Goal: Task Accomplishment & Management: Manage account settings

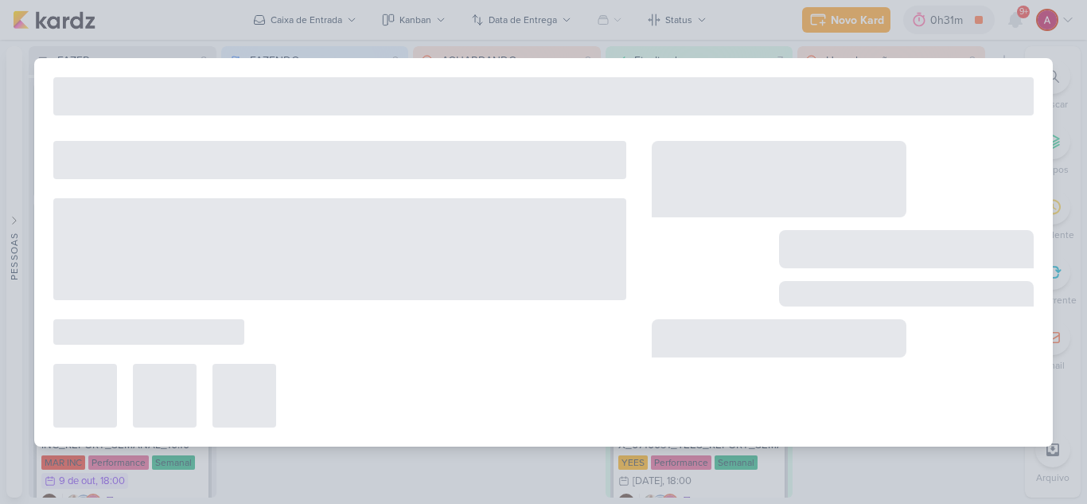
type input "1710031_TD_REPORT_QUINZENAL_08.10"
type input "[DATE] 18:00"
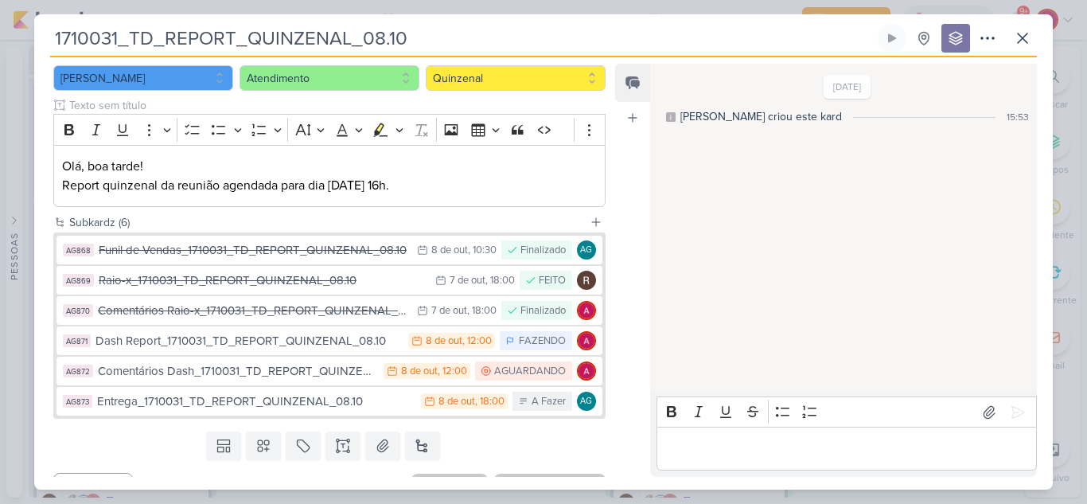
scroll to position [191, 0]
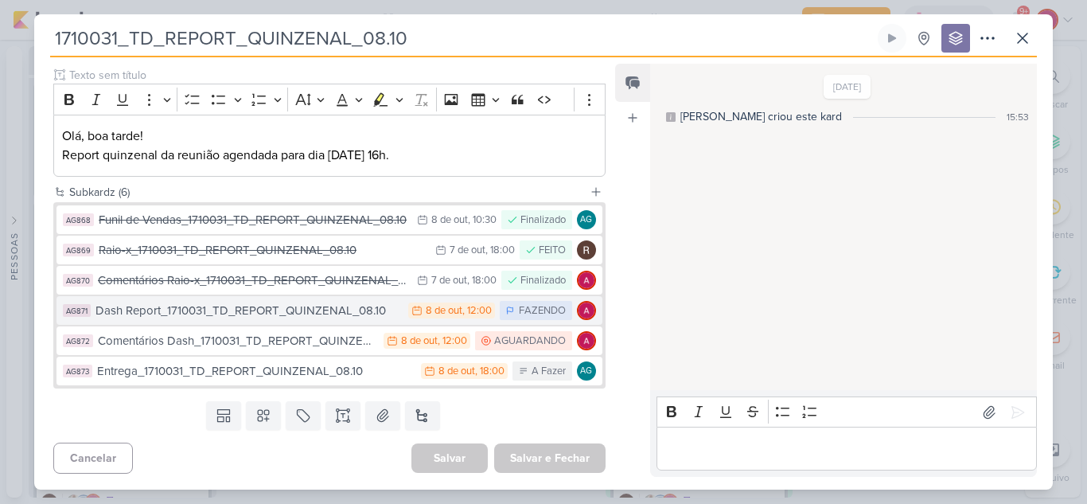
click at [310, 310] on div "Dash Report_1710031_TD_REPORT_QUINZENAL_08.10" at bounding box center [247, 311] width 305 height 18
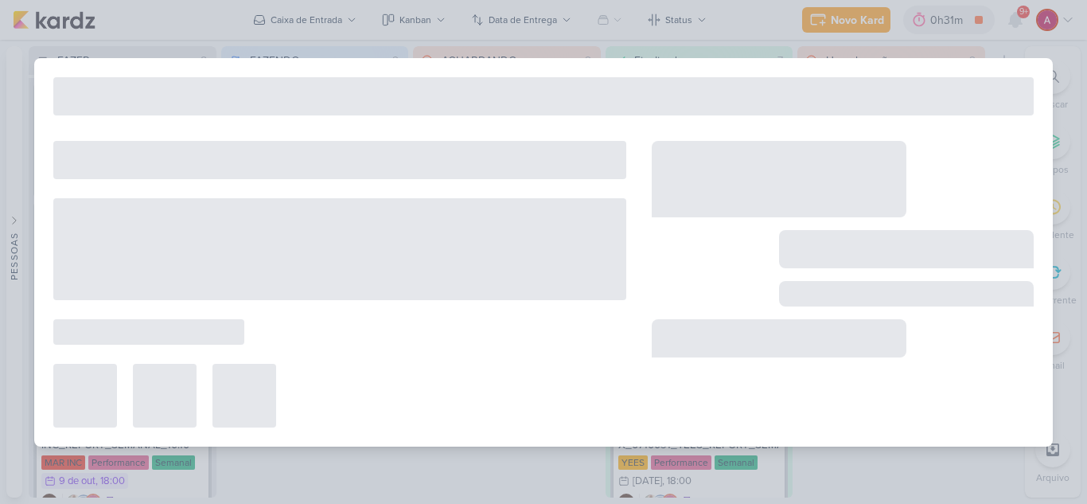
type input "Dash Report_1710031_TD_REPORT_QUINZENAL_08.10"
type input "[DATE] 12:00"
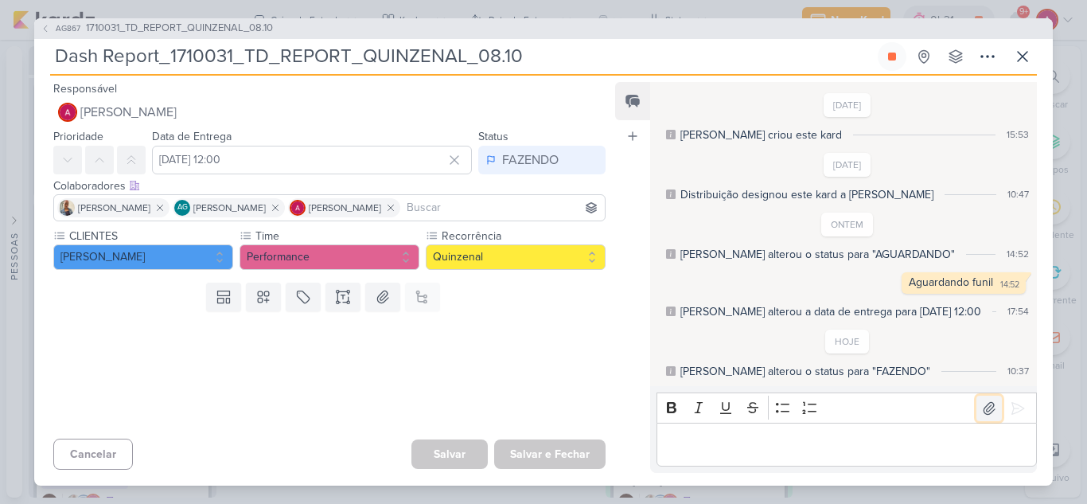
click at [984, 409] on icon at bounding box center [989, 408] width 11 height 12
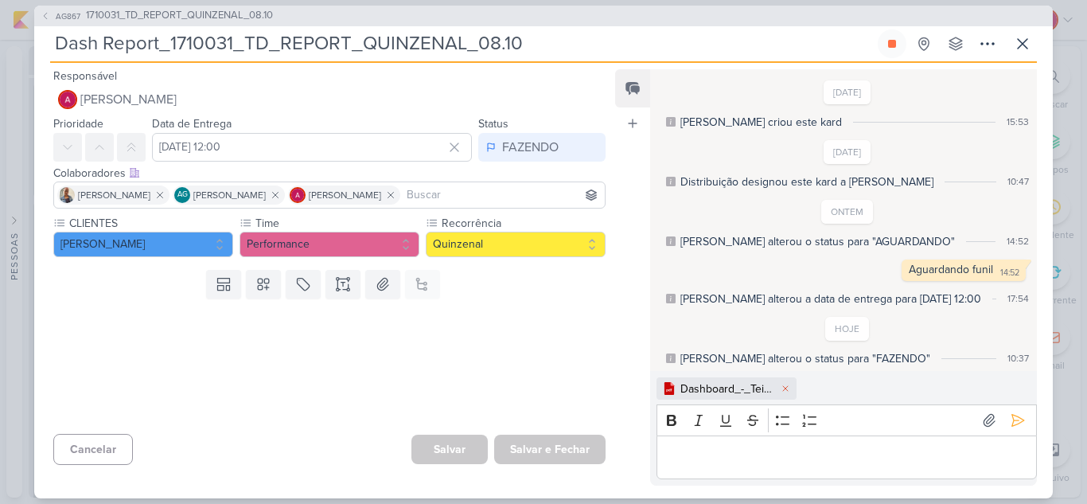
scroll to position [2, 0]
click at [737, 448] on p "Editor editing area: main" at bounding box center [847, 456] width 364 height 19
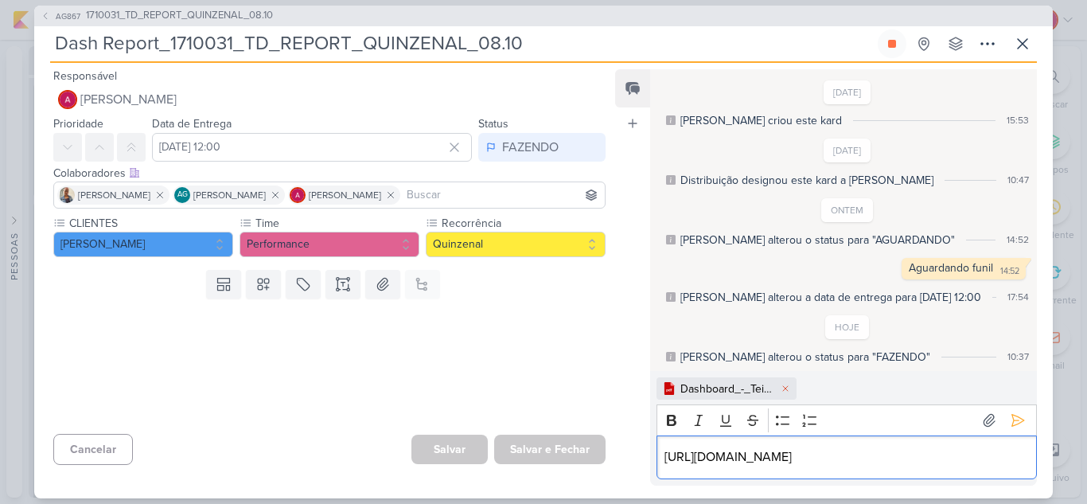
scroll to position [21, 0]
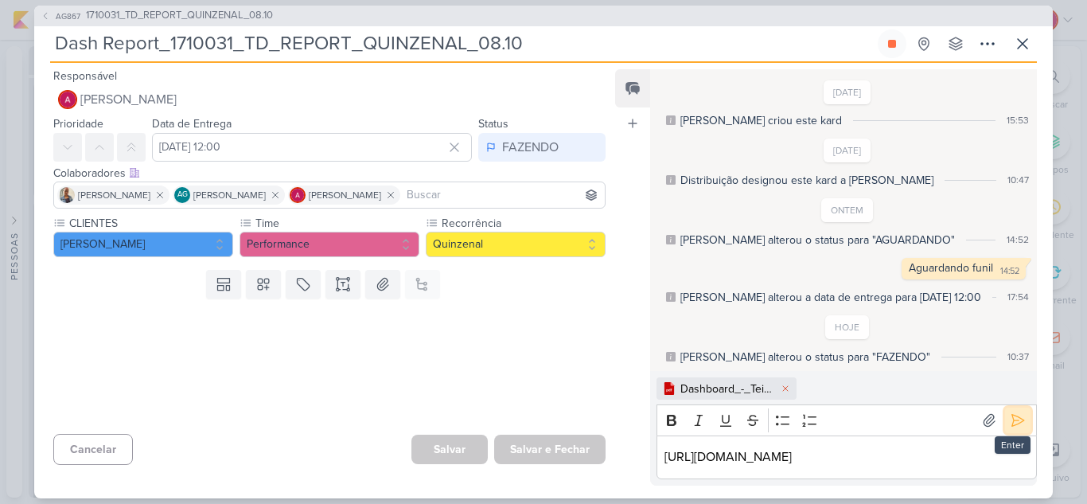
click at [1012, 415] on icon at bounding box center [1018, 421] width 12 height 12
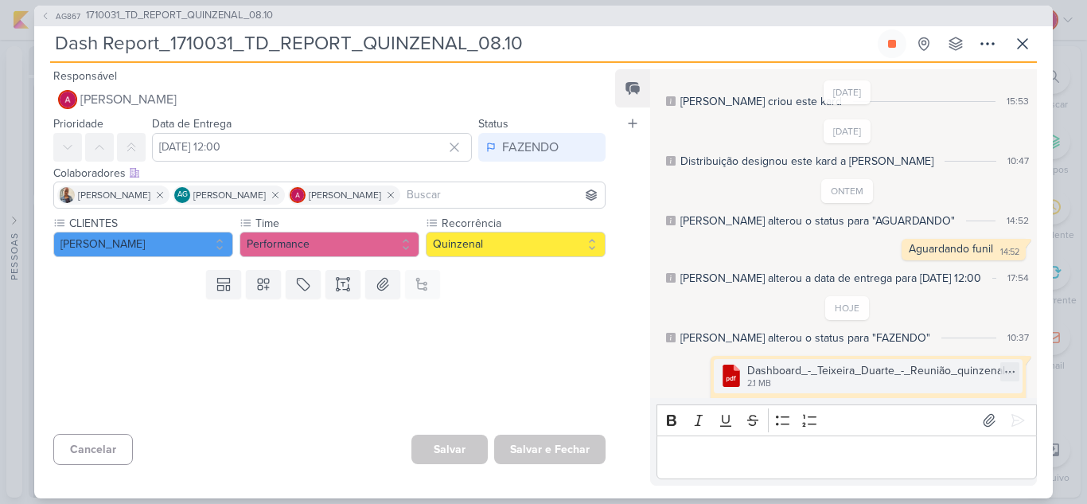
scroll to position [57, 0]
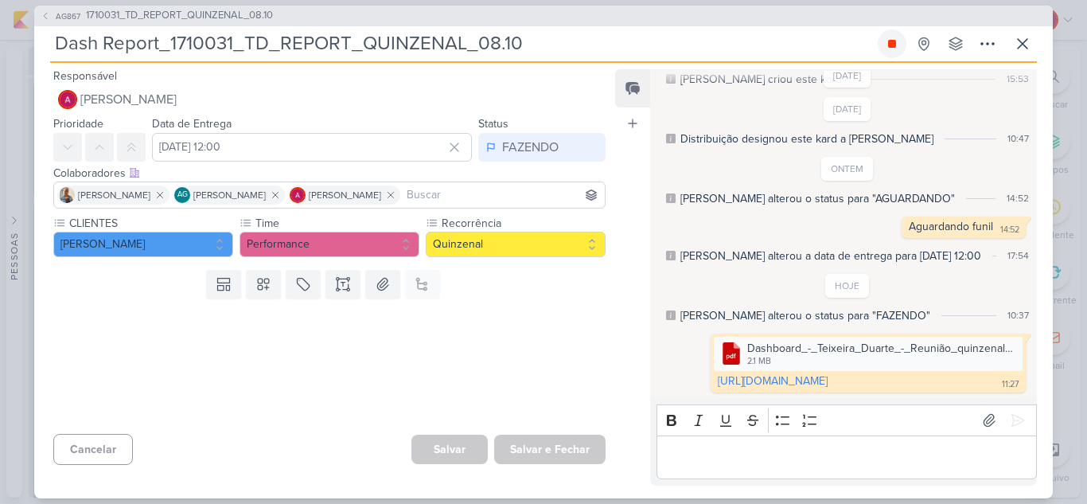
click at [891, 39] on icon at bounding box center [892, 43] width 13 height 13
click at [544, 149] on div "FAZENDO" at bounding box center [530, 147] width 57 height 19
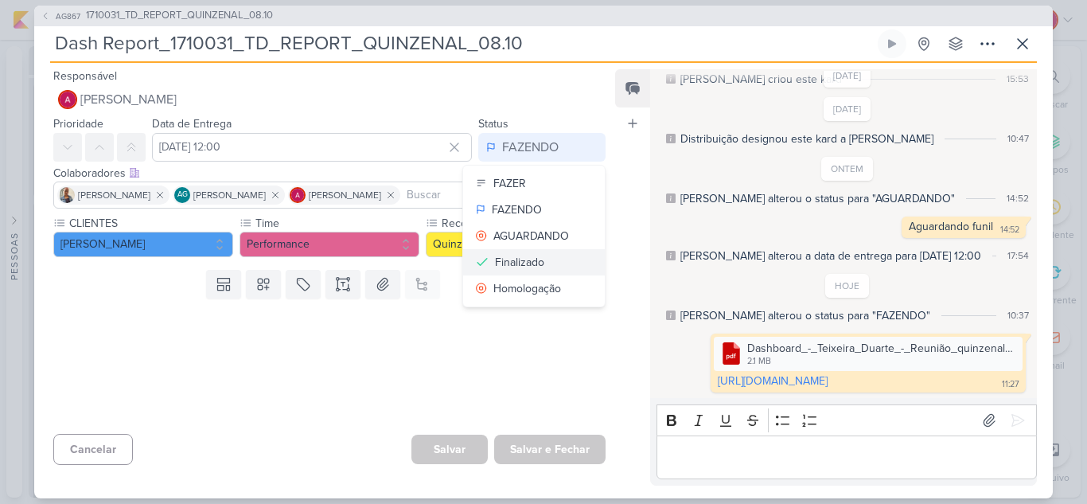
click at [521, 264] on div "Finalizado" at bounding box center [519, 262] width 49 height 17
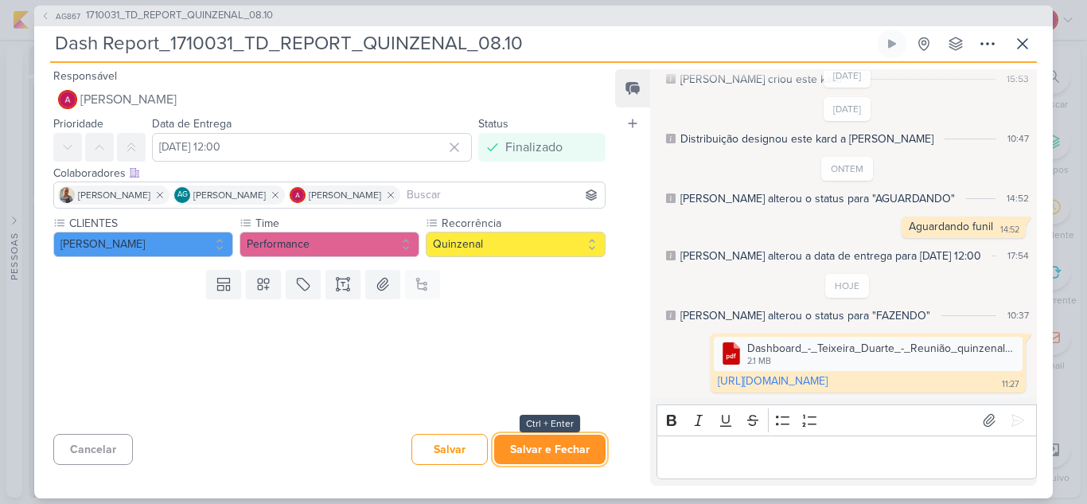
click at [559, 447] on button "Salvar e Fechar" at bounding box center [549, 449] width 111 height 29
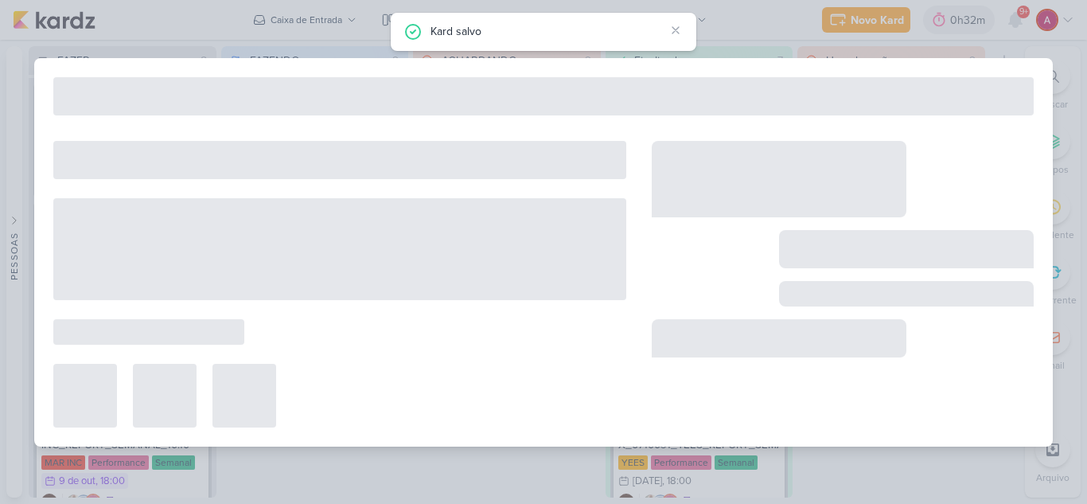
type input "1710031_TD_REPORT_QUINZENAL_08.10"
type input "[DATE] 18:00"
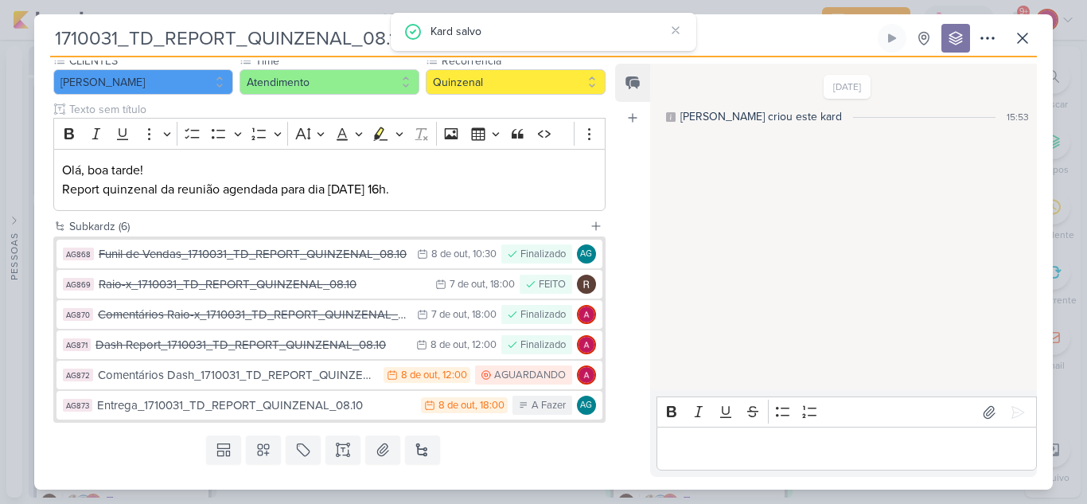
scroll to position [191, 0]
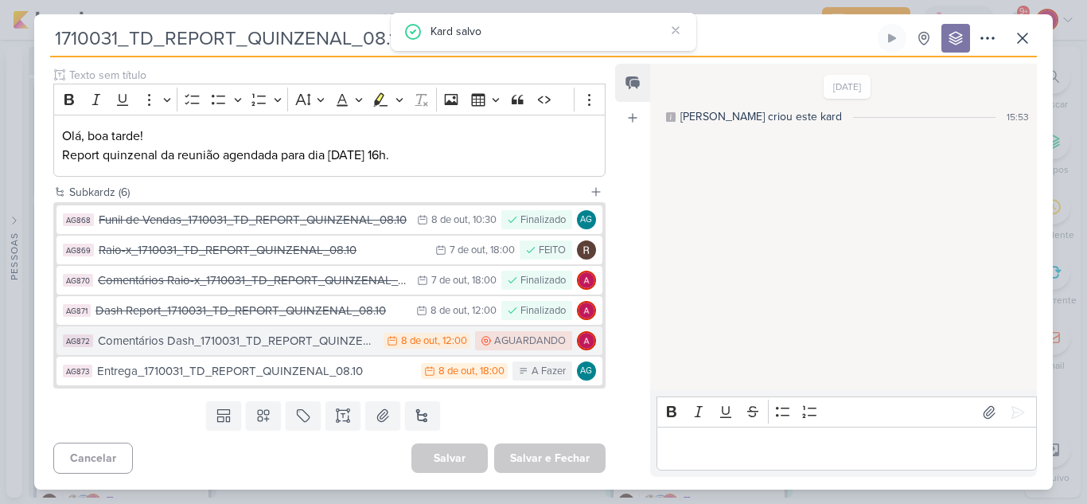
click at [343, 338] on div "Comentários Dash_1710031_TD_REPORT_QUINZENAL_08.10" at bounding box center [237, 341] width 278 height 18
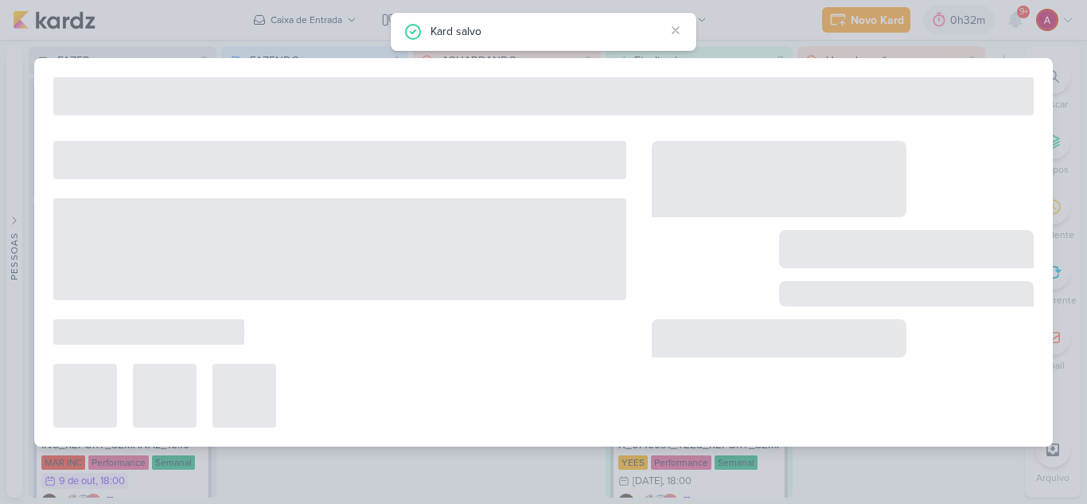
type input "Comentários Dash_1710031_TD_REPORT_QUINZENAL_08.10"
type input "8 de outubro de 2025 às 12:00"
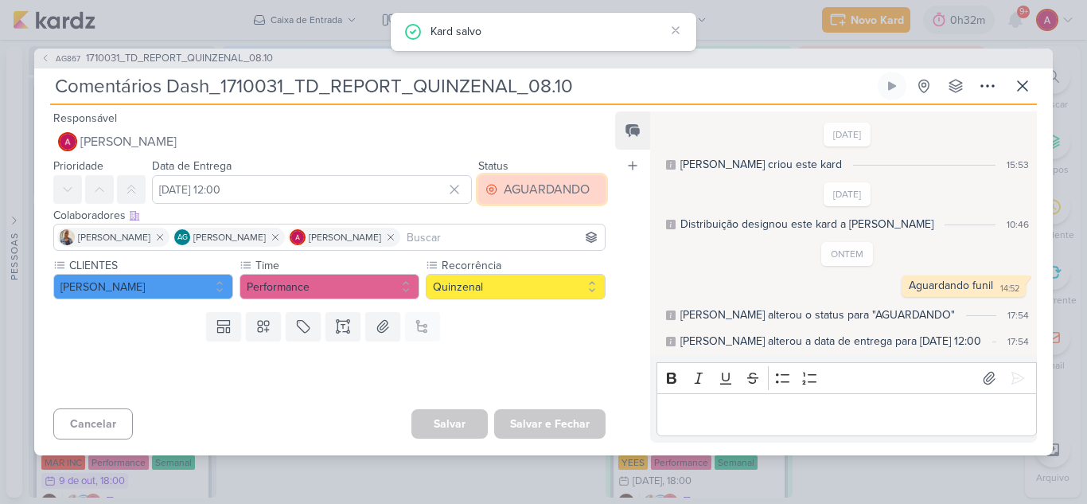
click at [571, 184] on div "AGUARDANDO" at bounding box center [547, 189] width 86 height 19
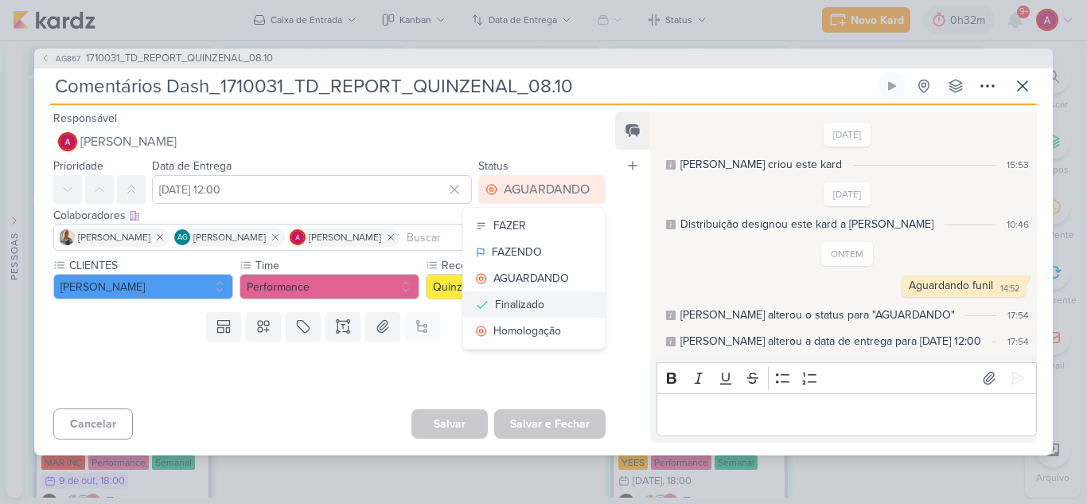
click at [566, 302] on button "Finalizado" at bounding box center [534, 304] width 142 height 26
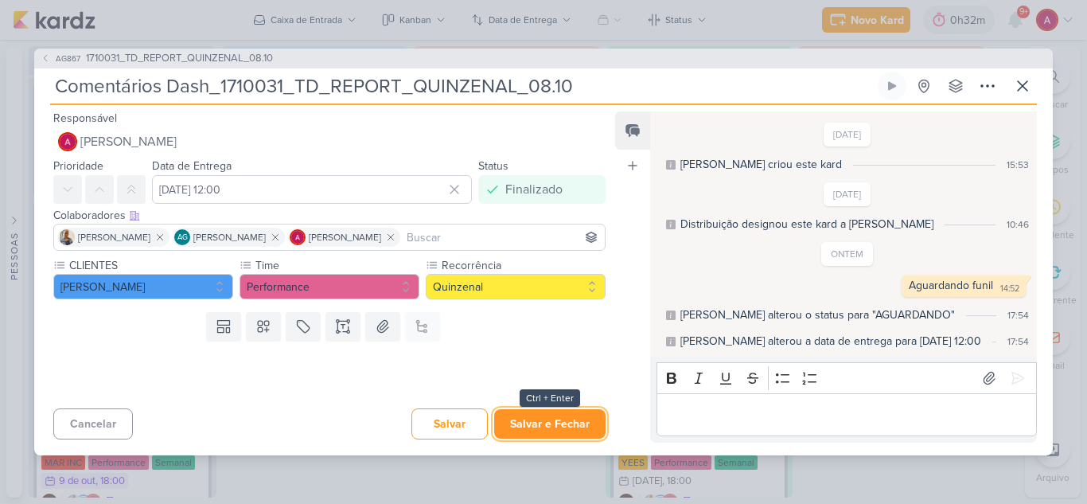
click at [564, 420] on button "Salvar e Fechar" at bounding box center [549, 423] width 111 height 29
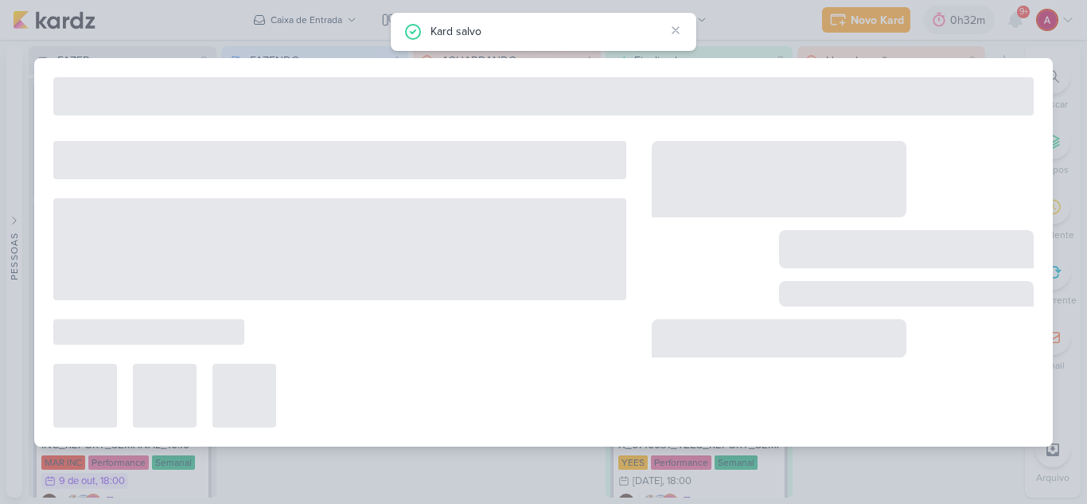
type input "1710031_TD_REPORT_QUINZENAL_08.10"
type input "[DATE] 18:00"
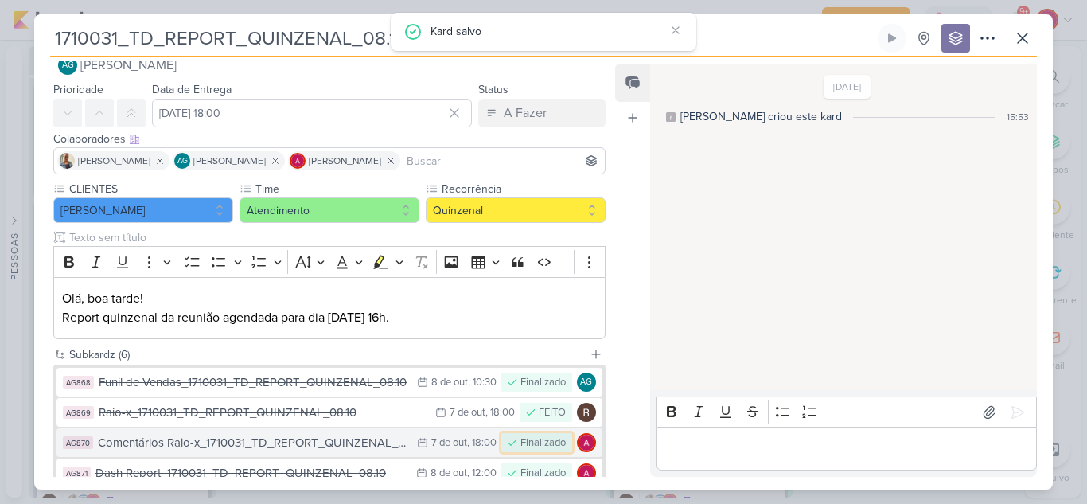
scroll to position [0, 0]
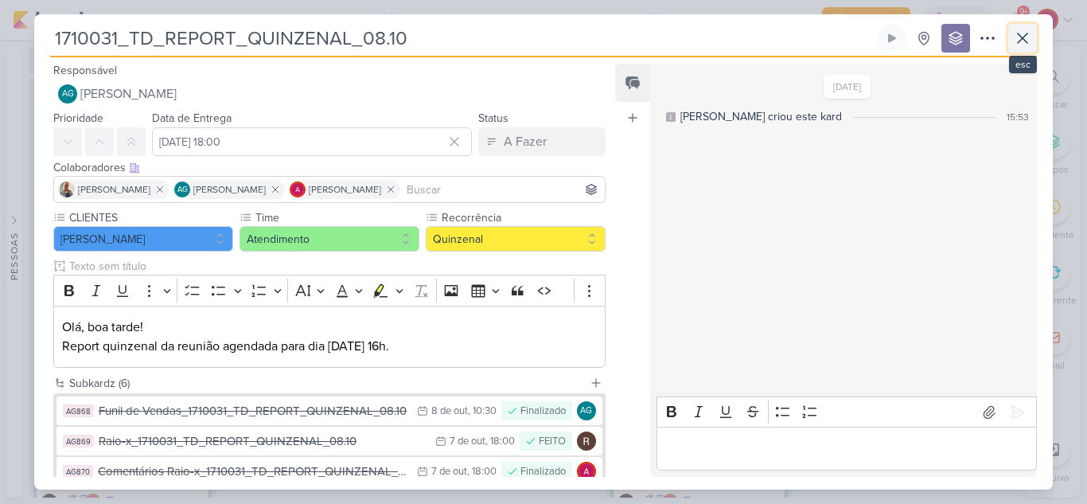
click at [1021, 47] on icon at bounding box center [1022, 38] width 19 height 19
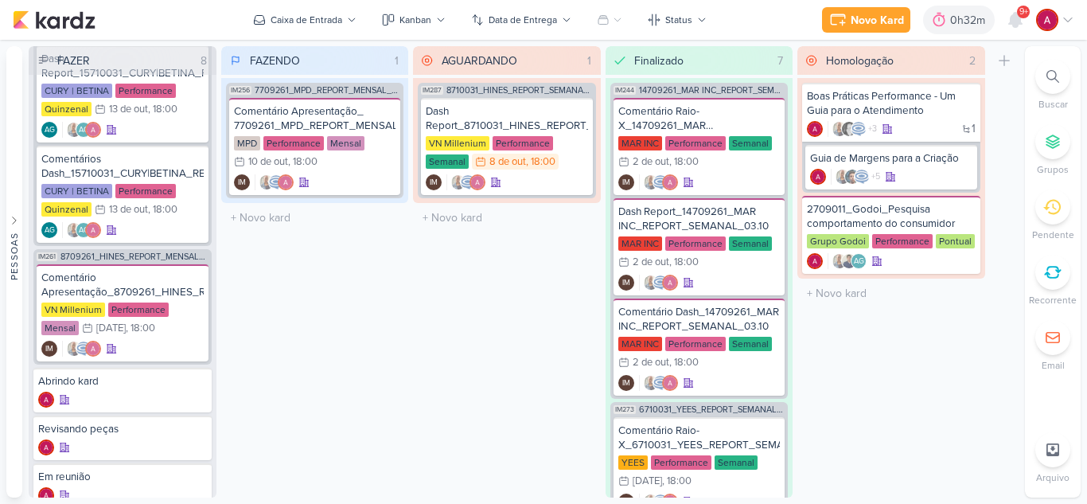
scroll to position [718, 0]
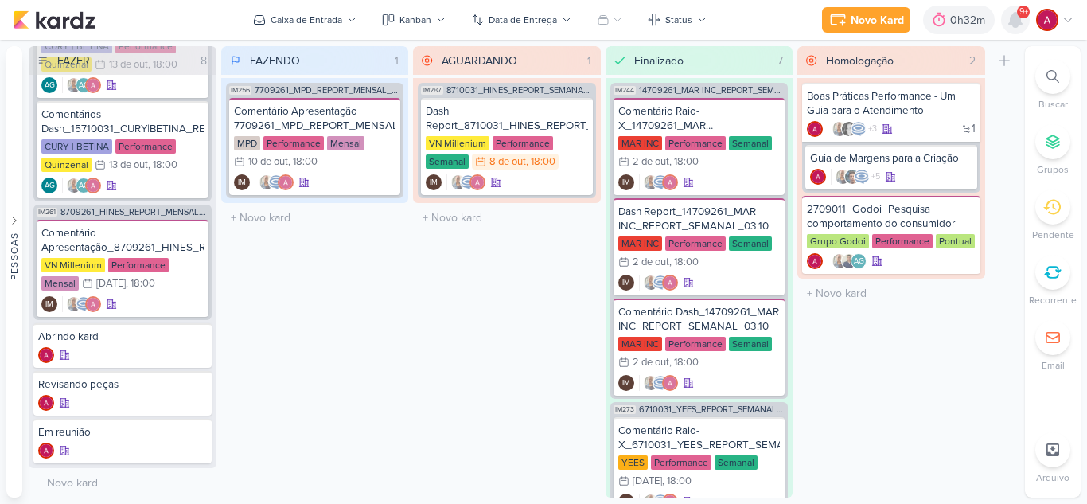
click at [1014, 26] on icon at bounding box center [1015, 20] width 13 height 14
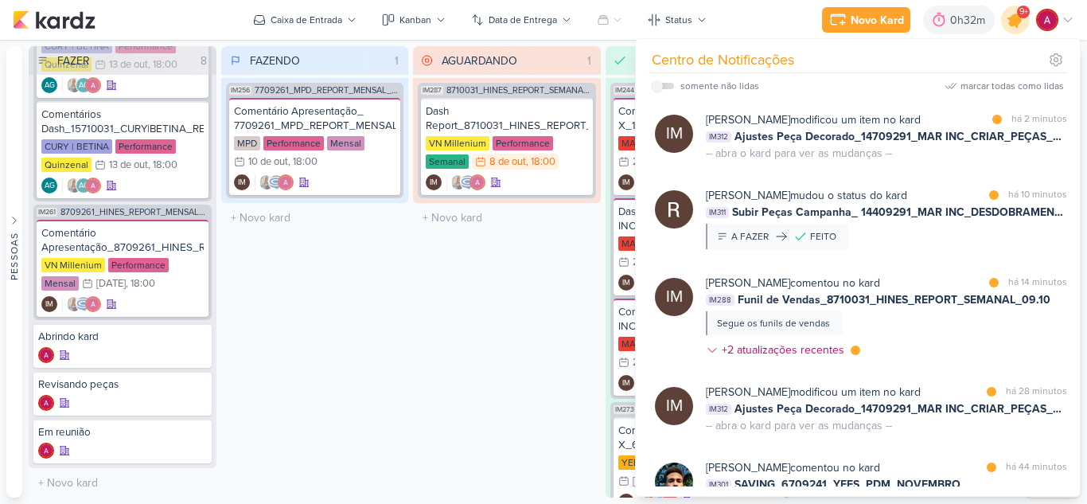
click at [1014, 26] on icon at bounding box center [1015, 19] width 27 height 27
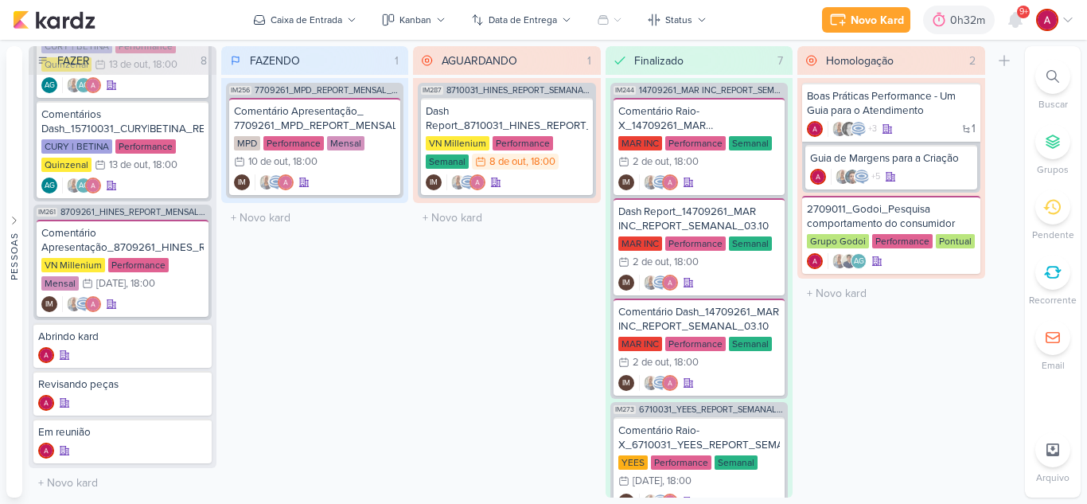
click at [1069, 17] on icon at bounding box center [1068, 20] width 13 height 13
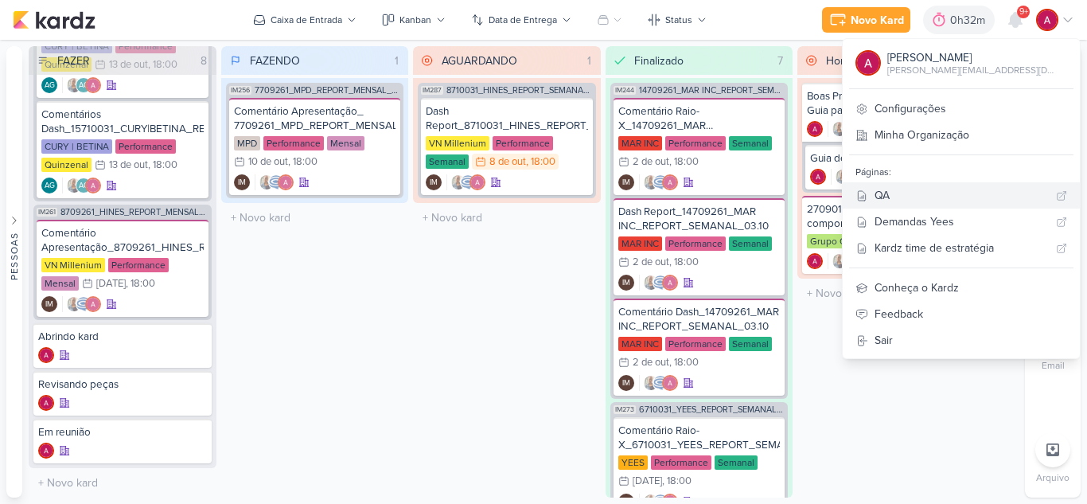
click at [930, 193] on div "QA" at bounding box center [962, 195] width 175 height 17
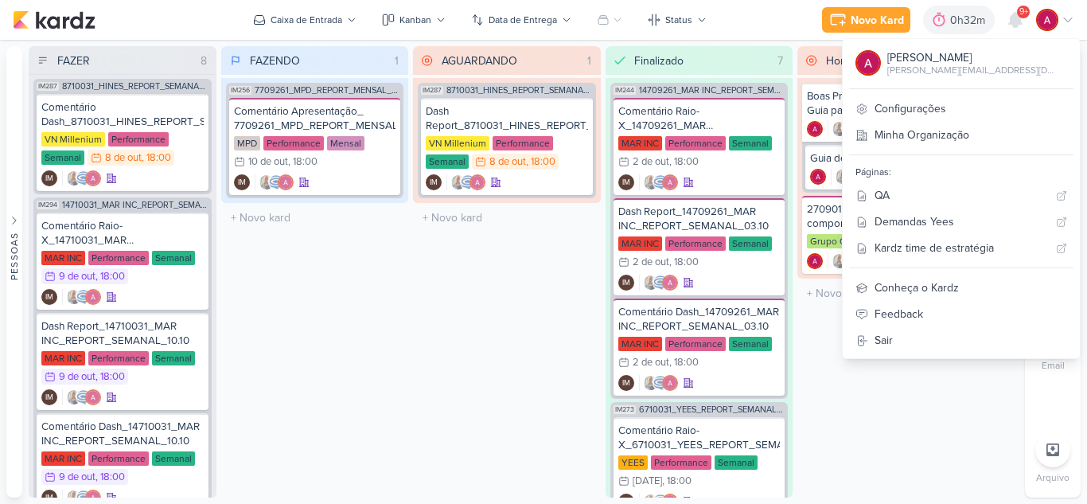
scroll to position [0, 0]
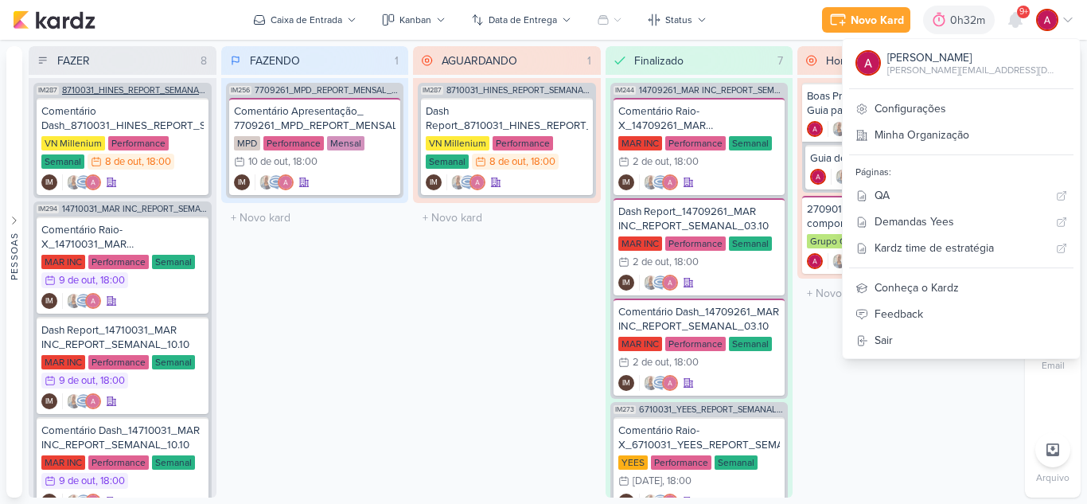
click at [158, 91] on span "8710031_HINES_REPORT_SEMANAL_09.10" at bounding box center [135, 90] width 146 height 9
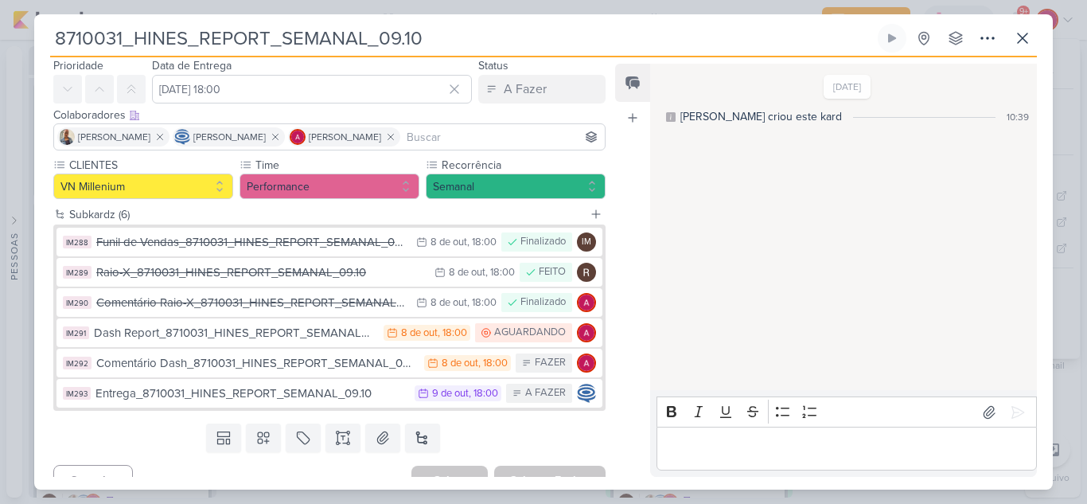
scroll to position [75, 0]
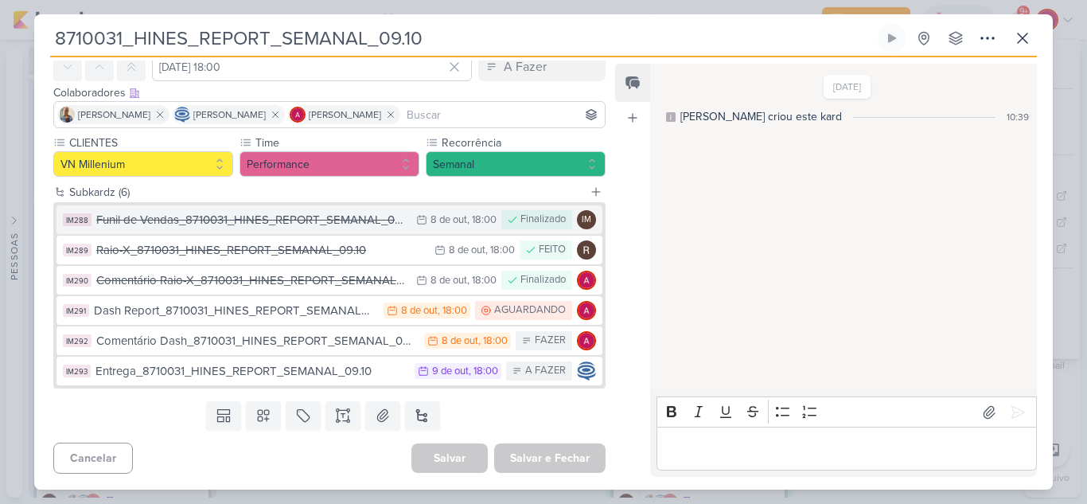
click at [320, 216] on div "Funil de Vendas_8710031_HINES_REPORT_SEMANAL_09.10" at bounding box center [252, 220] width 312 height 18
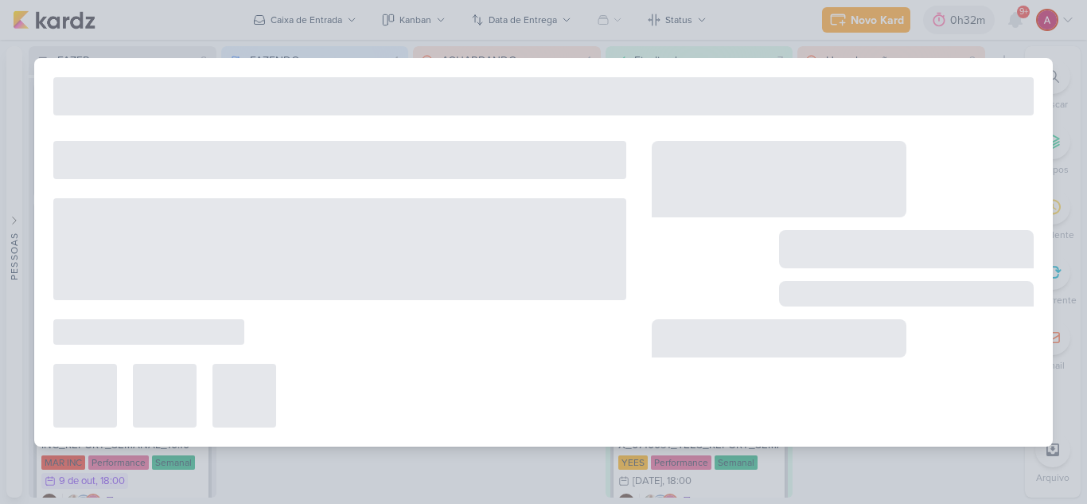
type input "Funil de Vendas_8710031_HINES_REPORT_SEMANAL_09.10"
type input "[DATE] 18:00"
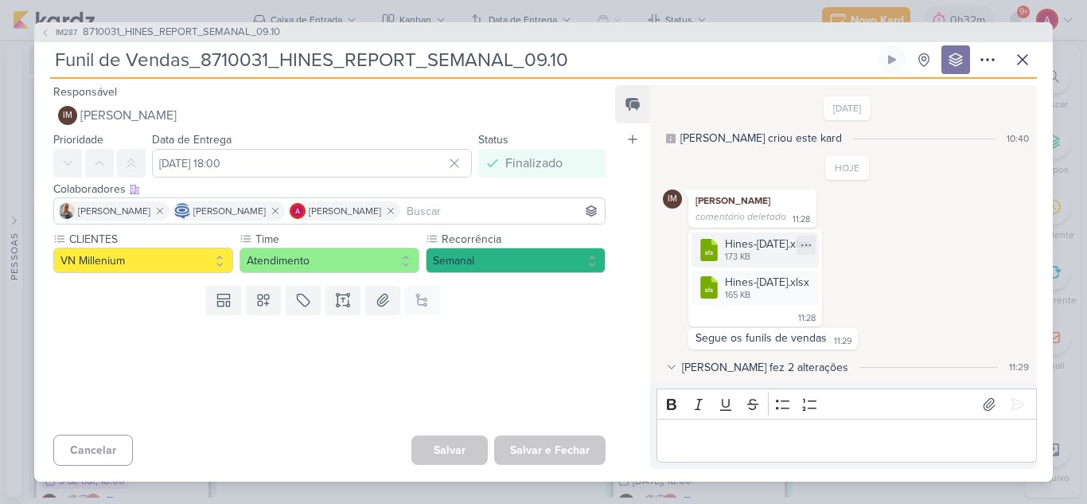
click at [791, 255] on div "173 KB" at bounding box center [767, 257] width 84 height 13
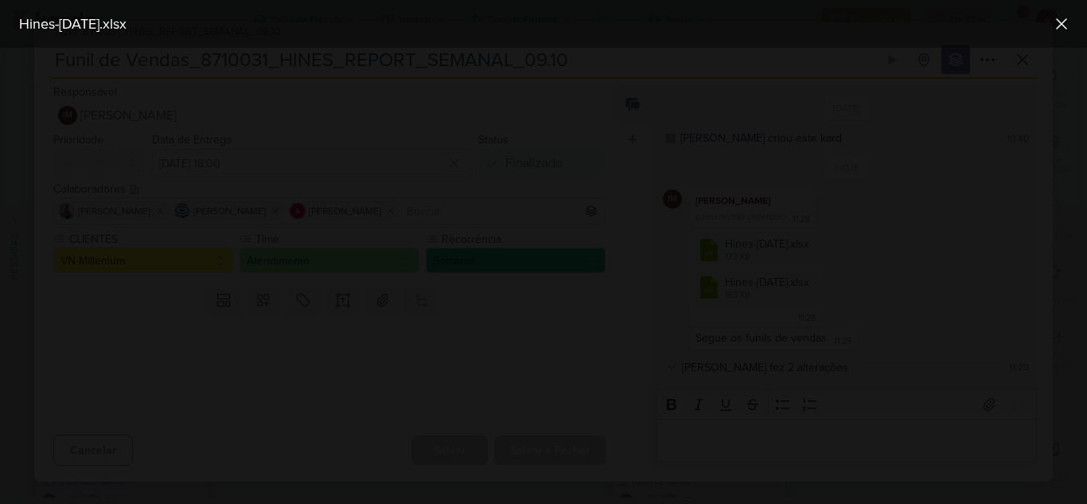
click at [942, 226] on div at bounding box center [543, 276] width 1087 height 456
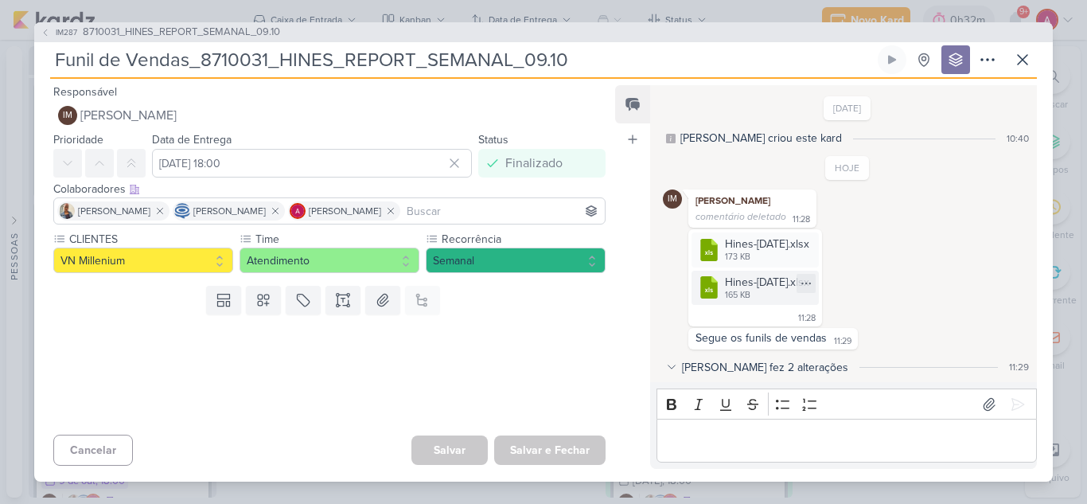
click at [756, 284] on div "Hines-[DATE].xlsx" at bounding box center [767, 282] width 84 height 17
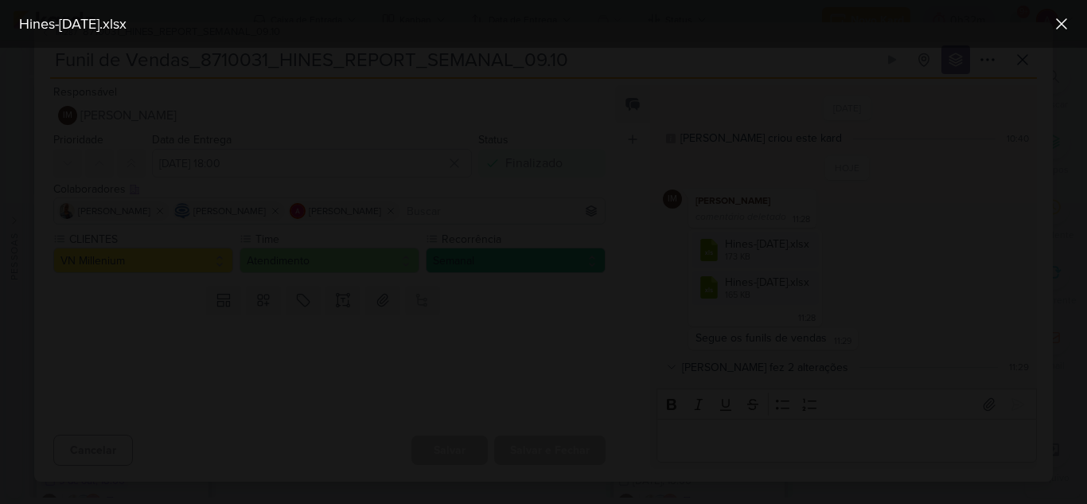
click at [926, 225] on div at bounding box center [543, 276] width 1087 height 456
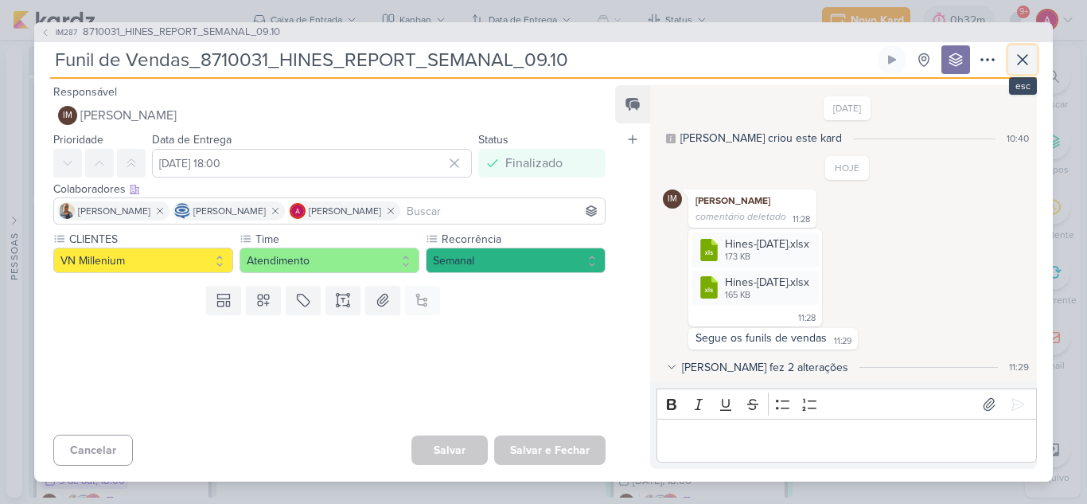
click at [1029, 62] on icon at bounding box center [1022, 59] width 19 height 19
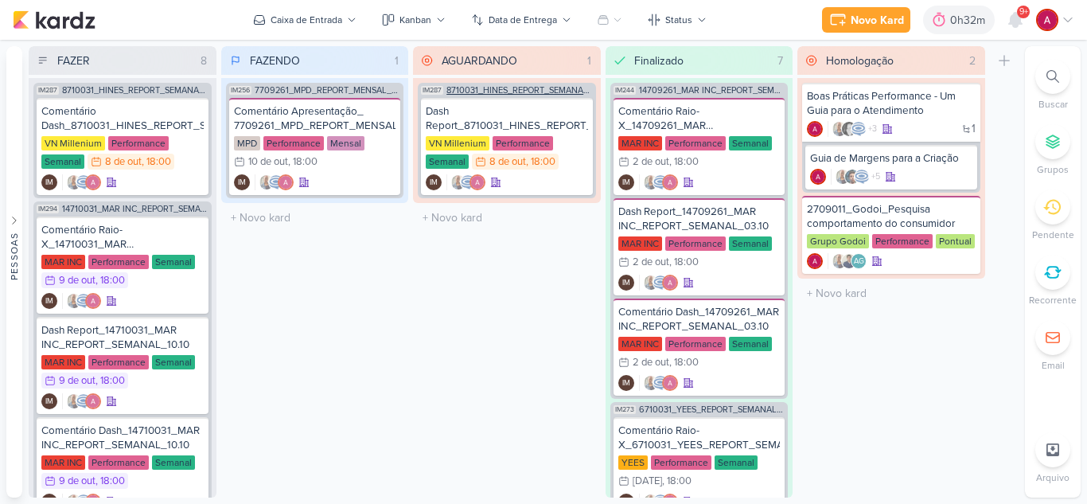
click at [493, 89] on span "8710031_HINES_REPORT_SEMANAL_09.10" at bounding box center [519, 90] width 146 height 9
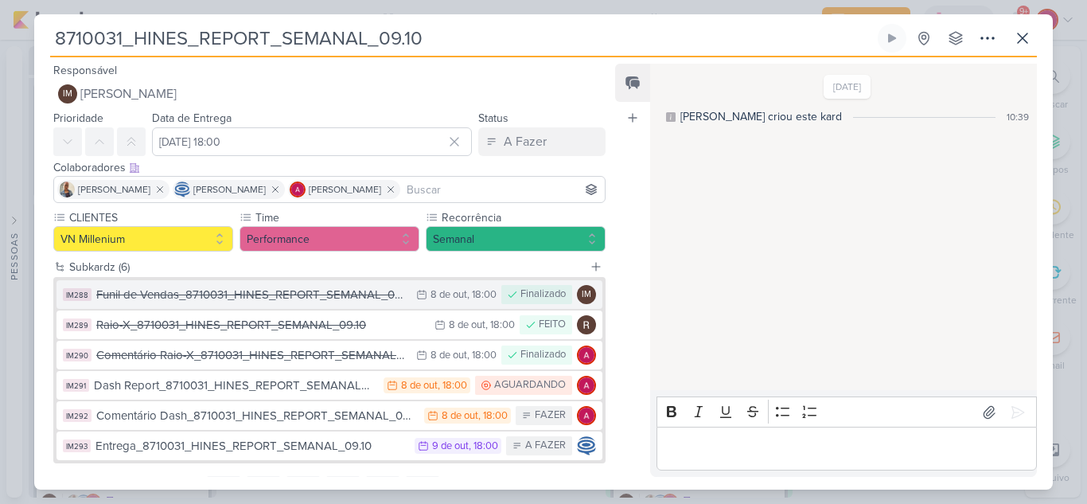
click at [337, 294] on div "Funil de Vendas_8710031_HINES_REPORT_SEMANAL_09.10" at bounding box center [252, 295] width 312 height 18
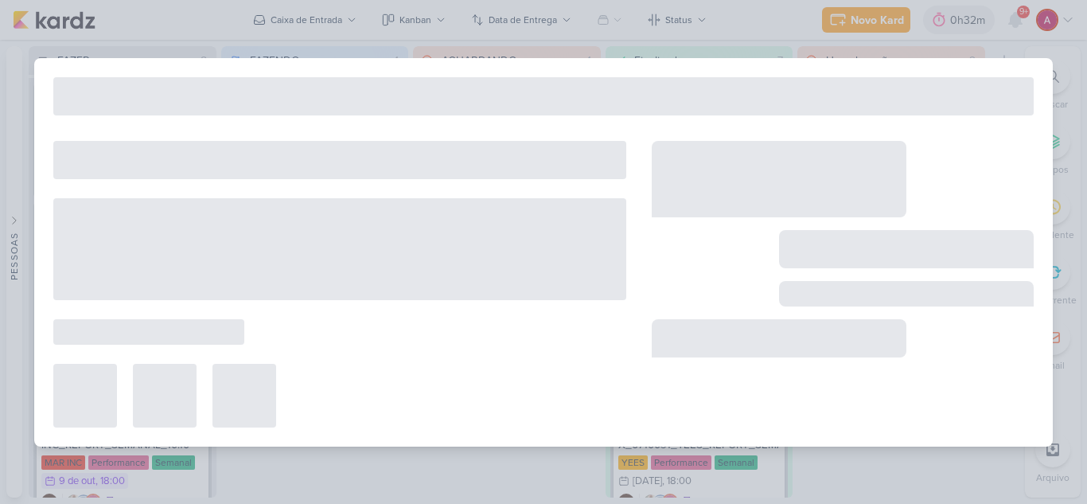
type input "Funil de Vendas_8710031_HINES_REPORT_SEMANAL_09.10"
type input "[DATE] 18:00"
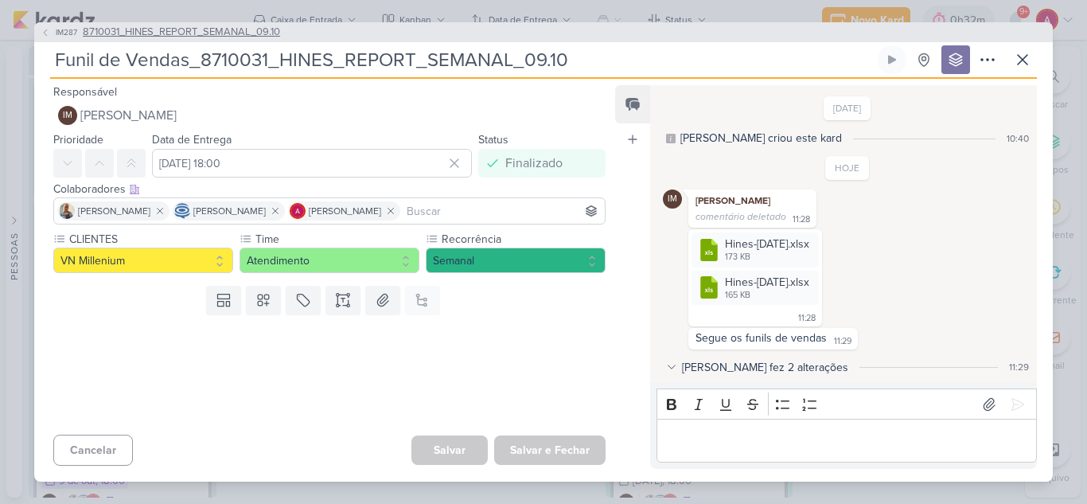
click at [52, 25] on button "IM287 8710031_HINES_REPORT_SEMANAL_09.10" at bounding box center [161, 33] width 240 height 16
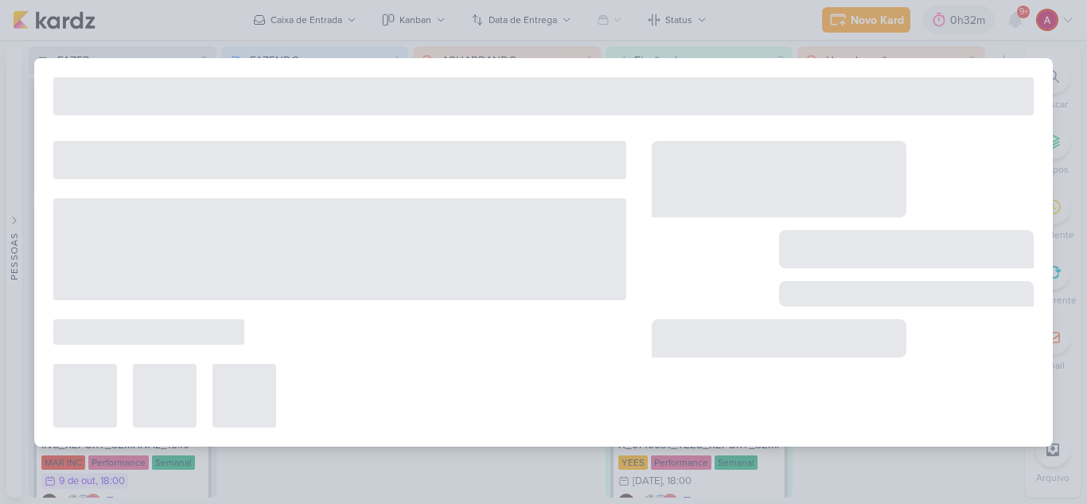
type input "8710031_HINES_REPORT_SEMANAL_09.10"
type input "[DATE] 18:00"
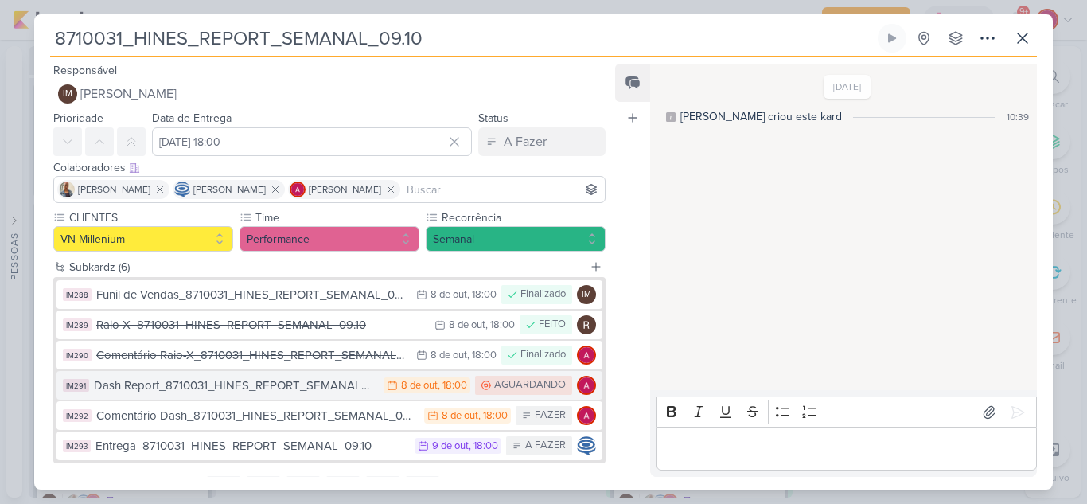
click at [283, 388] on div "Dash Report_8710031_HINES_REPORT_SEMANAL_09.10" at bounding box center [235, 385] width 282 height 18
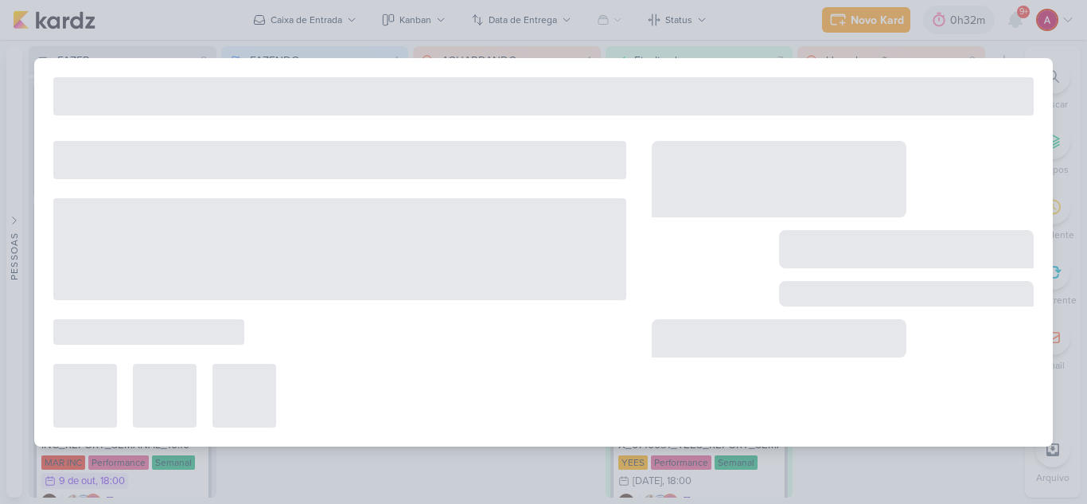
type input "Dash Report_8710031_HINES_REPORT_SEMANAL_09.10"
type input "[DATE] 18:00"
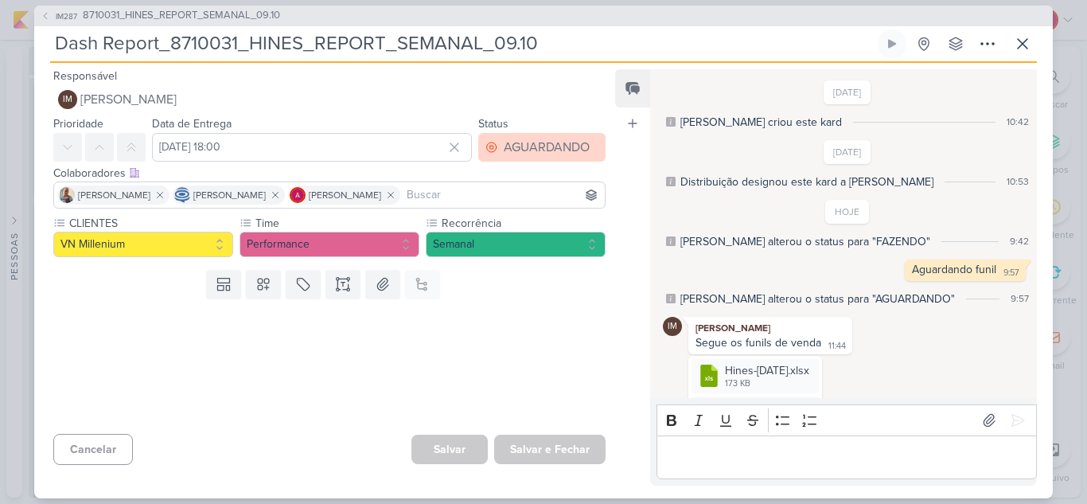
scroll to position [60, 0]
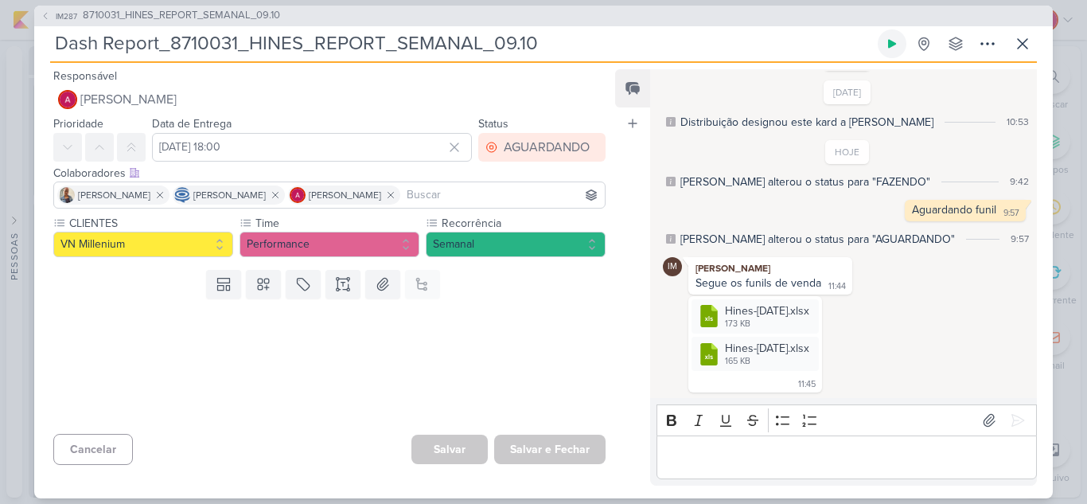
click at [883, 48] on button at bounding box center [892, 43] width 29 height 29
click at [529, 145] on div "AGUARDANDO" at bounding box center [547, 147] width 86 height 19
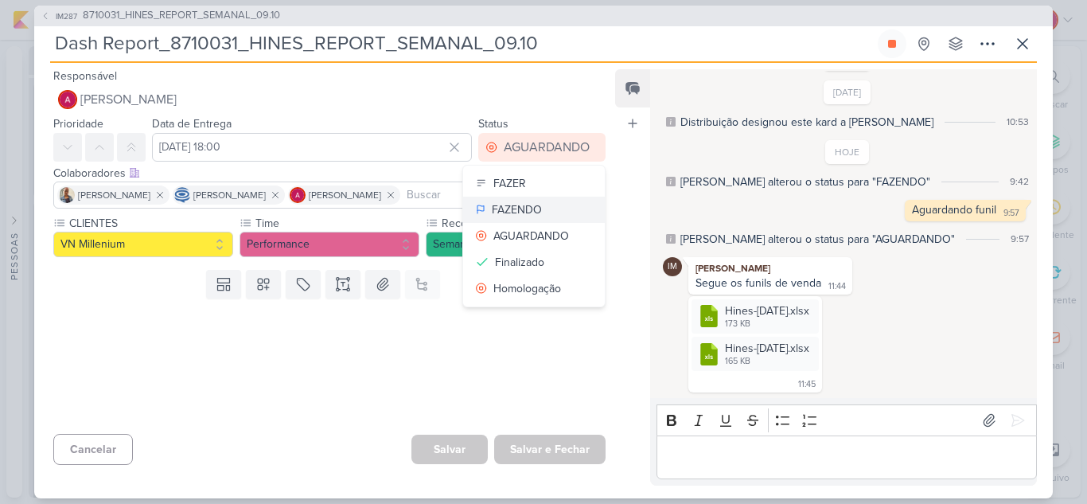
click at [532, 210] on div "FAZENDO" at bounding box center [517, 209] width 50 height 17
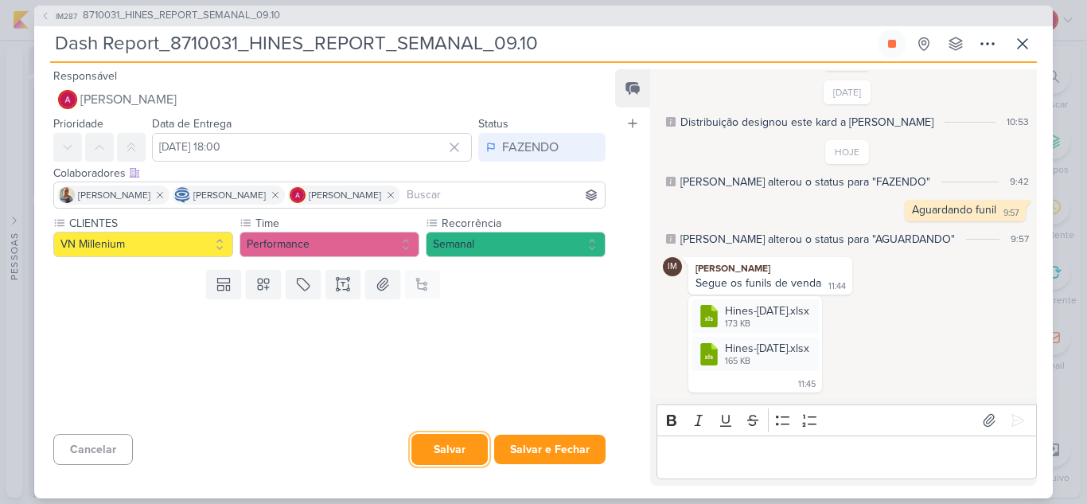
click at [443, 439] on button "Salvar" at bounding box center [449, 449] width 76 height 31
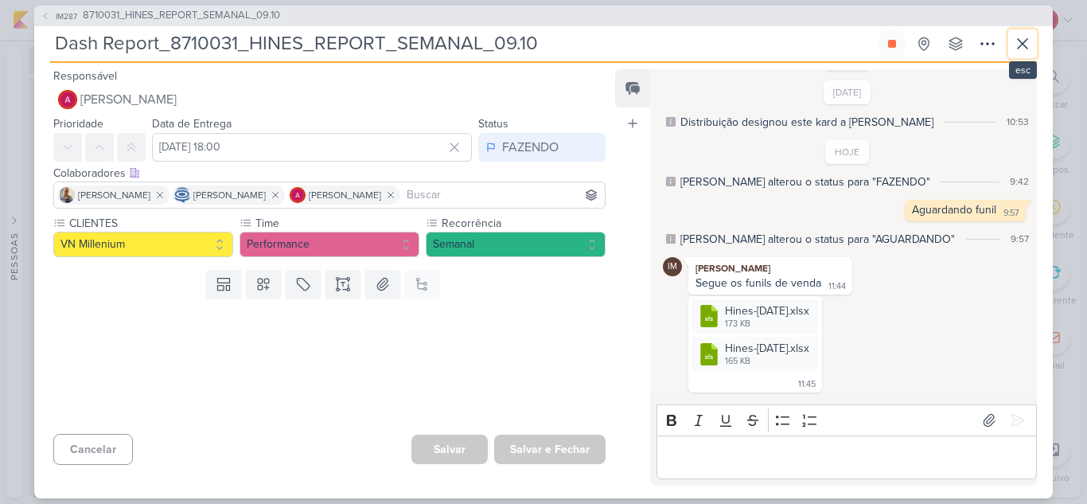
click at [1026, 49] on icon at bounding box center [1022, 43] width 19 height 19
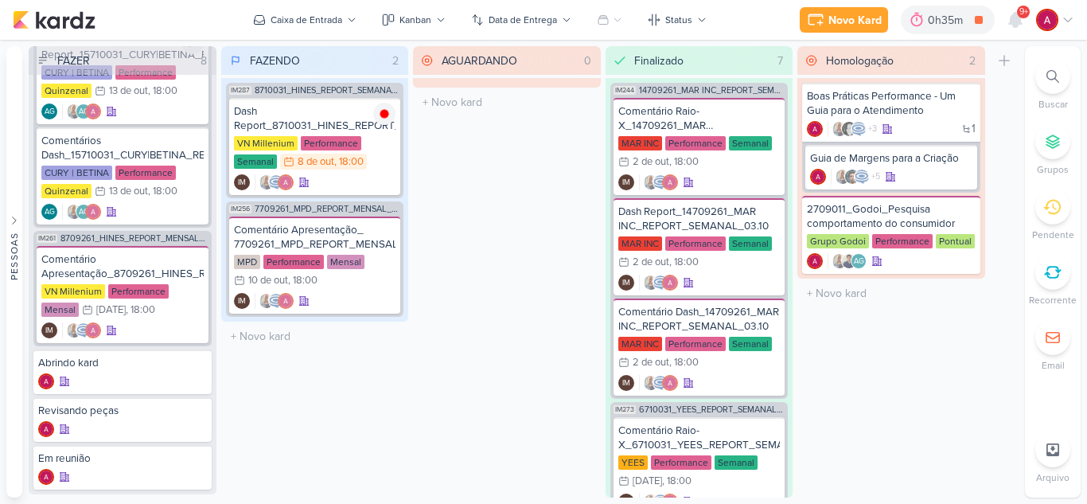
scroll to position [716, 0]
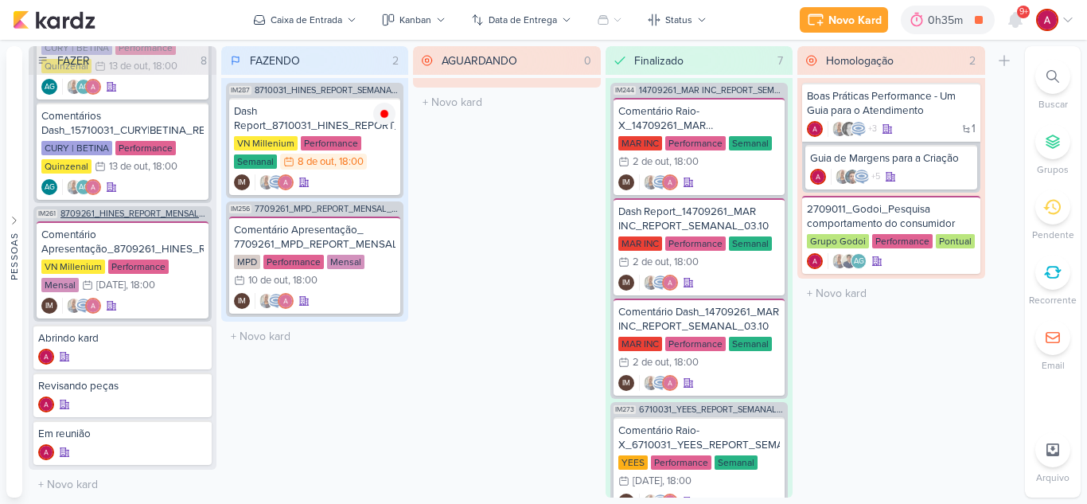
click at [142, 213] on span "8709261_HINES_REPORT_MENSAL_SETEMBRO" at bounding box center [134, 213] width 148 height 9
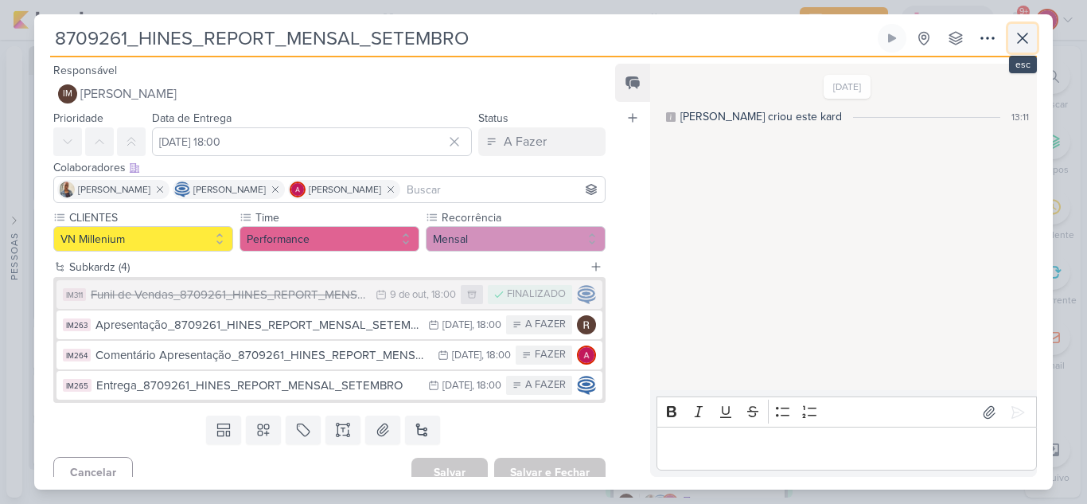
click at [1018, 42] on icon at bounding box center [1023, 38] width 10 height 10
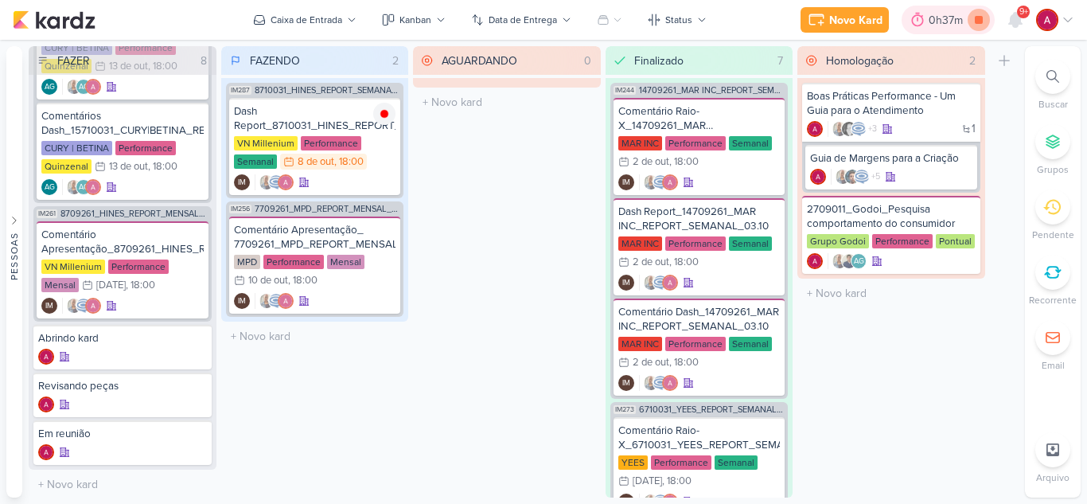
click at [976, 21] on icon at bounding box center [979, 20] width 8 height 8
click at [283, 109] on div "Dash Report_8710031_HINES_REPORT_SEMANAL_09.10" at bounding box center [315, 118] width 162 height 29
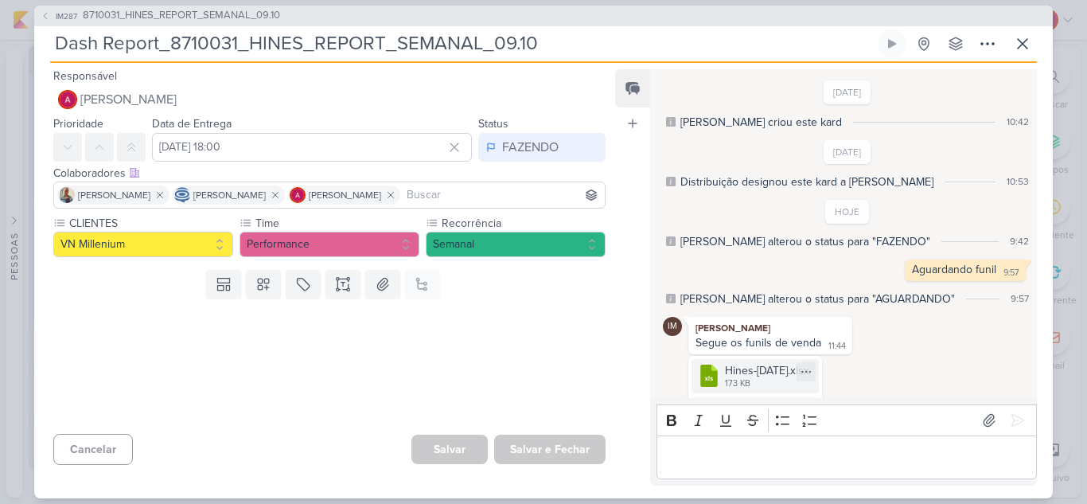
scroll to position [86, 0]
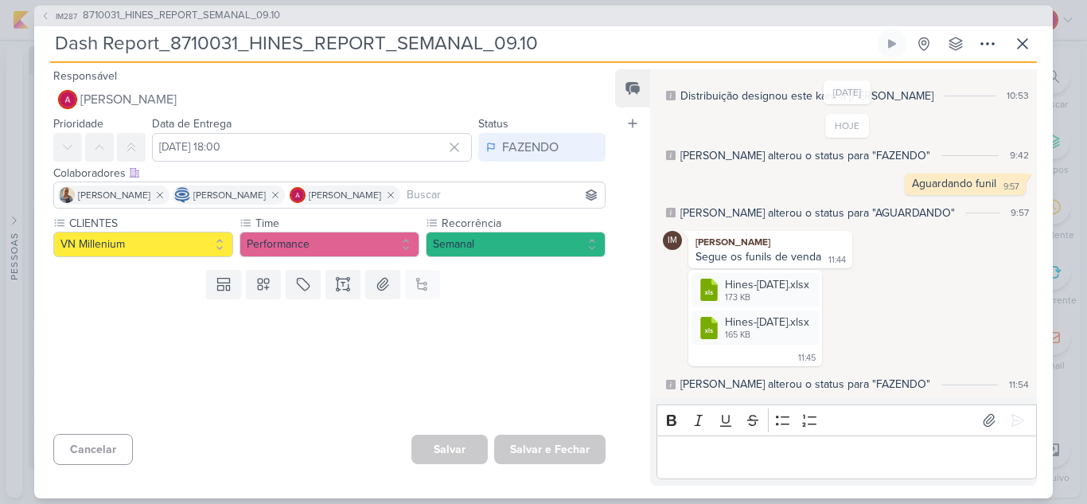
click at [735, 438] on div "Editor editing area: main" at bounding box center [847, 457] width 380 height 44
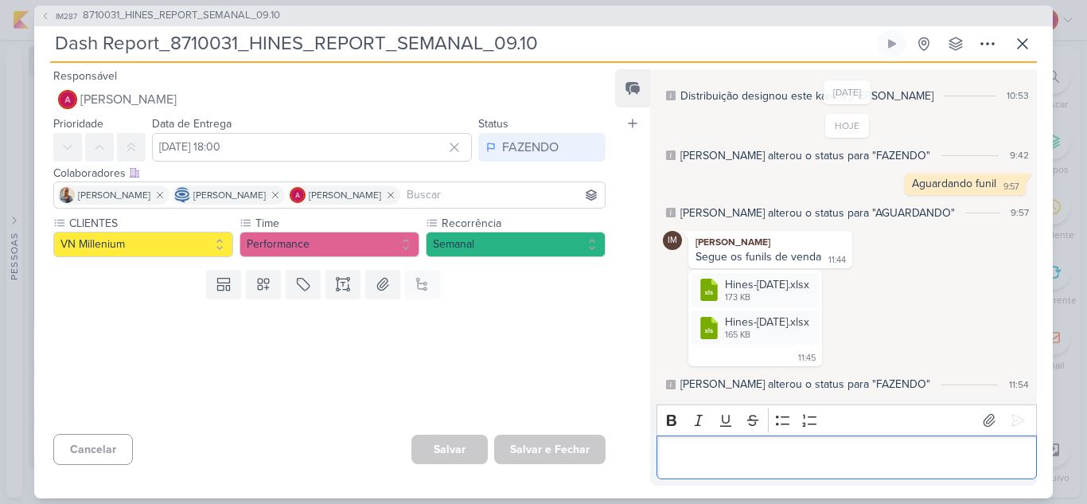
click at [735, 448] on p "Editor editing area: main" at bounding box center [847, 456] width 364 height 19
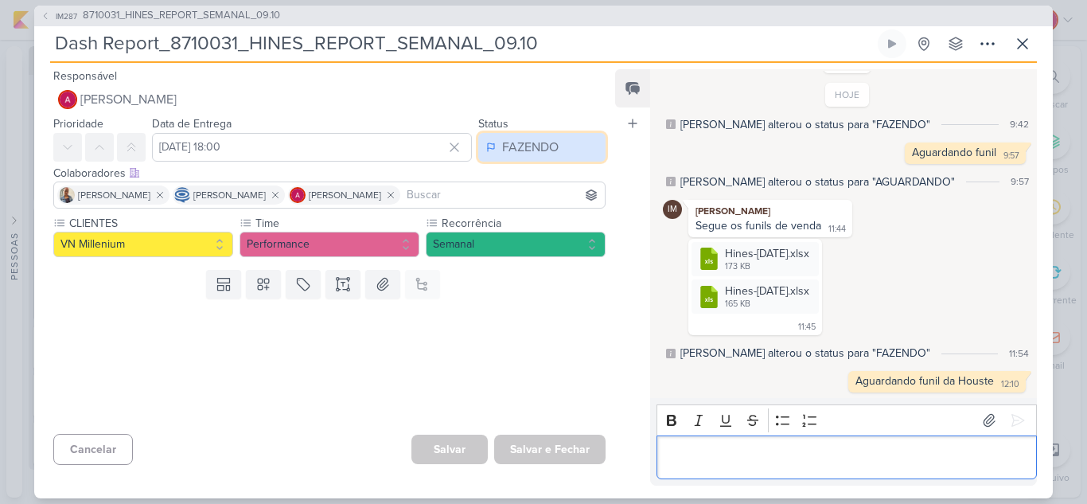
click at [501, 158] on button "FAZENDO" at bounding box center [541, 147] width 127 height 29
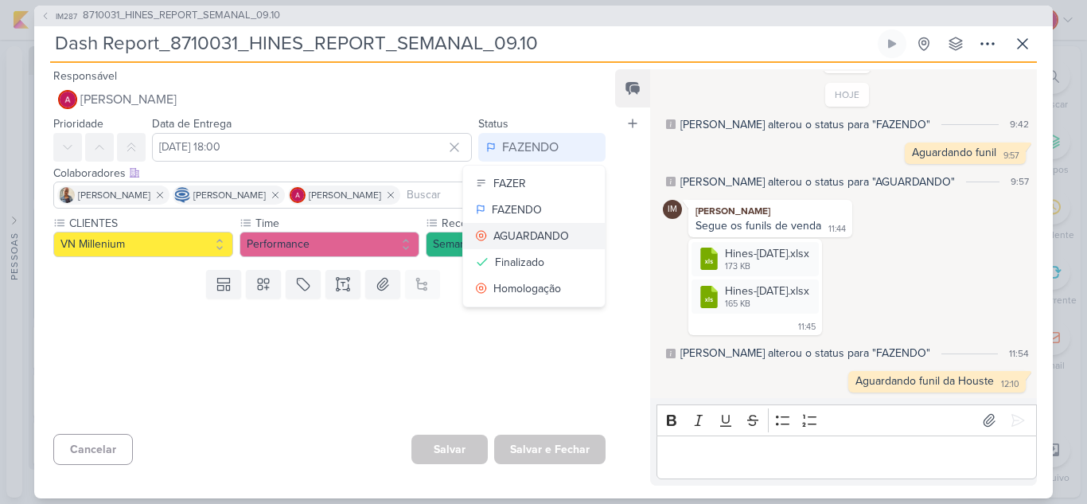
click at [504, 230] on div "AGUARDANDO" at bounding box center [531, 236] width 76 height 17
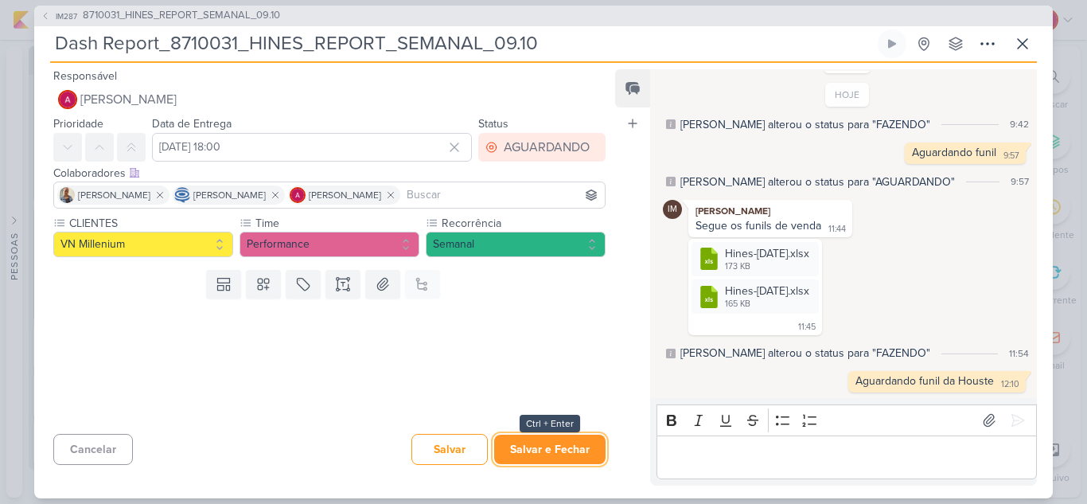
click at [520, 454] on button "Salvar e Fechar" at bounding box center [549, 449] width 111 height 29
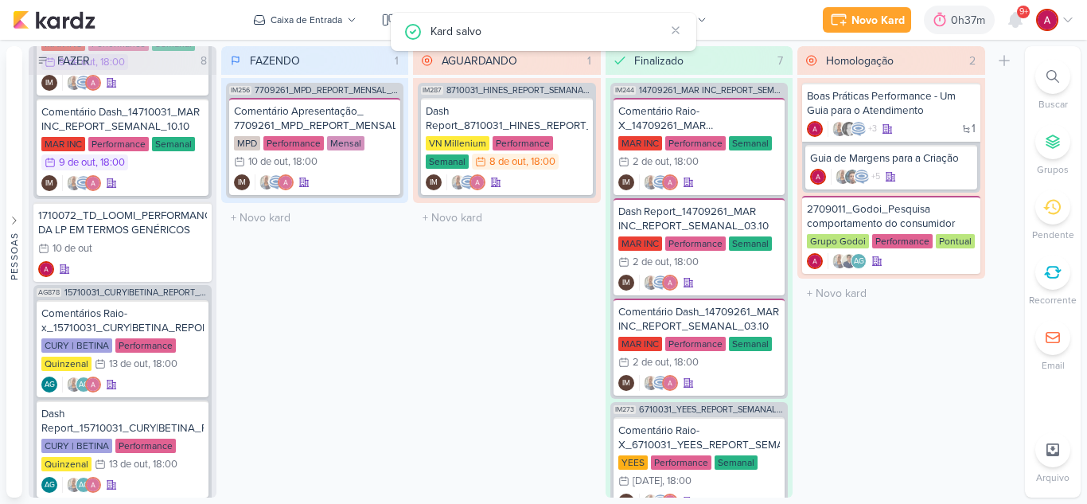
scroll to position [0, 0]
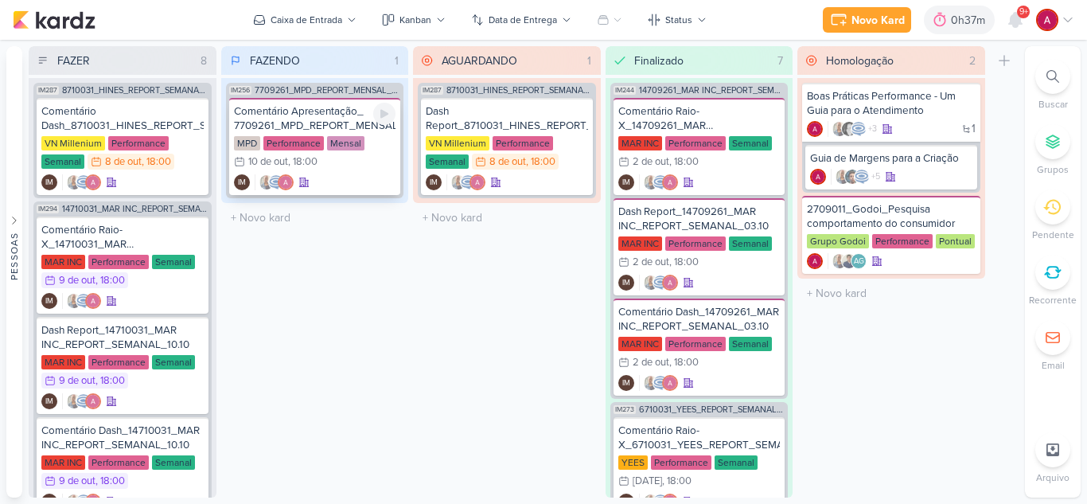
click at [318, 121] on div "Comentário Apresentação_ 7709261_MPD_REPORT_MENSAL_SETEMBRO" at bounding box center [315, 118] width 162 height 29
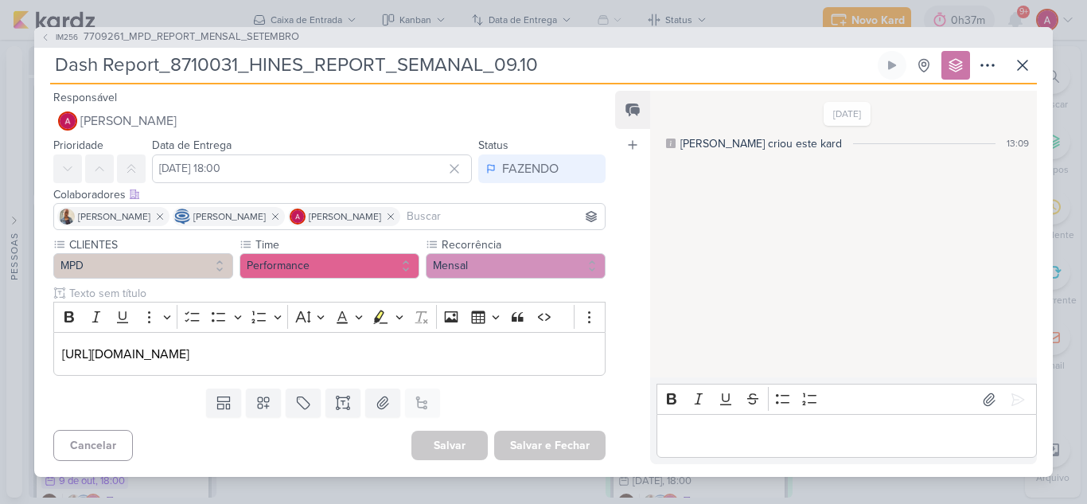
type input "Comentário Apresentação_ 7709261_MPD_REPORT_MENSAL_SETEMBRO"
click at [485, 360] on p "[URL][DOMAIN_NAME]" at bounding box center [329, 354] width 535 height 19
drag, startPoint x: 524, startPoint y: 353, endPoint x: 58, endPoint y: 349, distance: 465.6
click at [58, 349] on div "[URL][DOMAIN_NAME]" at bounding box center [329, 354] width 552 height 44
copy p "[URL][DOMAIN_NAME]"
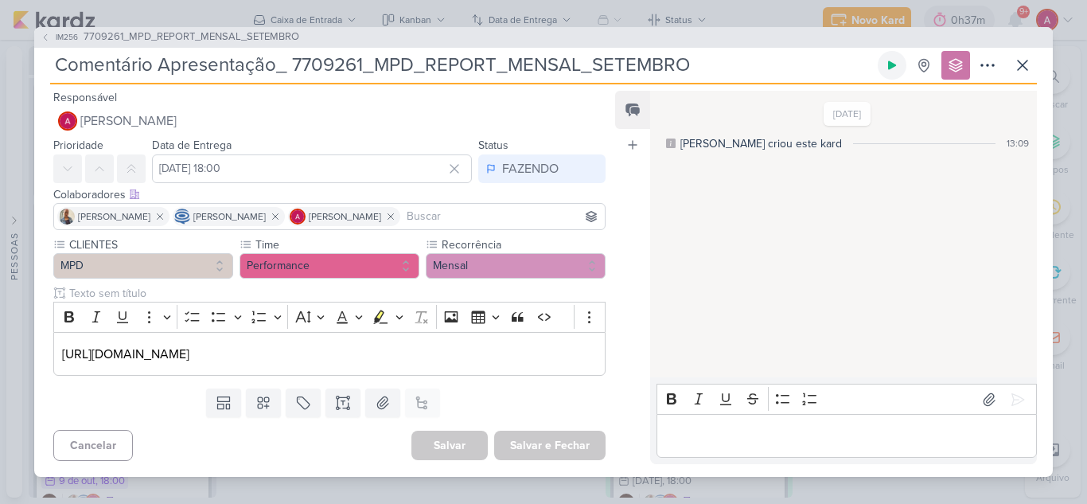
click at [886, 60] on icon at bounding box center [892, 65] width 13 height 13
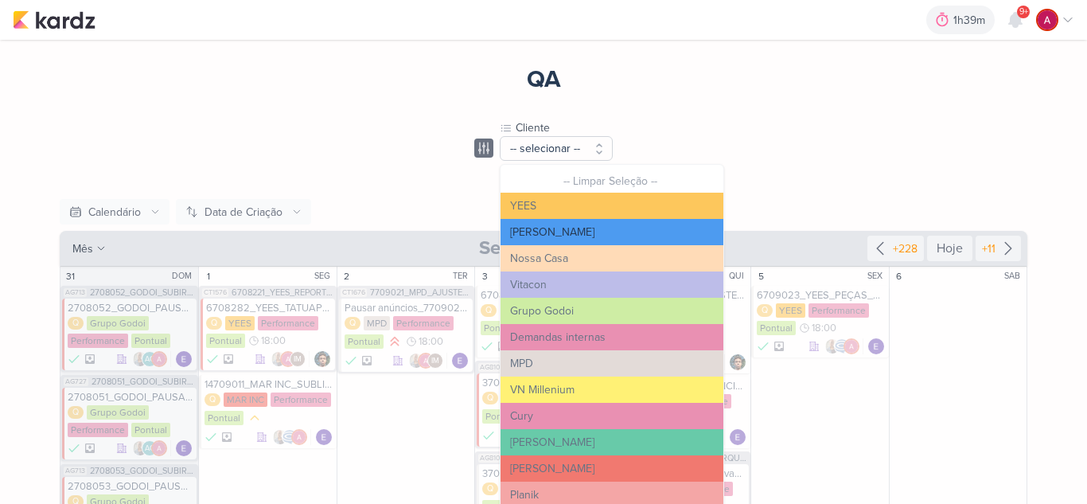
click at [557, 232] on button "[PERSON_NAME]" at bounding box center [612, 232] width 223 height 26
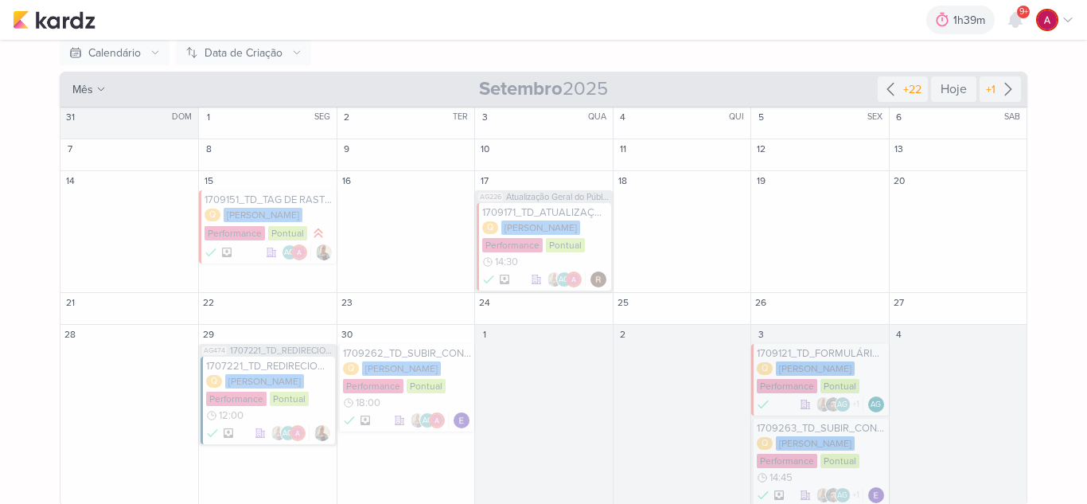
scroll to position [169, 0]
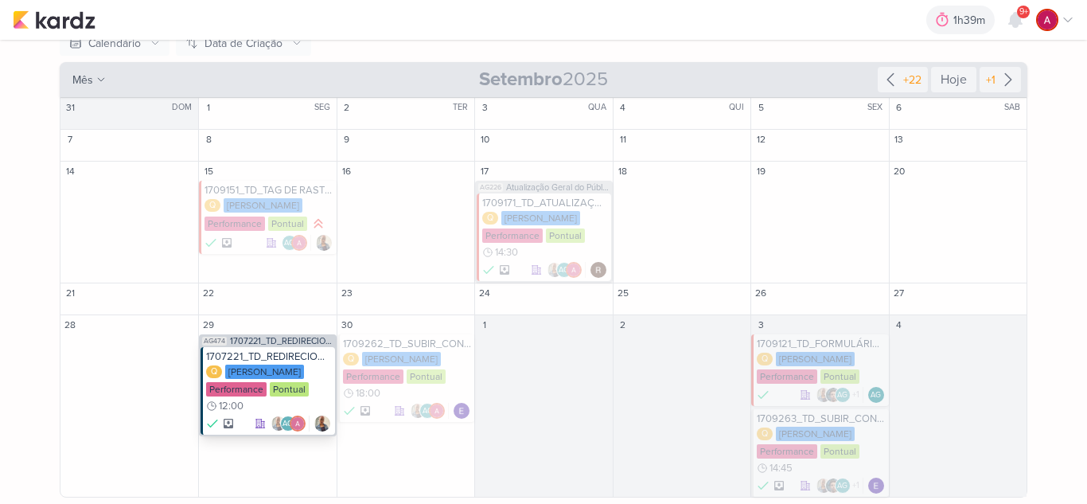
click at [286, 356] on div "1707221_TD_REDIRECIONAMENTO_GOOGLE_LCSA" at bounding box center [268, 356] width 125 height 13
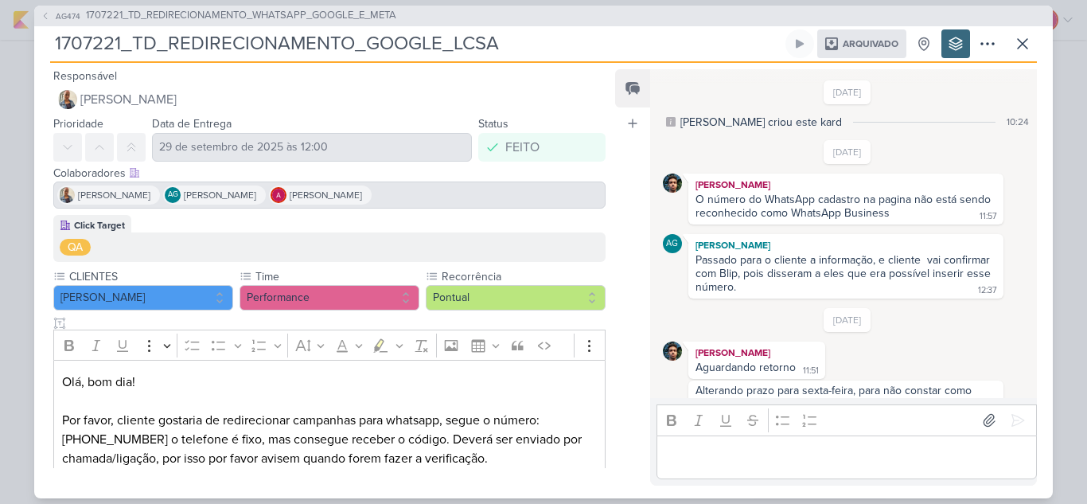
scroll to position [580, 0]
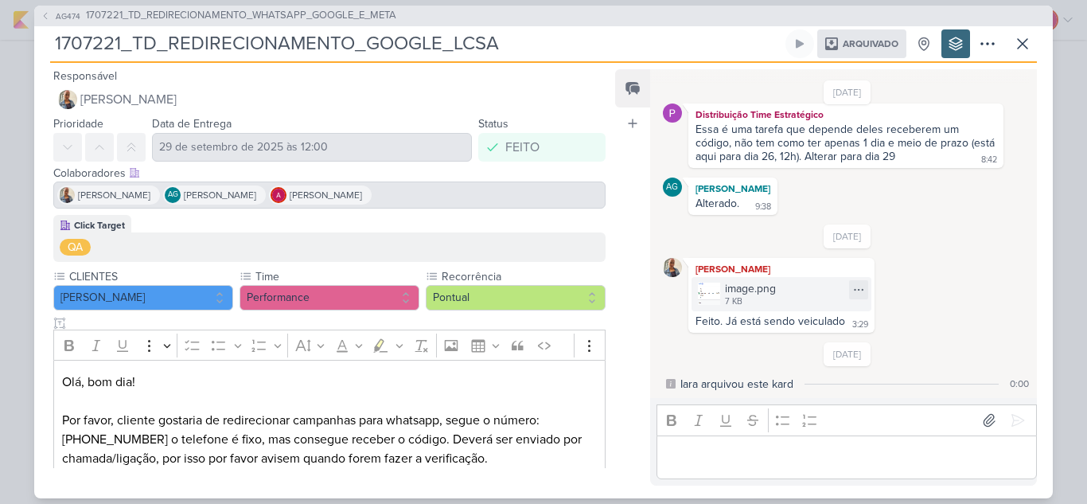
click at [713, 292] on img at bounding box center [709, 294] width 22 height 22
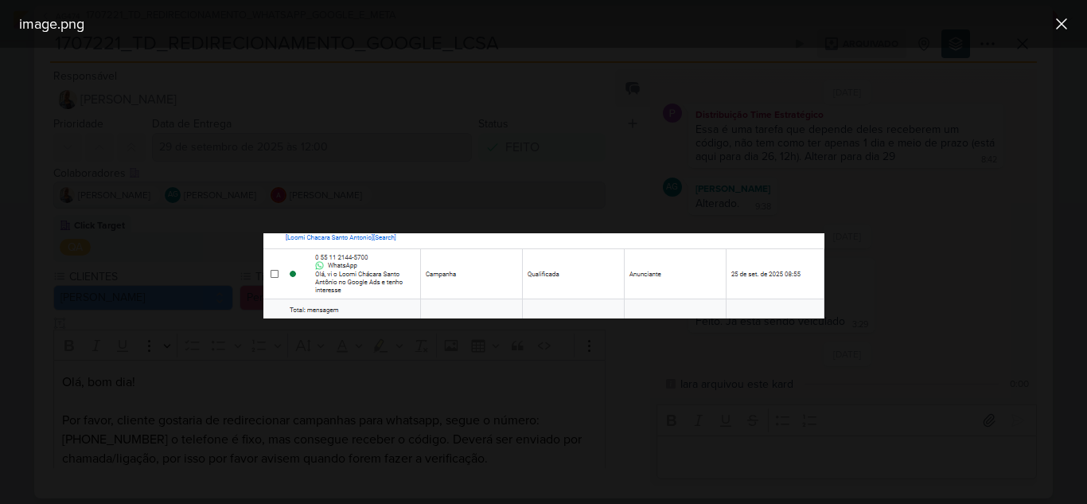
click at [953, 260] on div at bounding box center [543, 276] width 1087 height 456
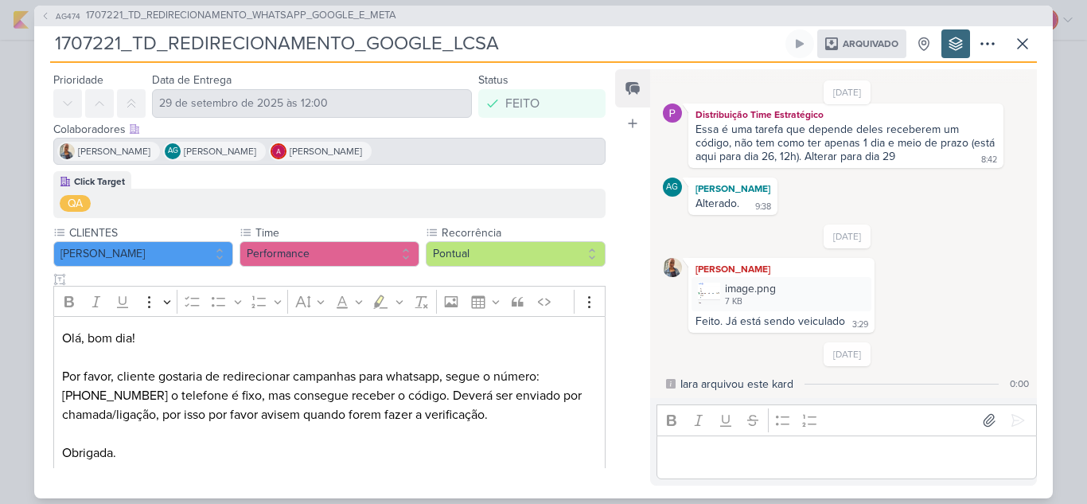
scroll to position [66, 0]
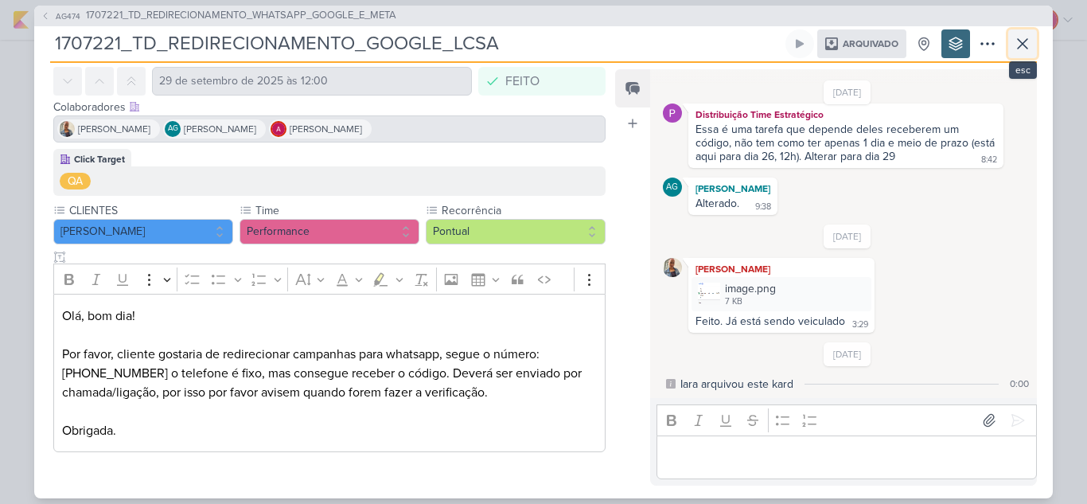
click at [1023, 45] on icon at bounding box center [1022, 43] width 19 height 19
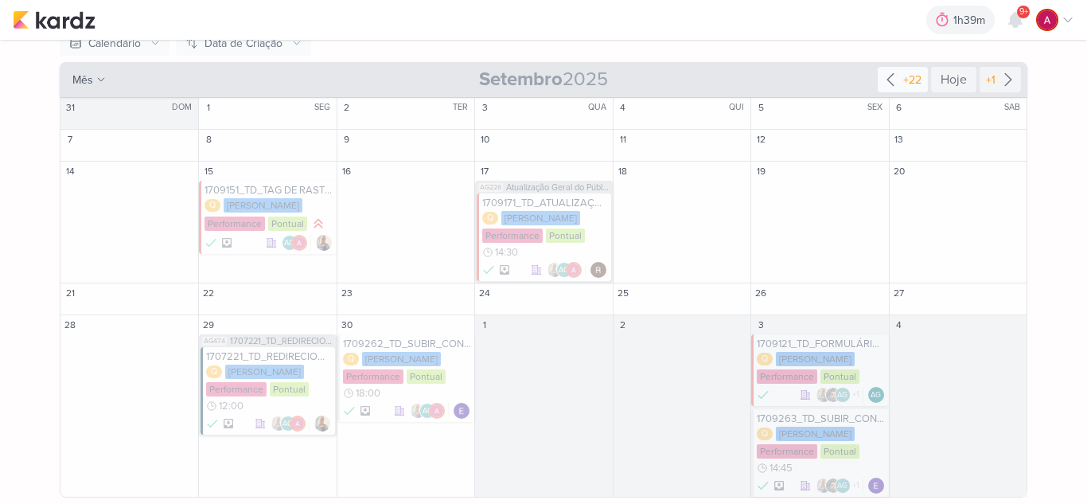
click at [892, 79] on icon at bounding box center [890, 79] width 19 height 19
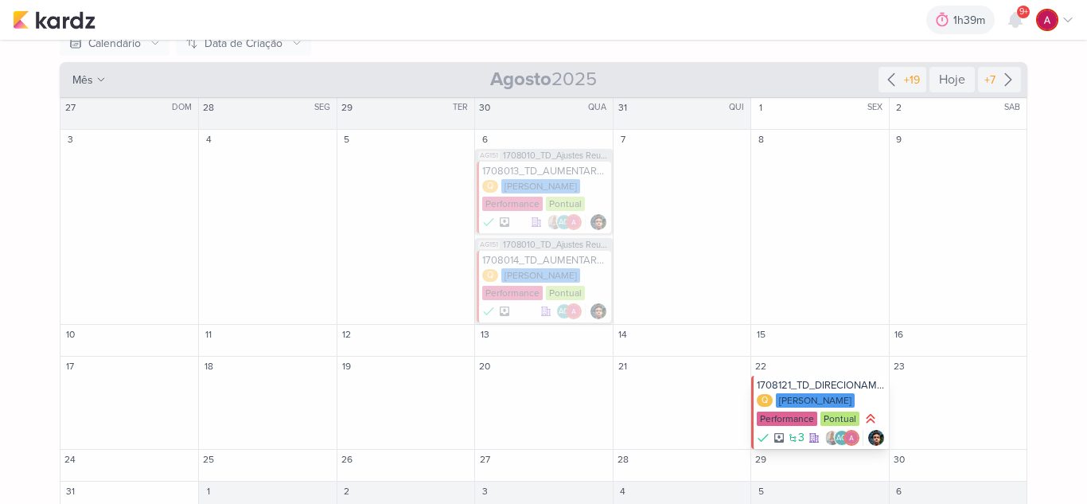
click at [816, 379] on div "1708121_TD_DIRECIONAMENTO_ANUNCIOS_WEBSITE" at bounding box center [821, 385] width 128 height 13
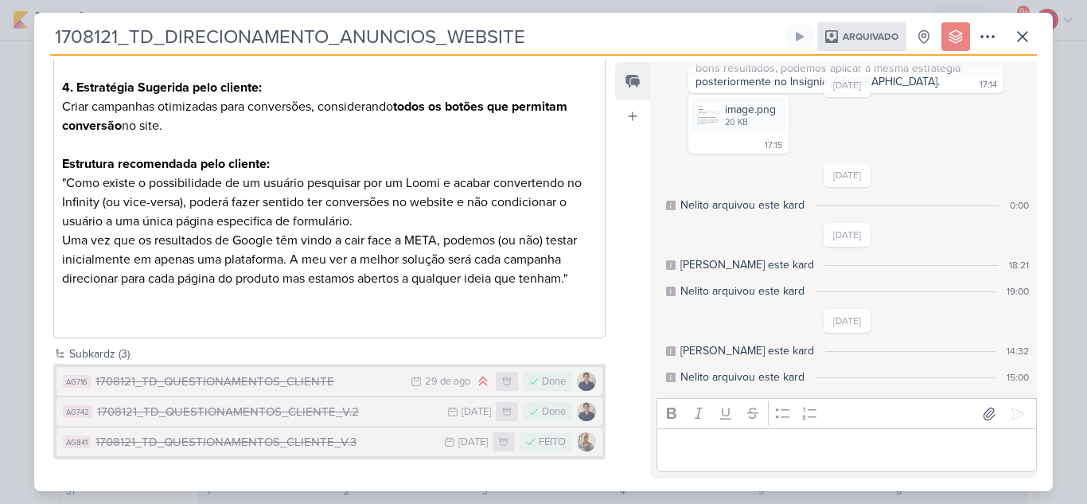
scroll to position [571, 0]
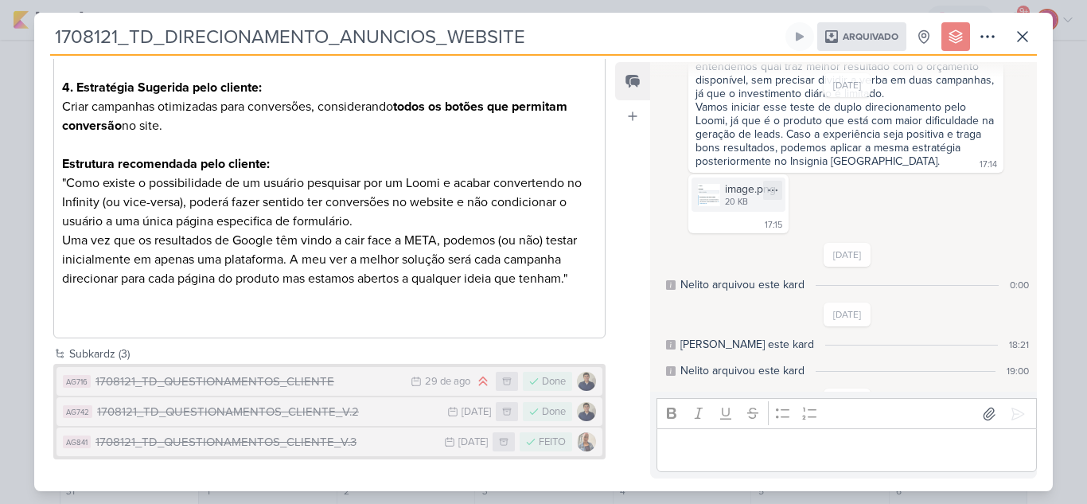
click at [745, 191] on div "image.png" at bounding box center [750, 189] width 51 height 17
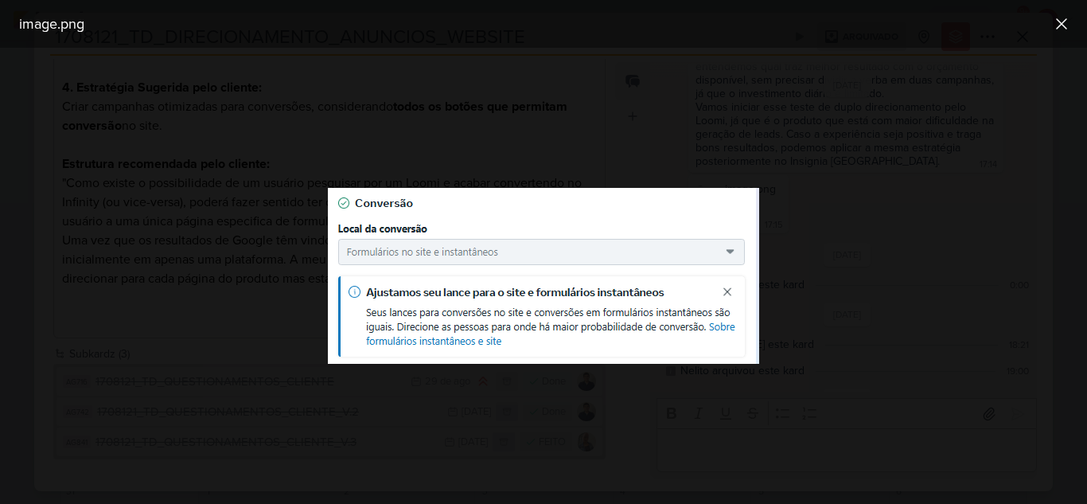
click at [852, 214] on div at bounding box center [543, 276] width 1087 height 456
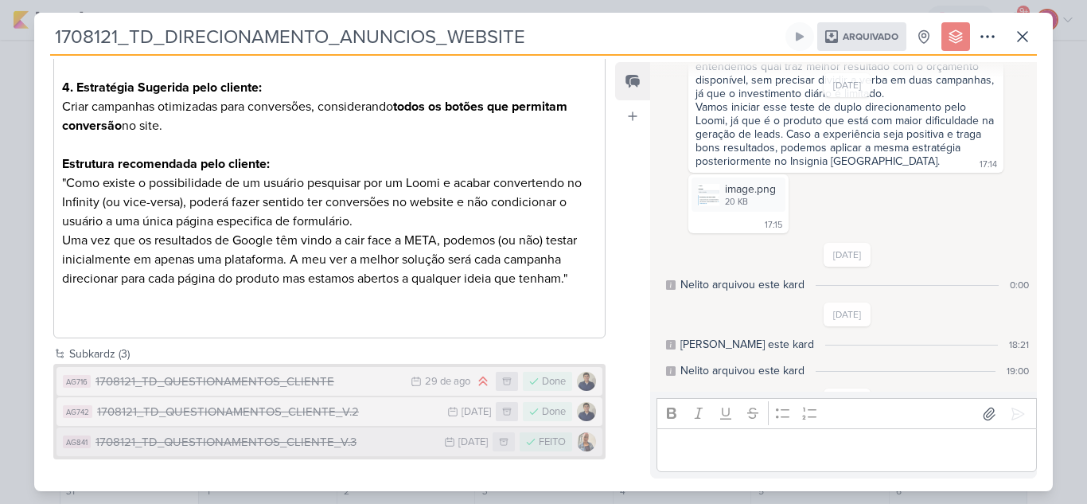
click at [329, 446] on div "1708121_TD_QUESTIONAMENTOS_CLIENTE_V.3" at bounding box center [265, 442] width 341 height 18
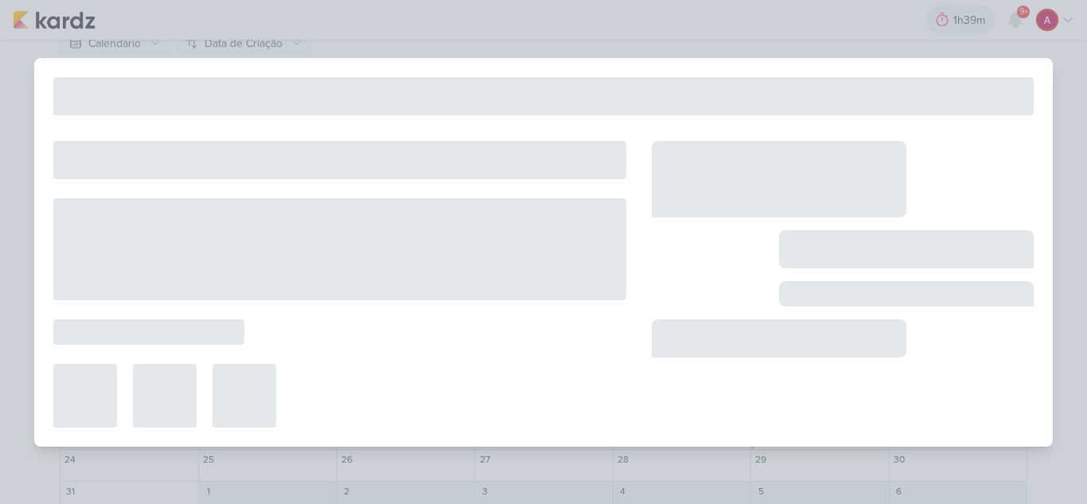
type input "1708121_TD_QUESTIONAMENTOS_CLIENTE_V.3"
type input "10 de setembro de 2025 às 23:59"
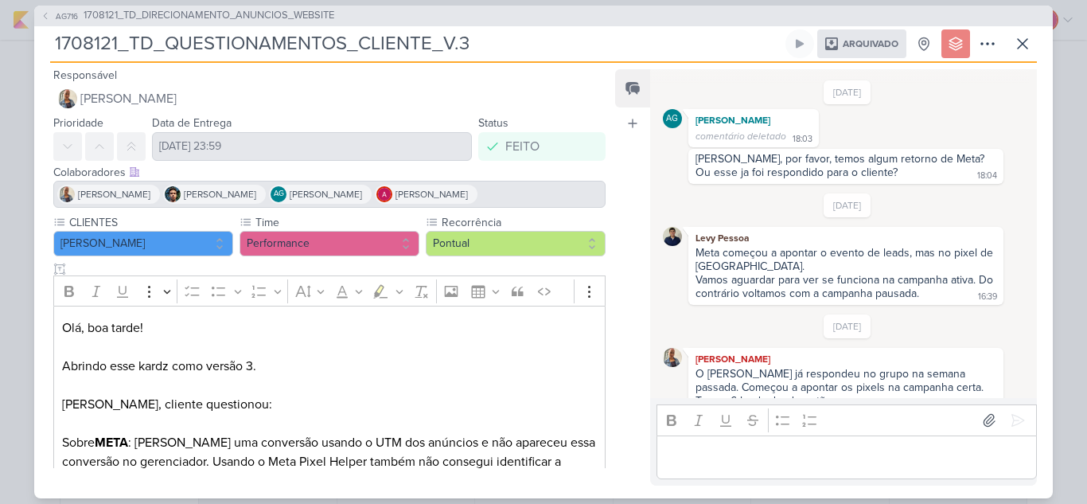
scroll to position [0, 0]
click at [68, 14] on span "AG716" at bounding box center [66, 16] width 27 height 12
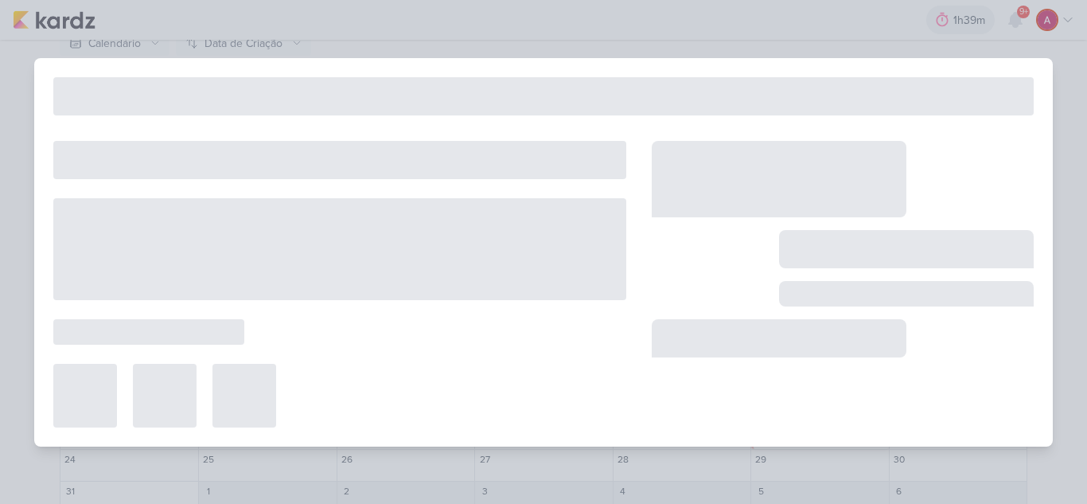
type input "1708121_TD_DIRECIONAMENTO_ANUNCIOS_WEBSITE"
type input "22 de agosto de 2025 às 23:59"
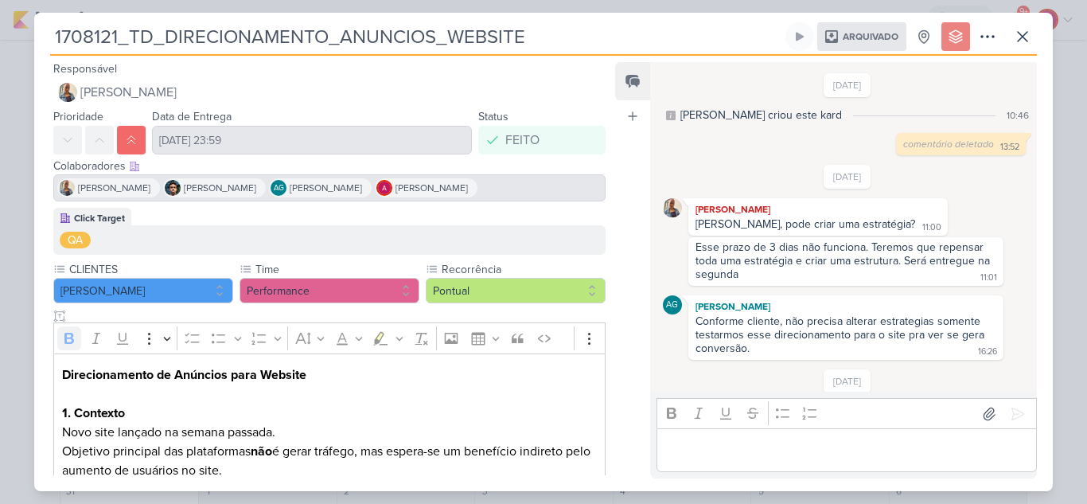
scroll to position [650, 0]
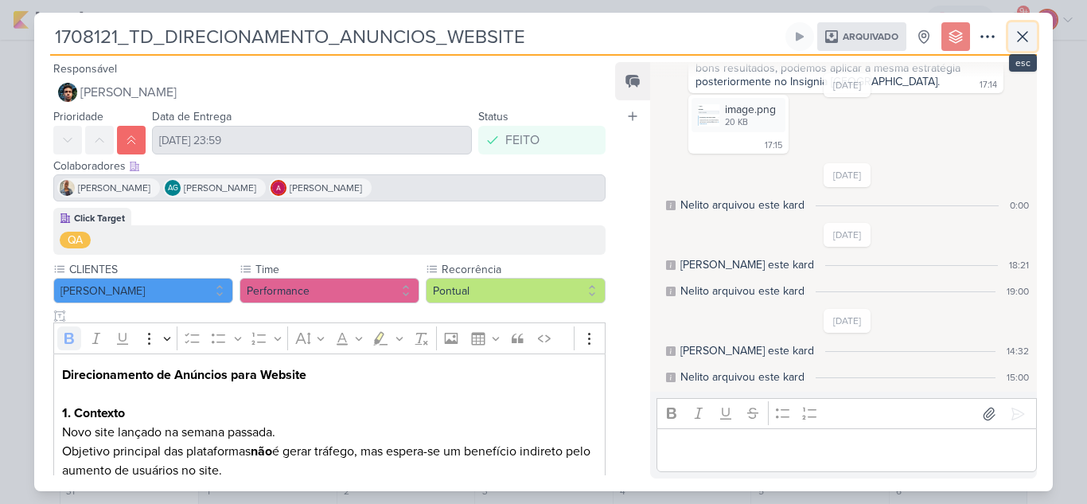
click at [1018, 34] on icon at bounding box center [1022, 36] width 19 height 19
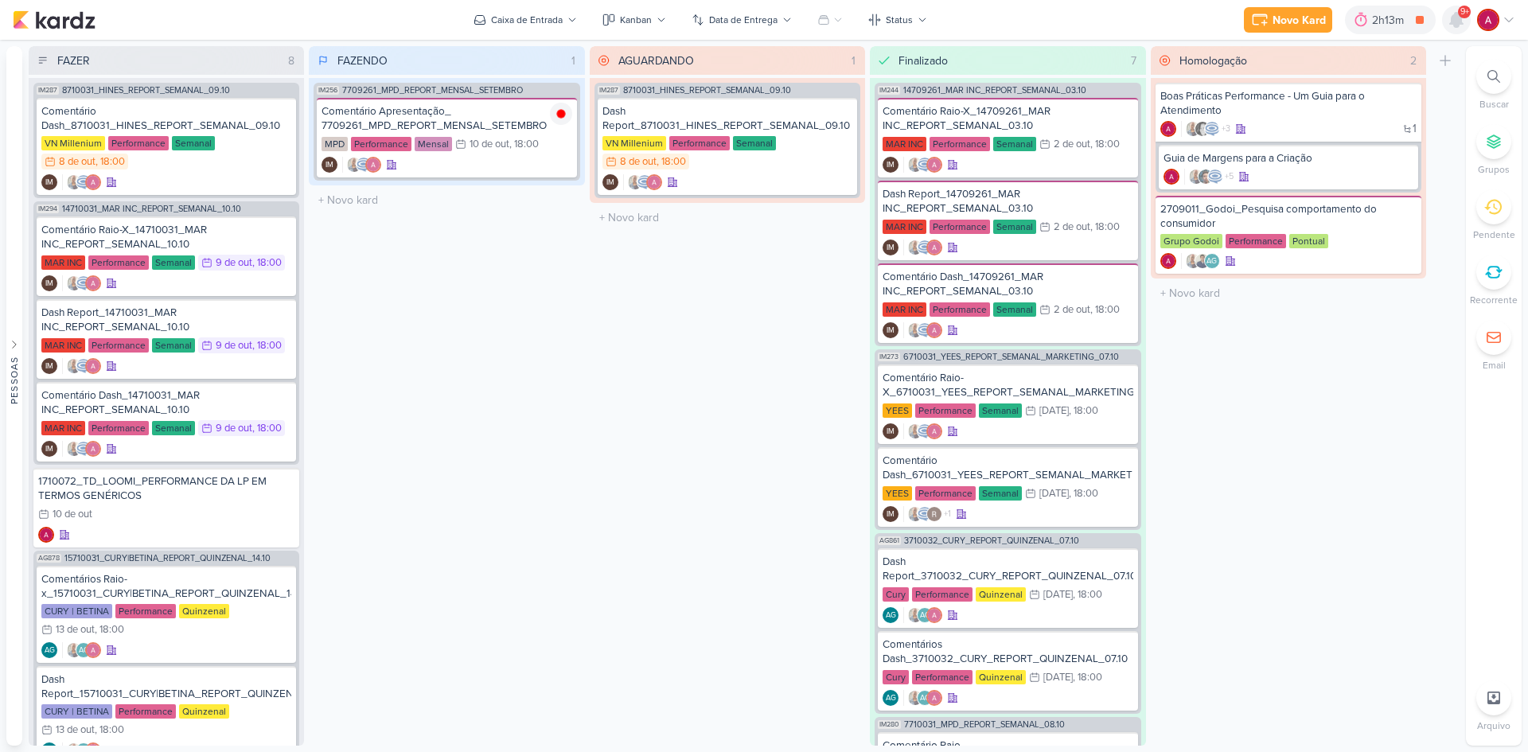
click at [1456, 20] on icon at bounding box center [1456, 20] width 13 height 14
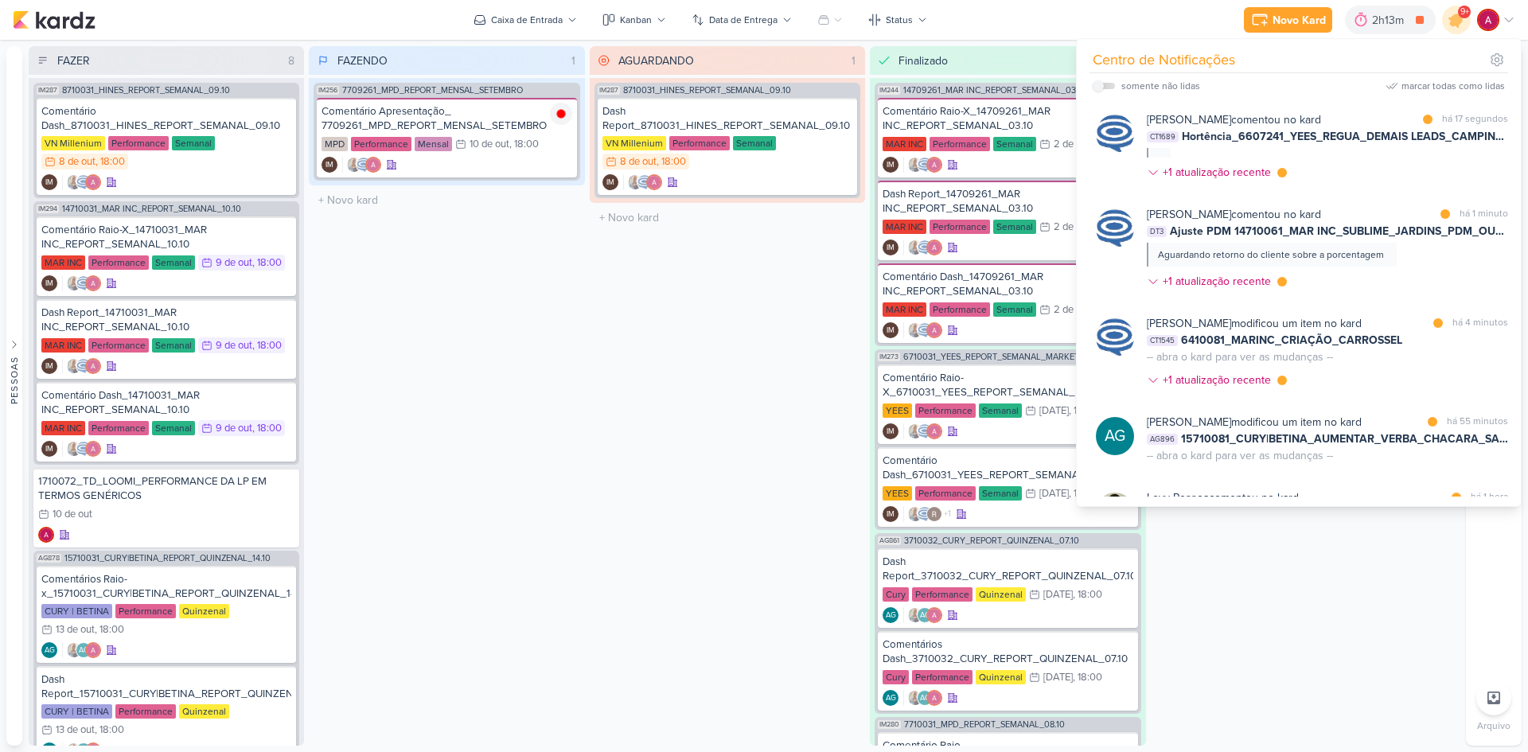
click at [1491, 18] on img at bounding box center [1488, 20] width 22 height 22
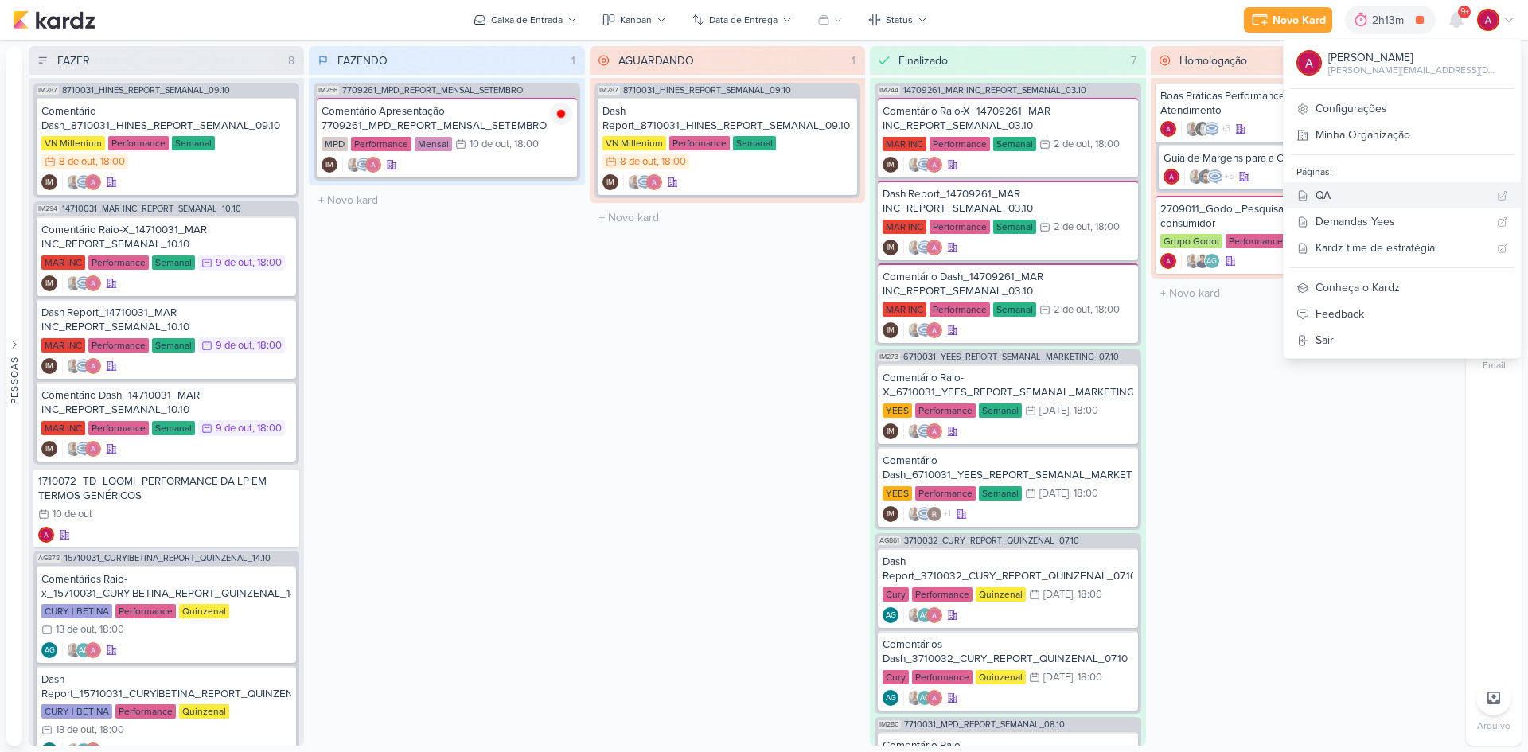
click at [1359, 193] on div "QA" at bounding box center [1402, 195] width 175 height 17
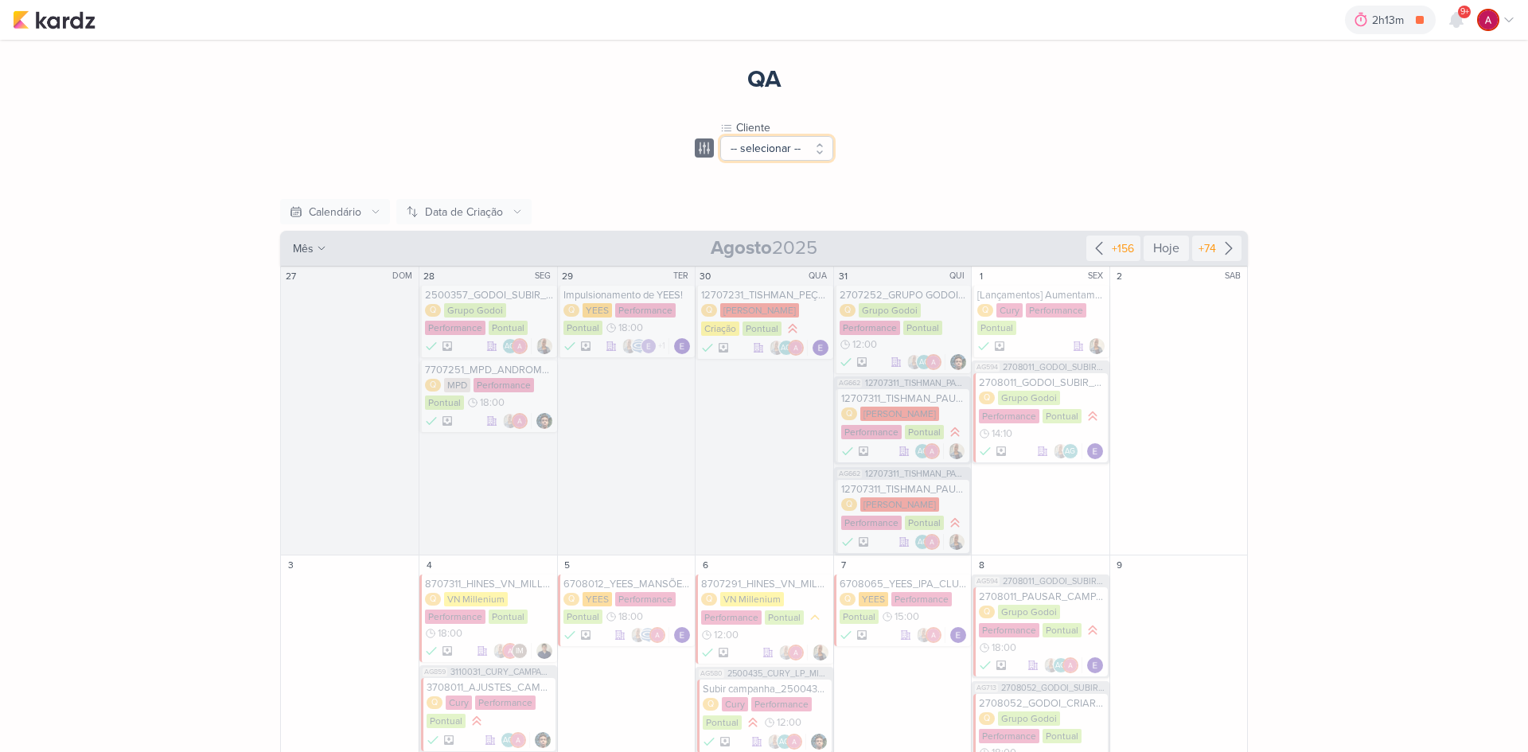
click at [770, 148] on button "-- selecionar --" at bounding box center [776, 148] width 113 height 25
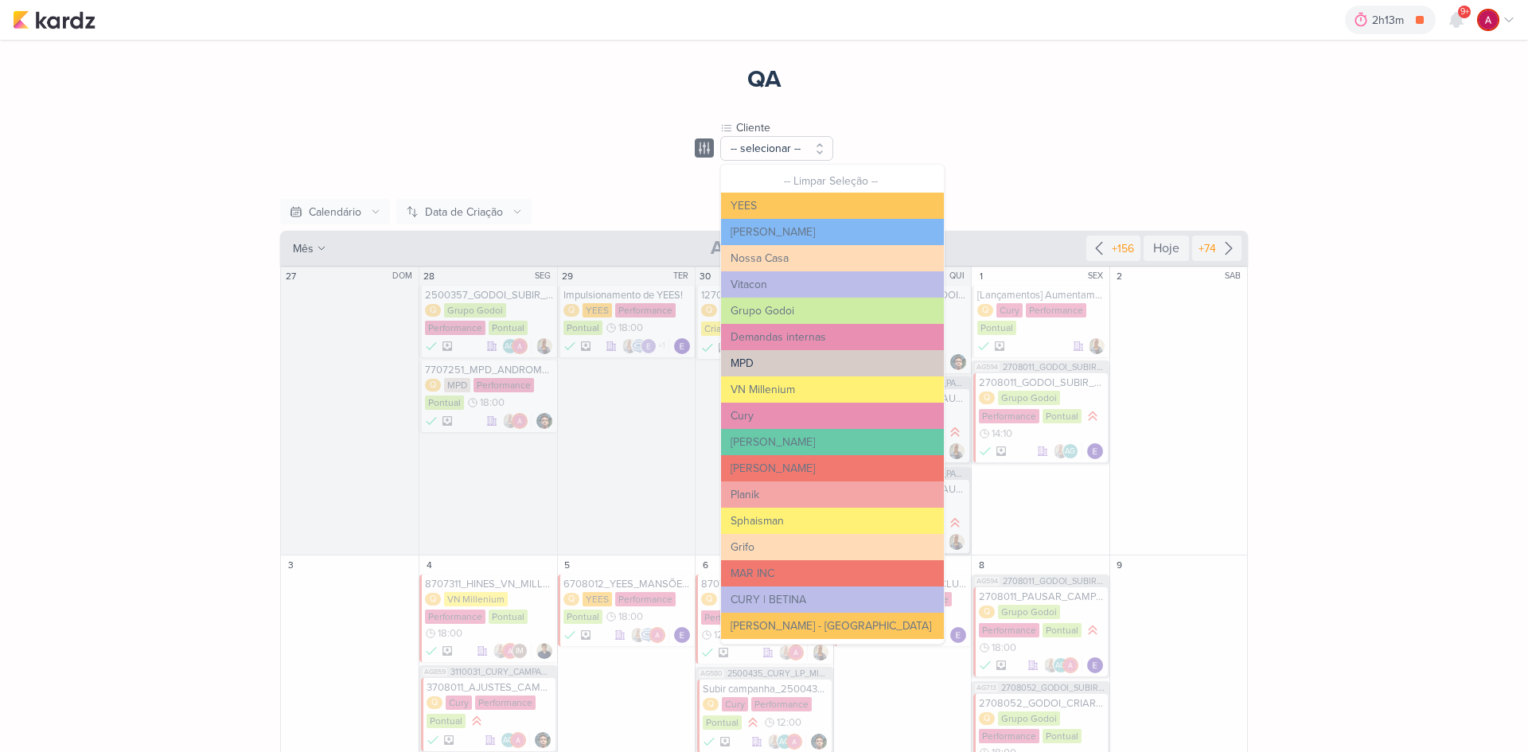
click at [762, 358] on button "MPD" at bounding box center [832, 363] width 223 height 26
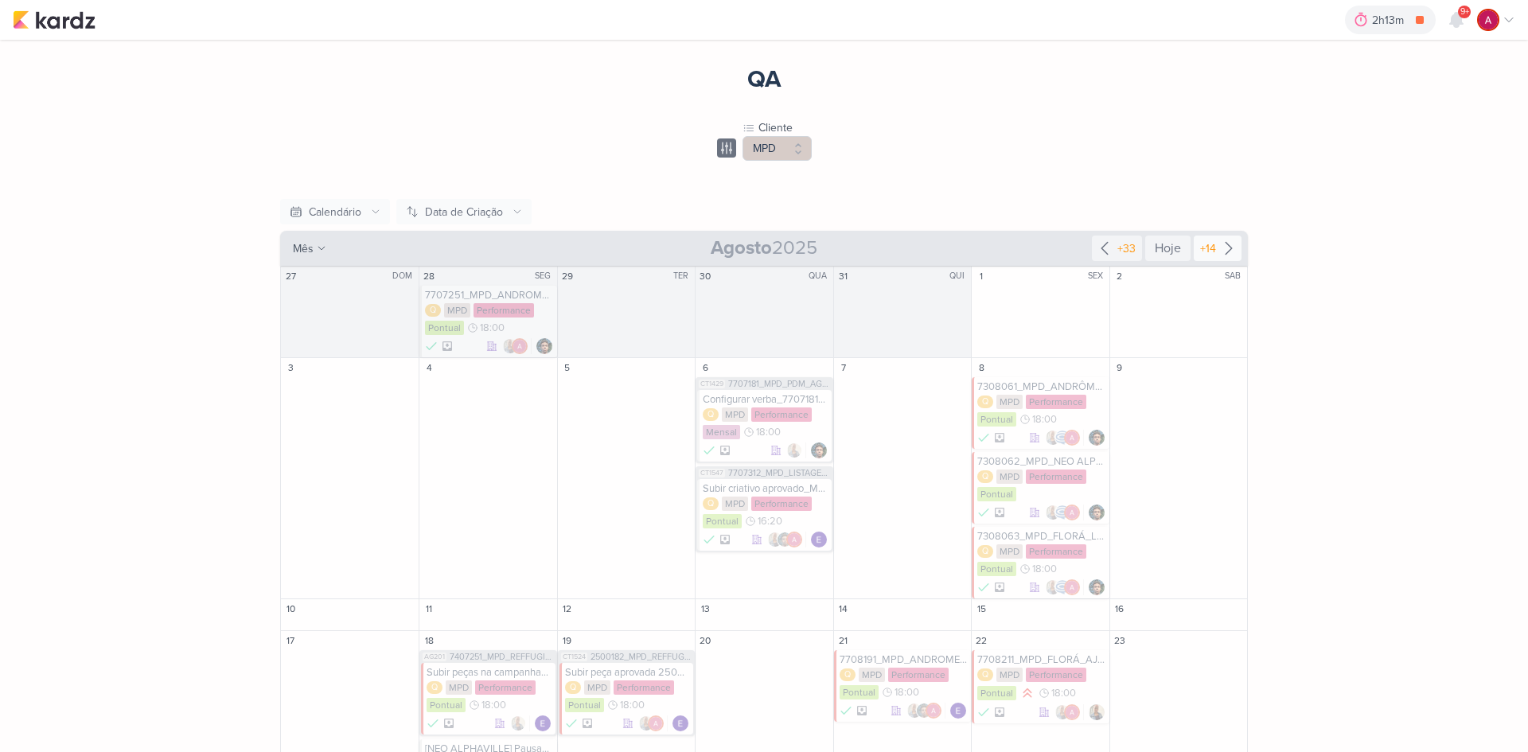
click at [1225, 244] on icon at bounding box center [1228, 248] width 19 height 19
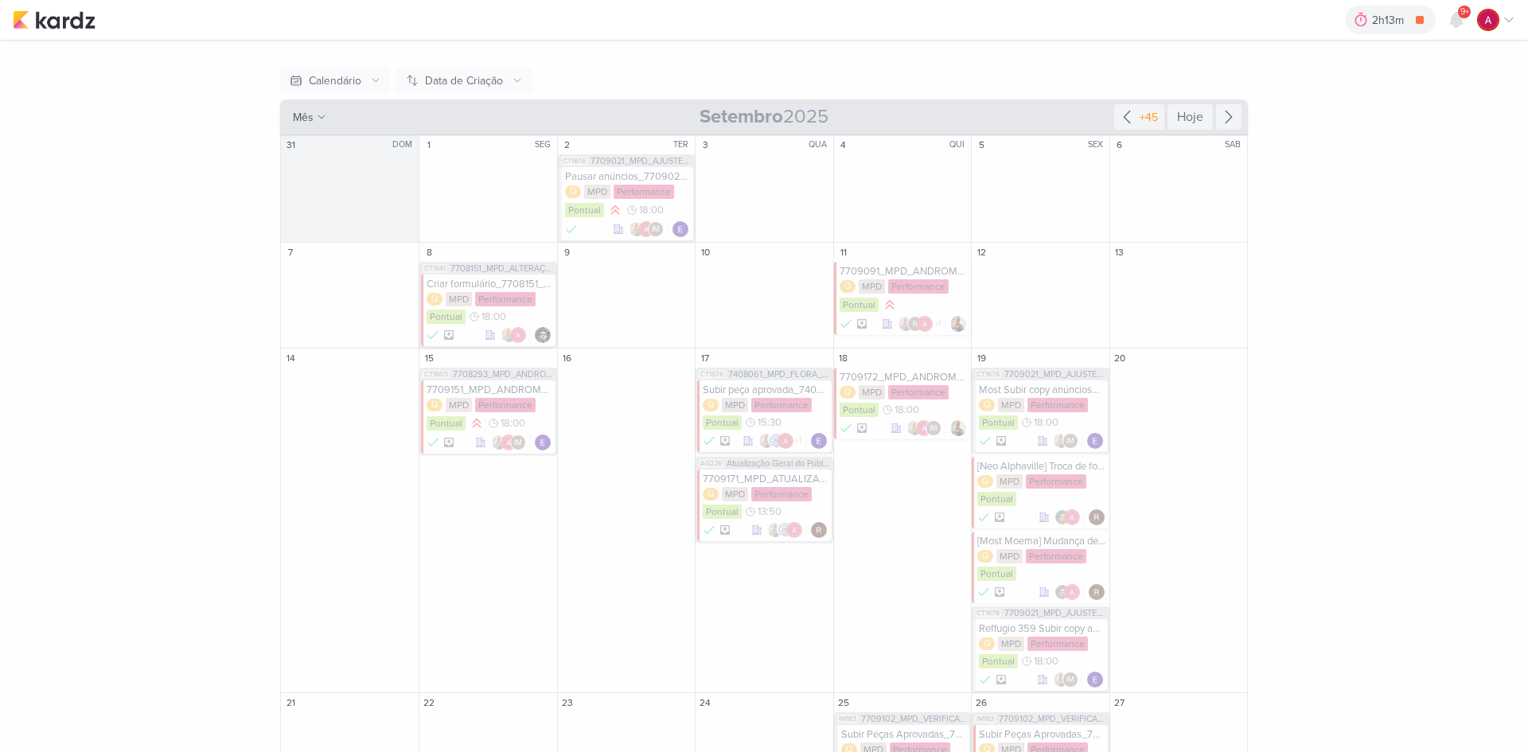
scroll to position [159, 0]
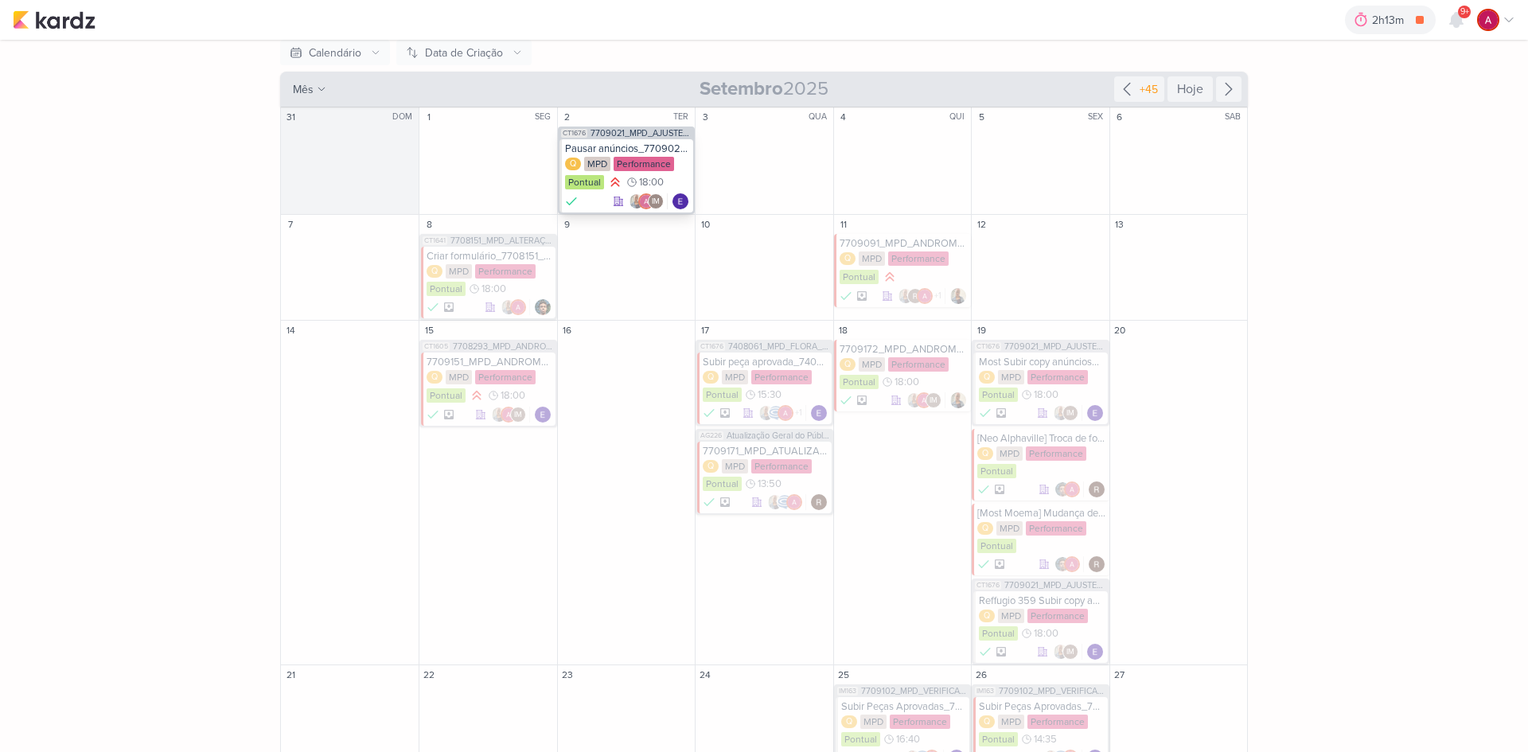
click at [652, 142] on div "Pausar anúncios_7709021_MPD_AJUSTE_COPY_ANÚNCIO" at bounding box center [627, 148] width 125 height 13
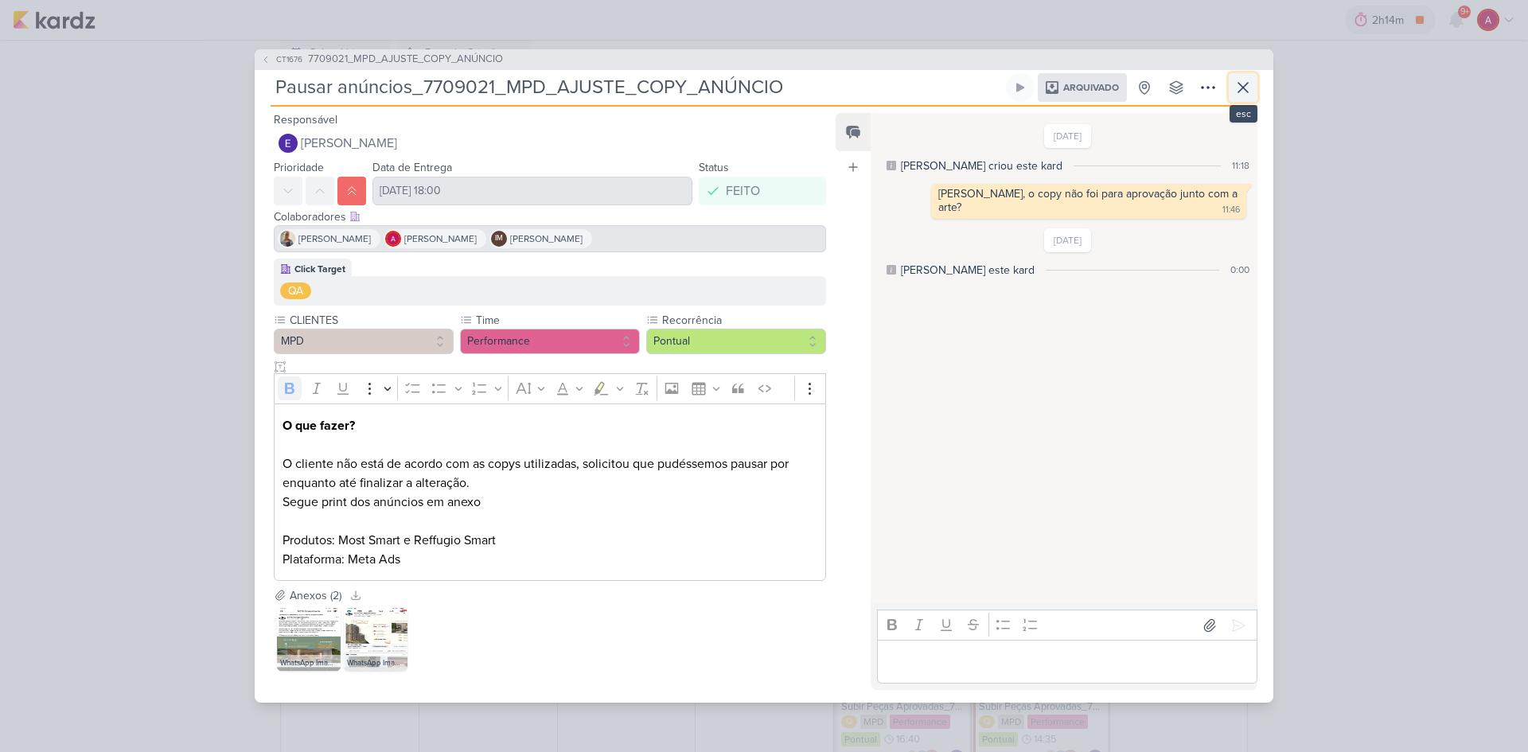
click at [1234, 85] on button at bounding box center [1243, 87] width 29 height 29
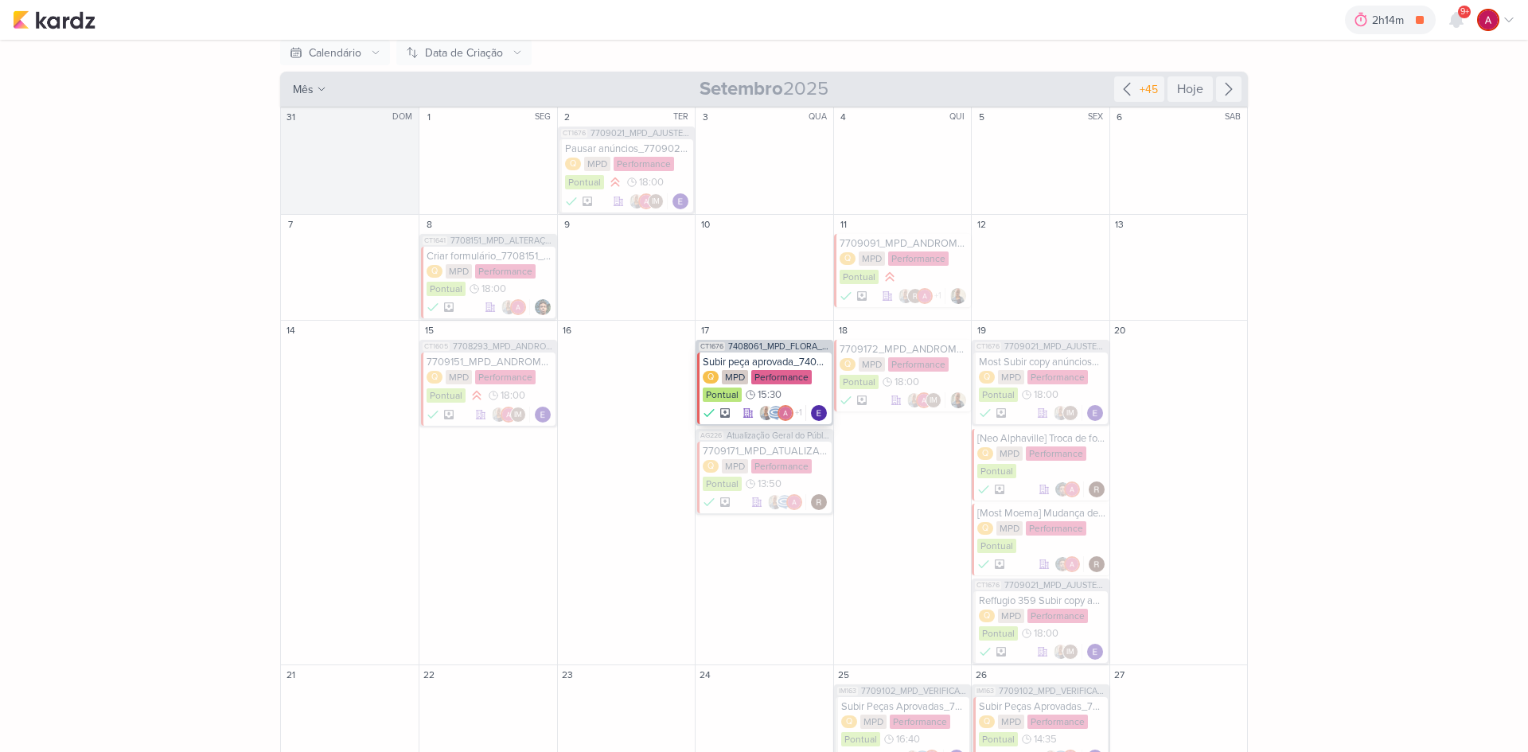
click at [733, 357] on div "Subir peça aprovada_7408061_MPD_FLORÁ_CRIAÇÃO_PEÇAS_EVOLUÇÃO_DE_OBRA" at bounding box center [765, 362] width 125 height 13
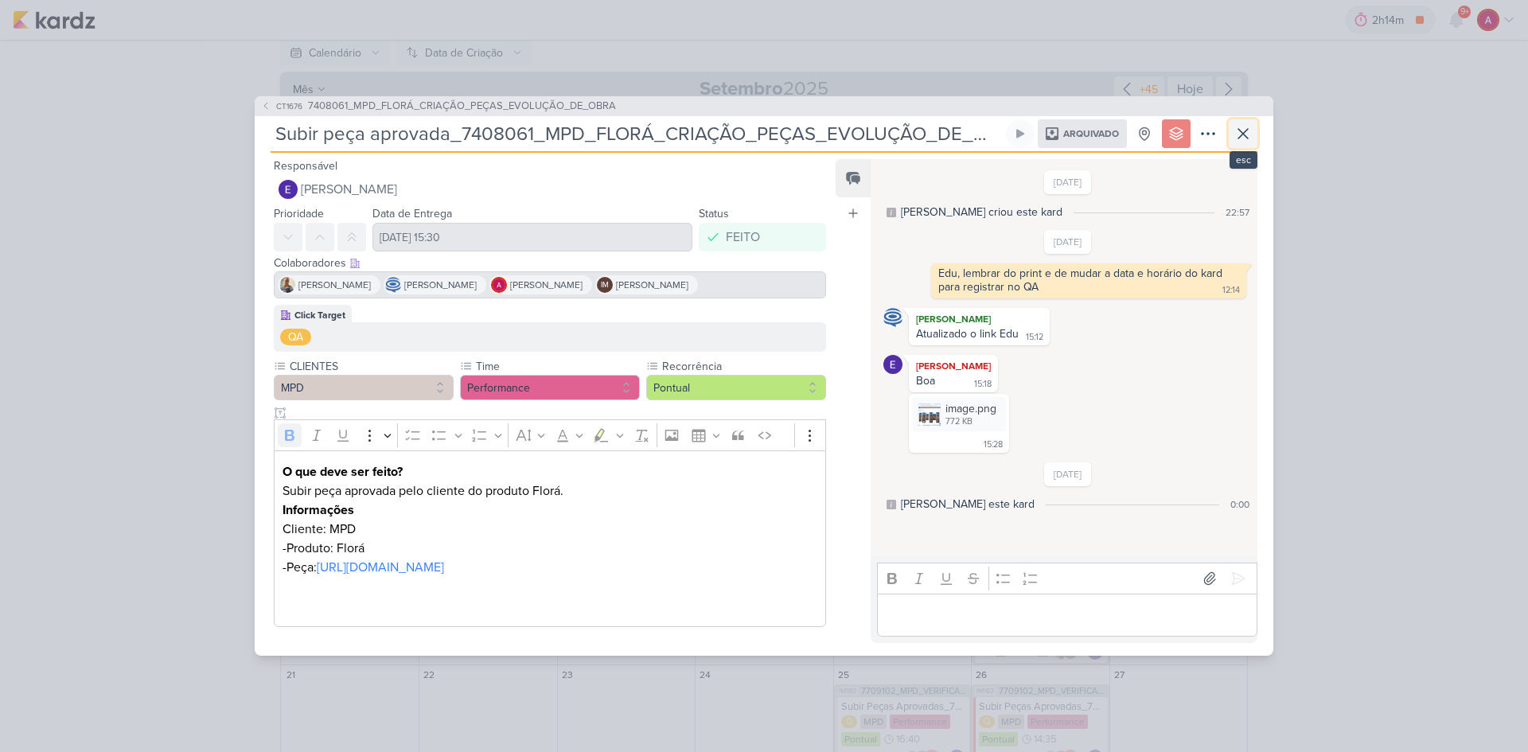
click at [1238, 138] on icon at bounding box center [1243, 134] width 10 height 10
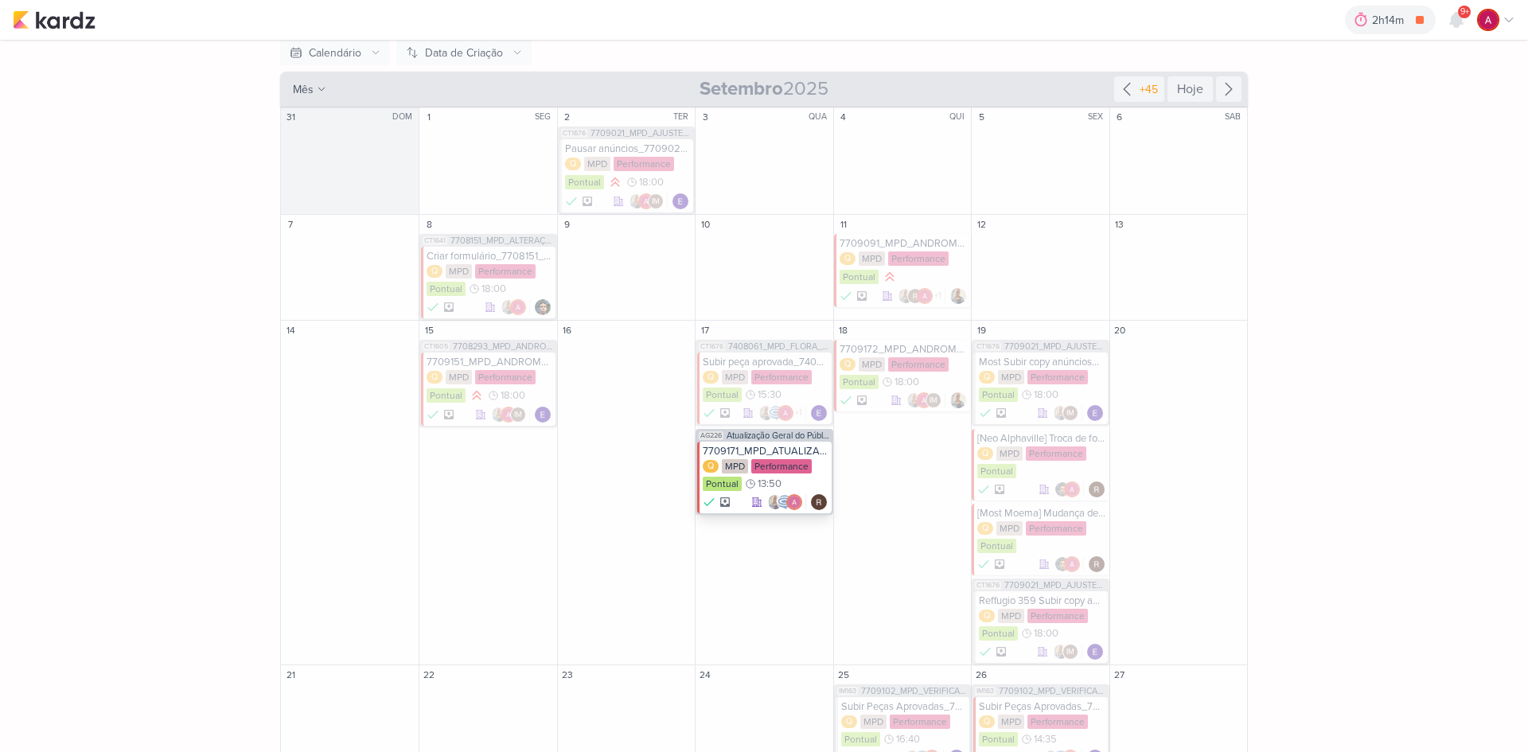
click at [779, 447] on div "7709171_MPD_ATUALIZAÇÃO SEGMENTAÇÃO_GOOGLE" at bounding box center [765, 451] width 125 height 13
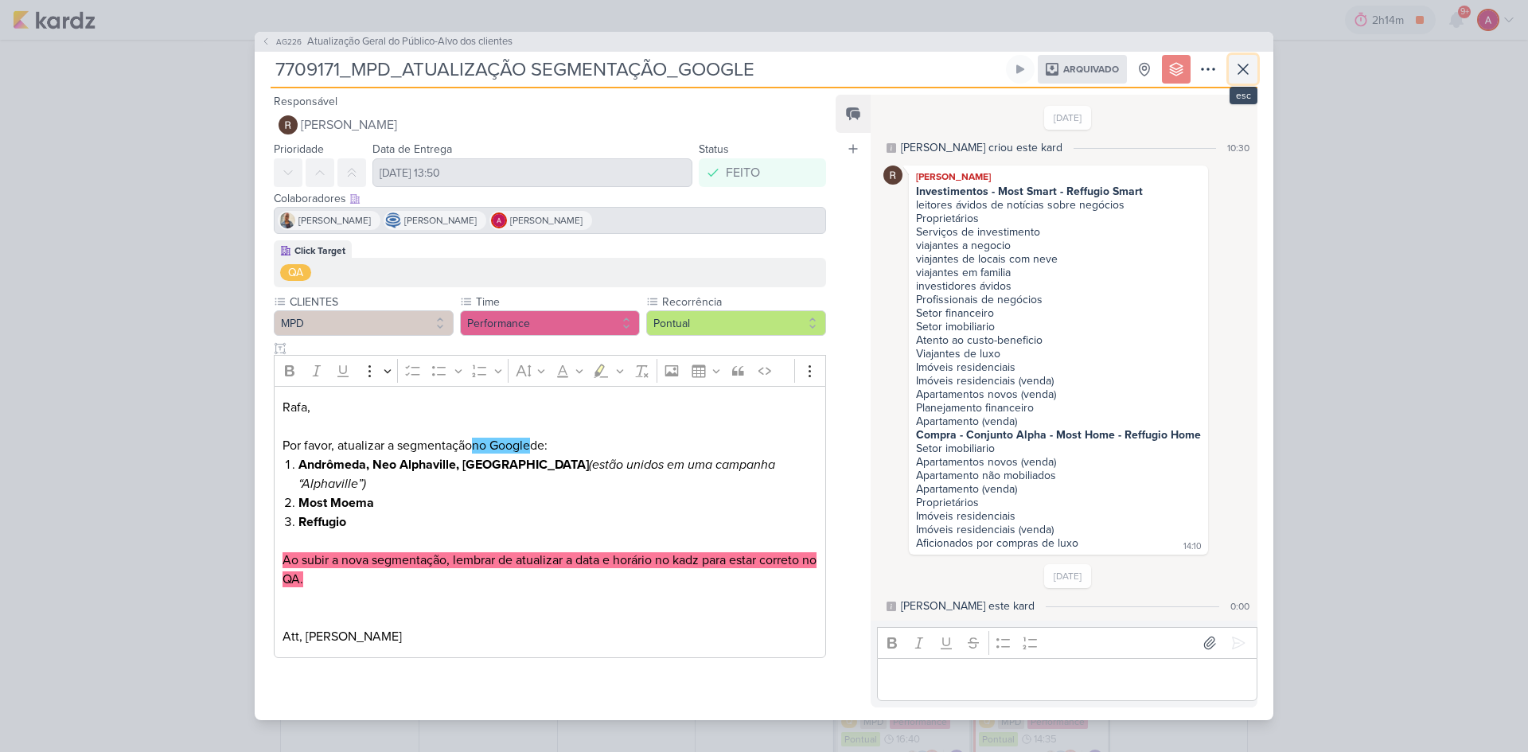
click at [1243, 75] on icon at bounding box center [1243, 69] width 19 height 19
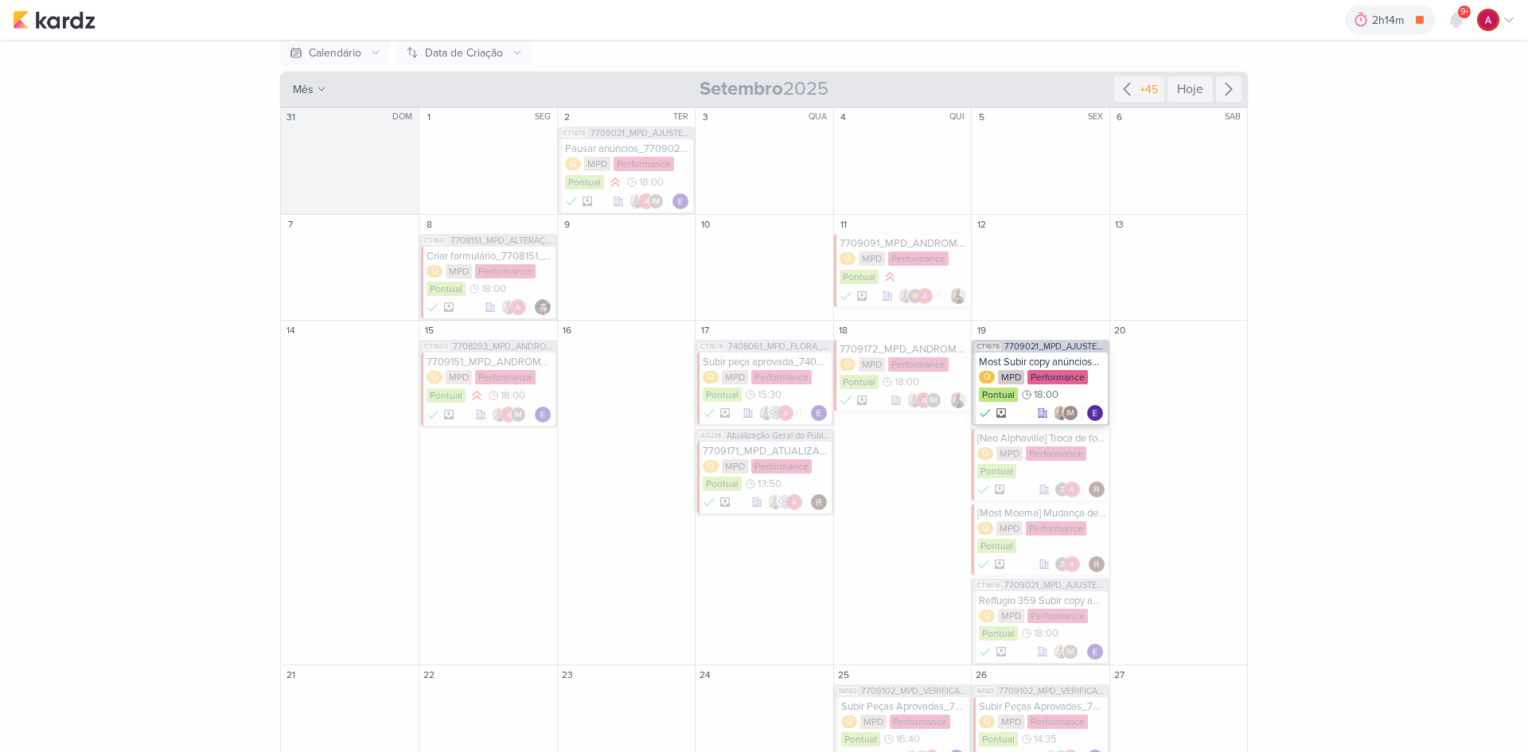
click at [1027, 361] on div "Most Subir copy anúncios_7709021_MPD_AJUSTE_COPY_ANÚNCIO" at bounding box center [1041, 362] width 125 height 13
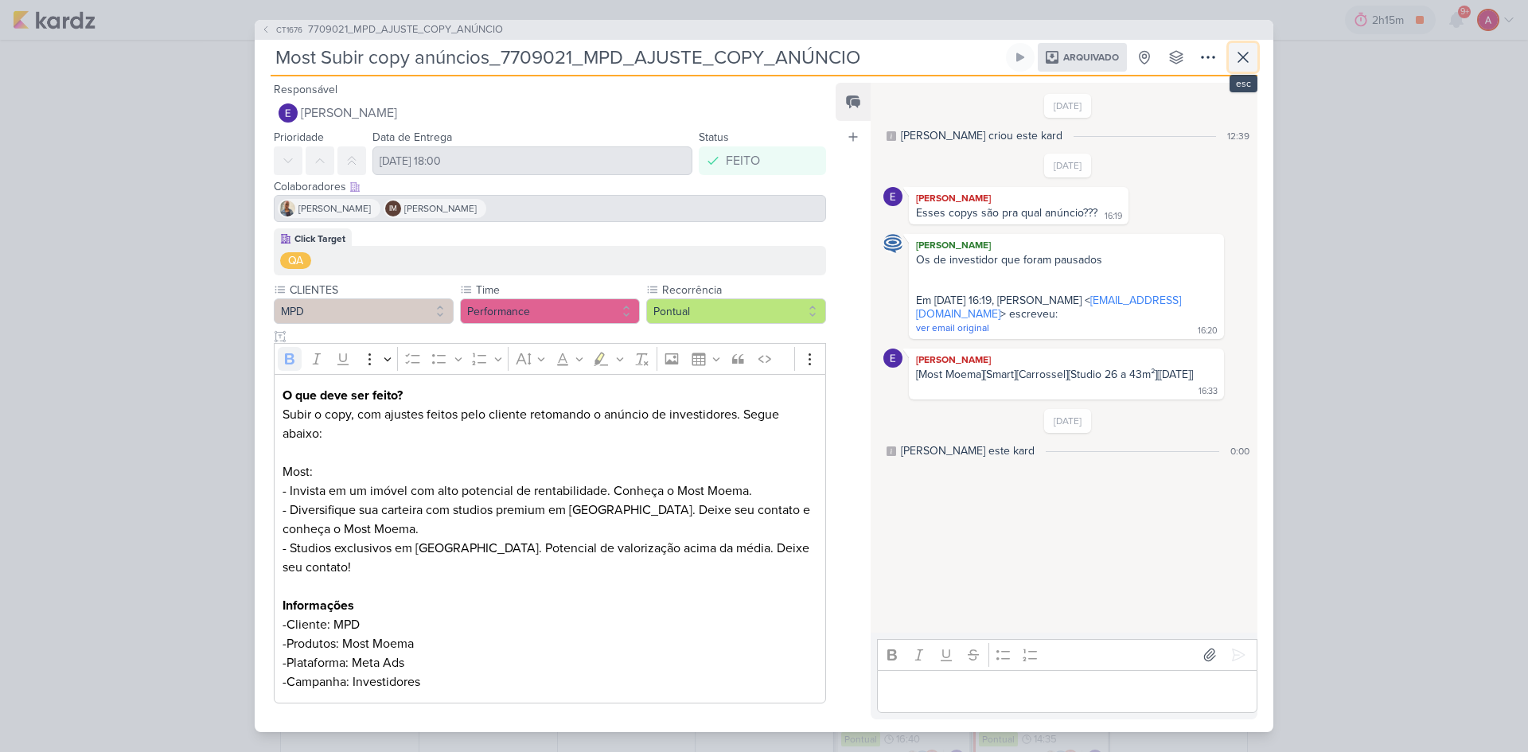
click at [1234, 66] on icon at bounding box center [1243, 57] width 19 height 19
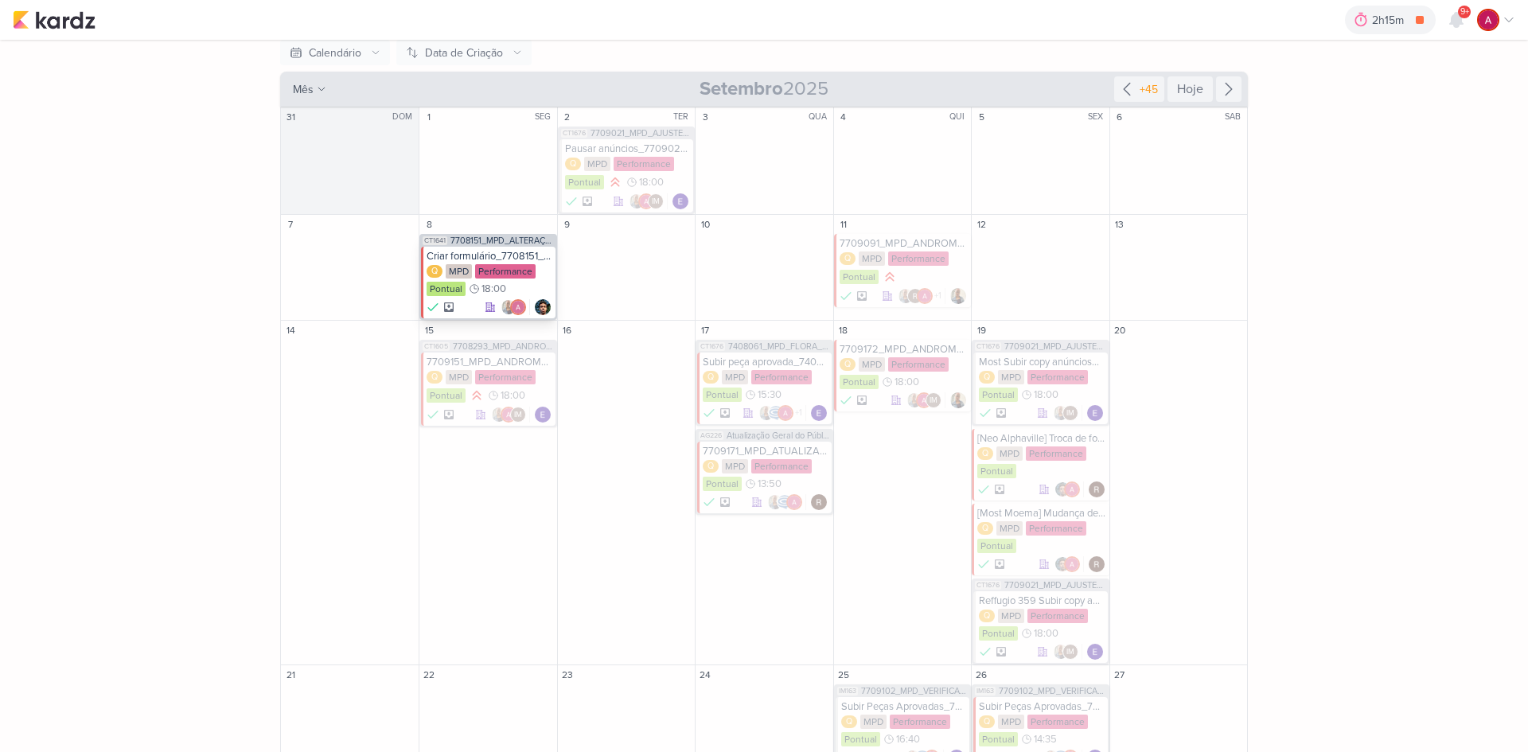
click at [506, 246] on div "CT1641 7708151_MPD_ALTERAÇÃO_FORMULÁRIOS_META_ADS" at bounding box center [488, 241] width 134 height 11
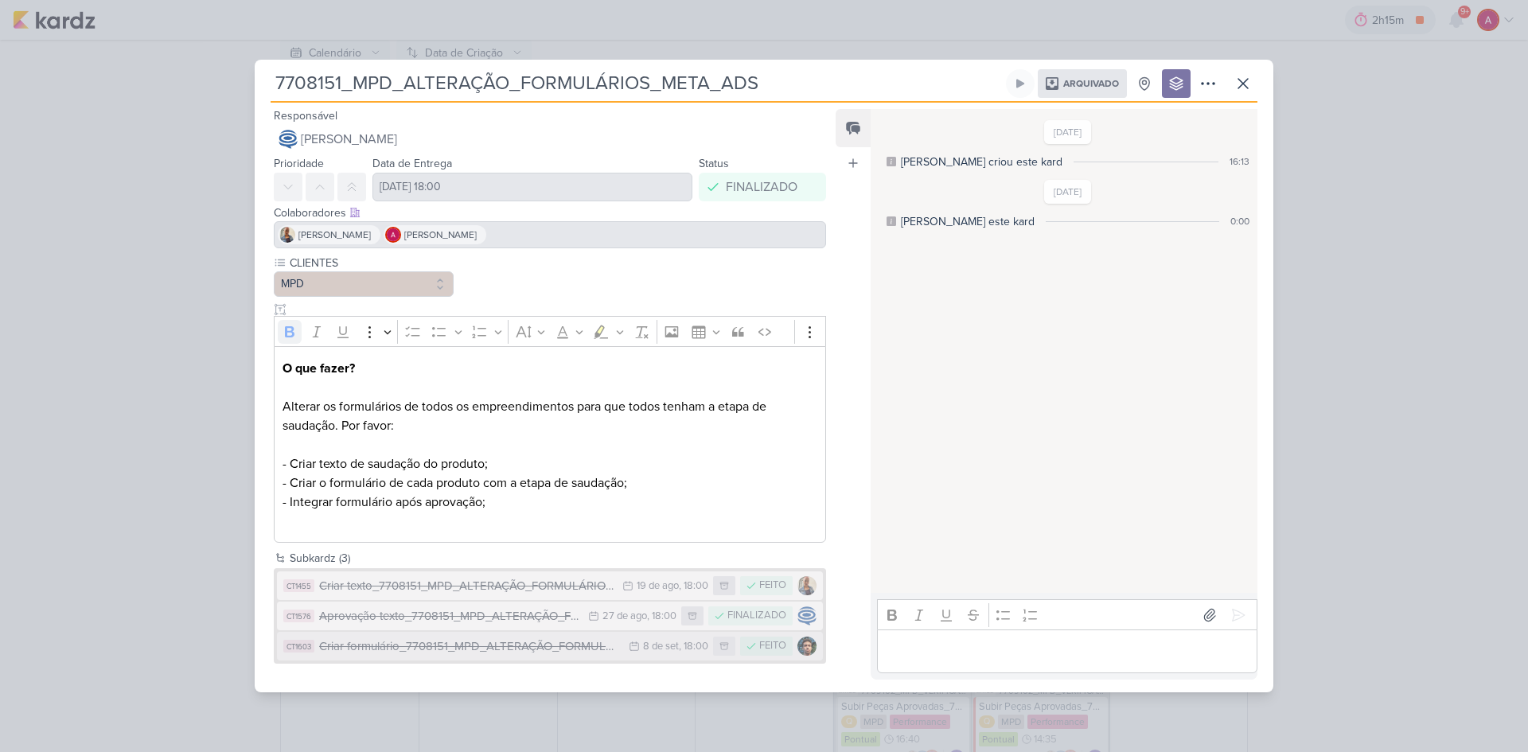
click at [489, 643] on div "Criar formulário_7708151_MPD_ALTERAÇÃO_FORMULÁRIOS_META_ADS" at bounding box center [470, 646] width 302 height 18
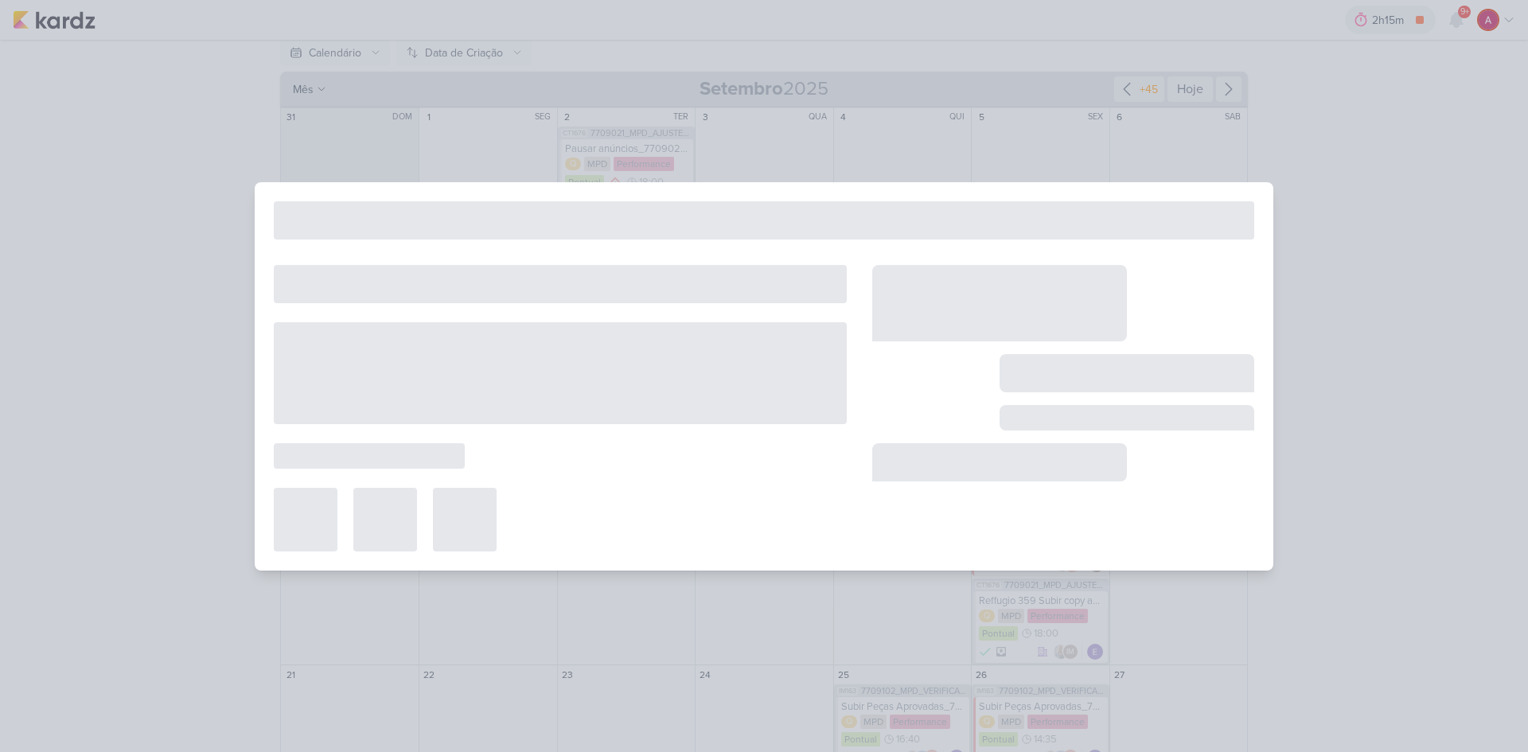
type input "Criar formulário_7708151_MPD_ALTERAÇÃO_FORMULÁRIOS_META_ADS"
type input "8 de setembro de 2025 às 18:00"
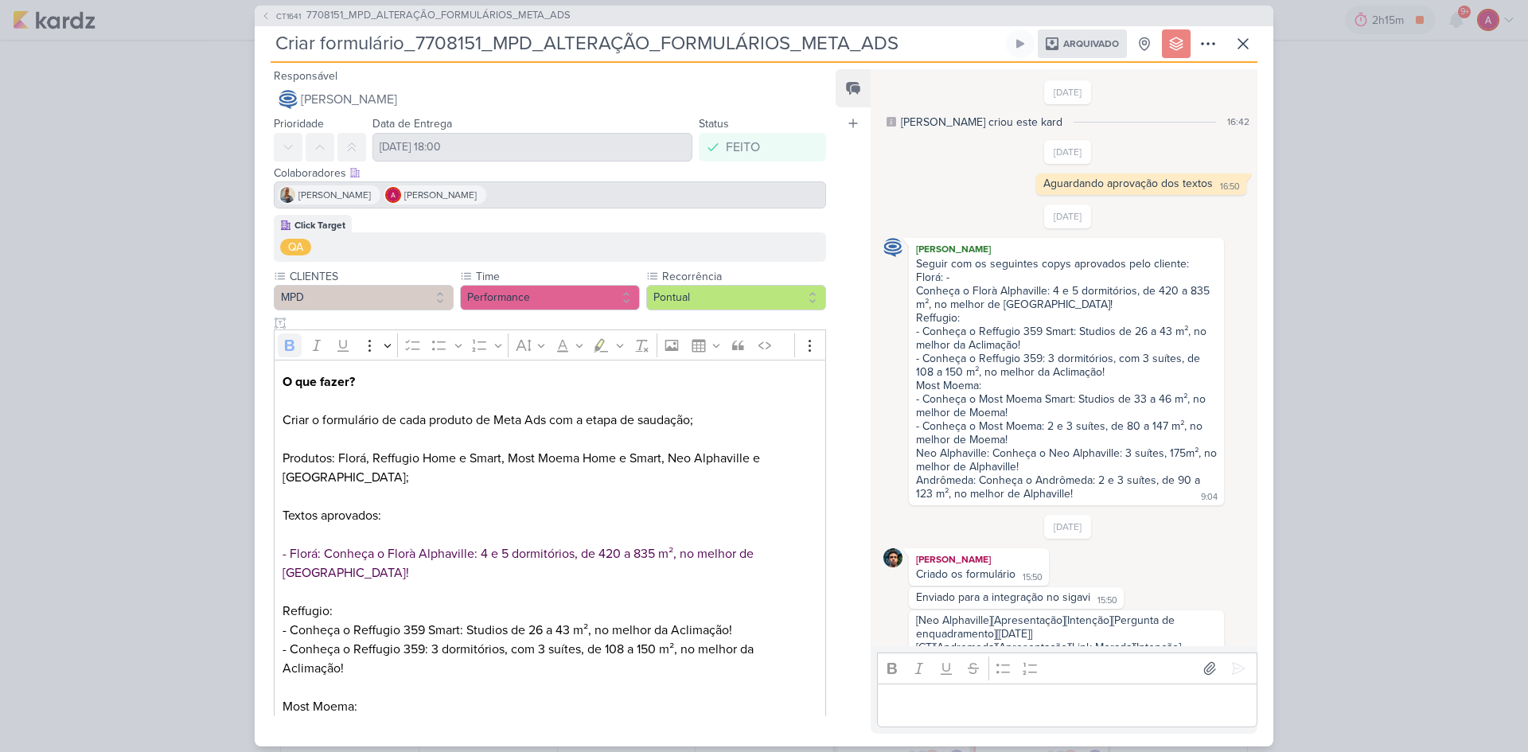
scroll to position [438, 0]
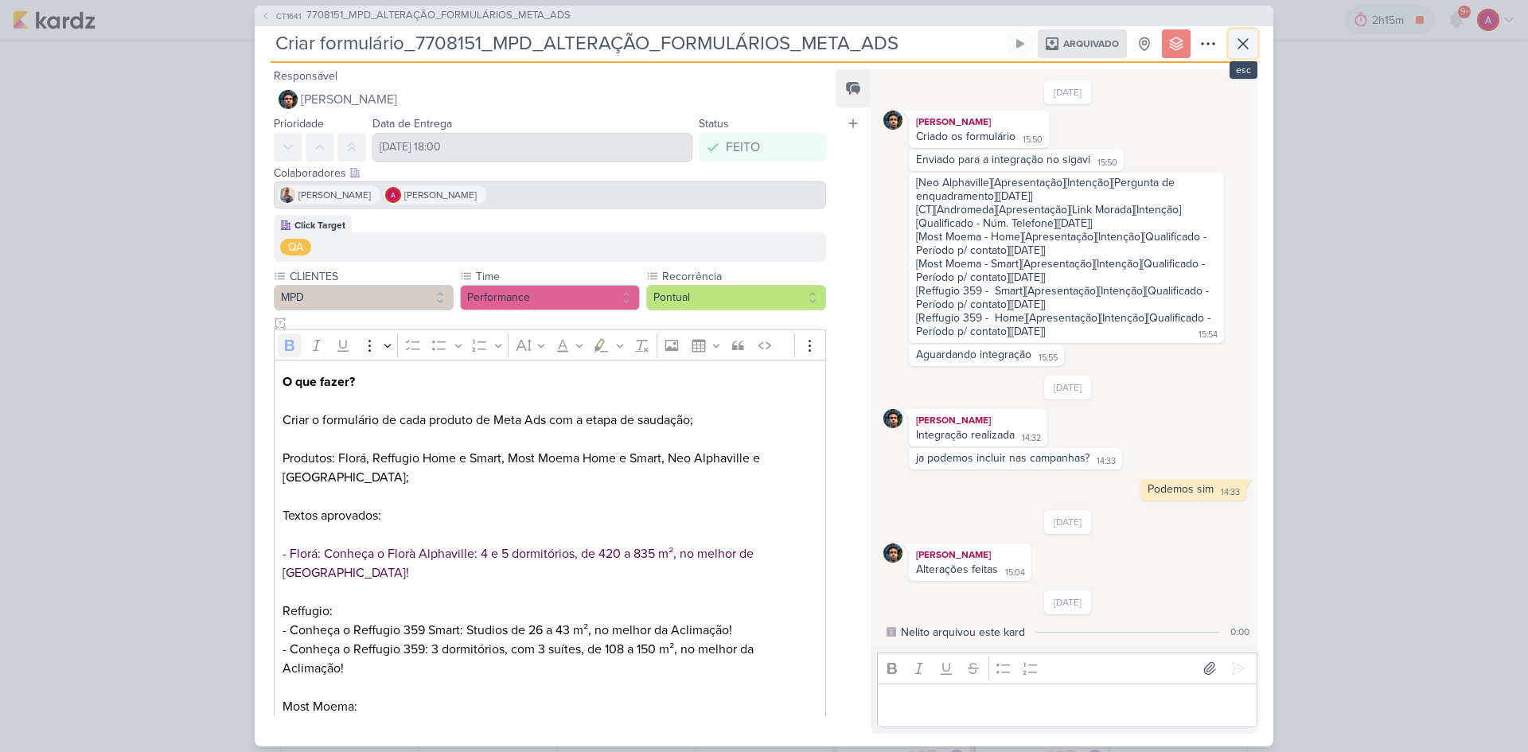
click at [1256, 44] on button at bounding box center [1243, 43] width 29 height 29
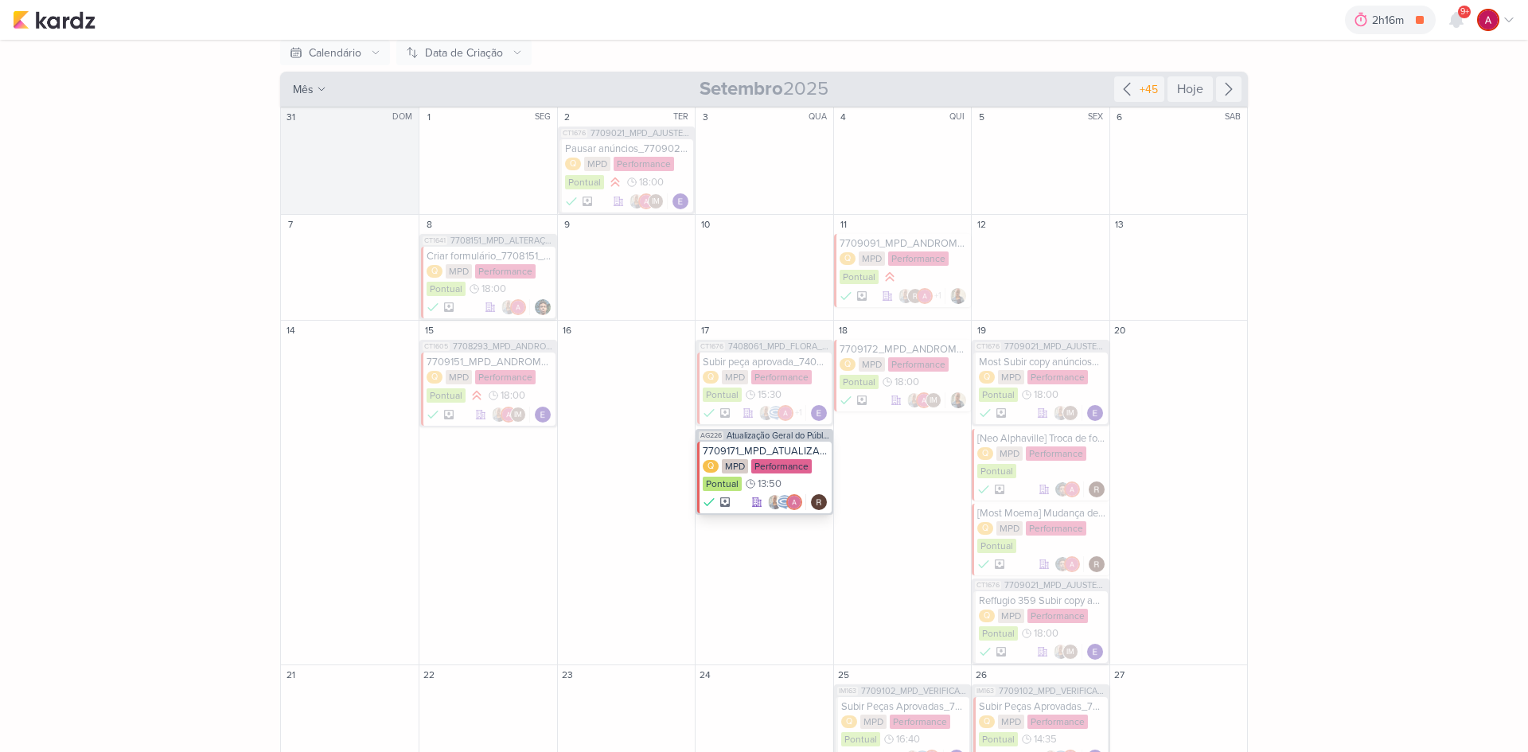
click at [760, 449] on div "7709171_MPD_ATUALIZAÇÃO SEGMENTAÇÃO_GOOGLE" at bounding box center [765, 451] width 125 height 13
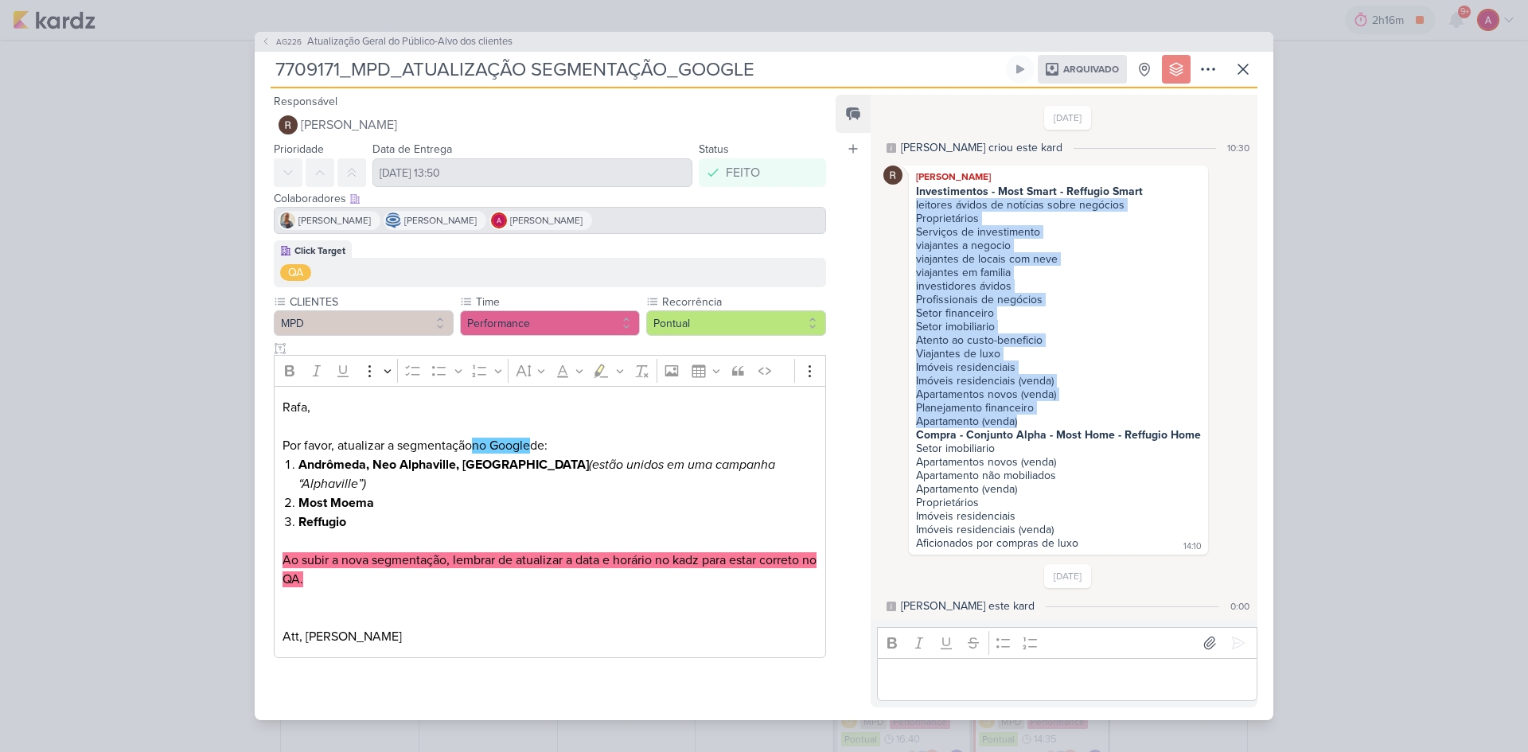
drag, startPoint x: 916, startPoint y: 206, endPoint x: 1058, endPoint y: 415, distance: 253.2
click at [1058, 415] on div "leitores ávidos de notícias sobre negócios Proprietários Serviços de investimen…" at bounding box center [1058, 313] width 285 height 230
copy div "leitores ávidos de notícias sobre negócios Proprietários Serviços de investimen…"
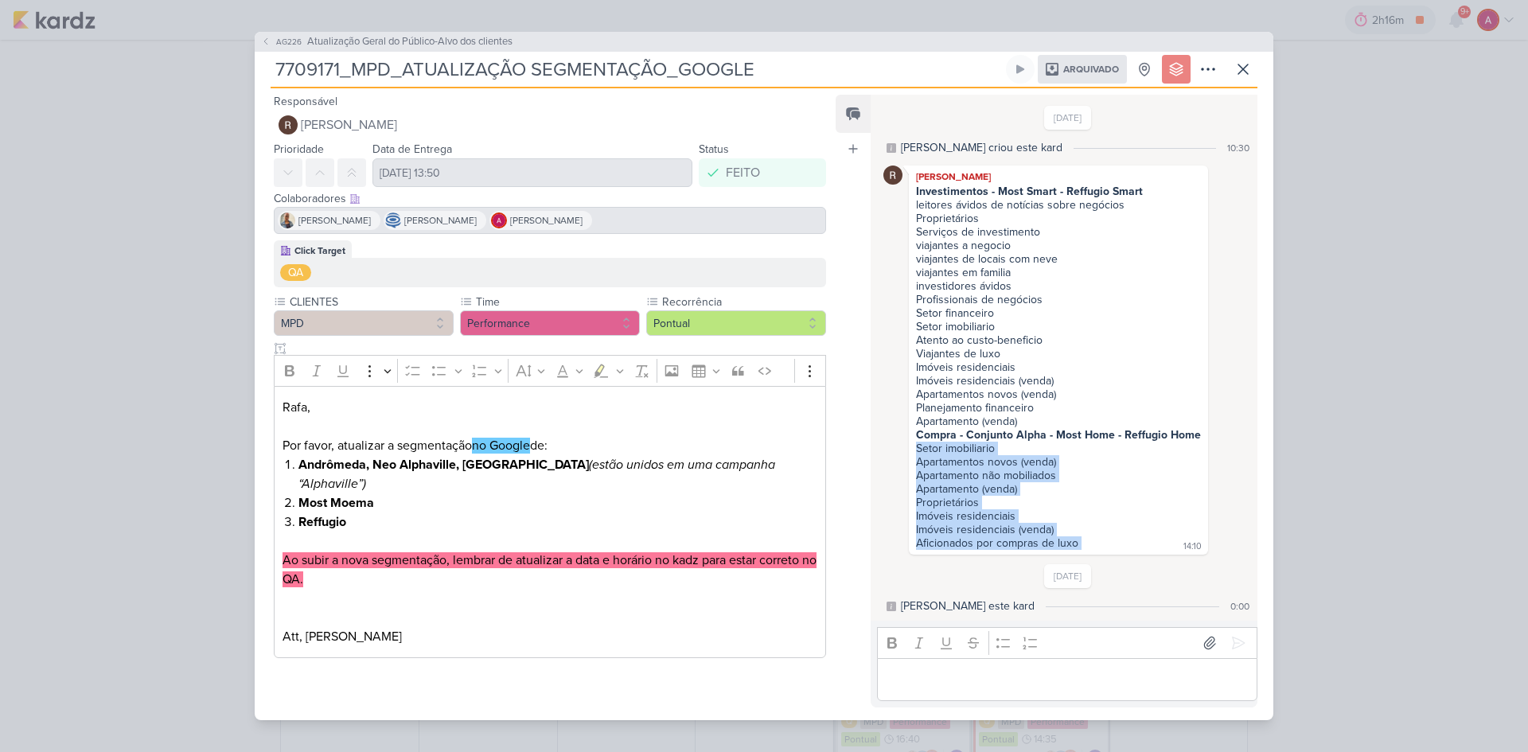
drag, startPoint x: 918, startPoint y: 450, endPoint x: 1073, endPoint y: 543, distance: 180.6
click at [1079, 550] on div "Investimentos - Most Smart - Reffugio Smart leitores ávidos de notícias sobre n…" at bounding box center [1058, 368] width 293 height 367
copy div "Setor imobiliario Apartamentos novos (venda) Apartamento não mobiliados Apartam…"
click at [1253, 78] on button at bounding box center [1243, 69] width 29 height 29
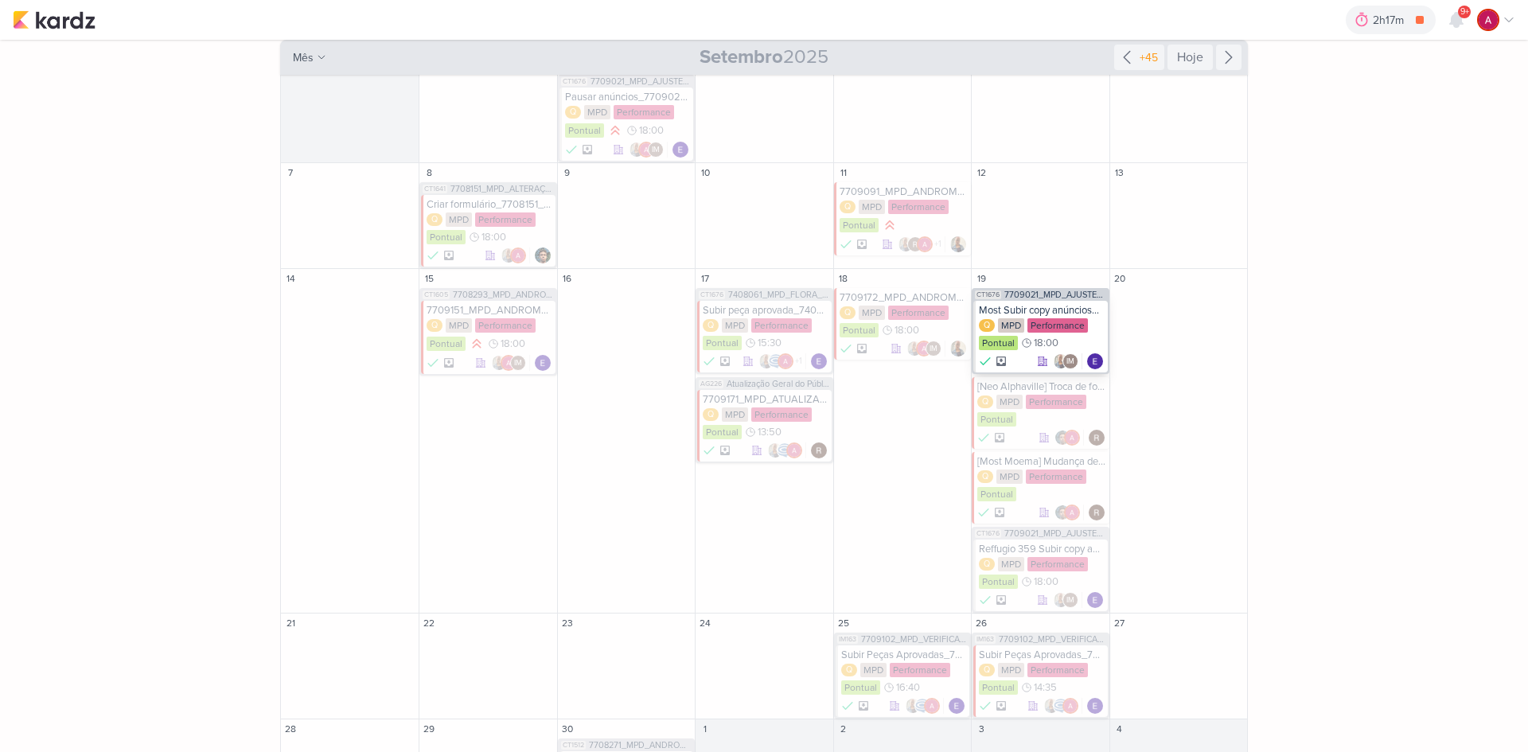
scroll to position [239, 0]
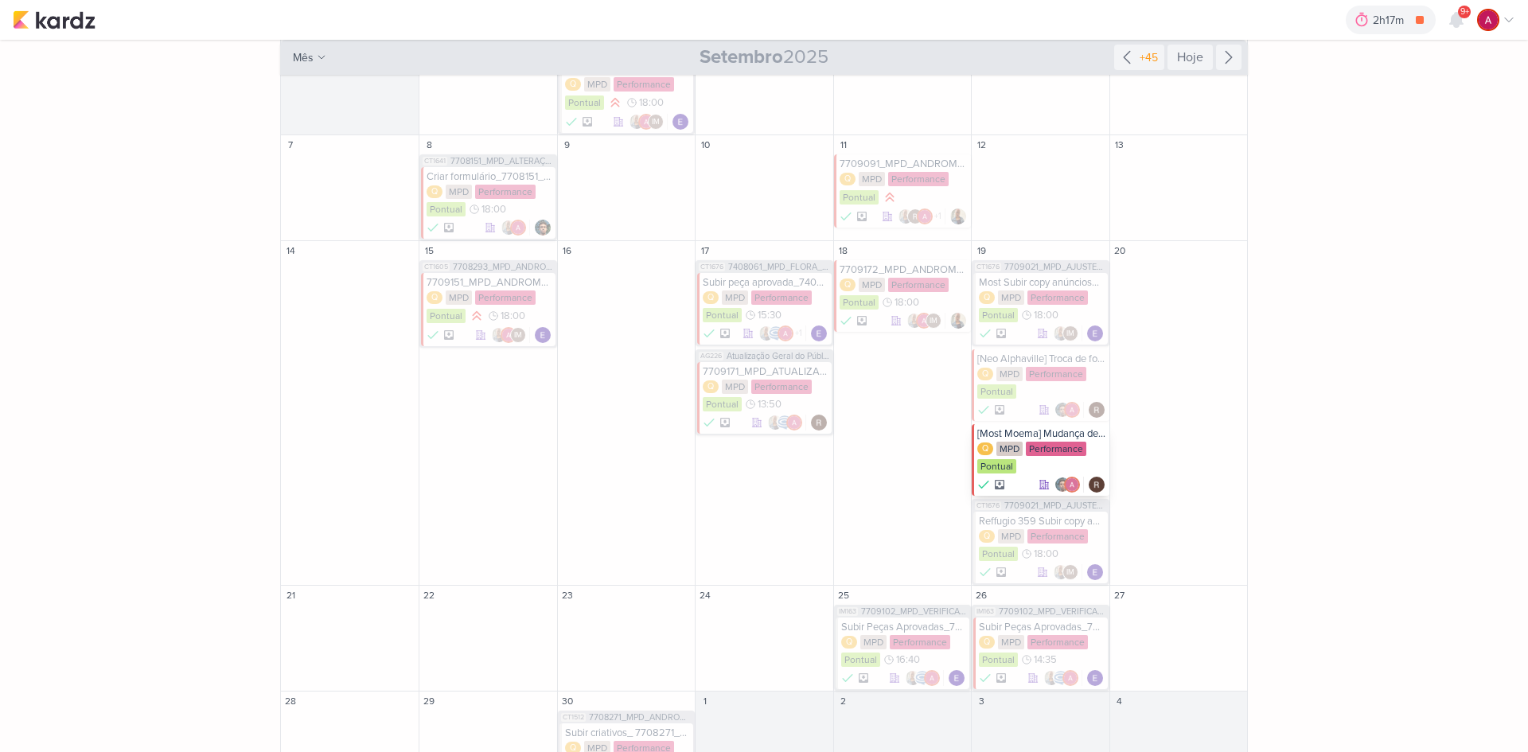
click at [1035, 427] on div "[Most Moema] Mudança de formulário" at bounding box center [1041, 433] width 128 height 13
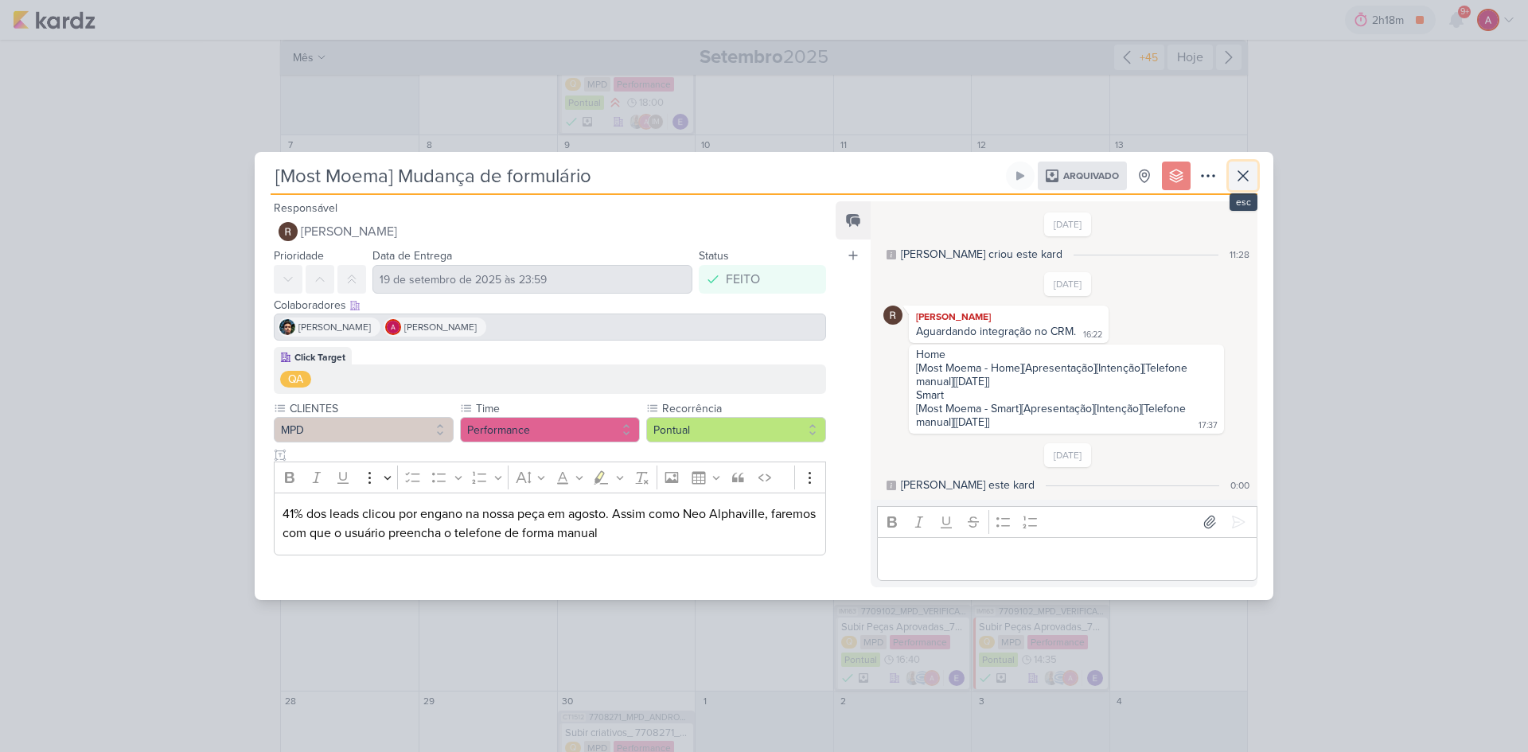
click at [1247, 177] on icon at bounding box center [1243, 175] width 19 height 19
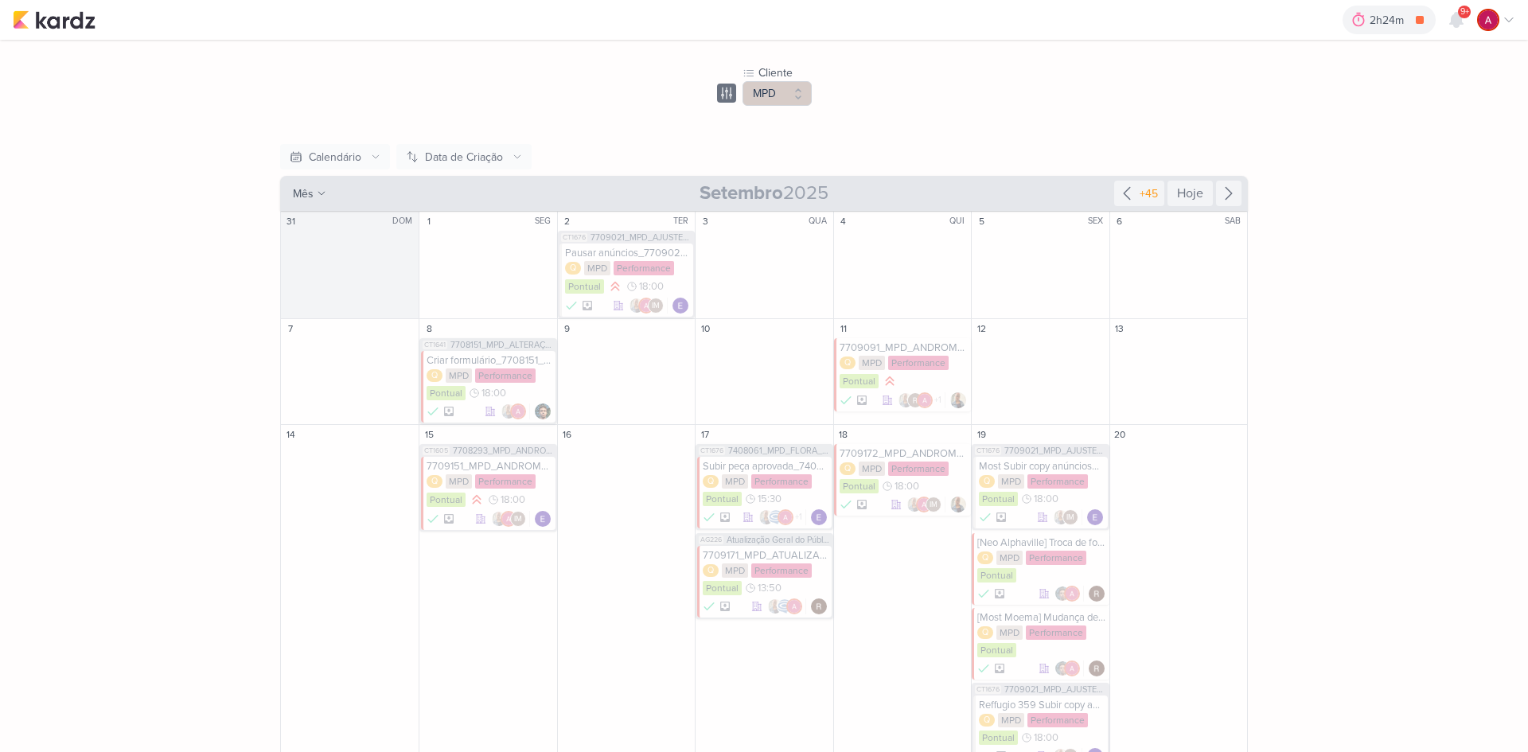
scroll to position [80, 0]
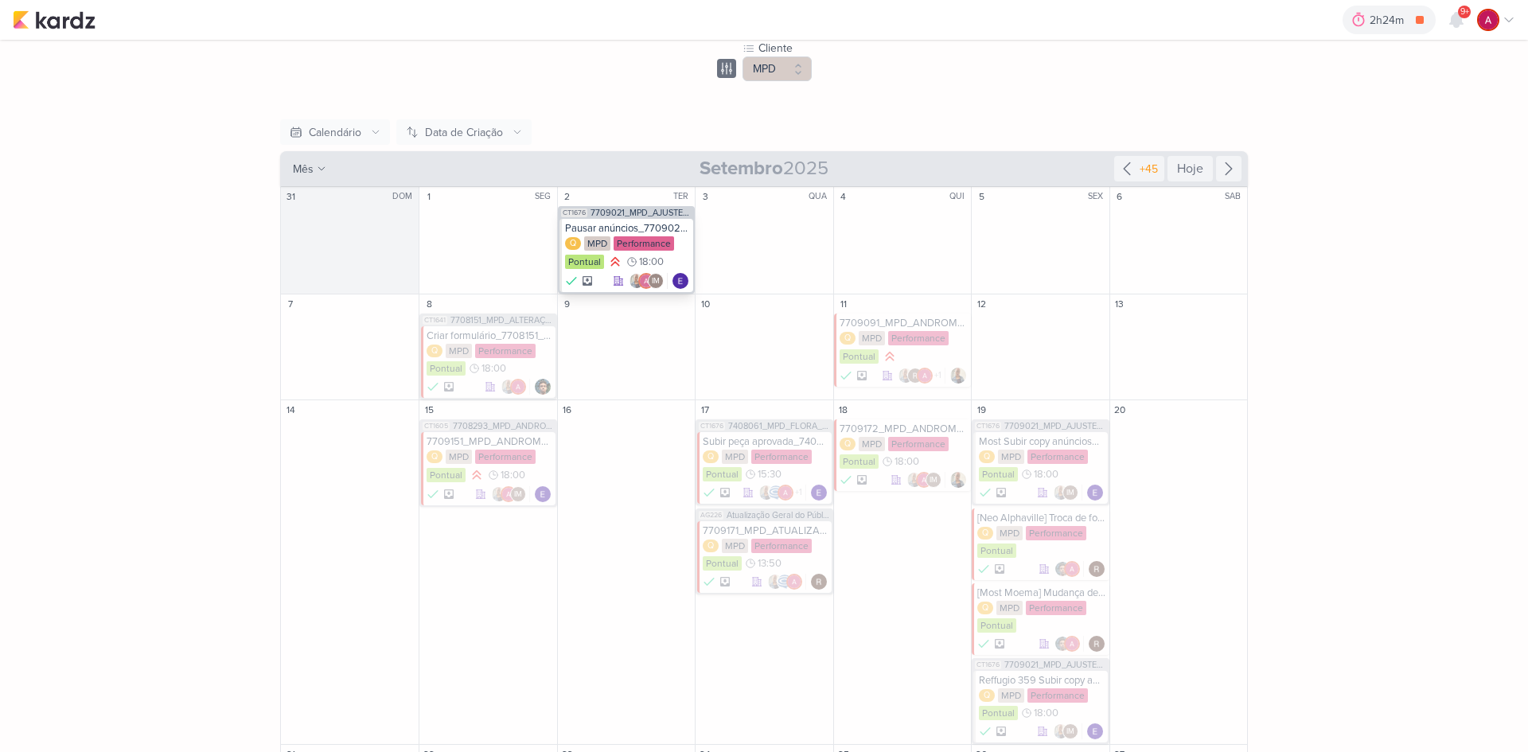
click at [629, 223] on div "Pausar anúncios_7709021_MPD_AJUSTE_COPY_ANÚNCIO" at bounding box center [627, 228] width 125 height 13
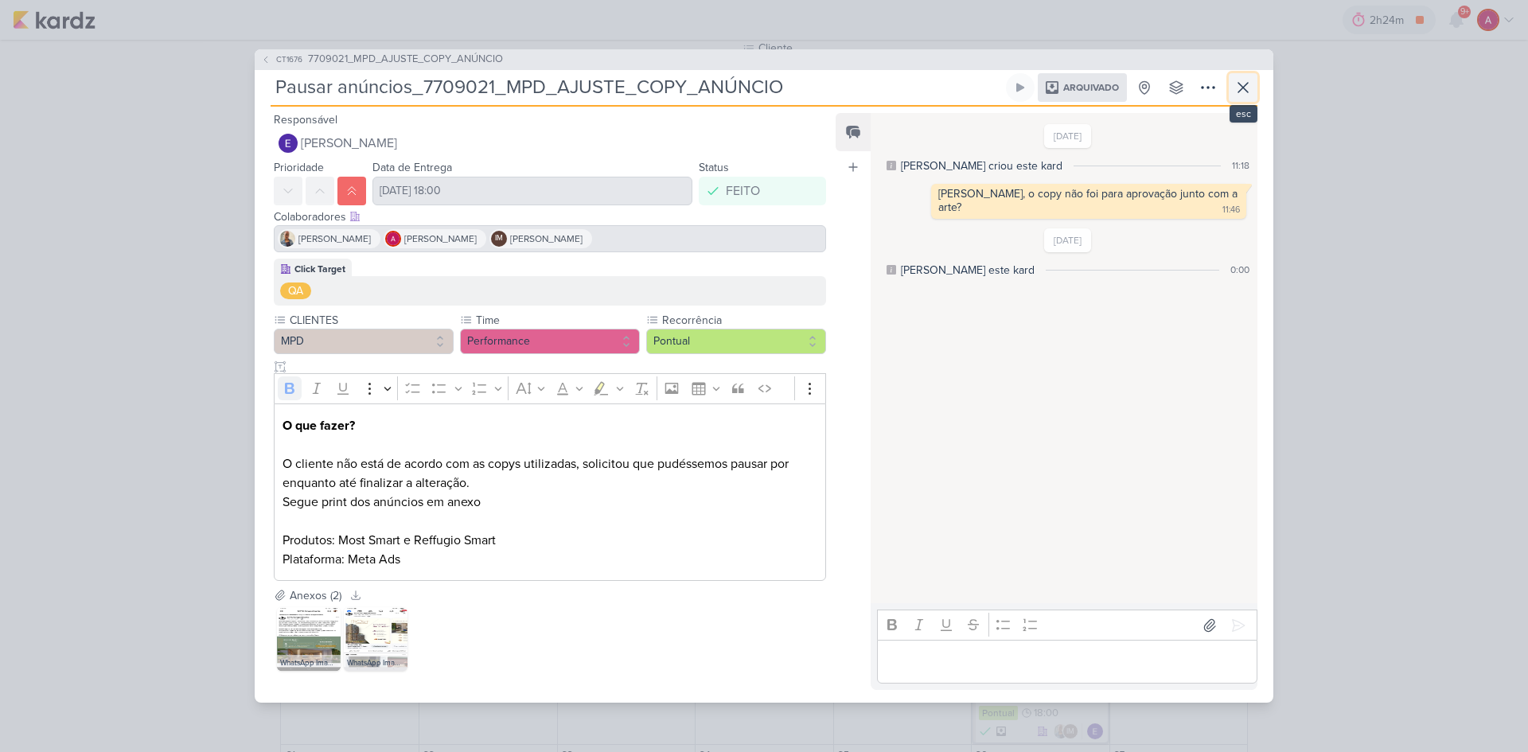
click at [1239, 94] on icon at bounding box center [1243, 87] width 19 height 19
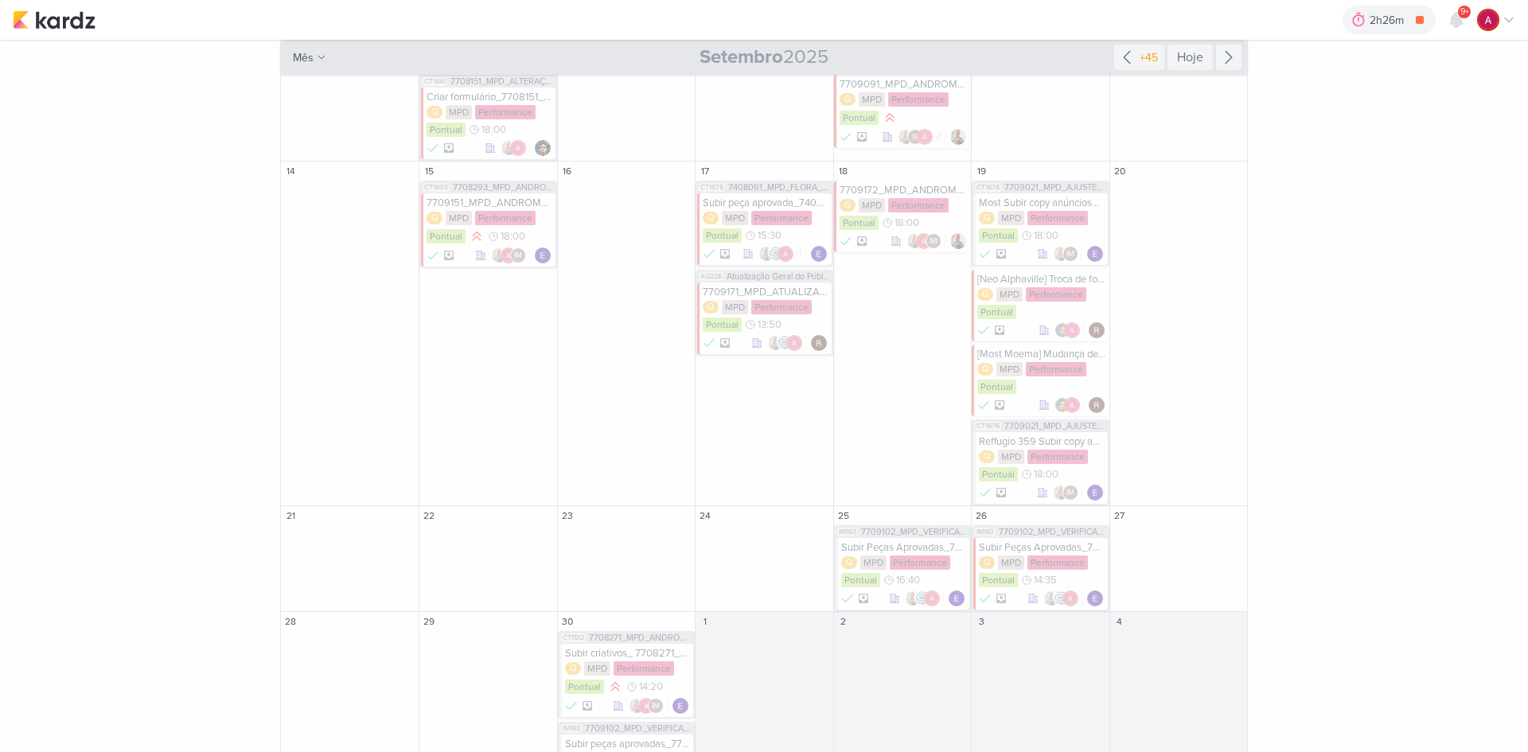
scroll to position [381, 0]
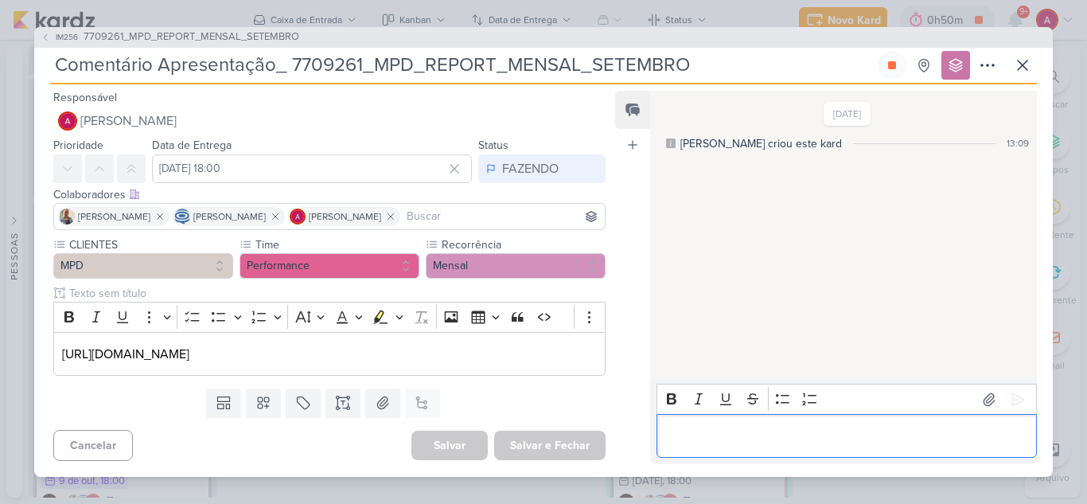
click at [711, 430] on p "Editor editing area: main" at bounding box center [847, 436] width 364 height 19
click at [883, 66] on button at bounding box center [892, 65] width 29 height 29
click at [735, 431] on p "Editor editing area: main" at bounding box center [847, 436] width 364 height 19
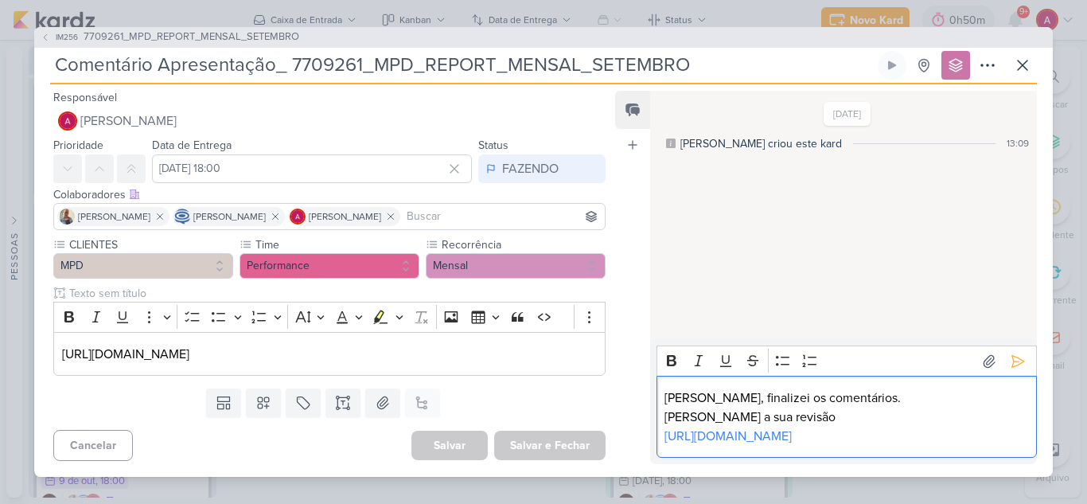
click at [773, 407] on p "[PERSON_NAME] a sua revisão" at bounding box center [847, 416] width 364 height 19
click at [798, 315] on div "[DATE] [PERSON_NAME] criou este kard 13:09" at bounding box center [842, 215] width 385 height 247
click at [1014, 353] on icon at bounding box center [1018, 361] width 16 height 16
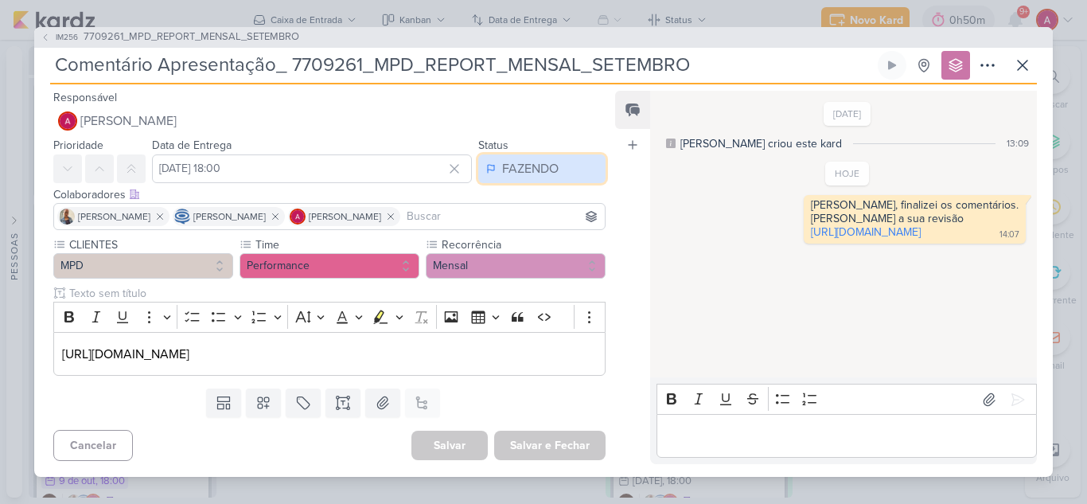
click at [513, 167] on div "FAZENDO" at bounding box center [530, 168] width 57 height 19
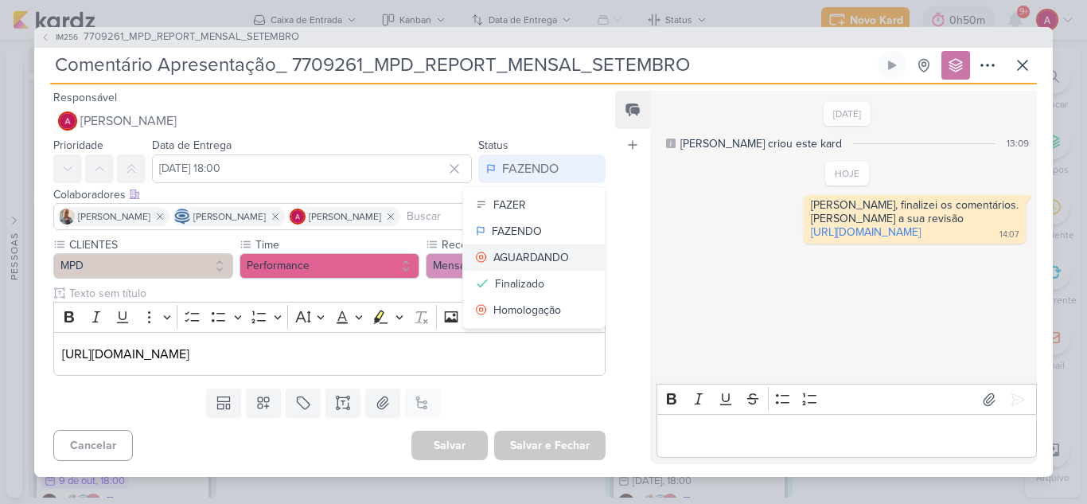
click at [520, 258] on div "AGUARDANDO" at bounding box center [531, 257] width 76 height 17
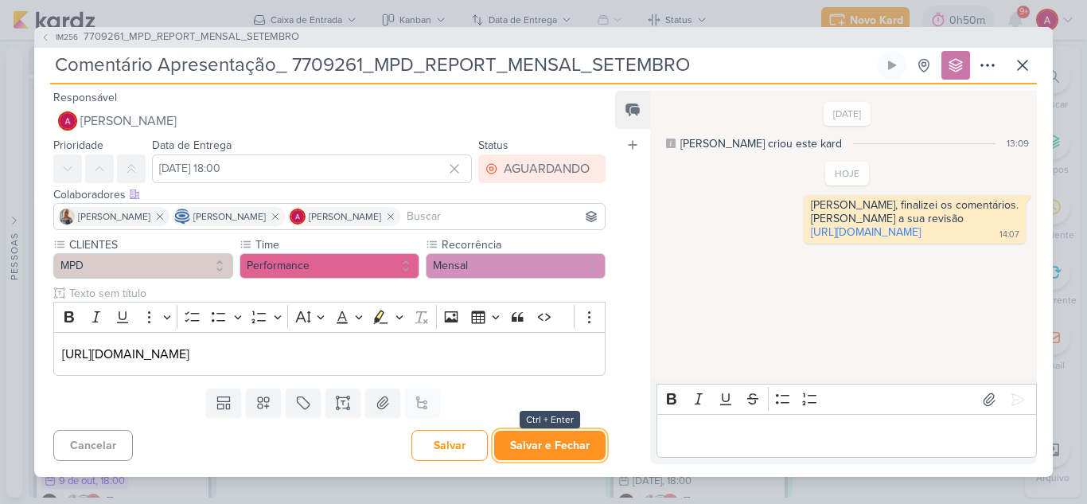
click at [556, 445] on button "Salvar e Fechar" at bounding box center [549, 445] width 111 height 29
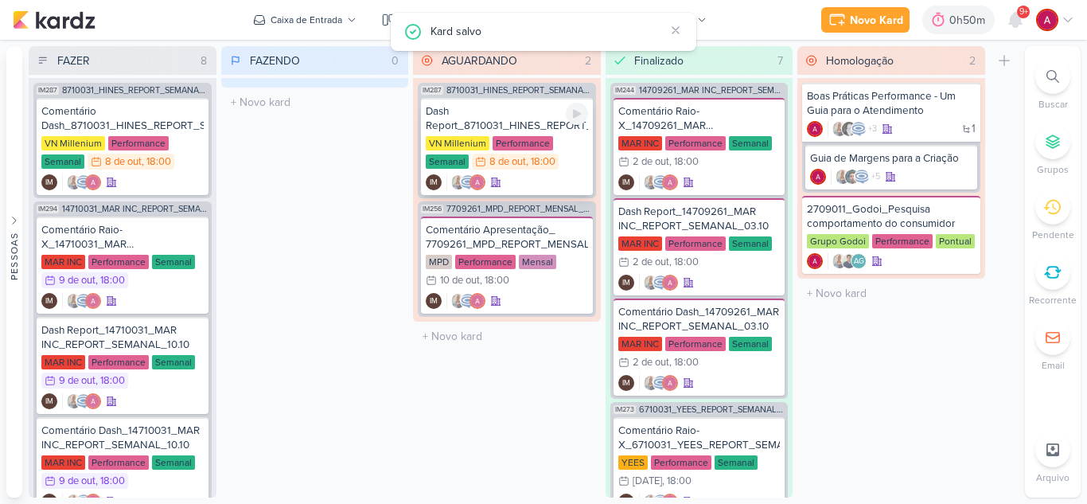
click at [507, 121] on div "Dash Report_8710031_HINES_REPORT_SEMANAL_09.10" at bounding box center [507, 118] width 162 height 29
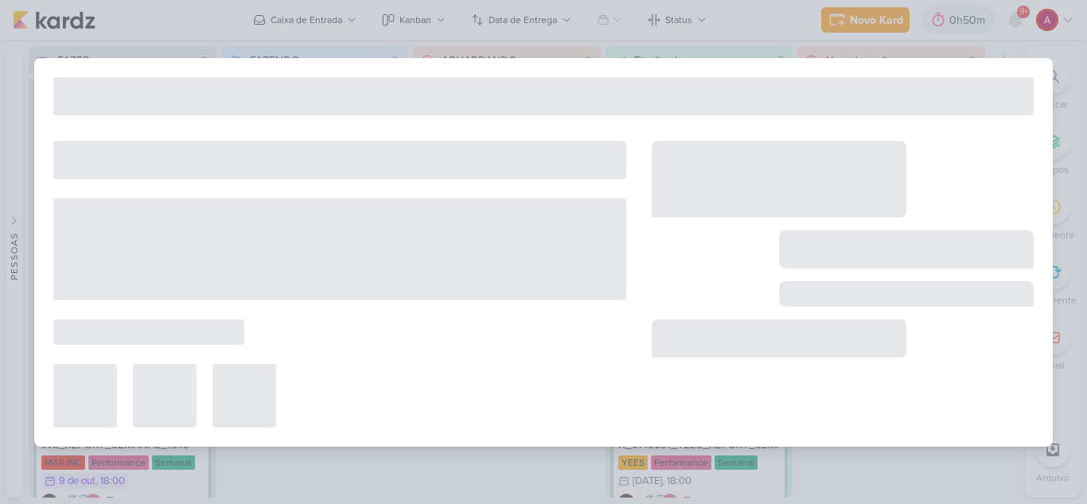
type input "Dash Report_8710031_HINES_REPORT_SEMANAL_09.10"
type input "[DATE] 18:00"
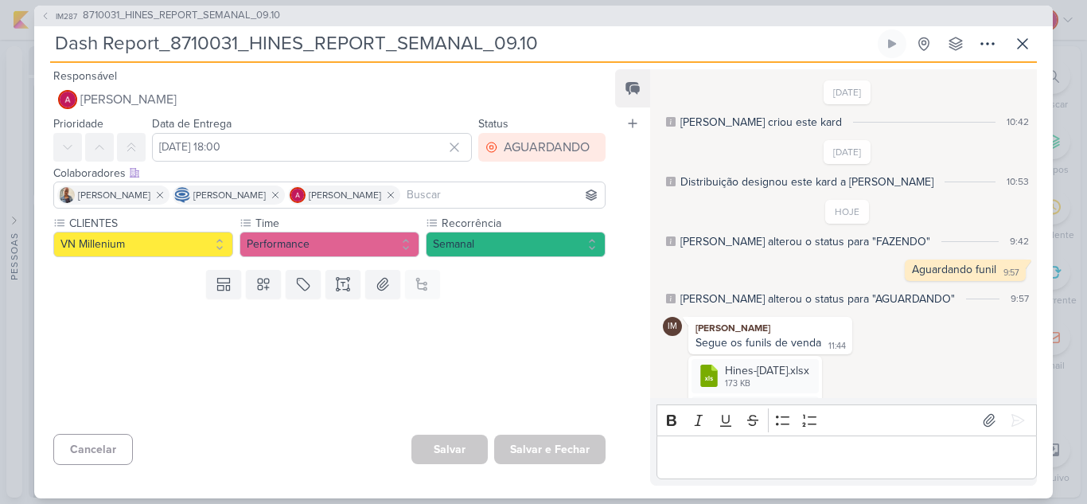
scroll to position [143, 0]
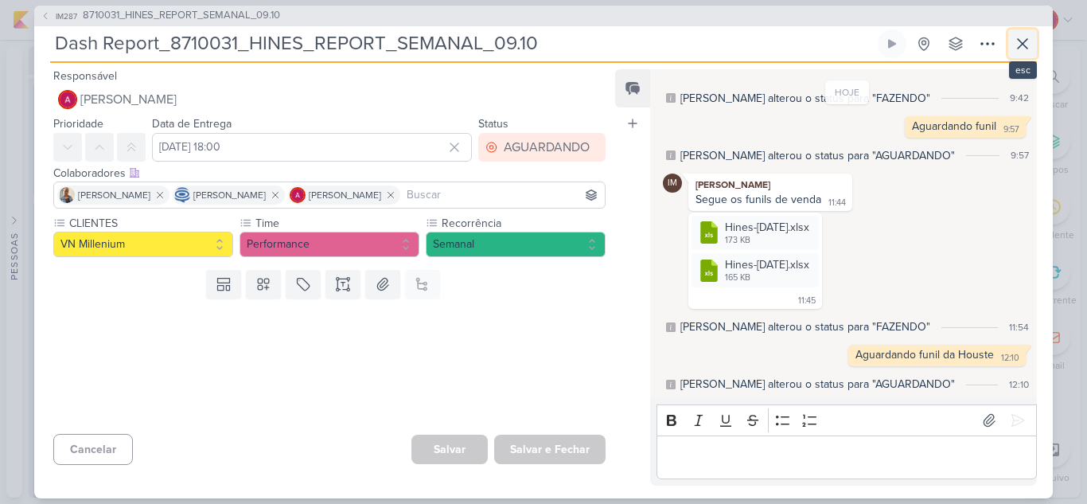
click at [1029, 54] on button at bounding box center [1022, 43] width 29 height 29
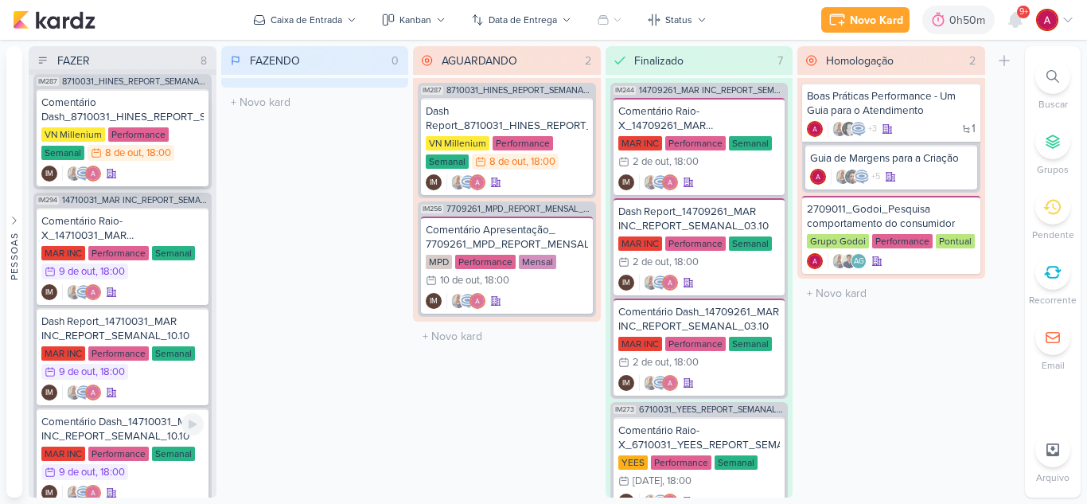
scroll to position [0, 0]
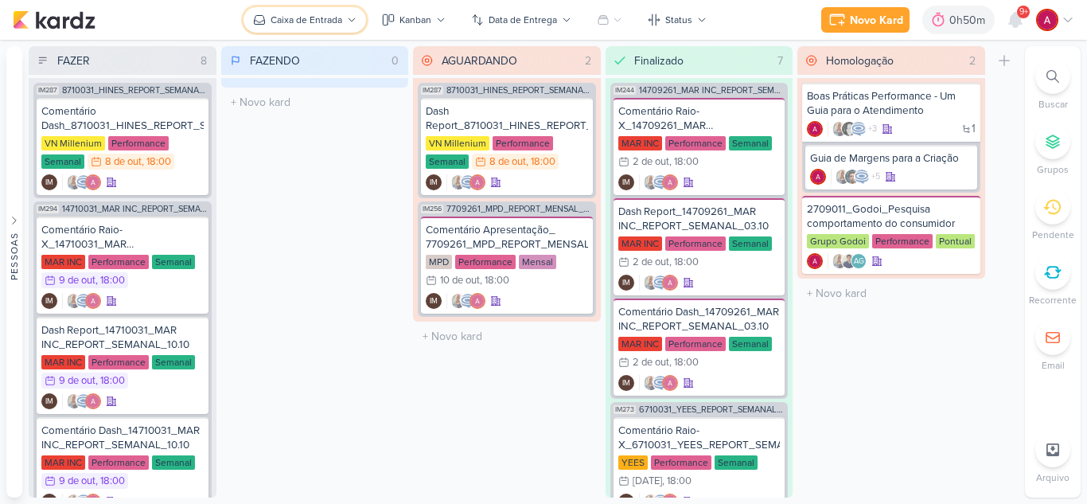
click at [320, 28] on button "Caixa de Entrada" at bounding box center [305, 19] width 123 height 25
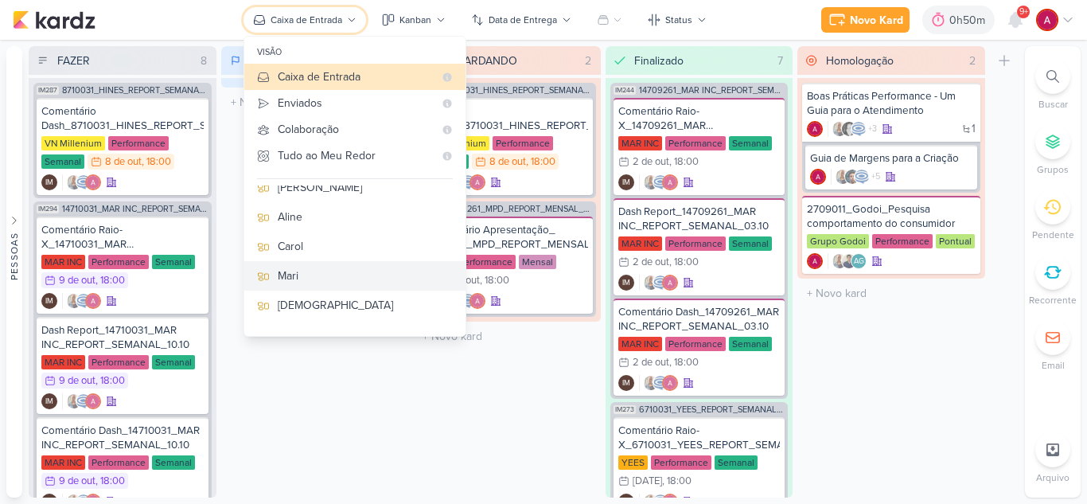
scroll to position [239, 0]
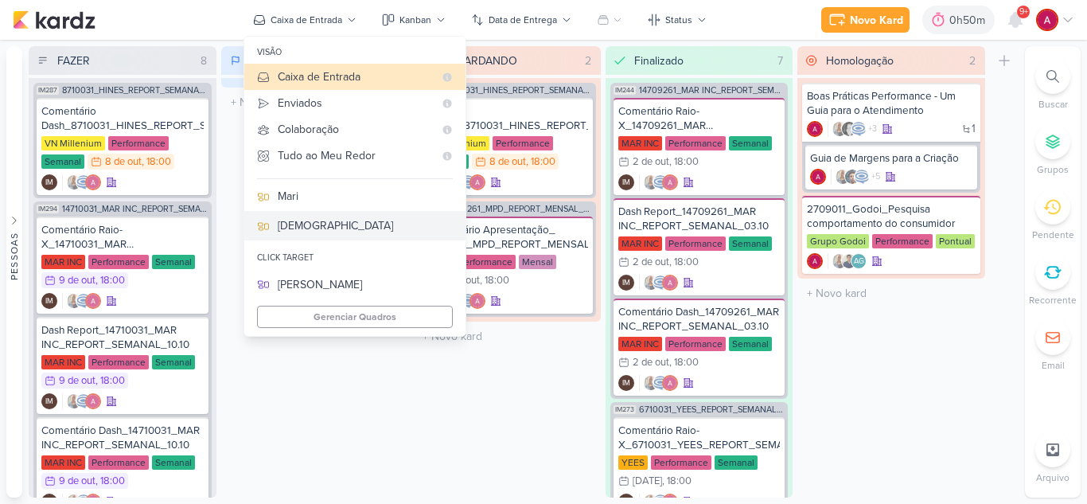
click at [307, 230] on div "[DEMOGRAPHIC_DATA]" at bounding box center [365, 225] width 175 height 17
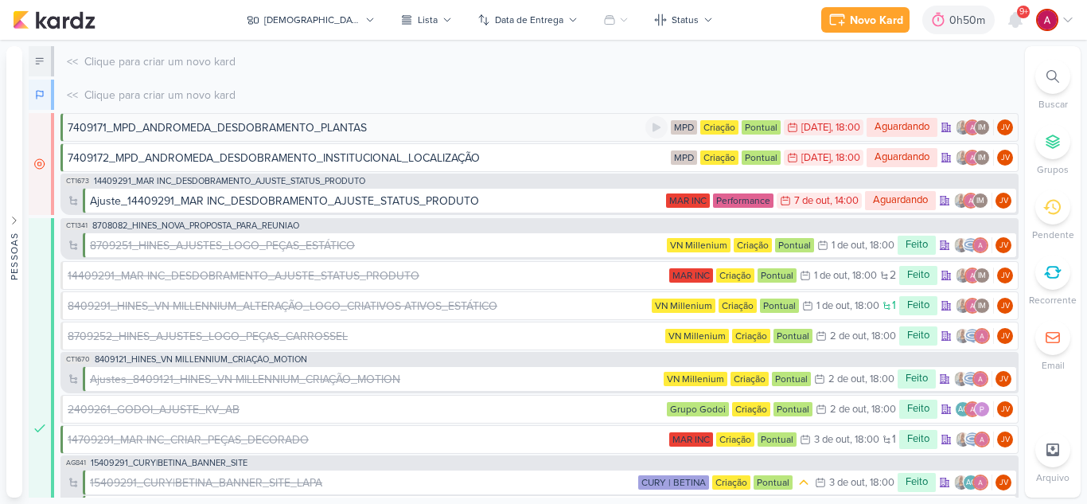
click at [353, 132] on div "7409171_MPD_ANDROMEDA_DESDOBRAMENTO_PLANTAS" at bounding box center [217, 127] width 299 height 17
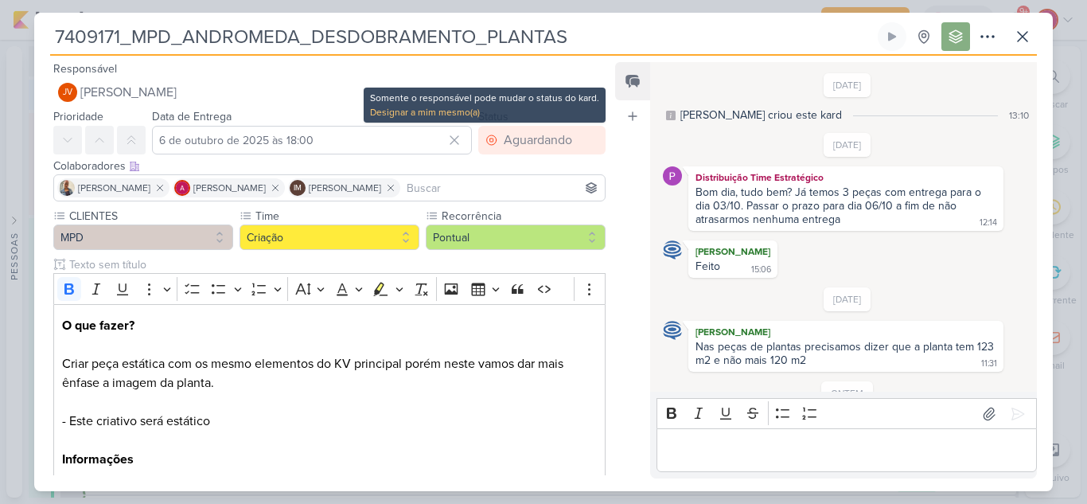
scroll to position [333, 0]
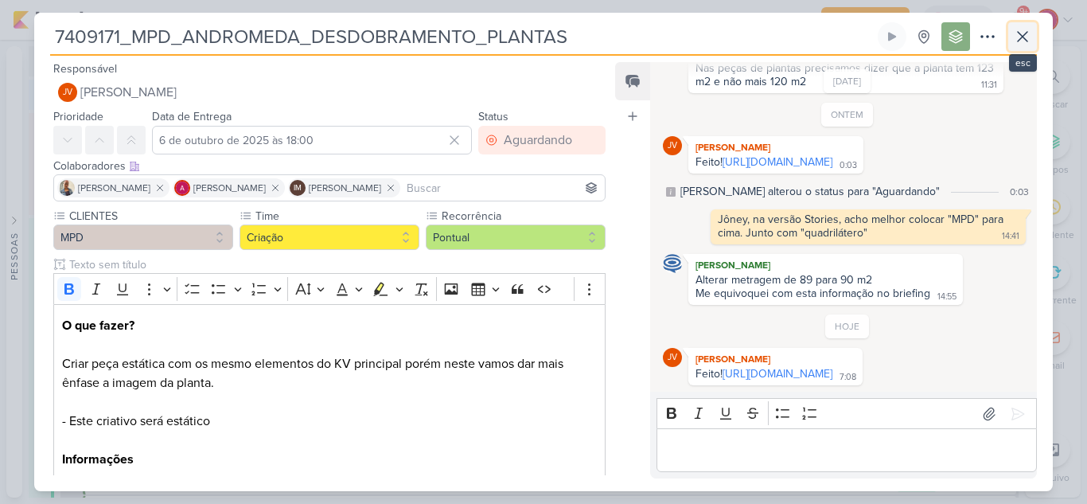
click at [1019, 43] on icon at bounding box center [1022, 36] width 19 height 19
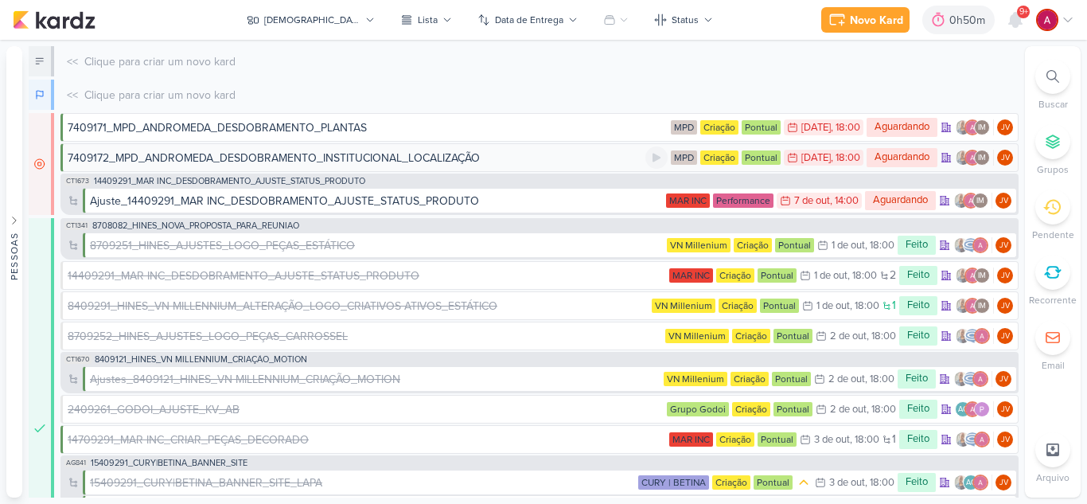
click at [271, 165] on div "7409172_MPD_ANDROMEDA_DESDOBRAMENTO_INSTITUCIONAL_LOCALIZAÇÃO" at bounding box center [274, 158] width 412 height 17
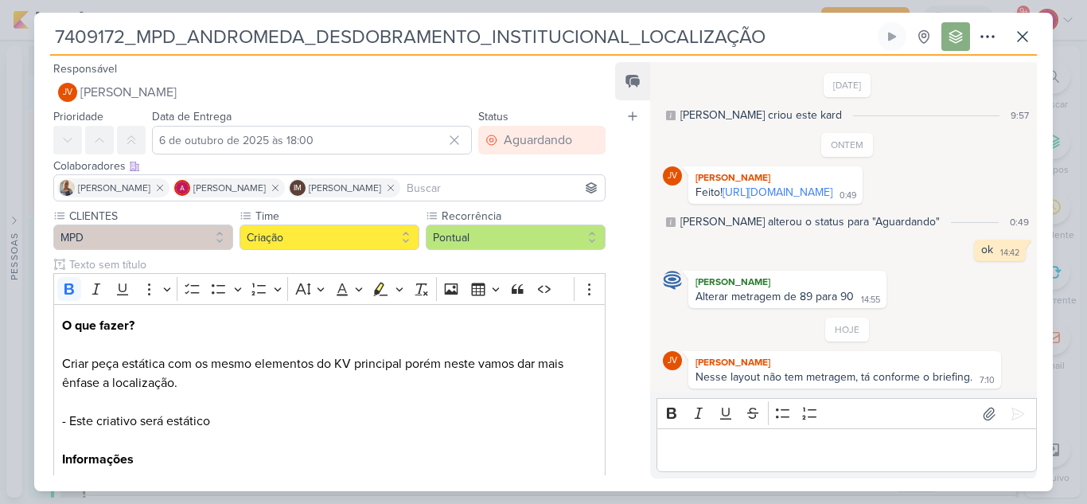
scroll to position [44, 0]
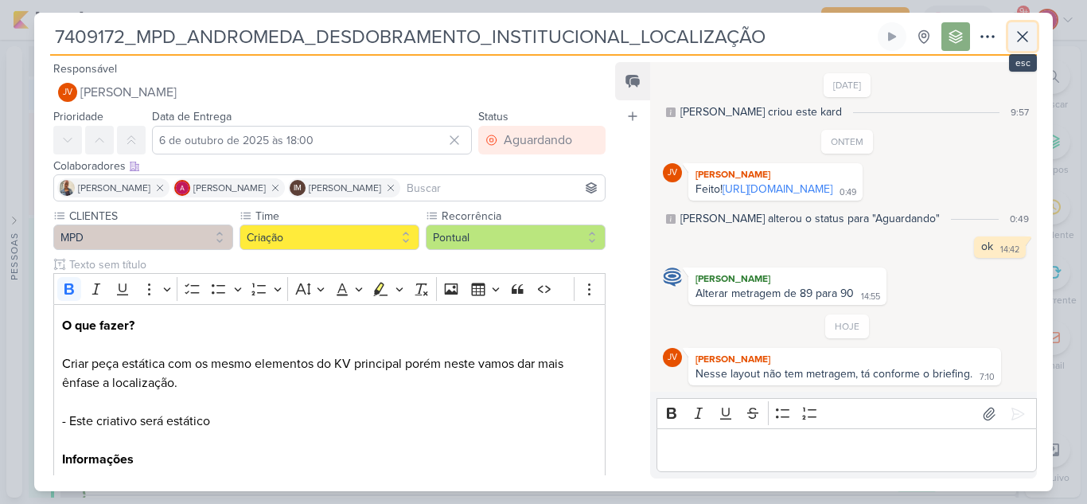
click at [1012, 47] on button at bounding box center [1022, 36] width 29 height 29
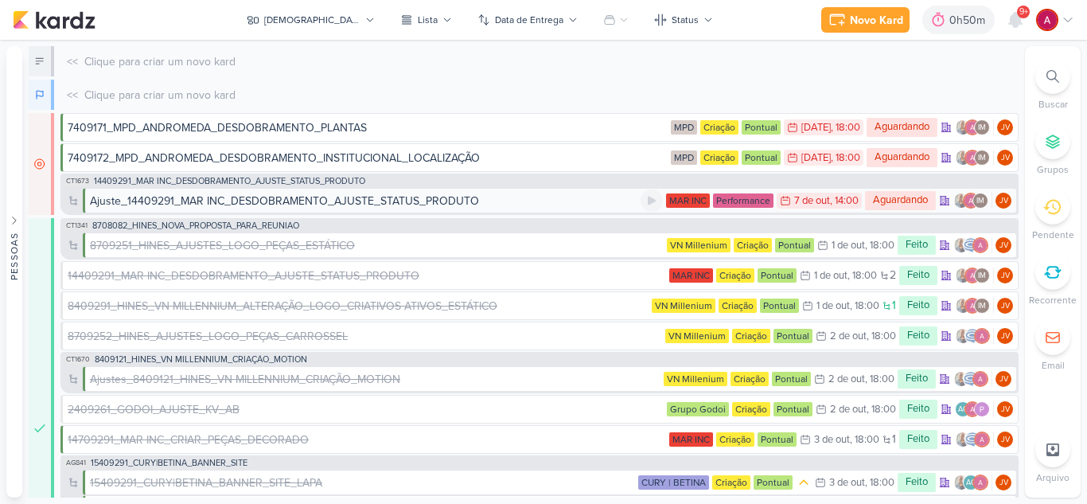
click at [250, 197] on div "Ajuste_14409291_MAR INC_DESDOBRAMENTO_AJUSTE_STATUS_PRODUTO" at bounding box center [284, 201] width 389 height 17
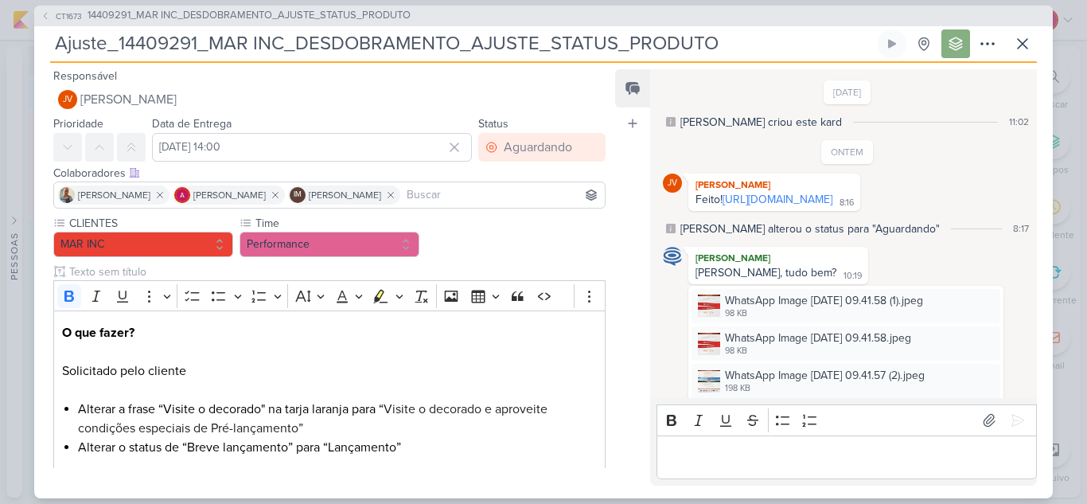
scroll to position [1318, 0]
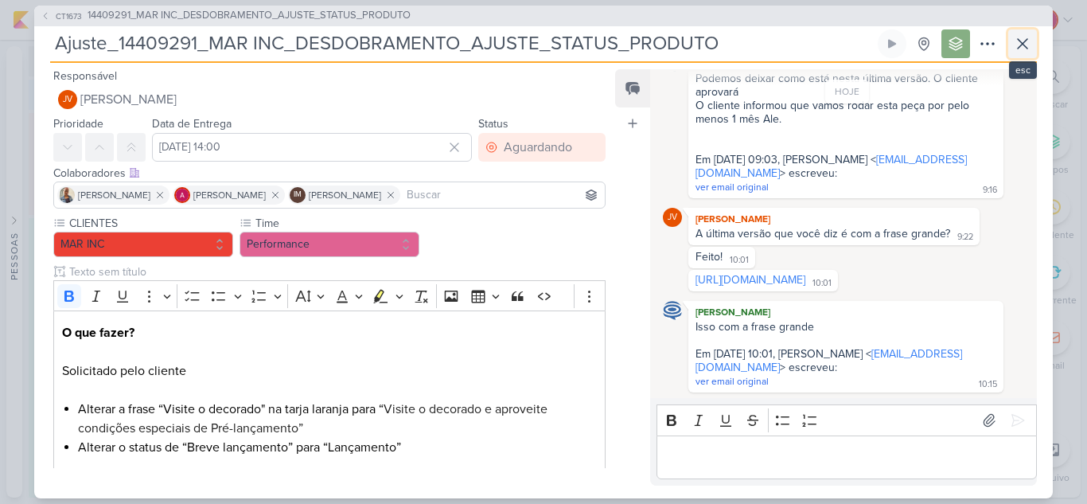
click at [1013, 38] on icon at bounding box center [1022, 43] width 19 height 19
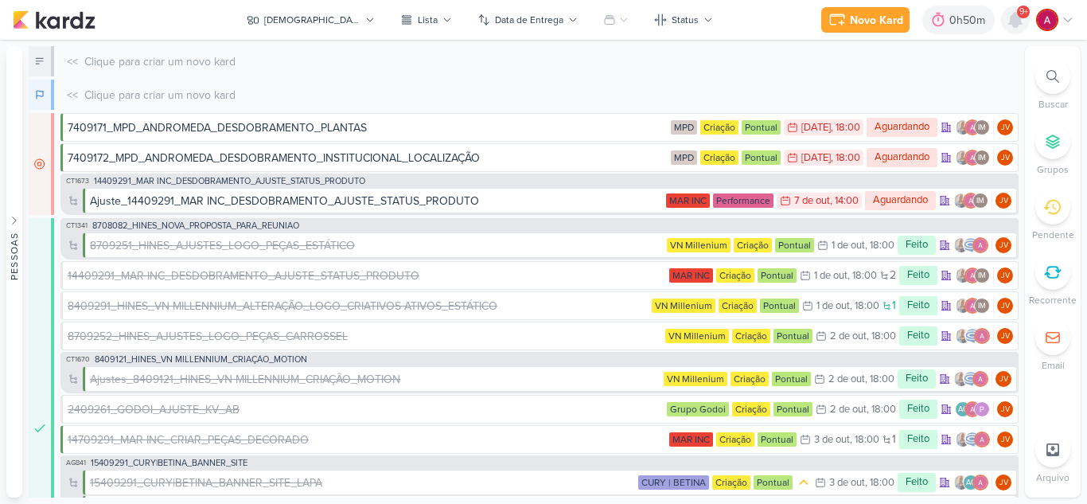
click at [1011, 18] on icon at bounding box center [1015, 20] width 13 height 14
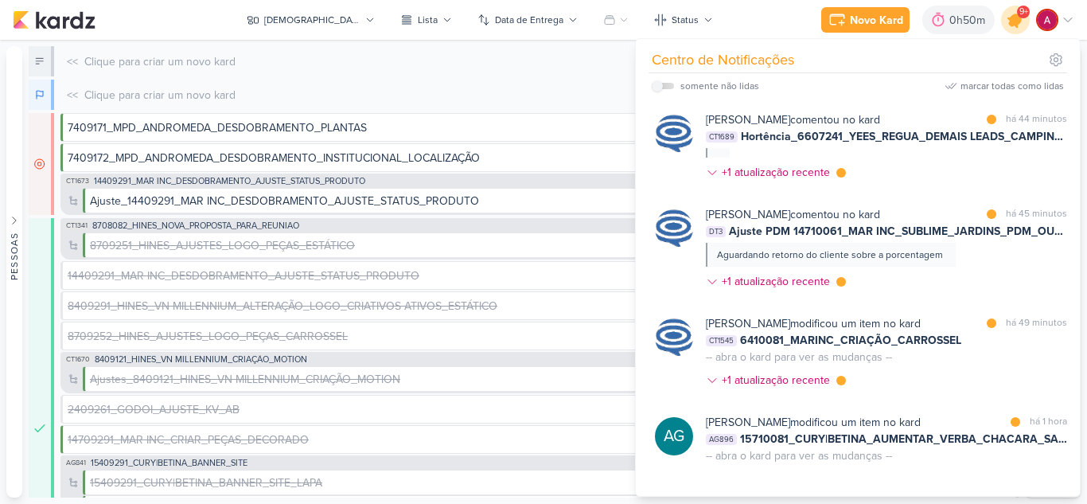
click at [1011, 18] on icon at bounding box center [1015, 19] width 19 height 19
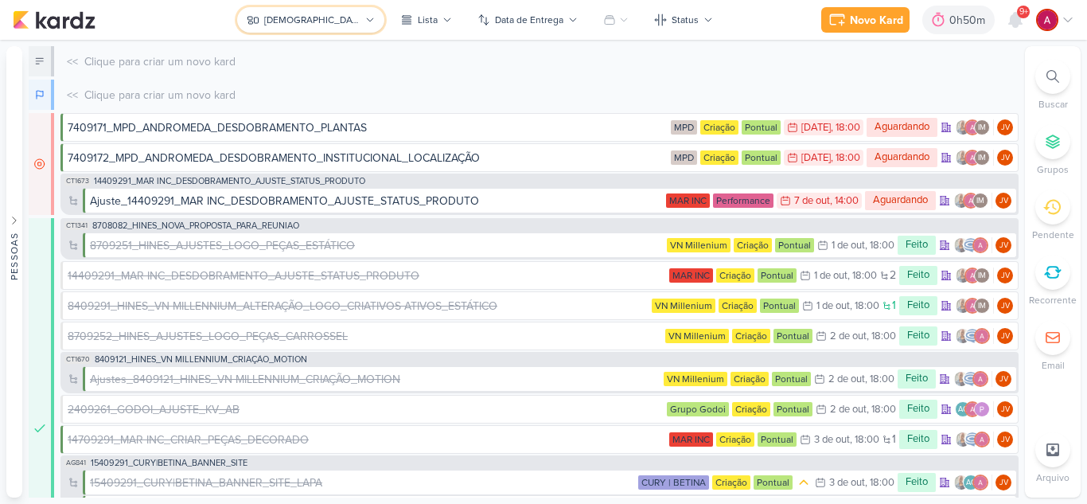
click at [290, 26] on button "[DEMOGRAPHIC_DATA]" at bounding box center [310, 19] width 147 height 25
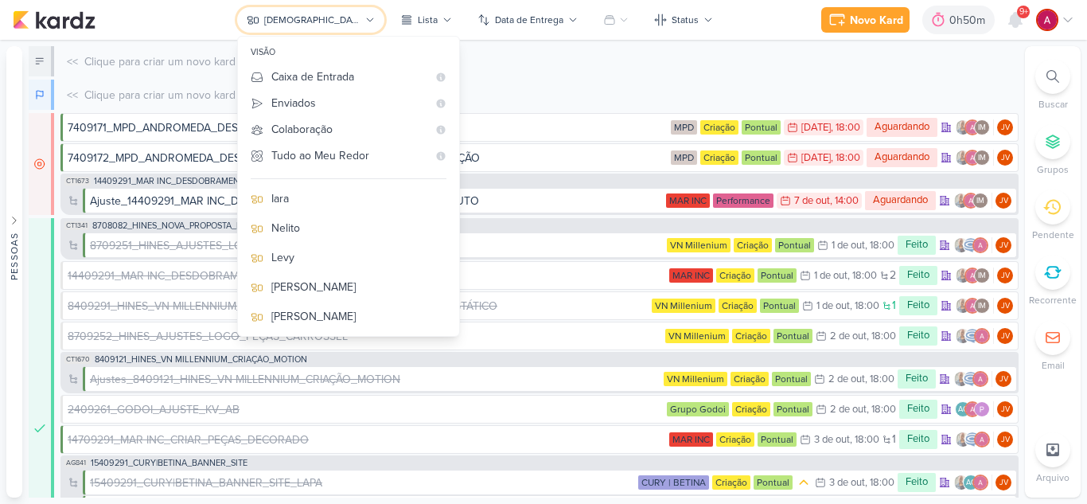
scroll to position [0, 0]
click at [388, 151] on div "Tudo ao Meu Redor" at bounding box center [349, 155] width 156 height 17
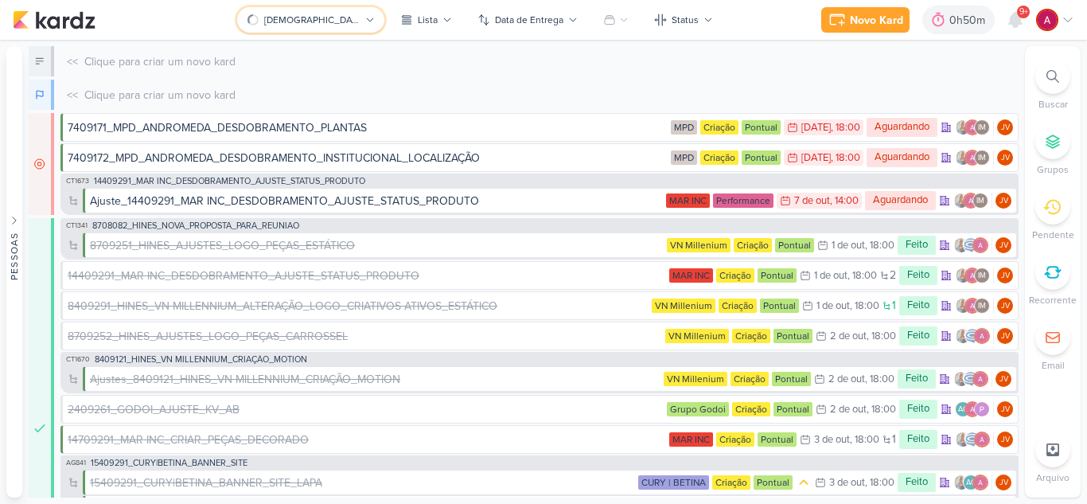
click at [306, 25] on div "[DEMOGRAPHIC_DATA]" at bounding box center [312, 20] width 96 height 14
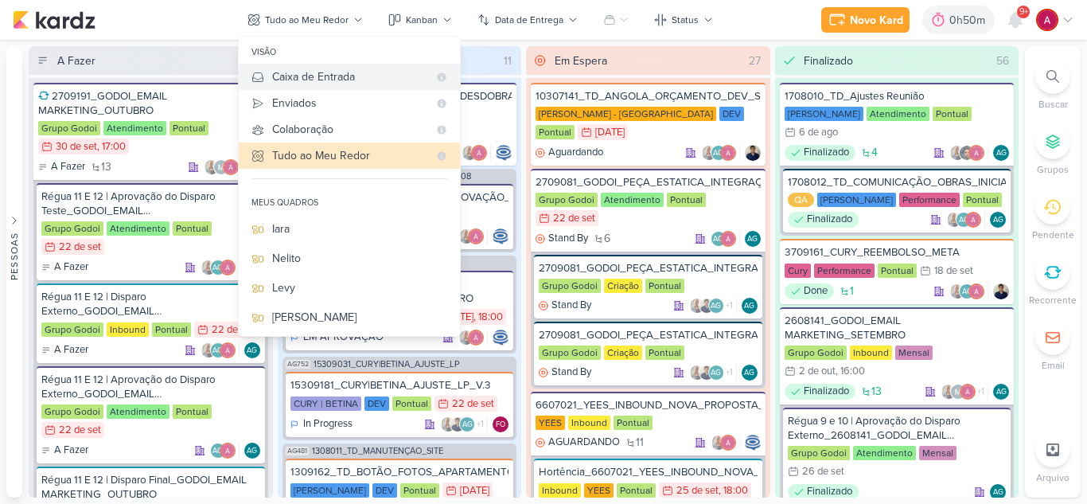
click at [337, 76] on div "Caixa de Entrada" at bounding box center [350, 76] width 156 height 17
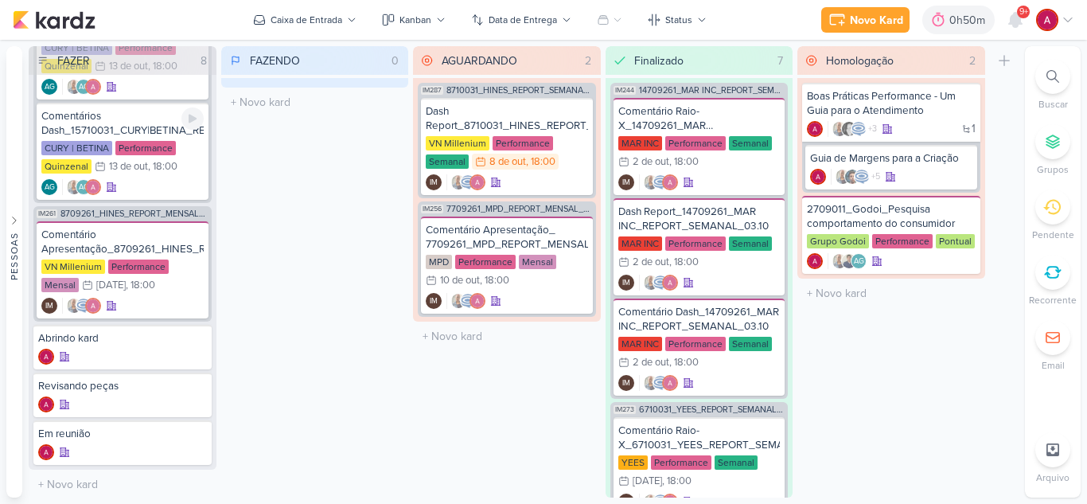
scroll to position [718, 0]
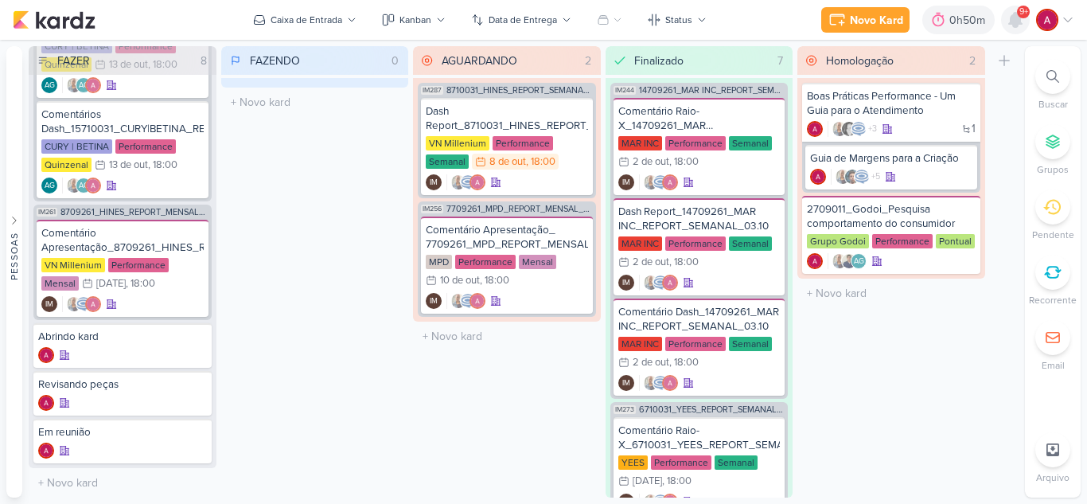
click at [1012, 17] on icon at bounding box center [1015, 20] width 13 height 14
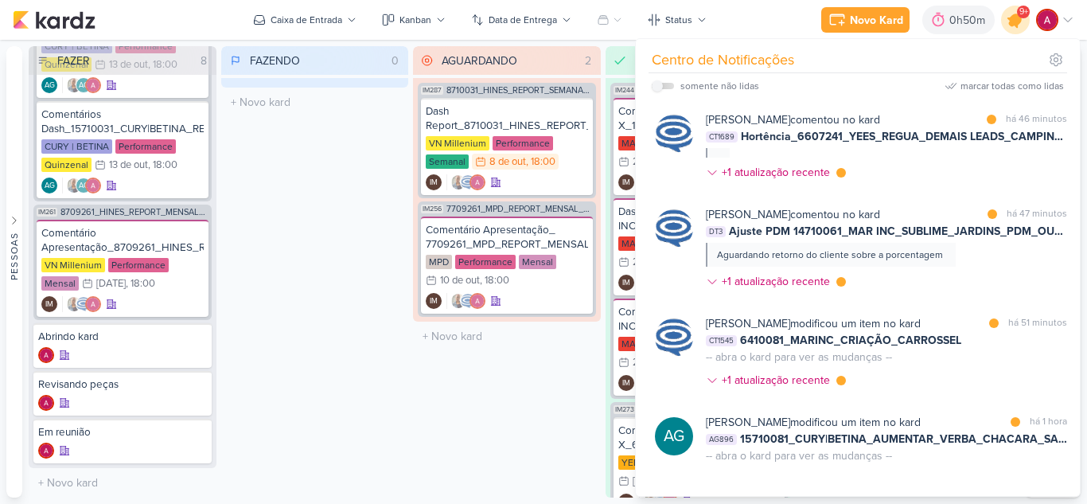
click at [1024, 19] on icon at bounding box center [1015, 19] width 27 height 27
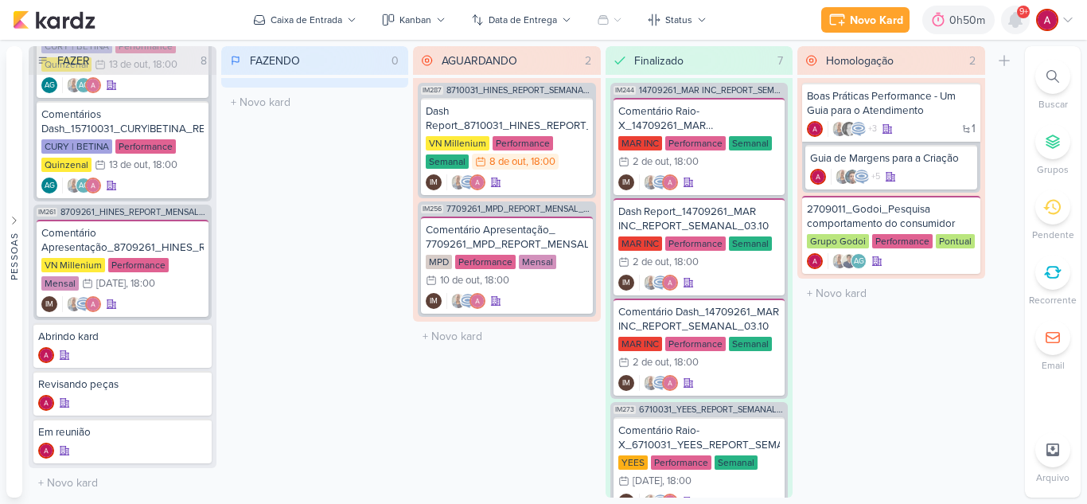
click at [1024, 19] on icon at bounding box center [1015, 19] width 19 height 19
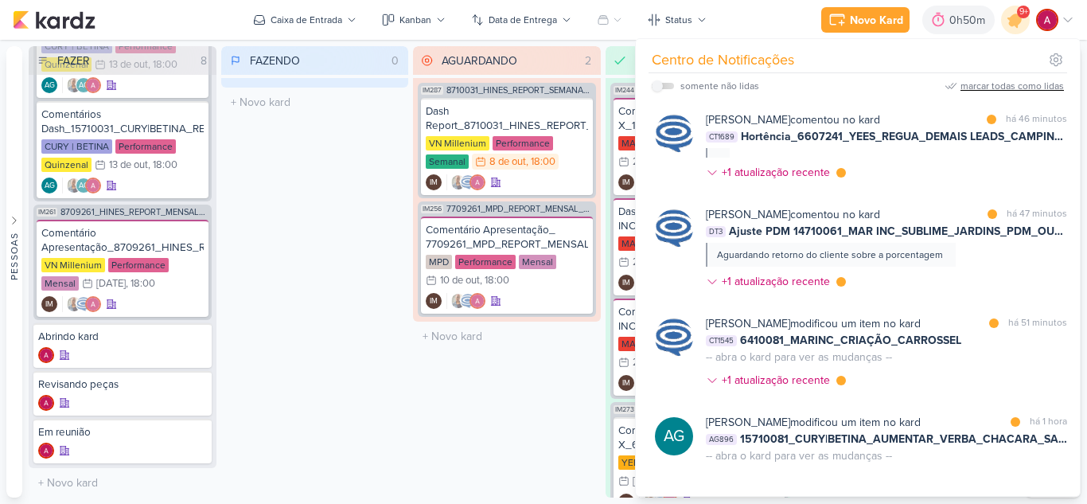
click at [1000, 84] on div "marcar todas como lidas" at bounding box center [1012, 86] width 103 height 14
click at [1016, 18] on icon at bounding box center [1015, 19] width 19 height 19
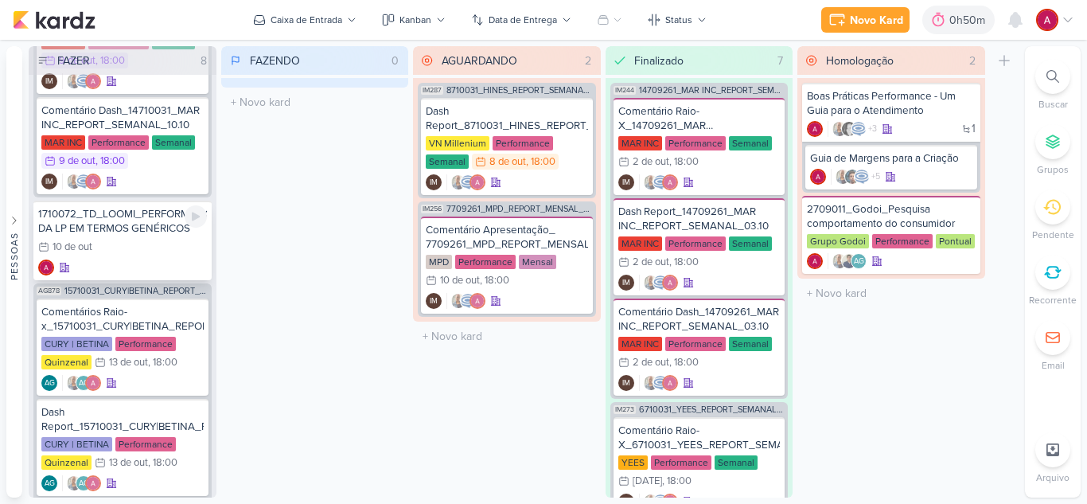
scroll to position [0, 0]
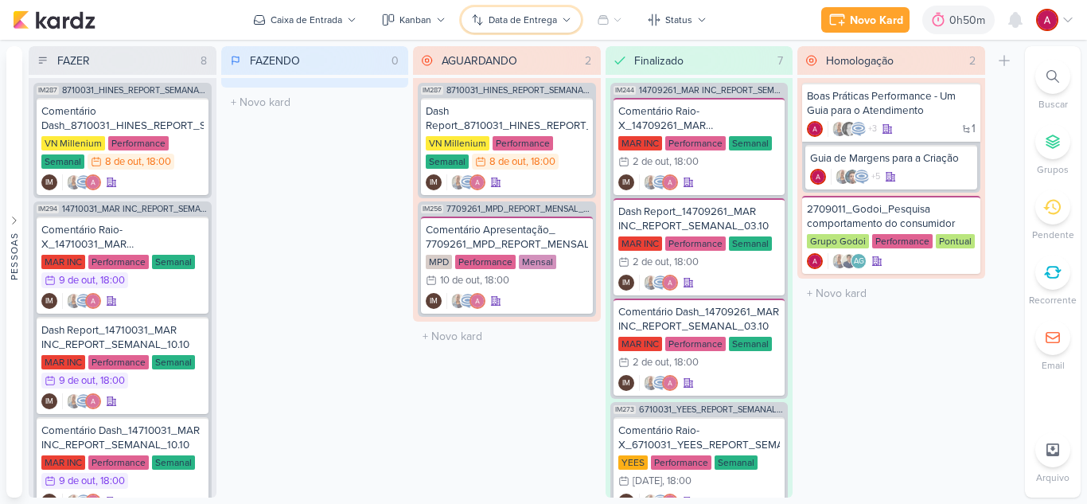
click at [505, 18] on div "Data de Entrega" at bounding box center [523, 20] width 68 height 14
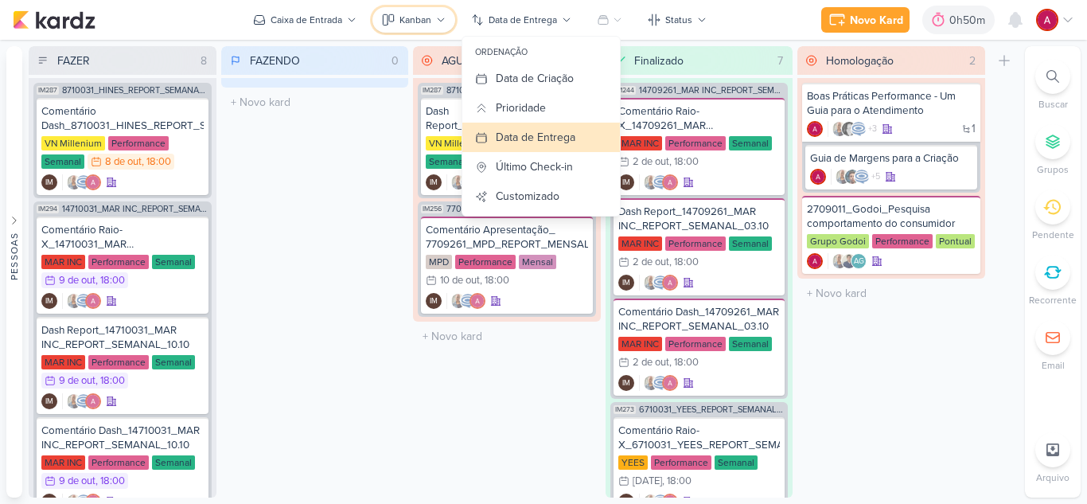
click at [415, 22] on div "Kanban" at bounding box center [416, 20] width 32 height 14
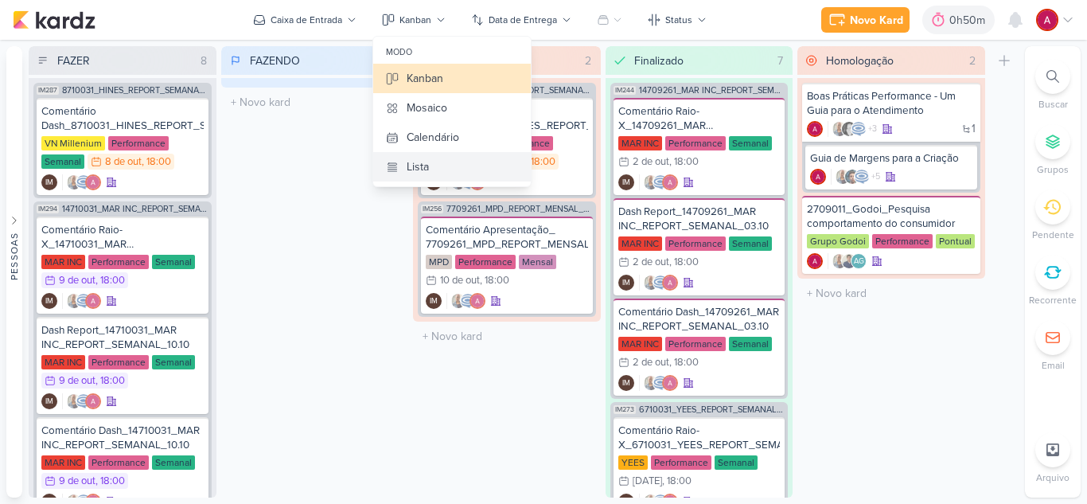
click at [446, 170] on button "Lista" at bounding box center [452, 166] width 158 height 29
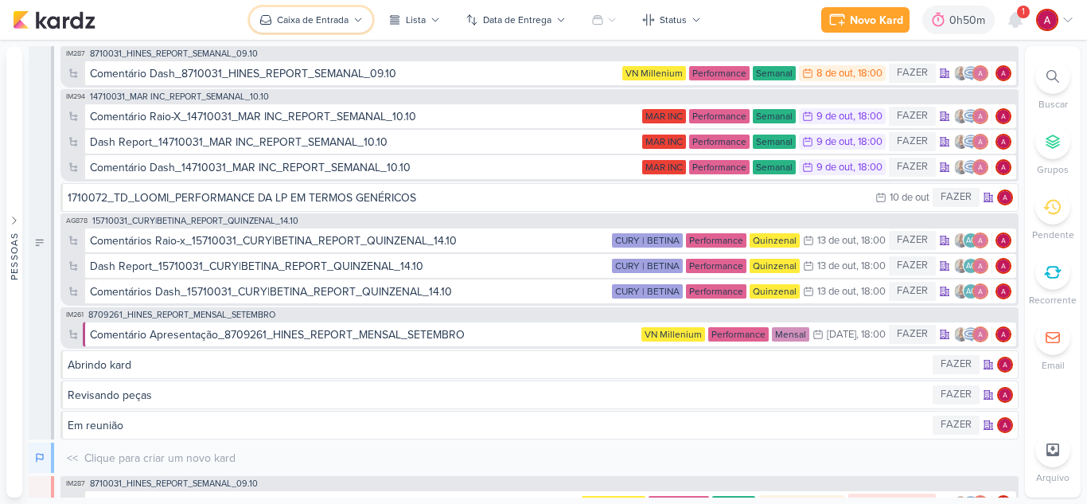
click at [349, 27] on button "Caixa de Entrada" at bounding box center [311, 19] width 123 height 25
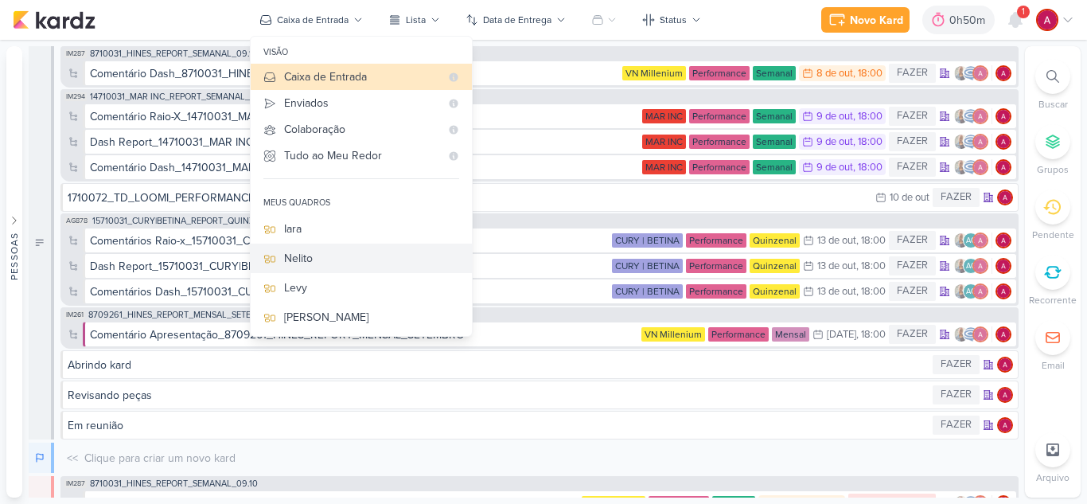
click at [351, 245] on button "Nelito" at bounding box center [361, 258] width 221 height 29
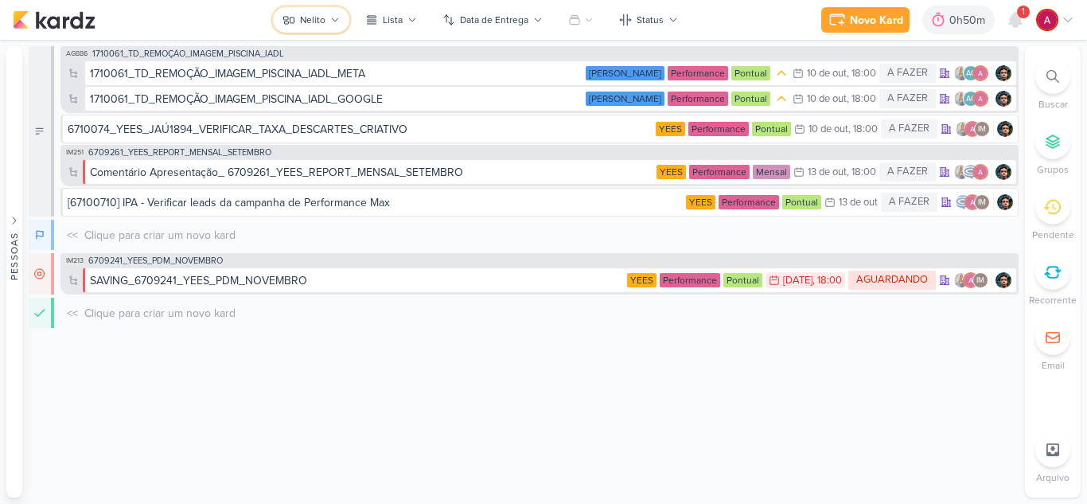
click at [315, 25] on div "Nelito" at bounding box center [312, 20] width 25 height 14
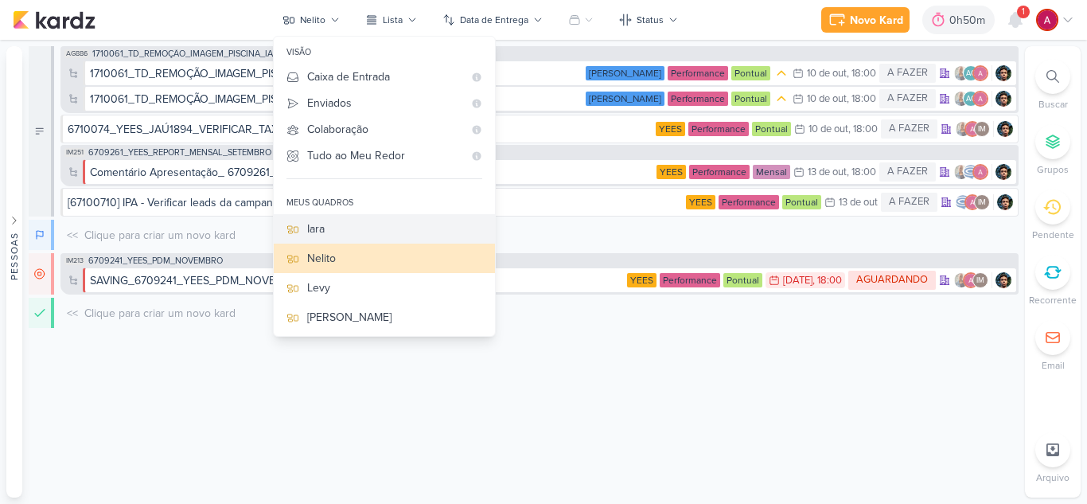
click at [353, 230] on div "Iara" at bounding box center [394, 228] width 175 height 17
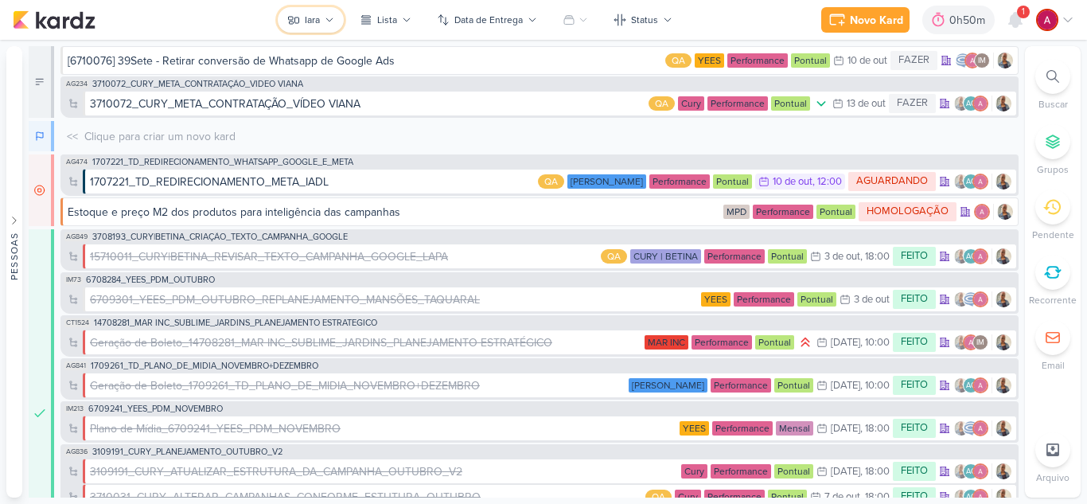
click at [326, 25] on button "Iara" at bounding box center [311, 19] width 66 height 25
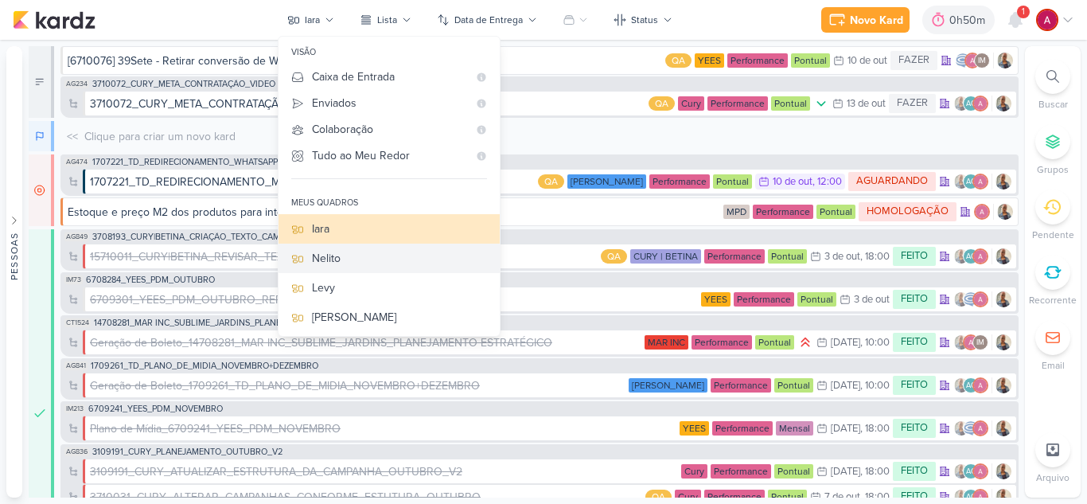
click at [317, 255] on div "Nelito" at bounding box center [399, 258] width 175 height 17
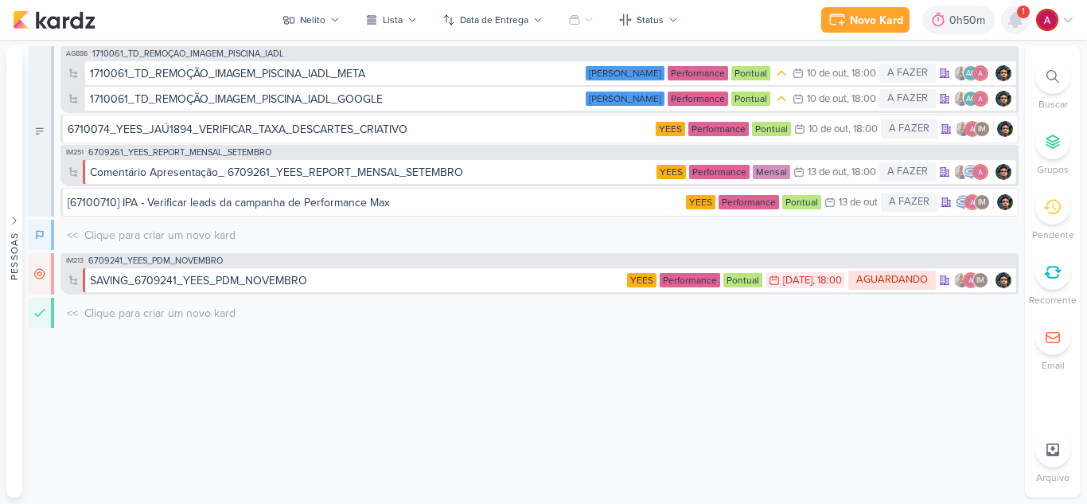
click at [1008, 16] on icon at bounding box center [1015, 19] width 19 height 19
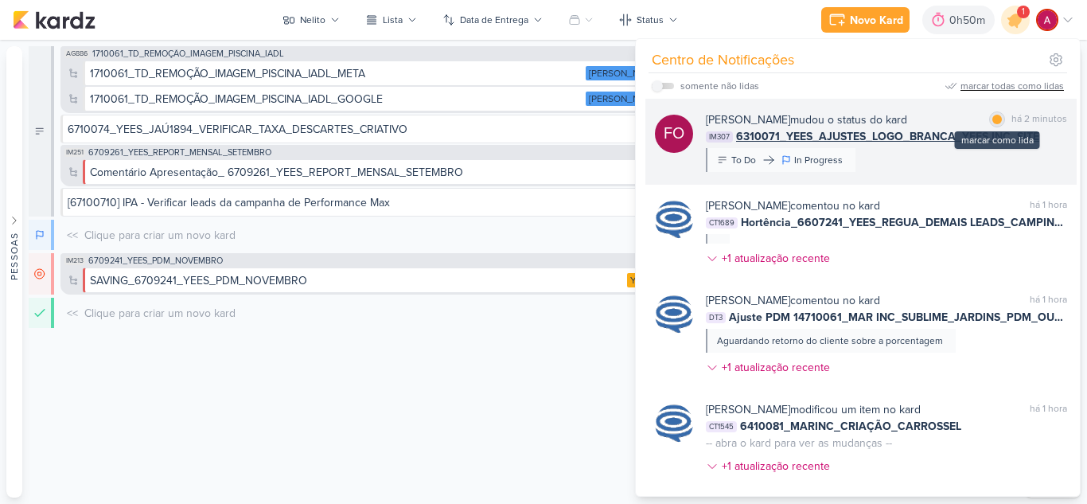
click at [992, 121] on div at bounding box center [997, 120] width 10 height 10
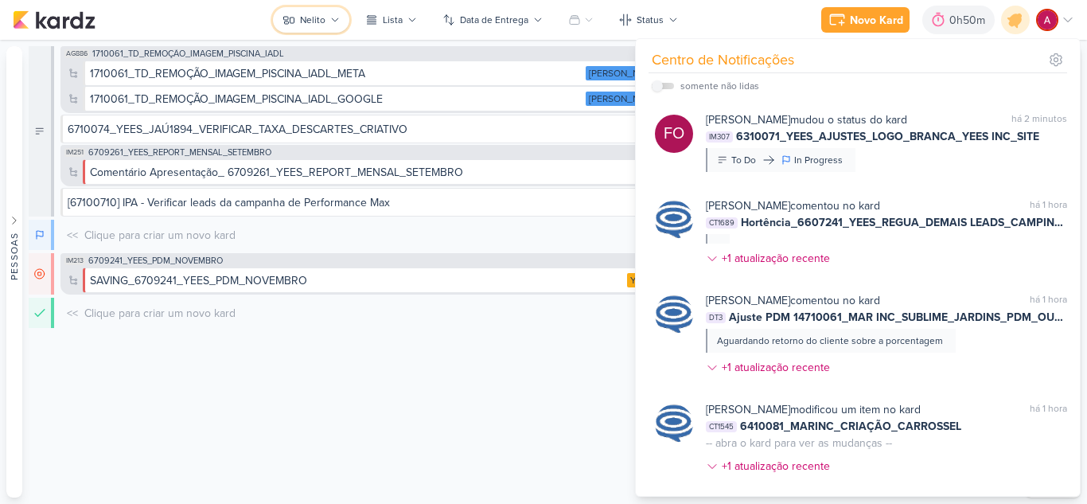
click at [319, 18] on div "Nelito" at bounding box center [312, 20] width 25 height 14
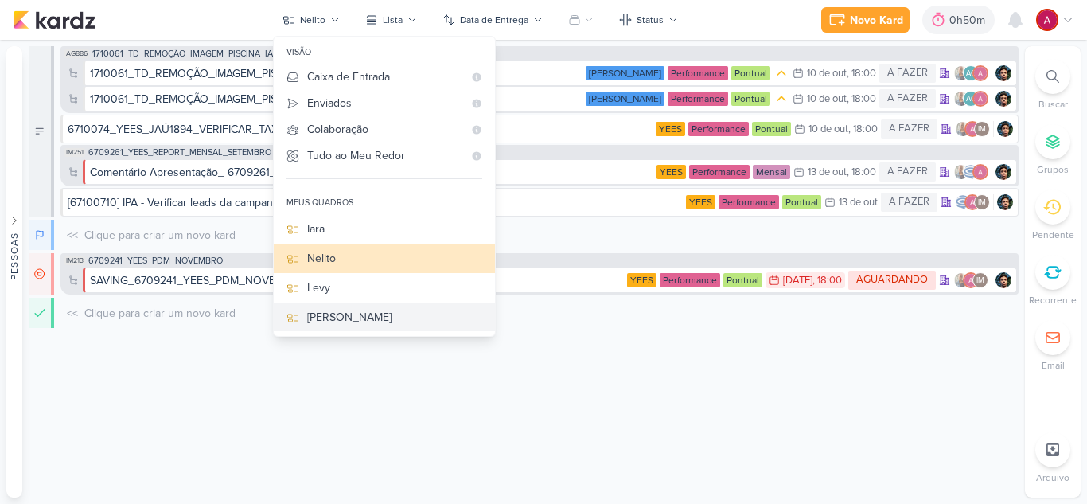
click at [338, 314] on div "[PERSON_NAME]" at bounding box center [394, 317] width 175 height 17
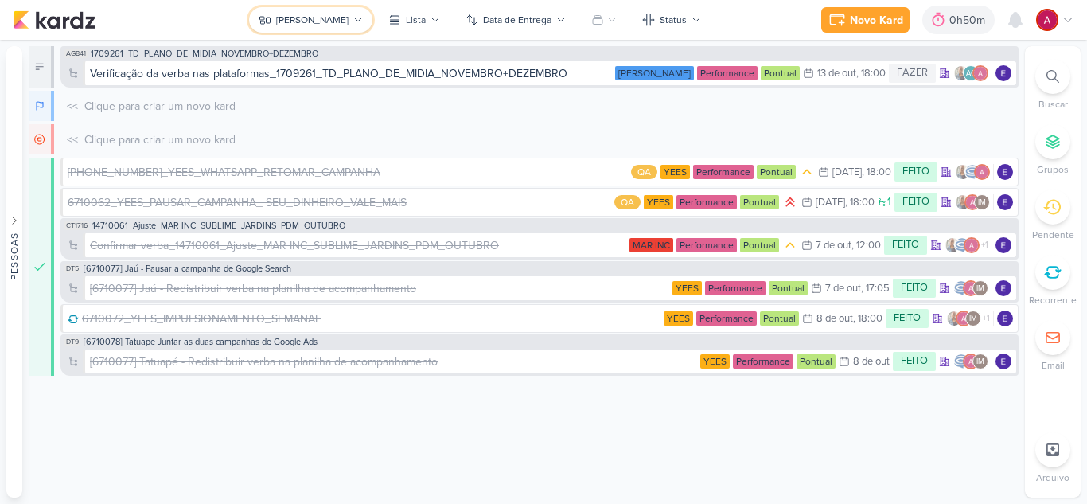
click at [290, 10] on button "[PERSON_NAME]" at bounding box center [310, 19] width 123 height 25
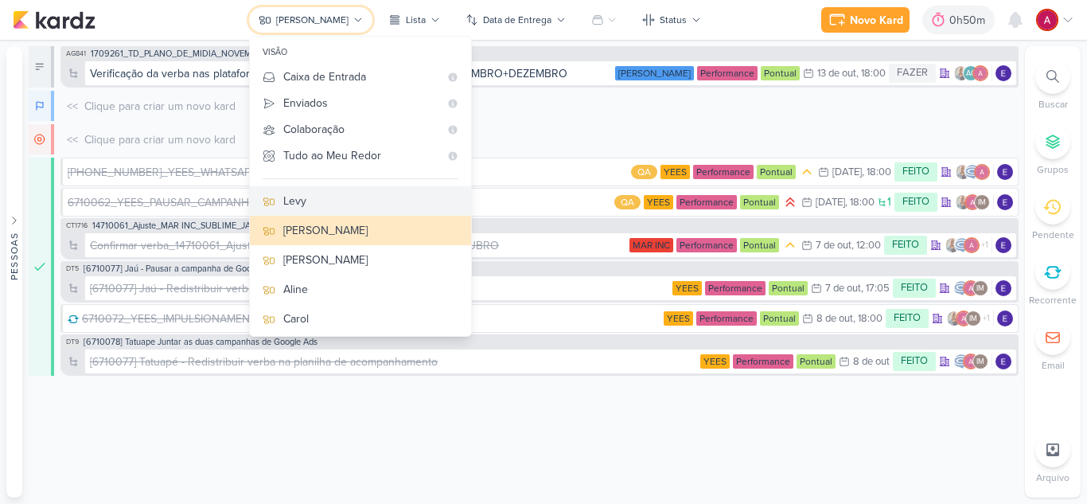
scroll to position [159, 0]
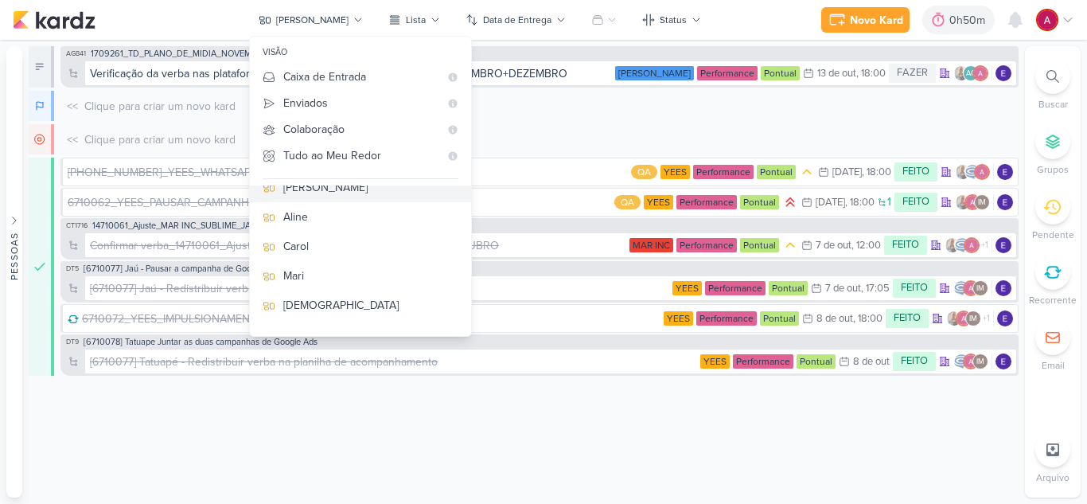
click at [345, 190] on div "[PERSON_NAME]" at bounding box center [370, 187] width 175 height 17
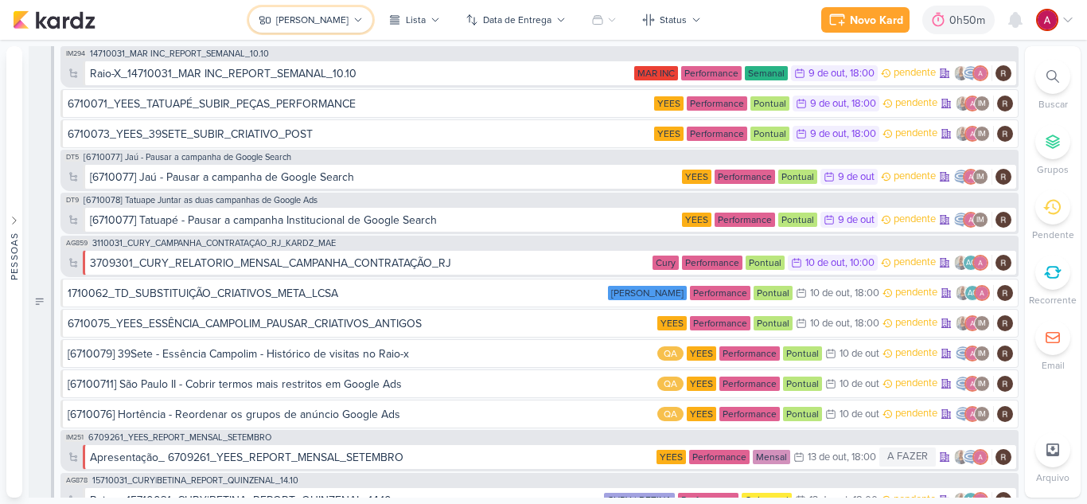
click at [309, 26] on div "[PERSON_NAME]" at bounding box center [312, 20] width 72 height 14
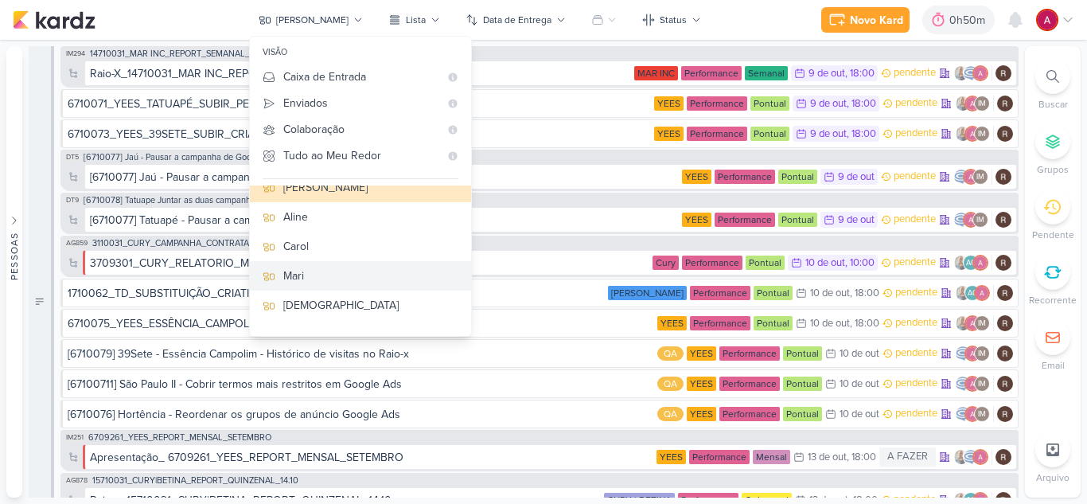
click at [345, 279] on div "Mari" at bounding box center [370, 275] width 175 height 17
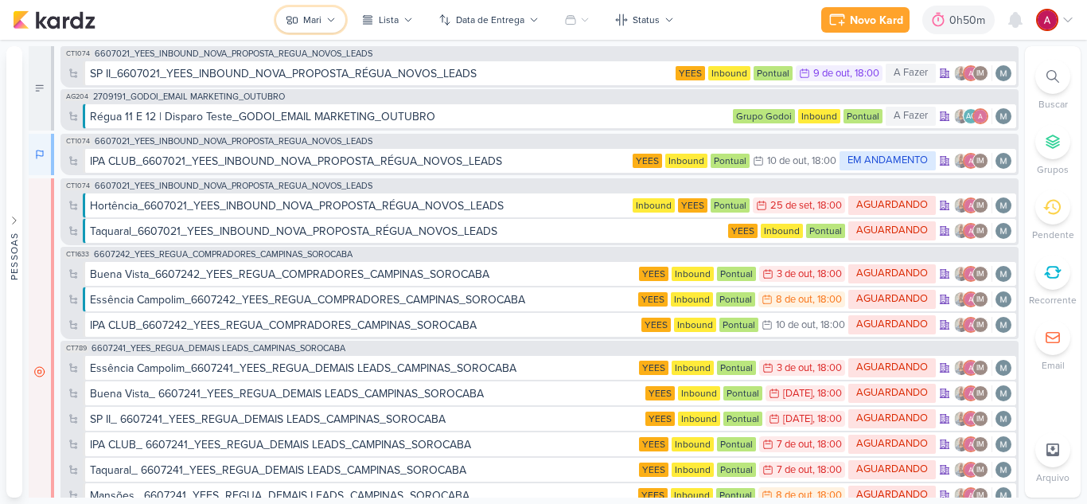
click at [316, 25] on div "Mari" at bounding box center [312, 20] width 18 height 14
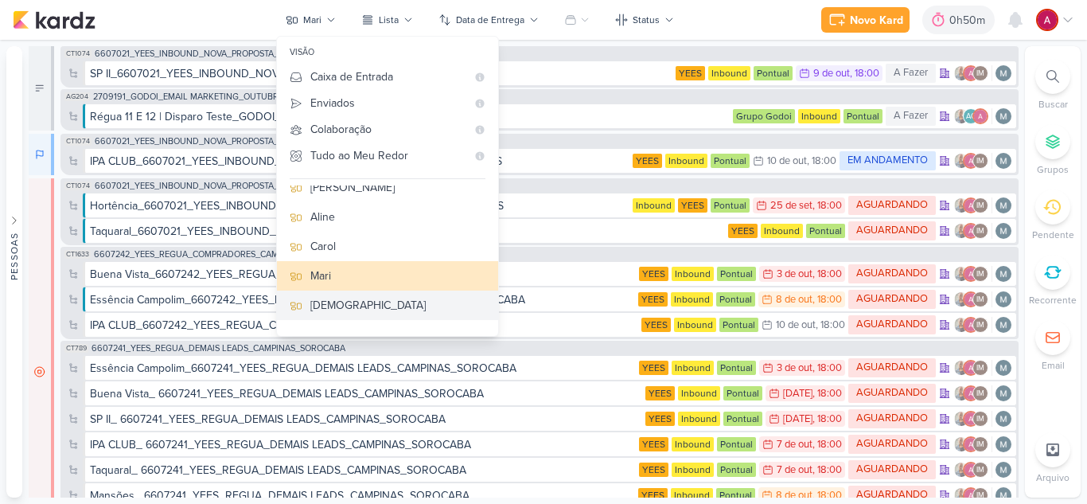
click at [358, 309] on div "[DEMOGRAPHIC_DATA]" at bounding box center [397, 305] width 175 height 17
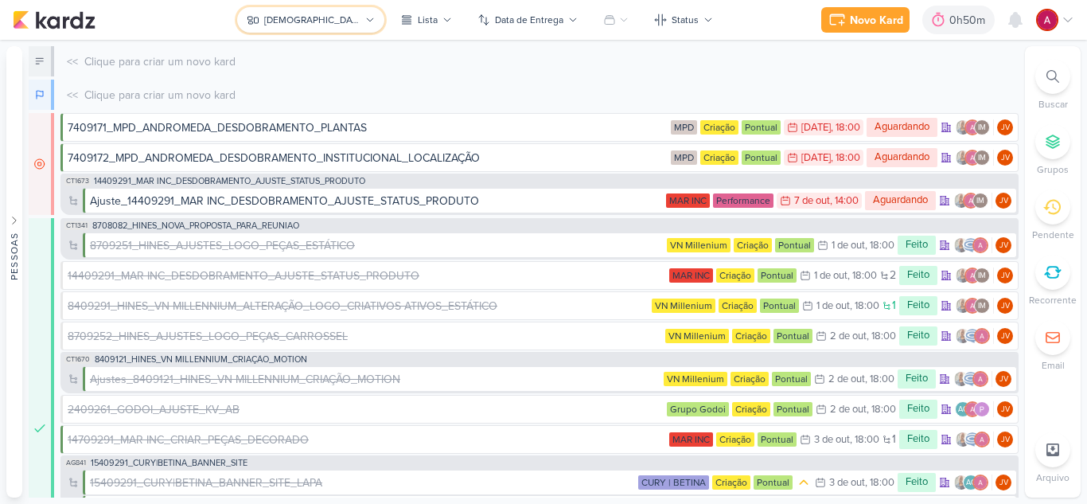
click at [365, 15] on icon at bounding box center [370, 20] width 10 height 10
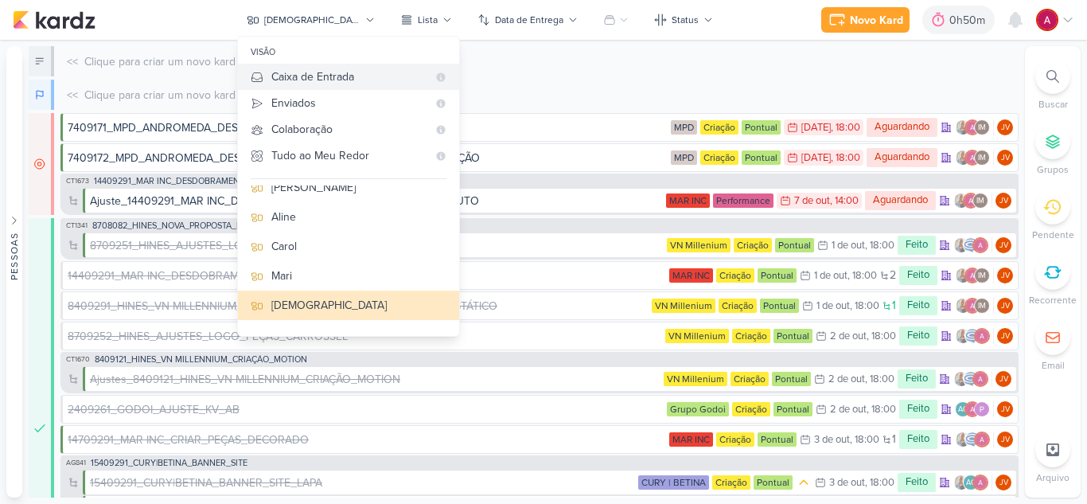
click at [372, 79] on div "Caixa de Entrada" at bounding box center [349, 76] width 156 height 17
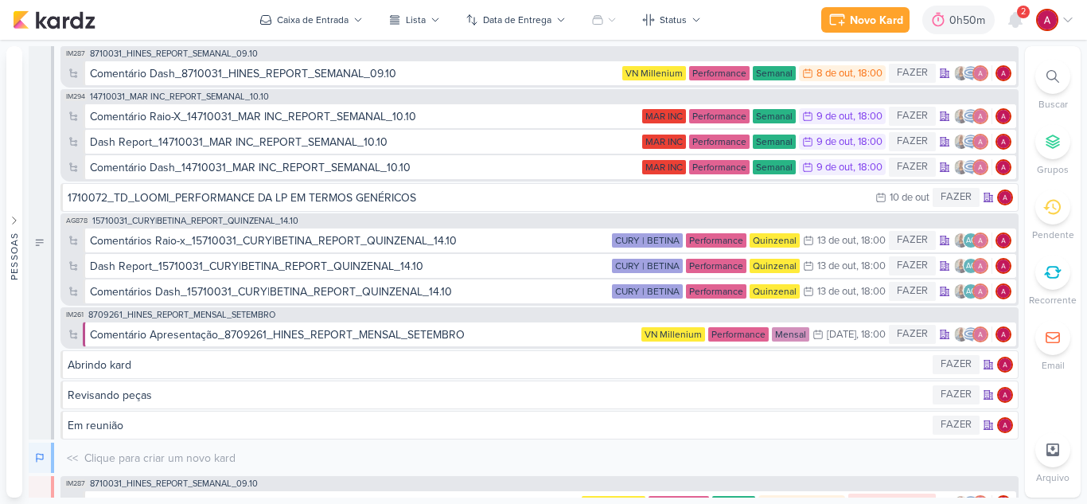
click at [1019, 17] on div "2" at bounding box center [1023, 12] width 13 height 13
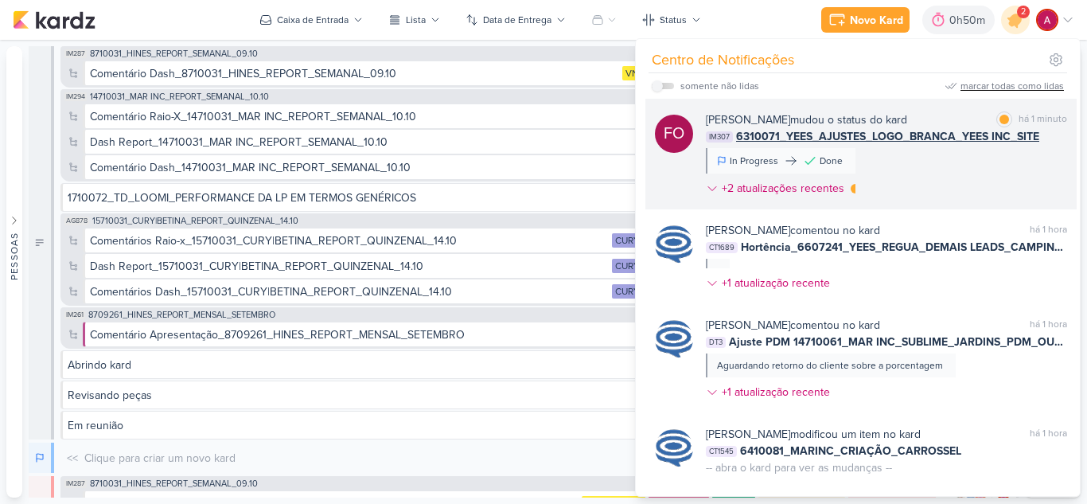
click at [965, 166] on div "[PERSON_NAME] mudou o status do kard marcar como lida há 1 minuto IM307 6310071…" at bounding box center [886, 157] width 361 height 92
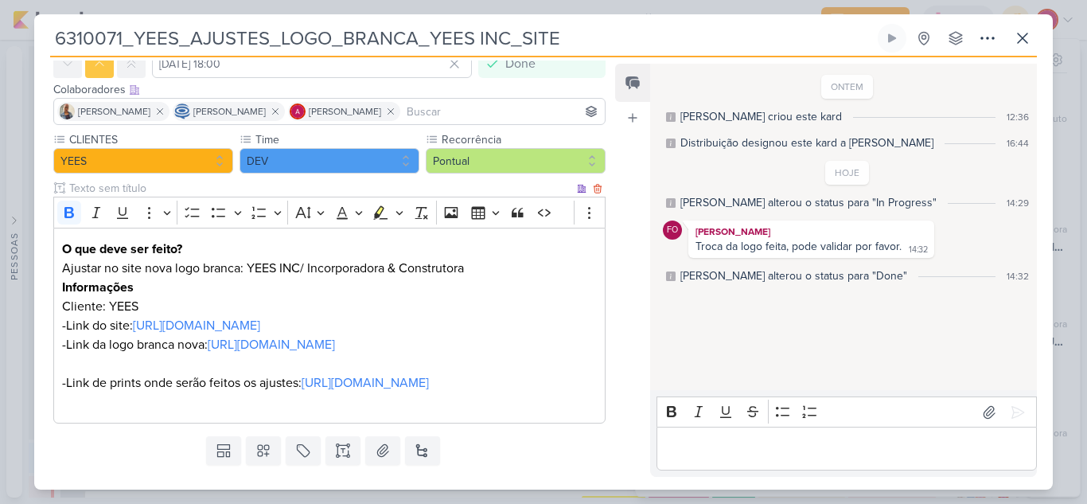
scroll to position [151, 0]
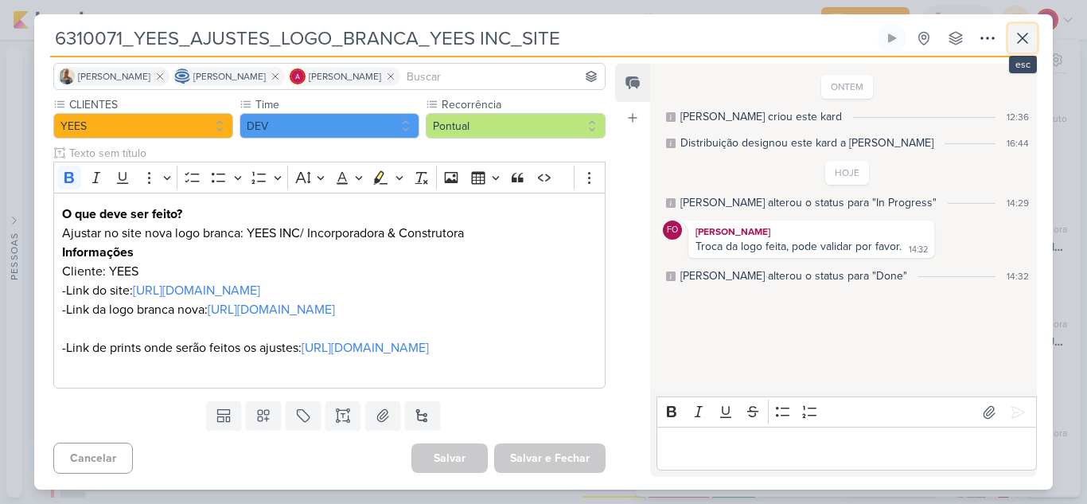
click at [1018, 42] on icon at bounding box center [1023, 38] width 10 height 10
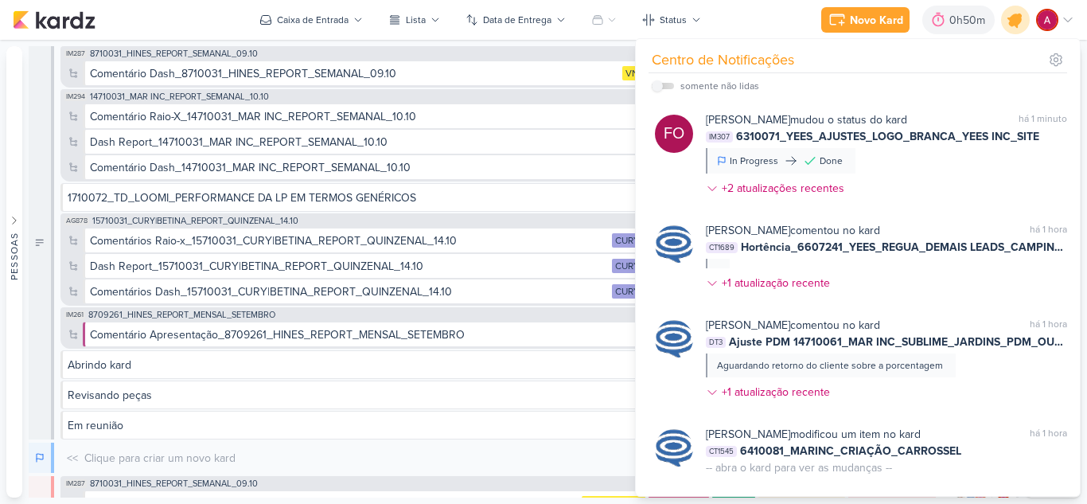
click at [1019, 30] on div at bounding box center [1016, 20] width 41 height 41
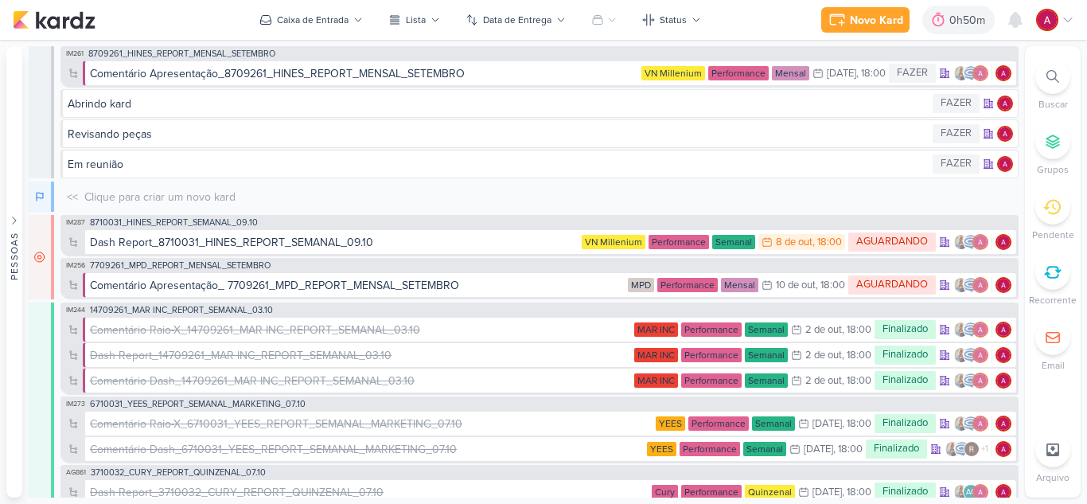
scroll to position [0, 0]
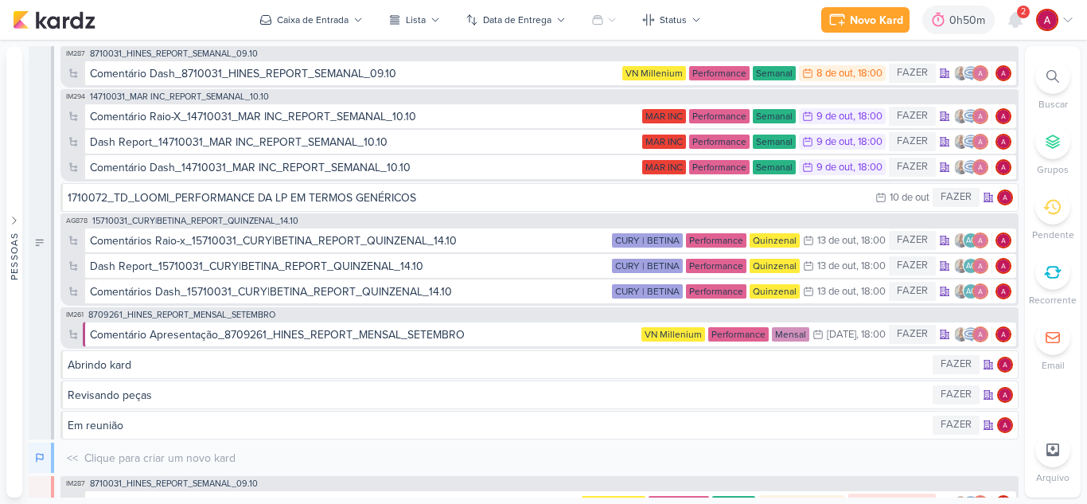
click at [321, 4] on div "Novo Kard Ctrl + k 0h50m Sessão desligada... Hoje 0h50m Semana 0h50m Mês 0h50m" at bounding box center [544, 20] width 1062 height 40
click at [315, 24] on div "Caixa de Entrada" at bounding box center [313, 20] width 72 height 14
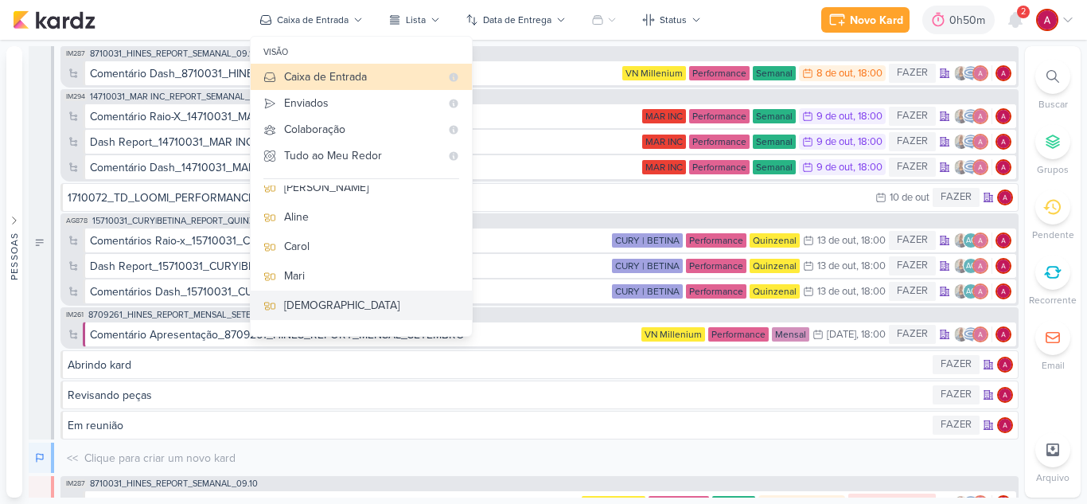
click at [309, 302] on div "[DEMOGRAPHIC_DATA]" at bounding box center [371, 305] width 175 height 17
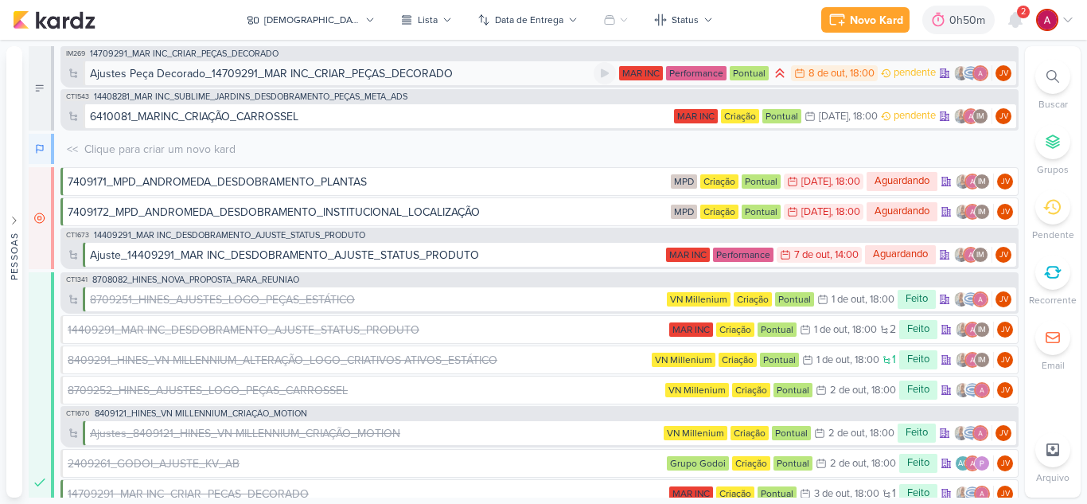
click at [236, 72] on div "Ajustes Peça Decorado_14709291_MAR INC_CRIAR_PEÇAS_DECORADO" at bounding box center [271, 73] width 363 height 17
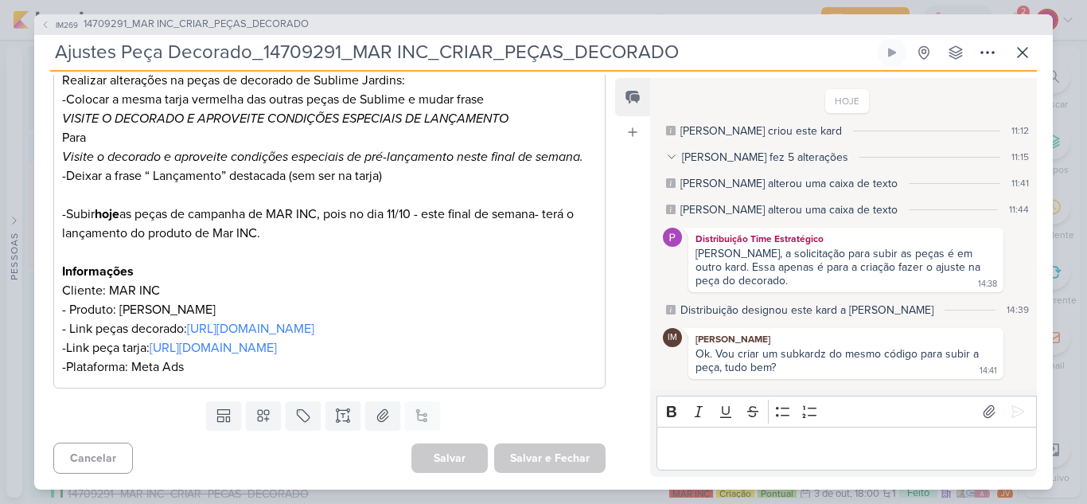
scroll to position [318, 0]
click at [215, 340] on link "[URL][DOMAIN_NAME]" at bounding box center [213, 348] width 127 height 16
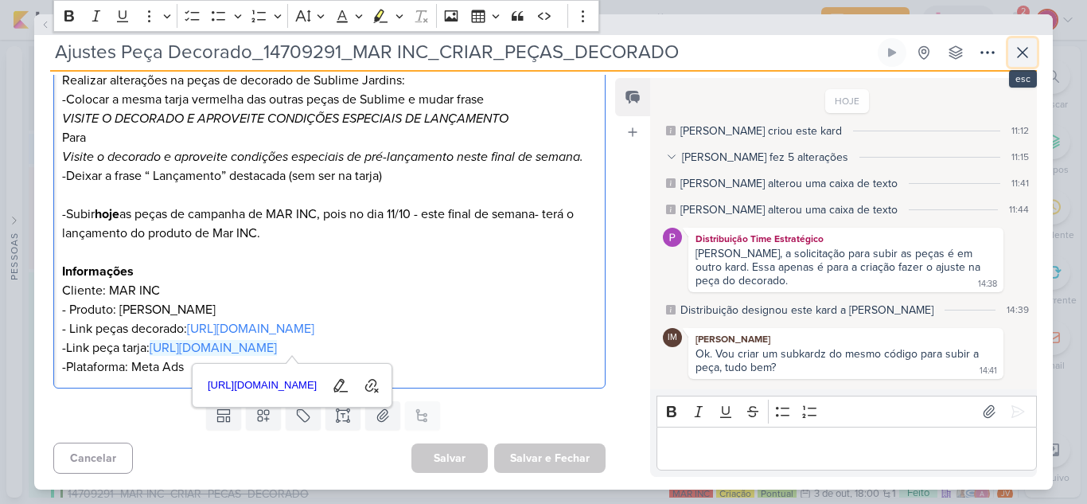
click at [1019, 61] on icon at bounding box center [1022, 52] width 19 height 19
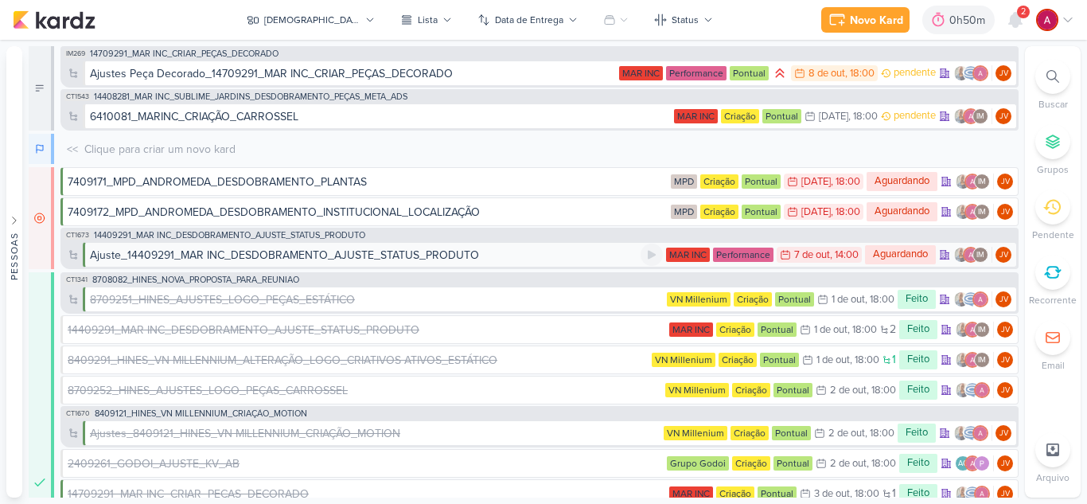
click at [294, 256] on div "Ajuste_14409291_MAR INC_DESDOBRAMENTO_AJUSTE_STATUS_PRODUTO" at bounding box center [284, 255] width 389 height 17
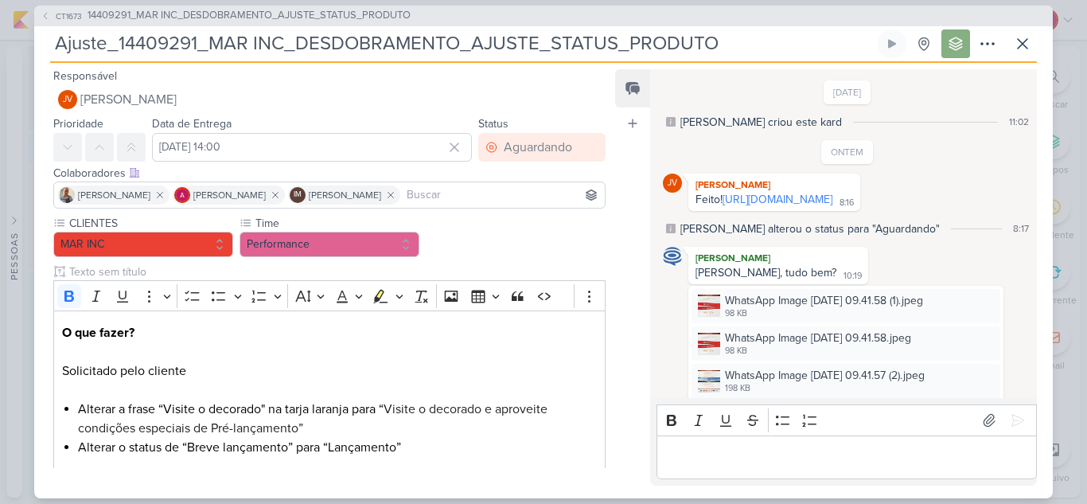
scroll to position [1318, 0]
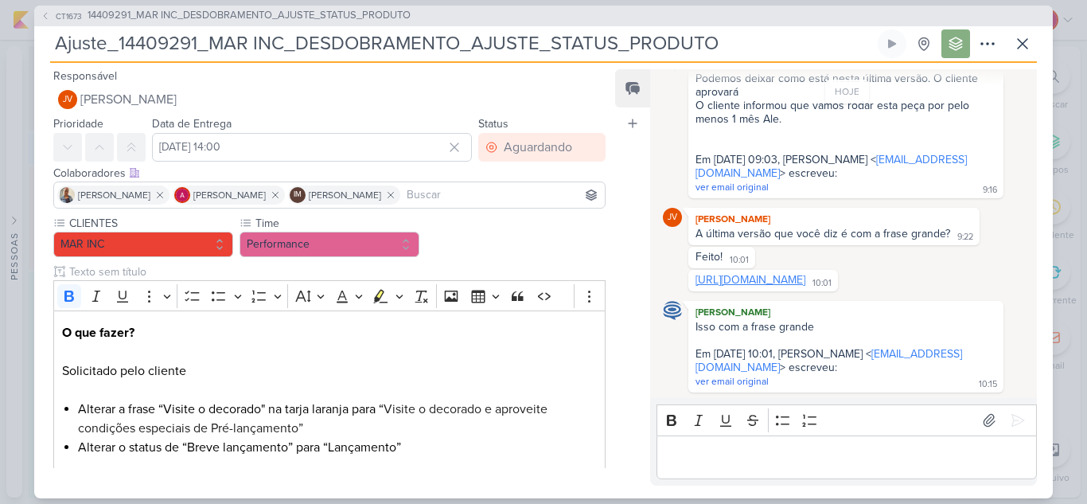
click at [792, 273] on link "[URL][DOMAIN_NAME]" at bounding box center [751, 280] width 110 height 14
click at [1032, 46] on button at bounding box center [1022, 43] width 29 height 29
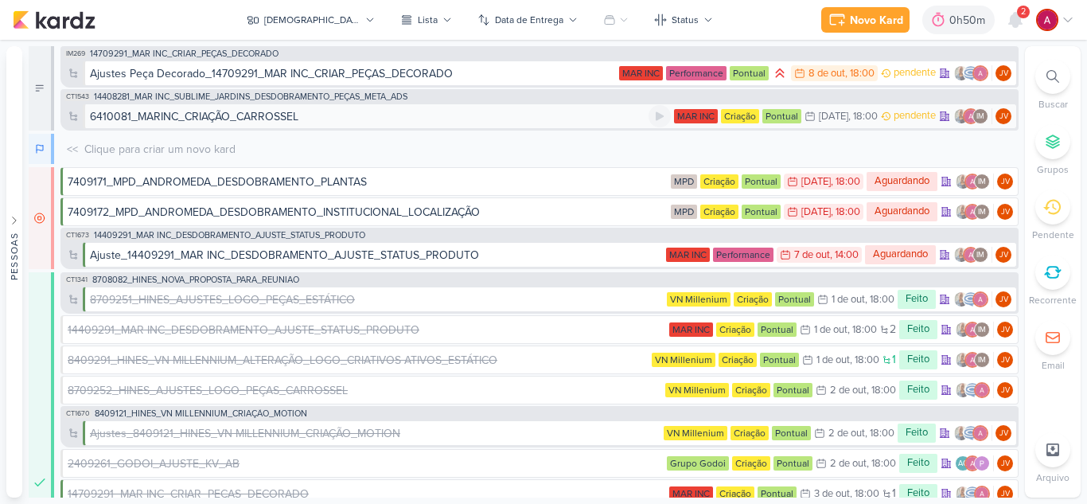
click at [287, 115] on div "6410081_MARINC_CRIAÇÃO_CARROSSEL" at bounding box center [194, 116] width 209 height 17
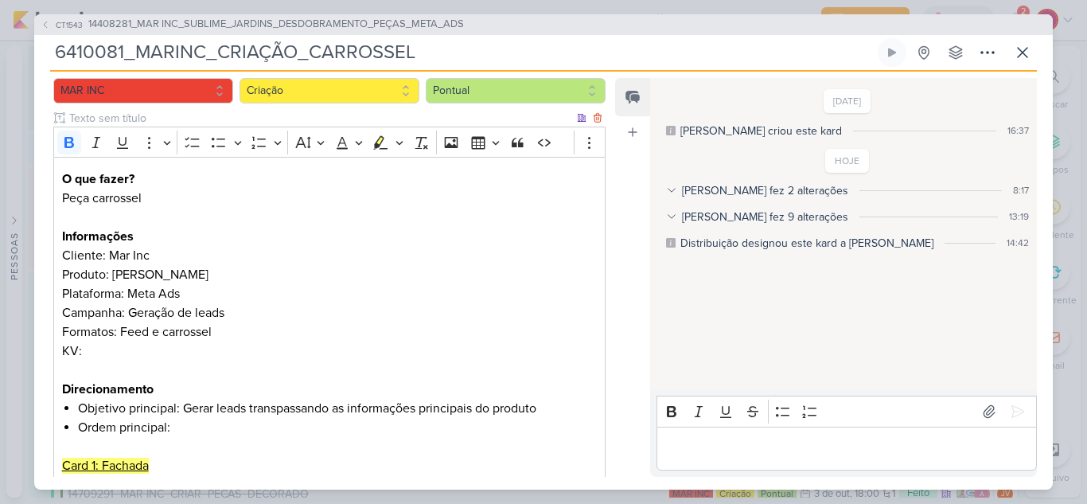
scroll to position [239, 0]
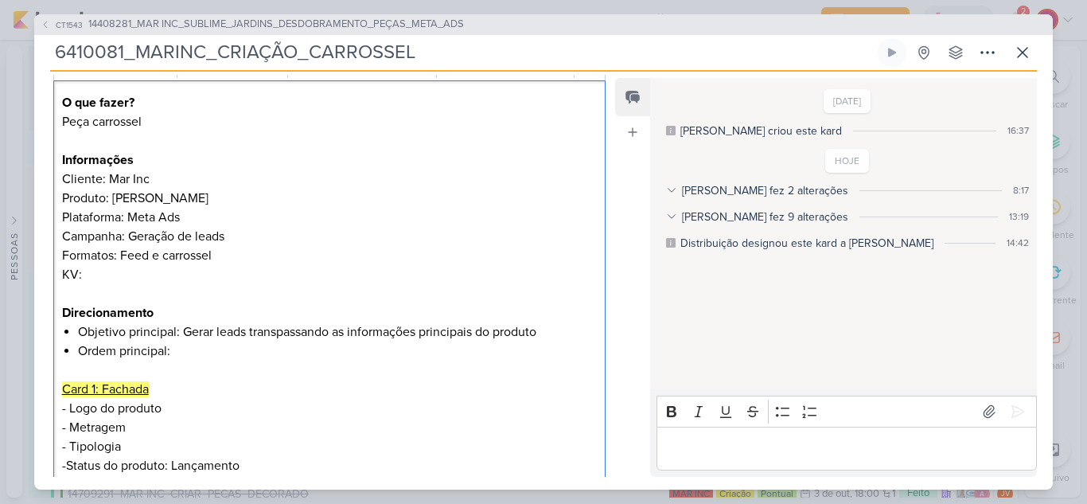
click at [119, 274] on p "Informações Cliente: Mar Inc Produto: Sublime Jardins Plataforma: Meta Ads Camp…" at bounding box center [329, 207] width 535 height 153
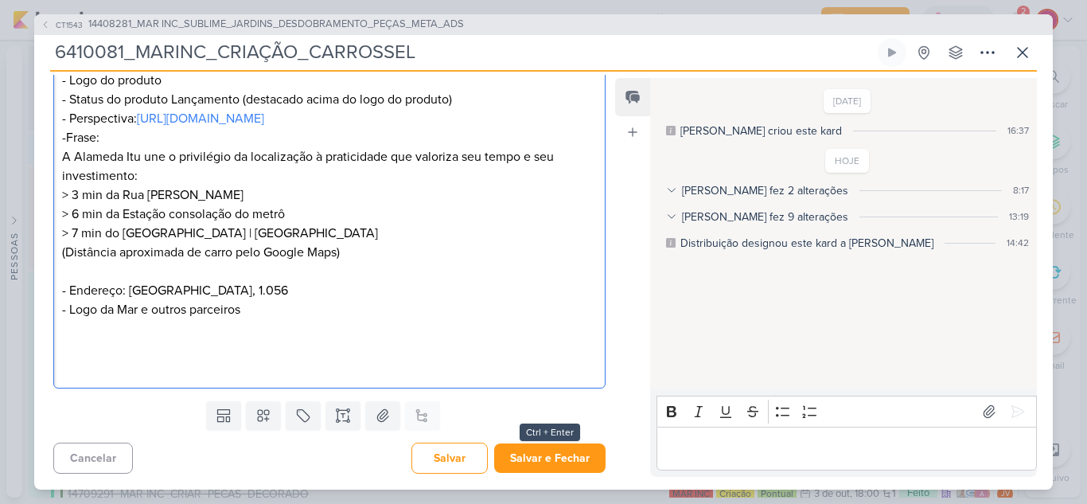
scroll to position [1331, 0]
click at [544, 468] on button "Salvar e Fechar" at bounding box center [549, 457] width 111 height 29
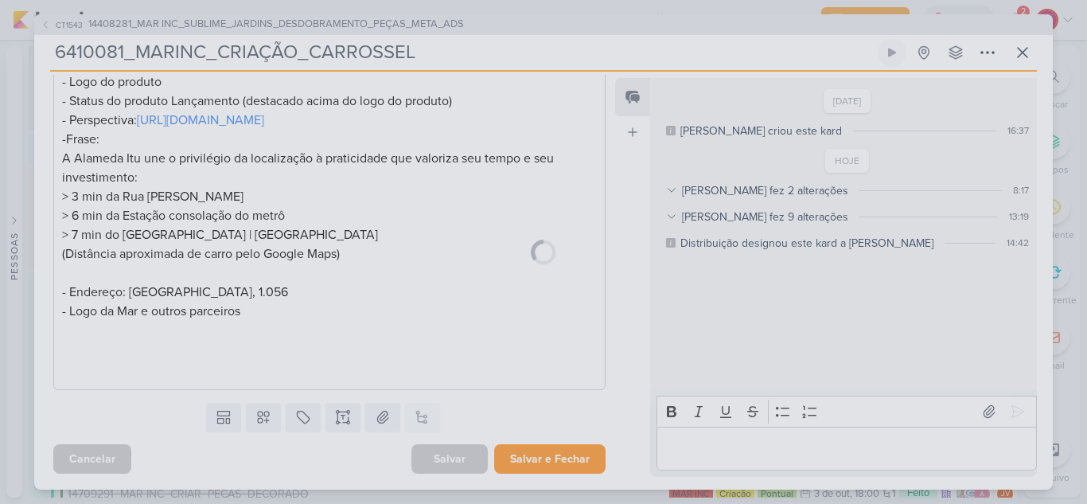
scroll to position [1329, 0]
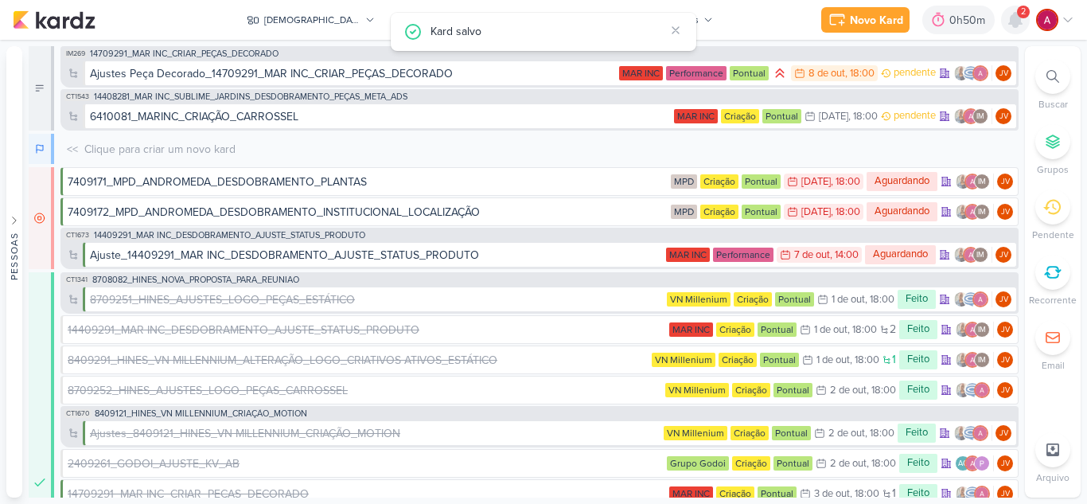
click at [1014, 20] on icon at bounding box center [1015, 20] width 13 height 14
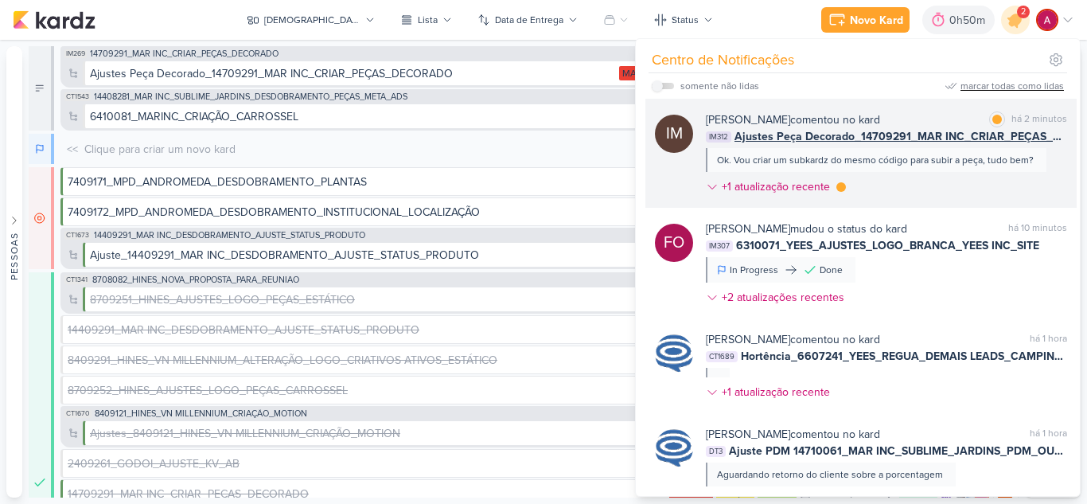
click at [957, 189] on div "[PERSON_NAME] comentou no kard marcar como lida há 2 minutos IM312 Ajustes Peça…" at bounding box center [886, 156] width 361 height 90
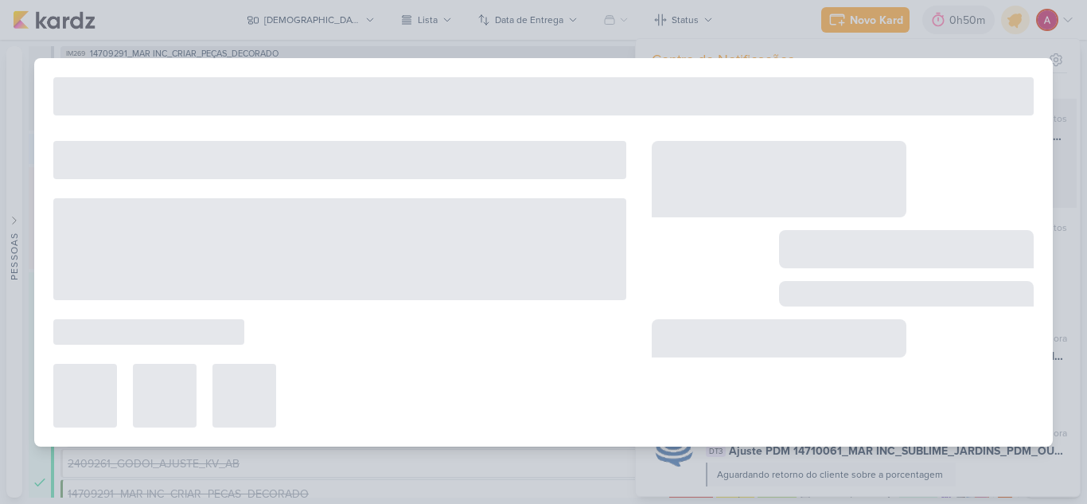
type input "Ajustes Peça Decorado_14709291_MAR INC_CRIAR_PEÇAS_DECORADO"
type input "[DATE] 18:00"
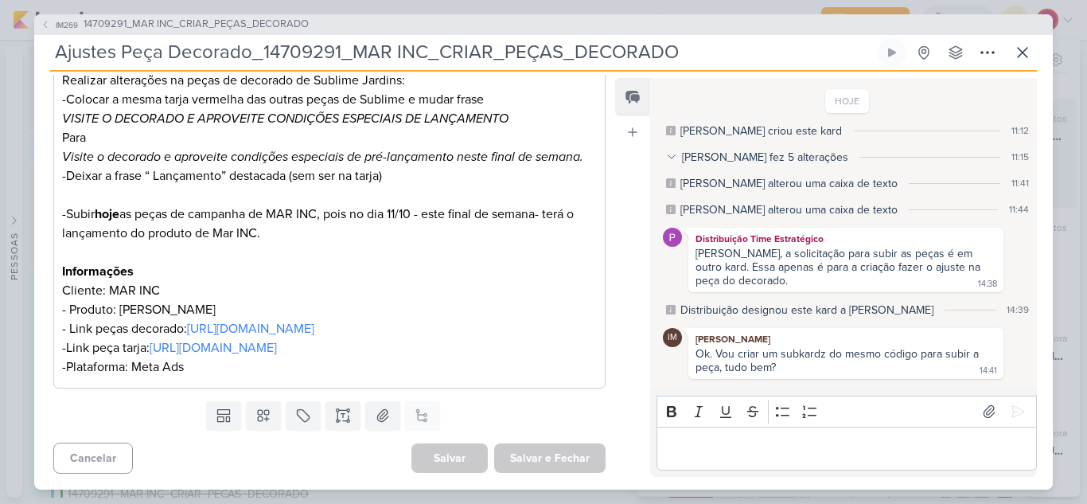
scroll to position [0, 0]
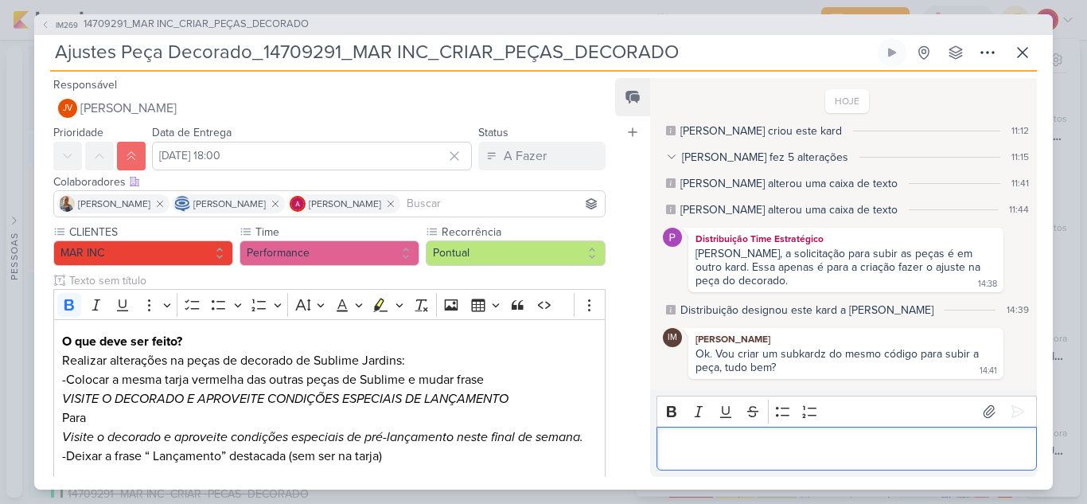
click at [774, 449] on p "Editor editing area: main" at bounding box center [847, 447] width 364 height 19
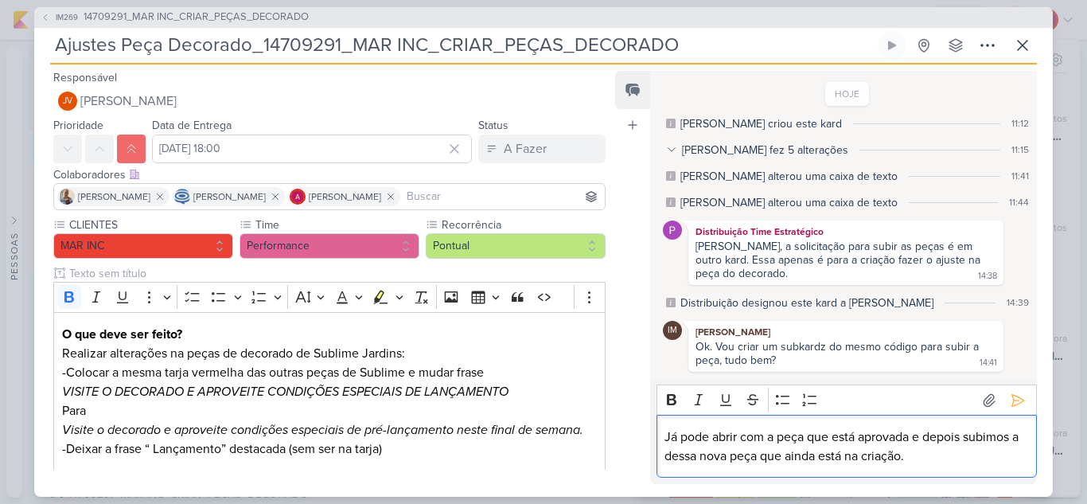
click at [829, 456] on p "Já pode abrir com a peça que está aprovada e depois subimos a dessa nova peça q…" at bounding box center [847, 446] width 364 height 38
click at [922, 457] on p "Já pode abrir com a peça que está aprovada e depois subimos a dessa nova peça q…" at bounding box center [847, 446] width 364 height 38
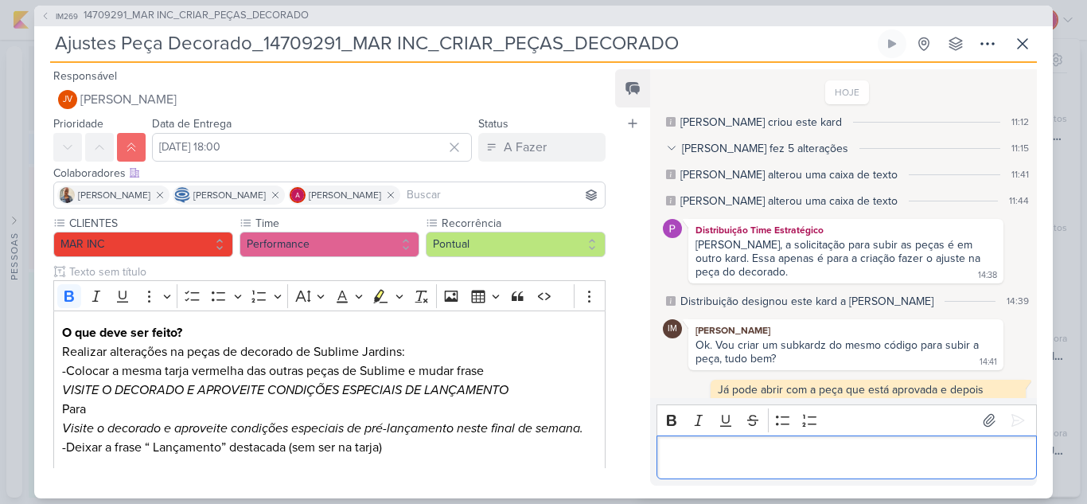
scroll to position [22, 0]
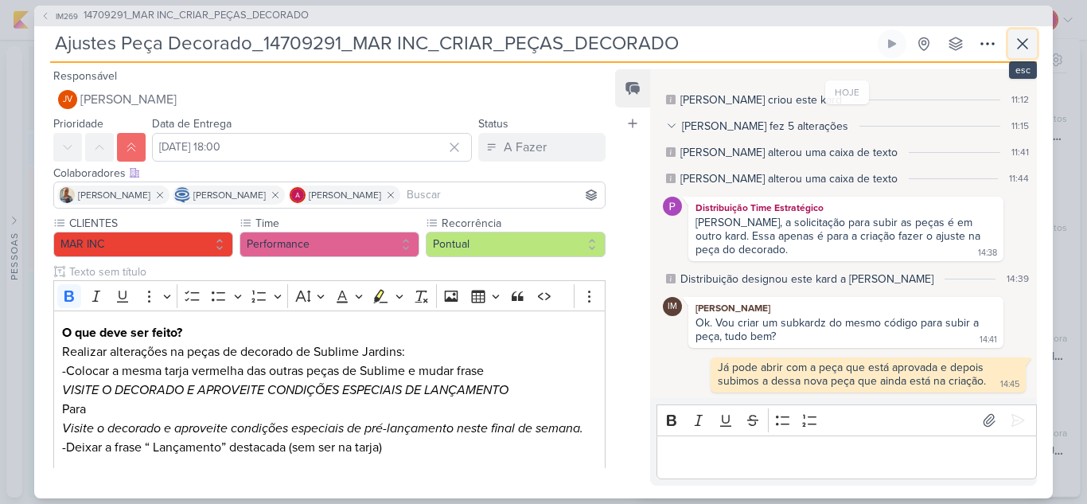
click at [1023, 49] on icon at bounding box center [1022, 43] width 19 height 19
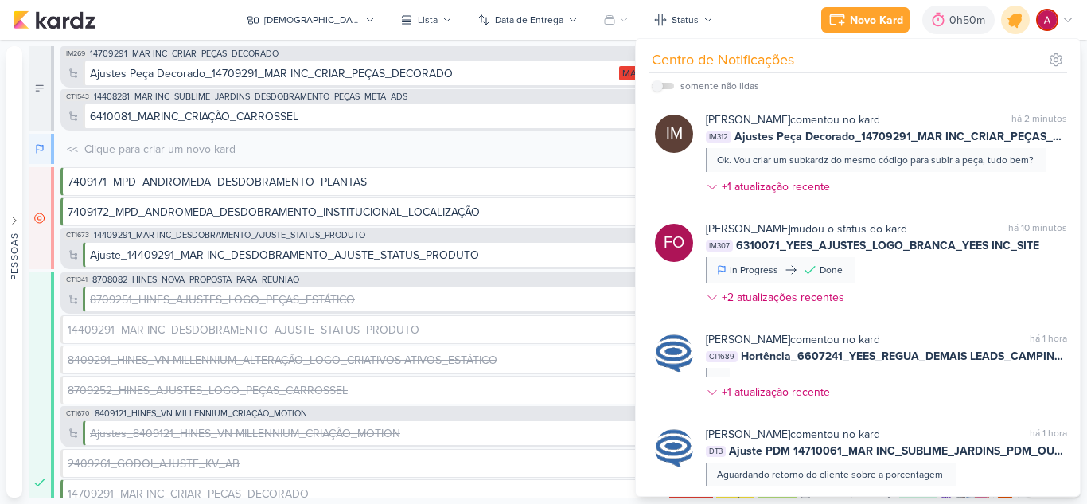
click at [1018, 20] on icon at bounding box center [1015, 19] width 19 height 19
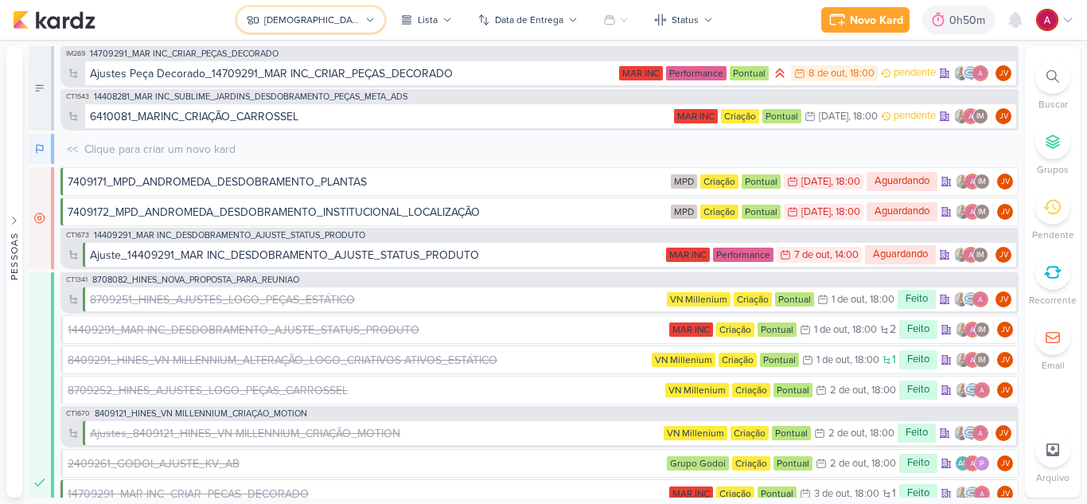
click at [259, 25] on icon at bounding box center [253, 20] width 13 height 13
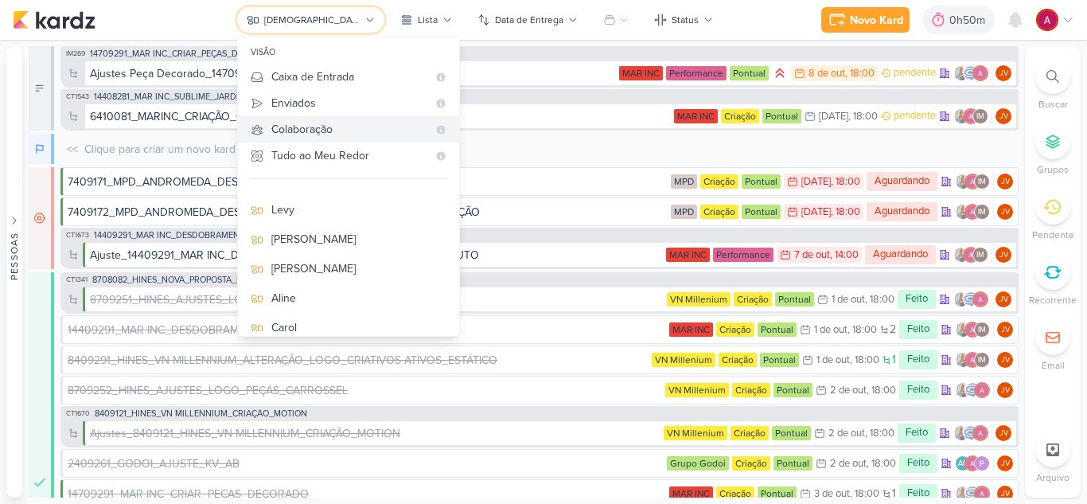
scroll to position [0, 0]
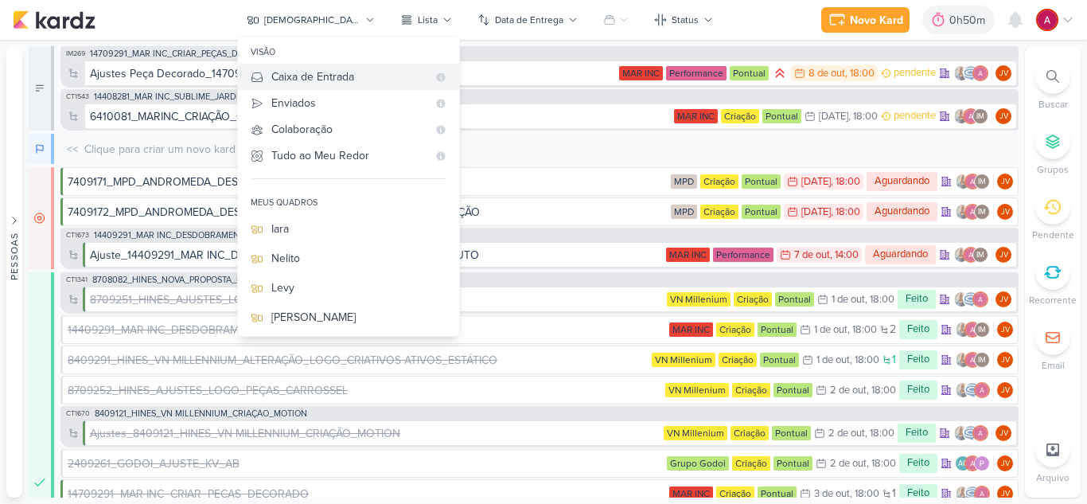
click at [385, 81] on div "Caixa de Entrada" at bounding box center [349, 76] width 156 height 17
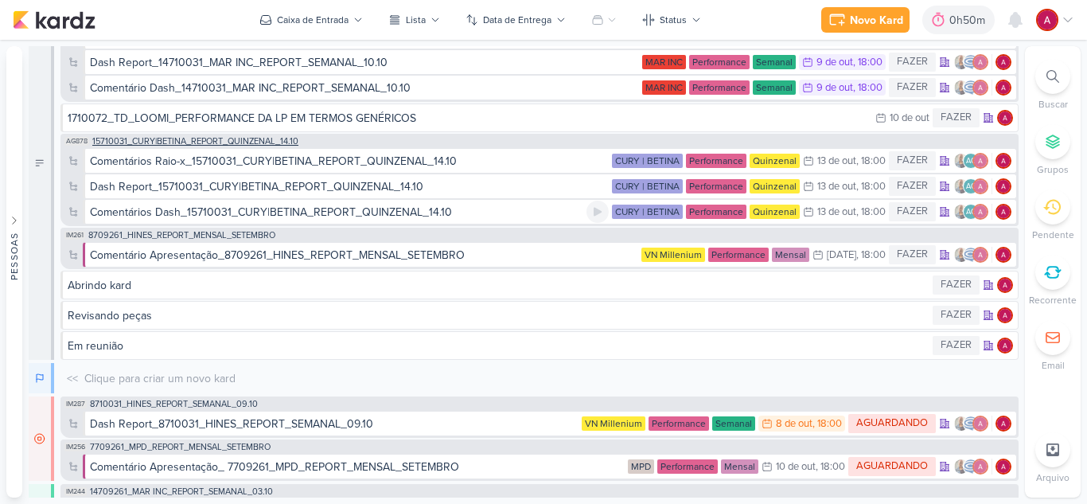
scroll to position [159, 0]
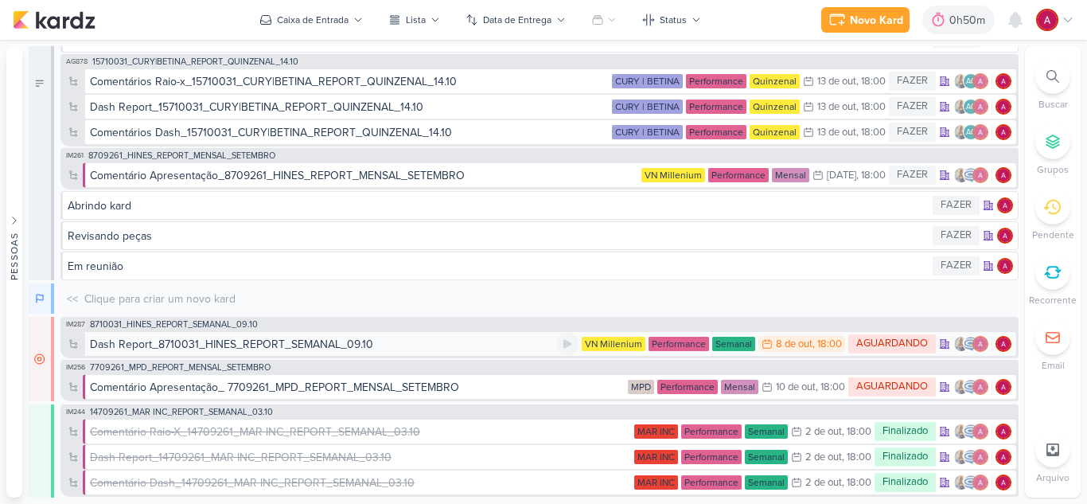
click at [308, 345] on div "Dash Report_8710031_HINES_REPORT_SEMANAL_09.10" at bounding box center [231, 344] width 283 height 17
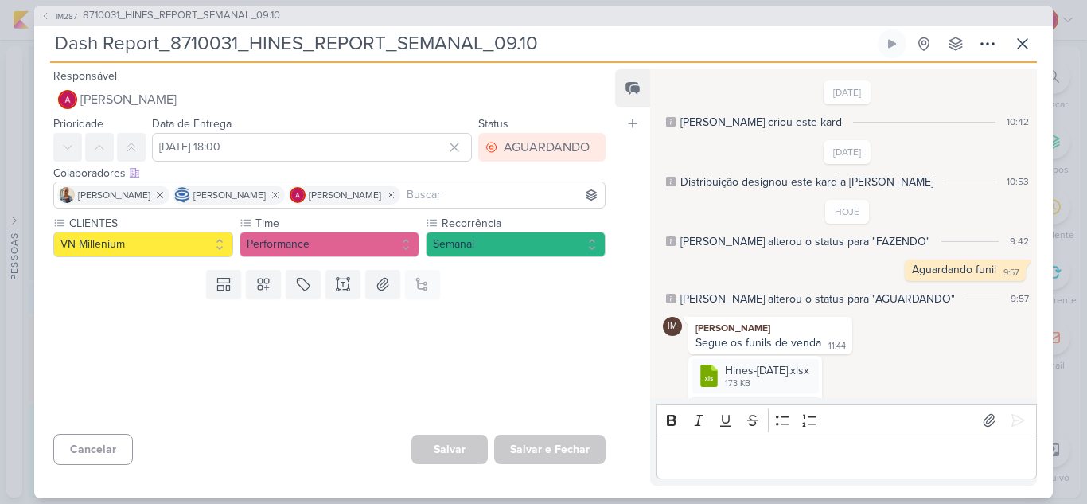
scroll to position [143, 0]
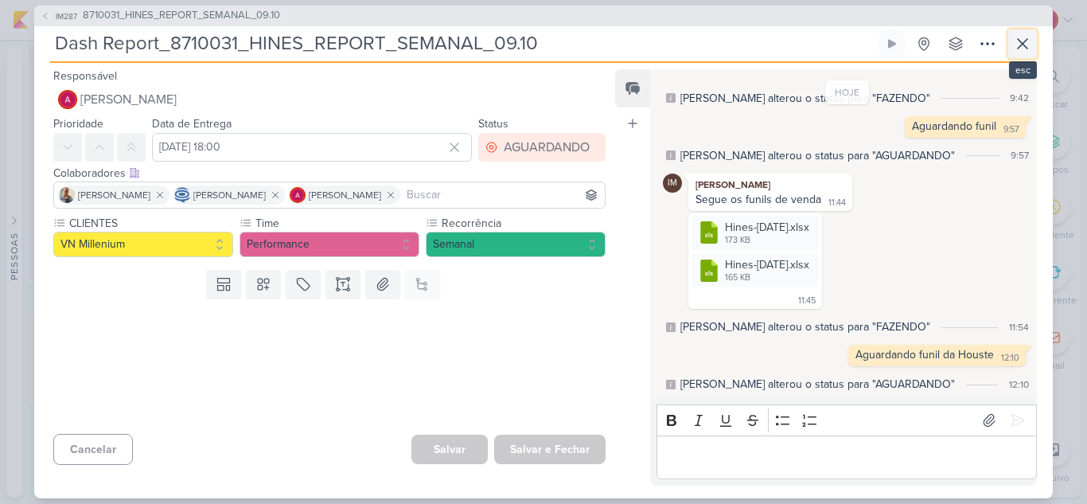
click at [1023, 34] on icon at bounding box center [1022, 43] width 19 height 19
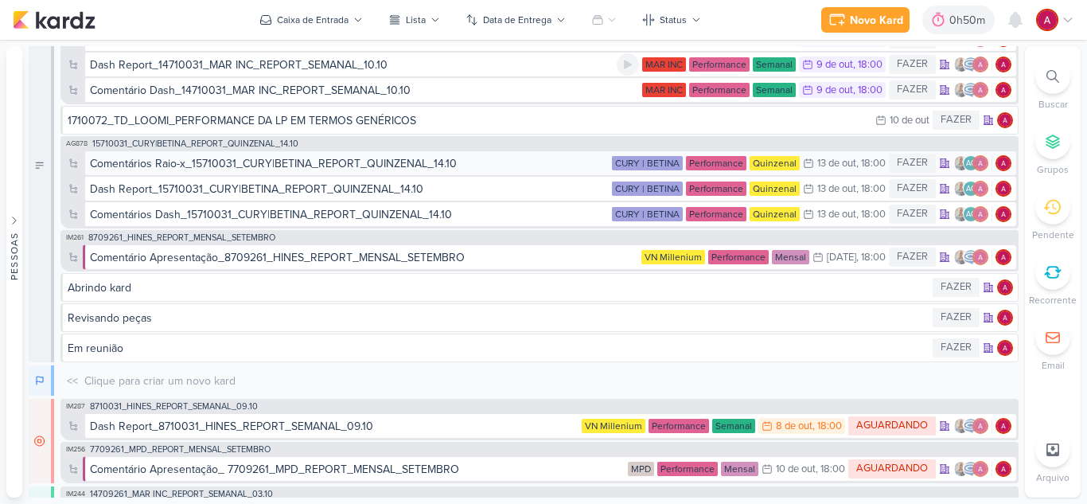
scroll to position [0, 0]
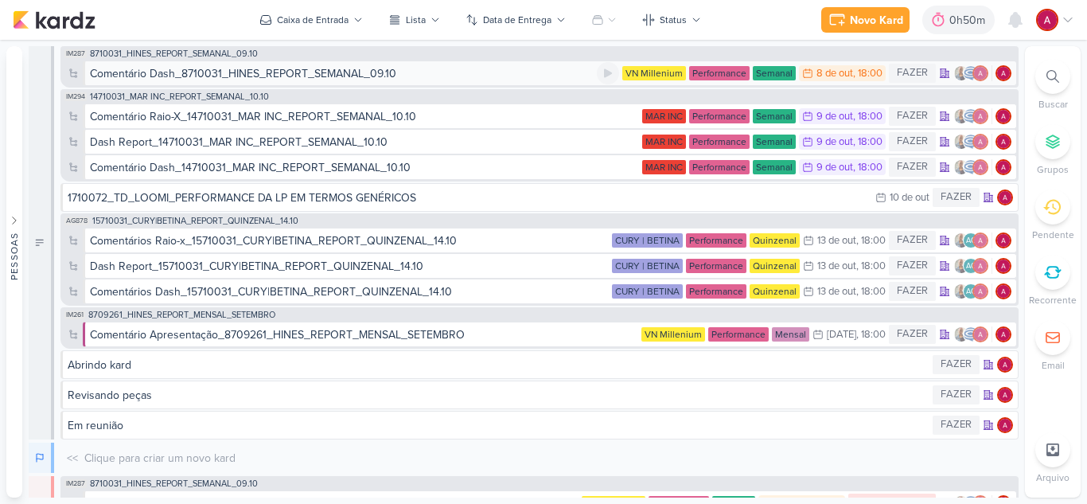
click at [247, 67] on div "Comentário Dash_8710031_HINES_REPORT_SEMANAL_09.10" at bounding box center [243, 73] width 306 height 17
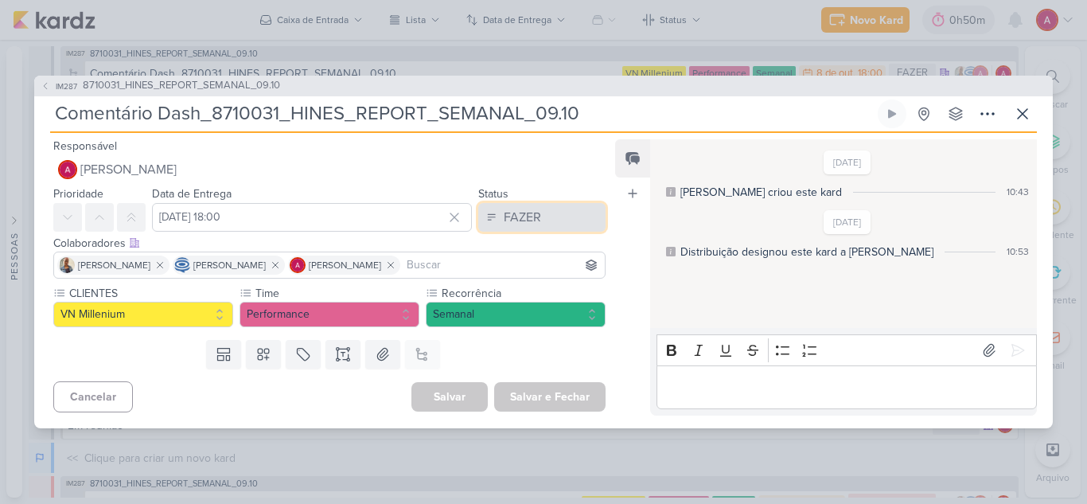
click at [504, 223] on div "FAZER" at bounding box center [522, 217] width 37 height 19
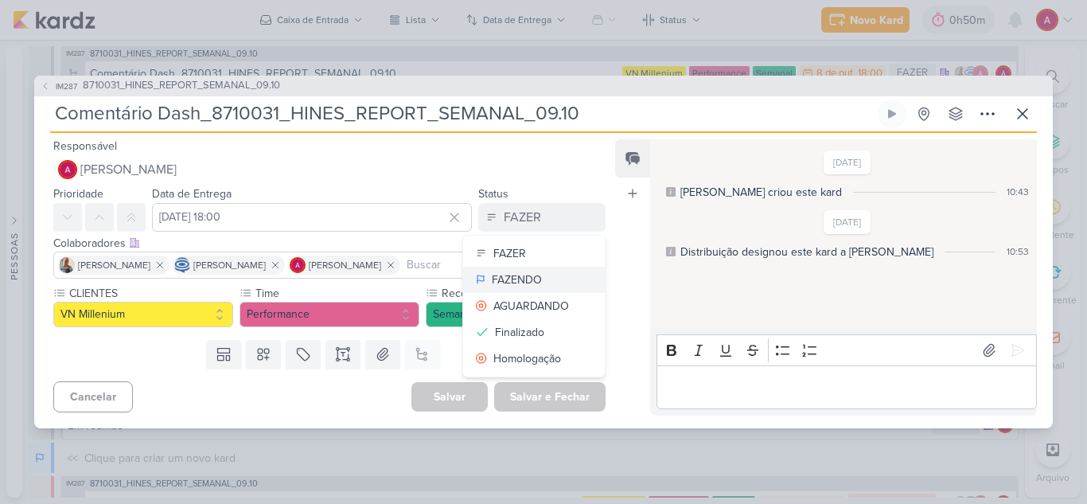
click at [515, 277] on div "FAZENDO" at bounding box center [517, 279] width 50 height 17
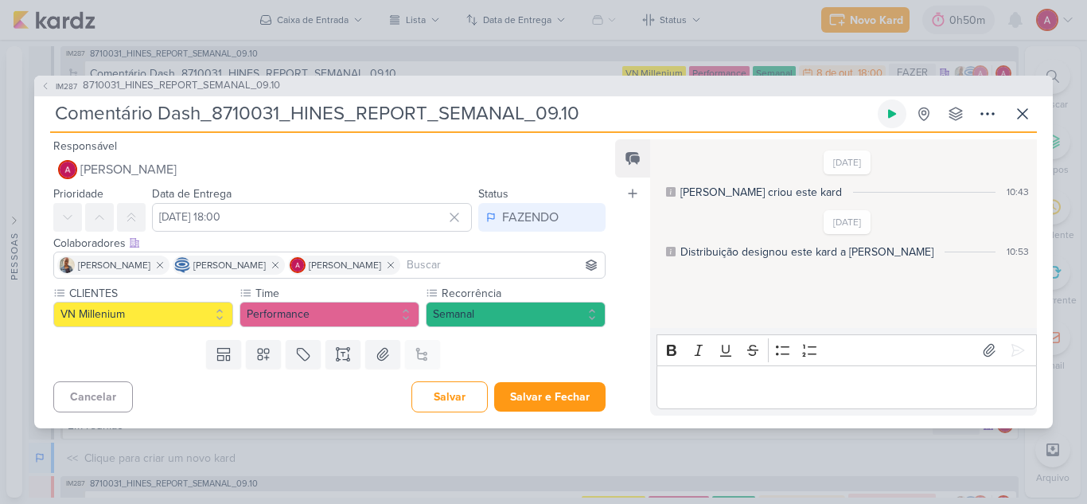
click at [889, 115] on icon at bounding box center [892, 113] width 8 height 9
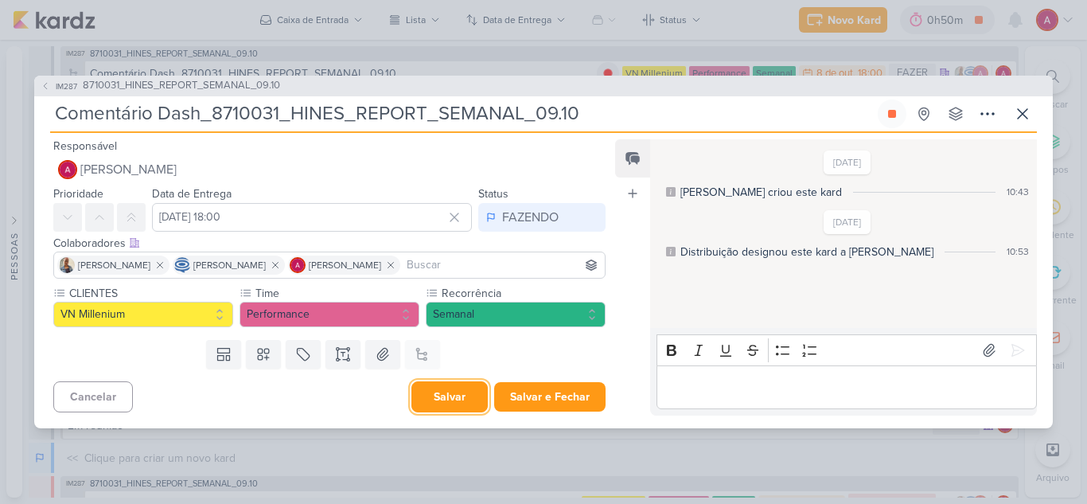
click at [462, 395] on button "Salvar" at bounding box center [449, 396] width 76 height 31
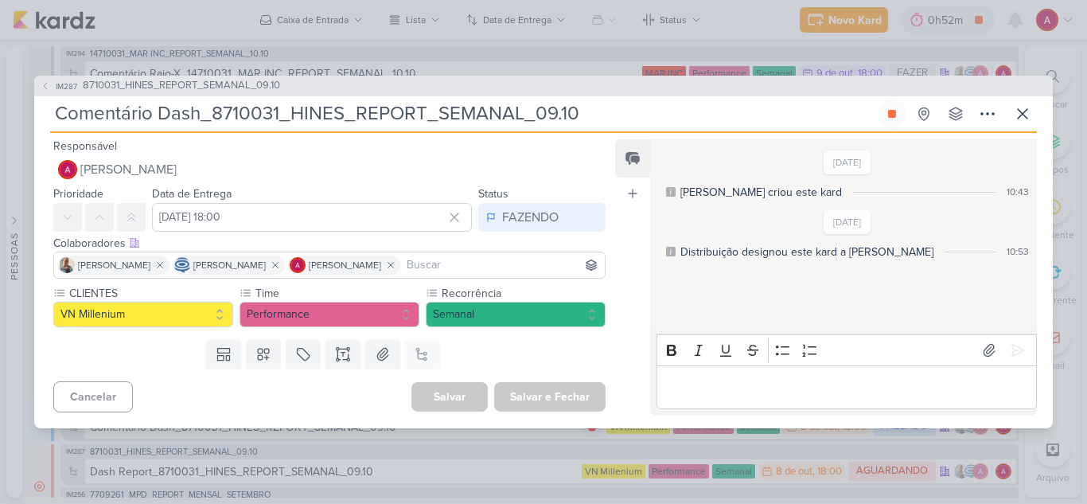
click at [452, 86] on div "IM287 8710031_HINES_REPORT_SEMANAL_09.10" at bounding box center [543, 86] width 1019 height 21
click at [532, 222] on div "FAZENDO" at bounding box center [530, 217] width 57 height 19
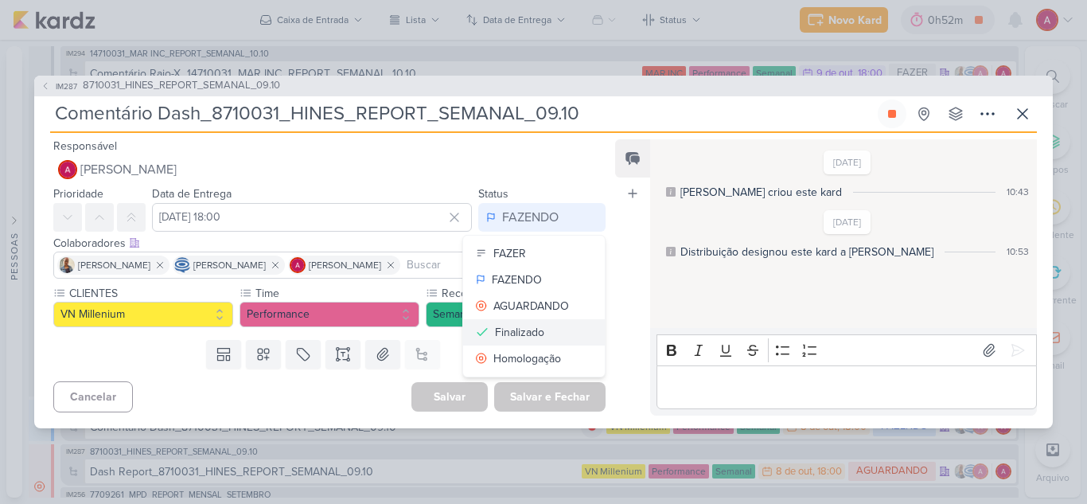
click at [527, 331] on div "Finalizado" at bounding box center [519, 332] width 49 height 17
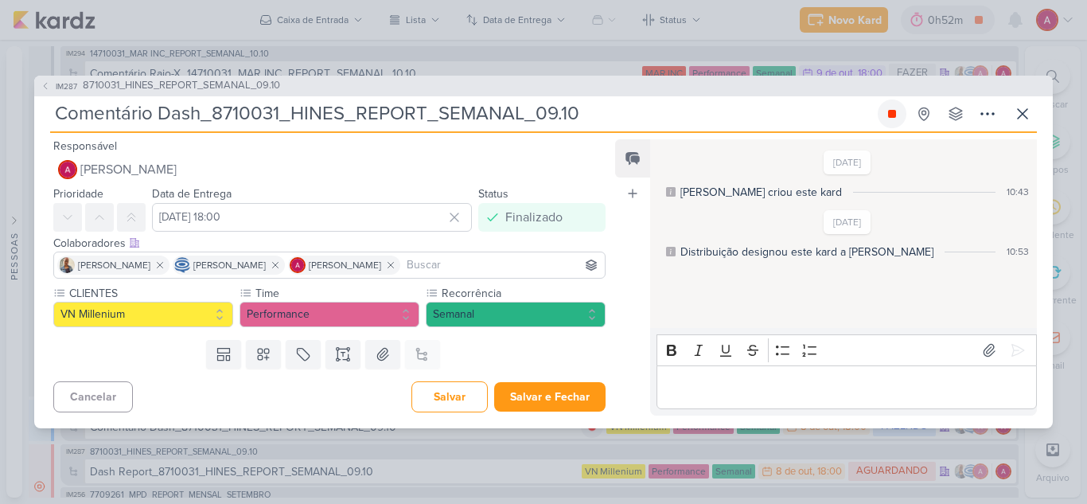
click at [889, 115] on icon at bounding box center [892, 114] width 8 height 8
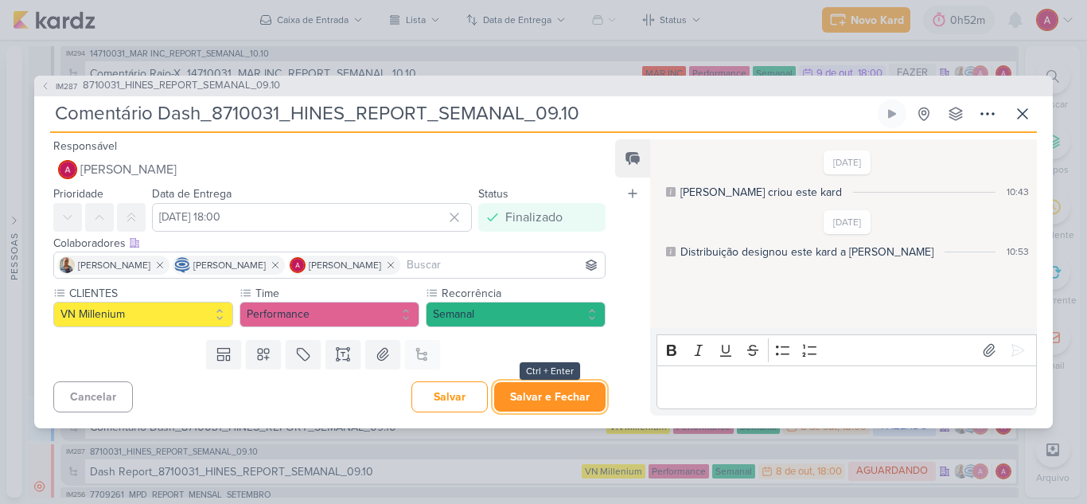
click at [558, 396] on button "Salvar e Fechar" at bounding box center [549, 396] width 111 height 29
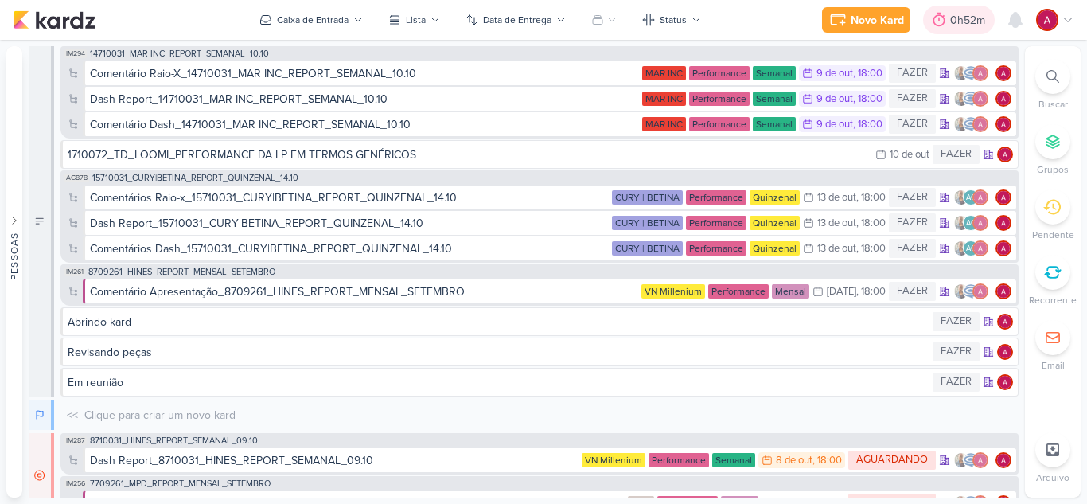
click at [967, 26] on div "0h52m" at bounding box center [970, 20] width 40 height 17
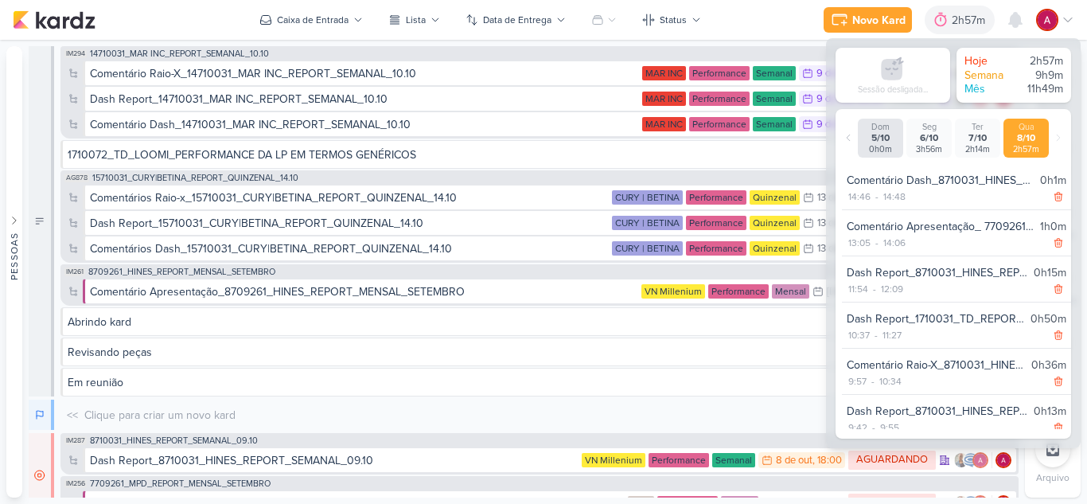
click at [1055, 14] on img at bounding box center [1047, 20] width 22 height 22
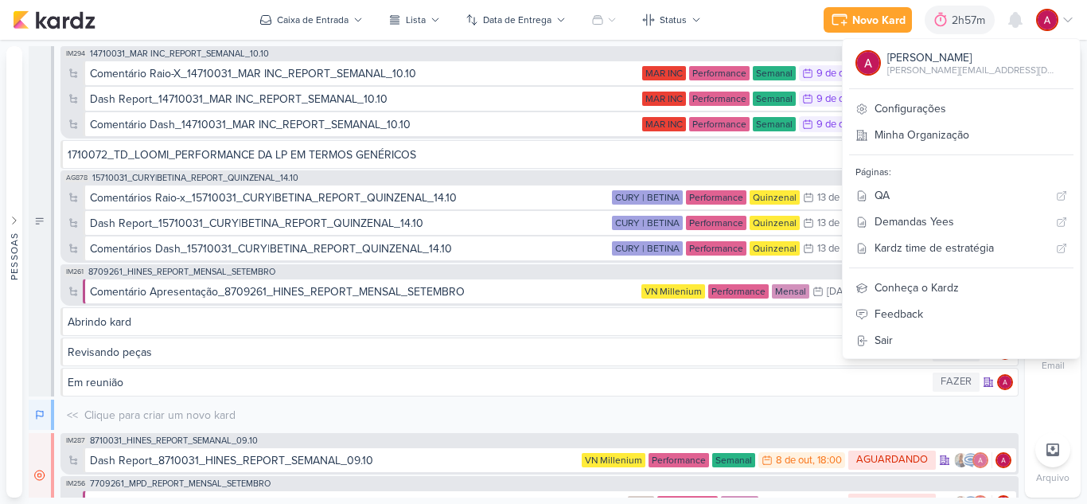
click at [1045, 19] on img at bounding box center [1047, 20] width 22 height 22
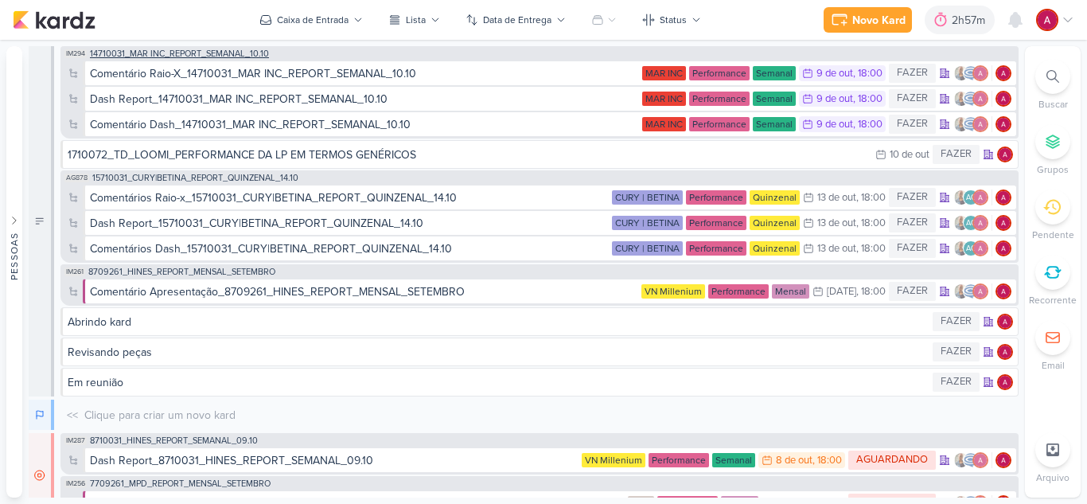
click at [222, 49] on span "14710031_MAR INC_REPORT_SEMANAL_10.10" at bounding box center [179, 53] width 179 height 9
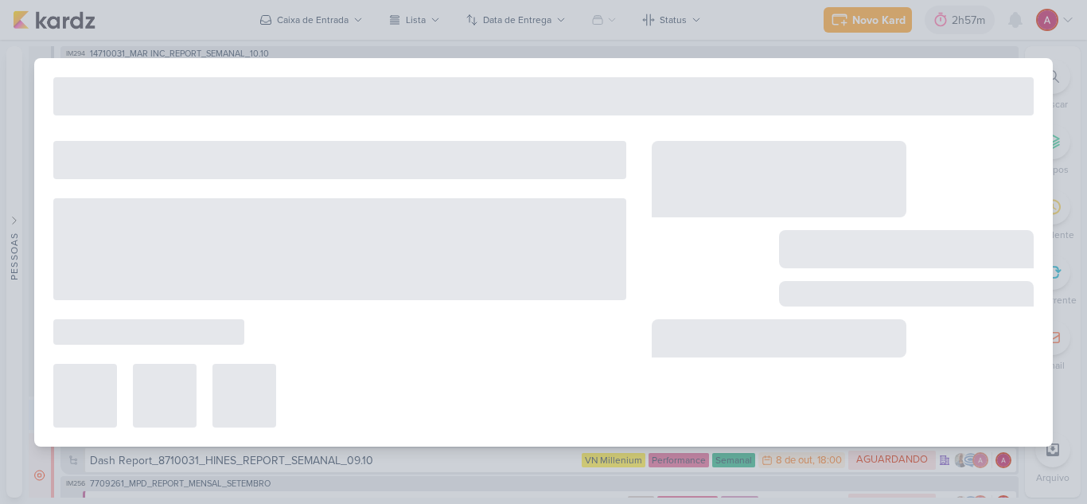
type input "14710031_MAR INC_REPORT_SEMANAL_10.10"
type input "[DATE] 18:00"
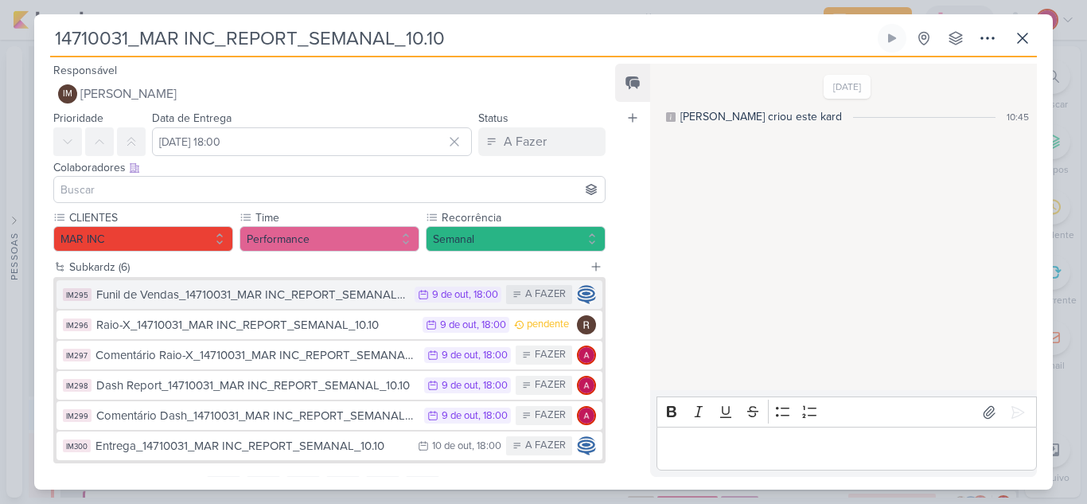
scroll to position [75, 0]
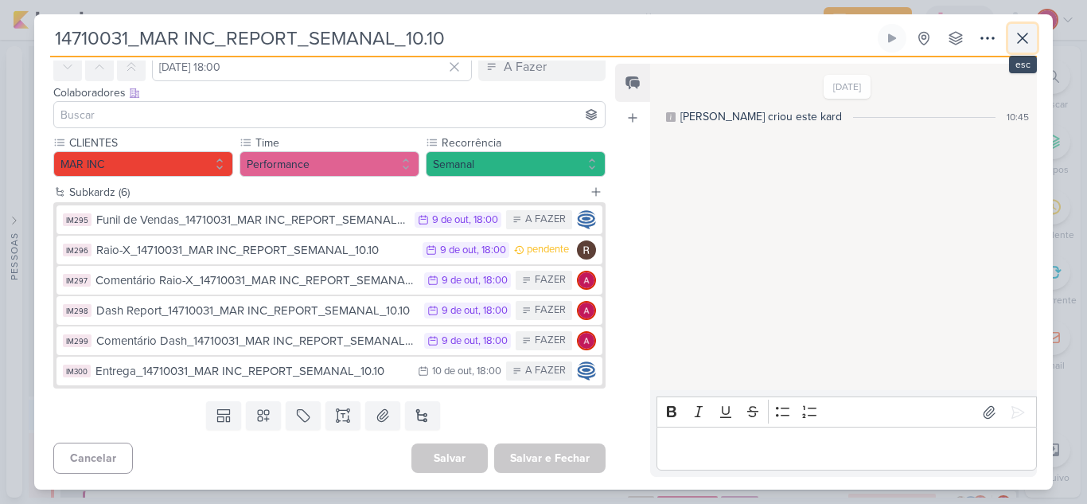
click at [1016, 49] on button at bounding box center [1022, 38] width 29 height 29
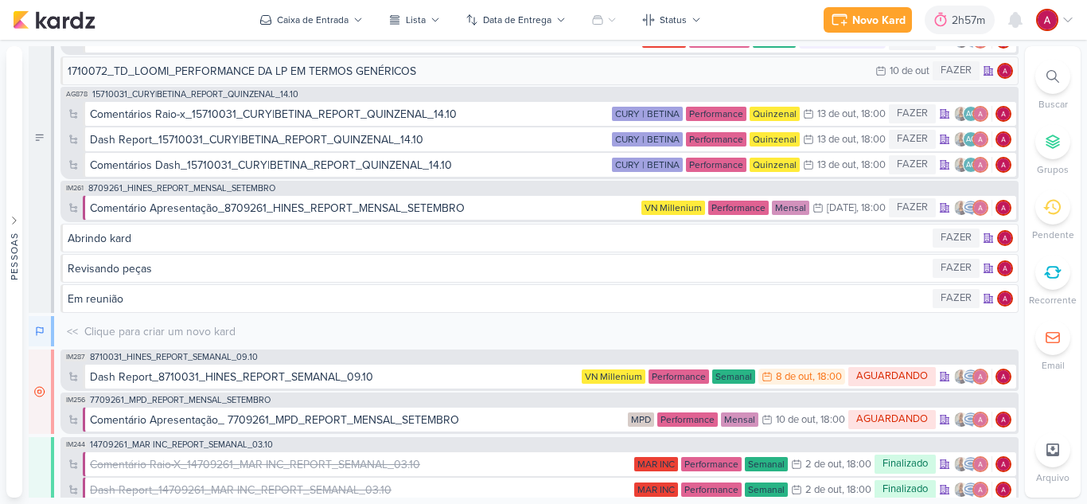
scroll to position [0, 0]
